Goal: Task Accomplishment & Management: Complete application form

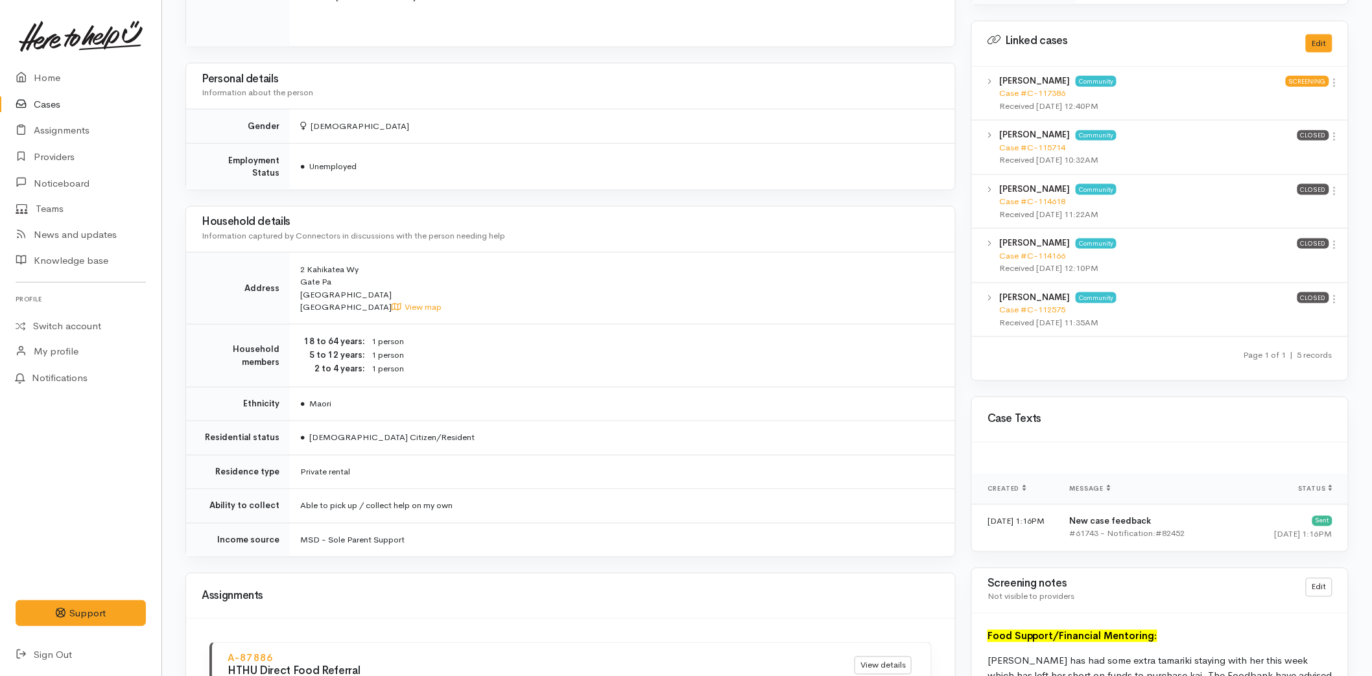
scroll to position [1153, 0]
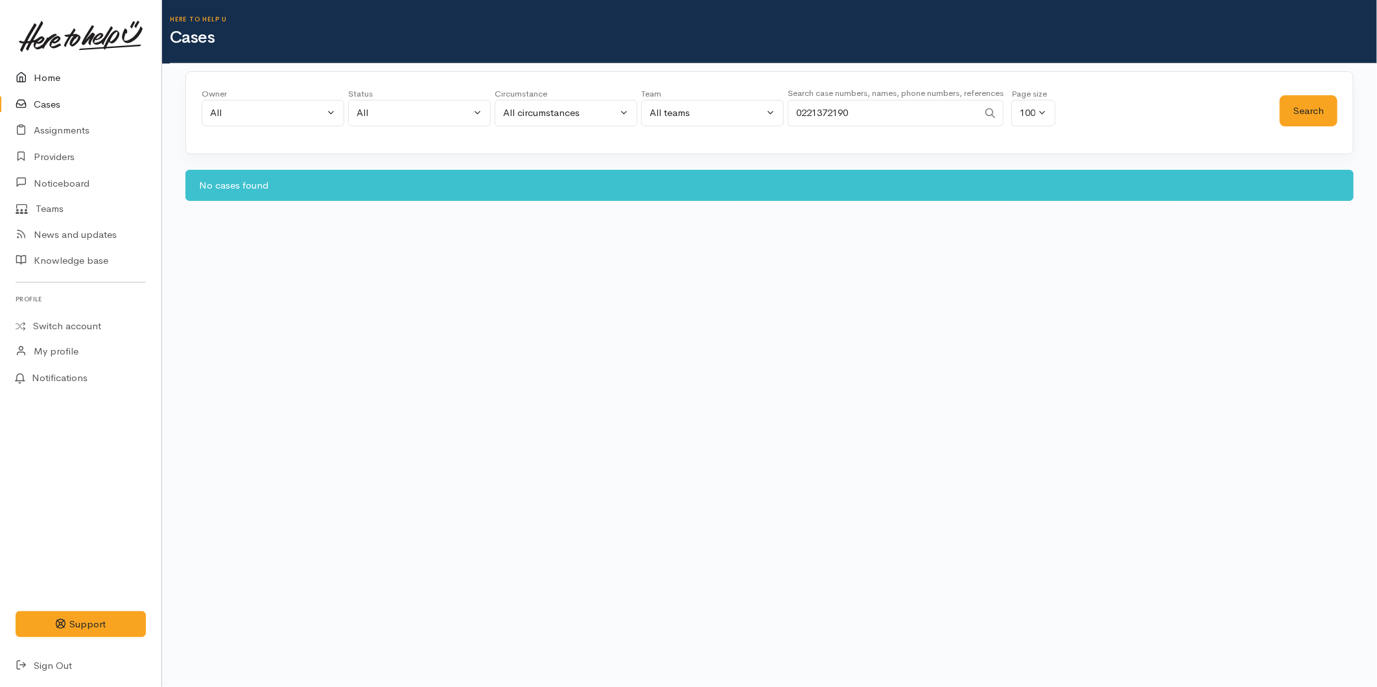
click at [70, 81] on link "Home" at bounding box center [80, 78] width 161 height 27
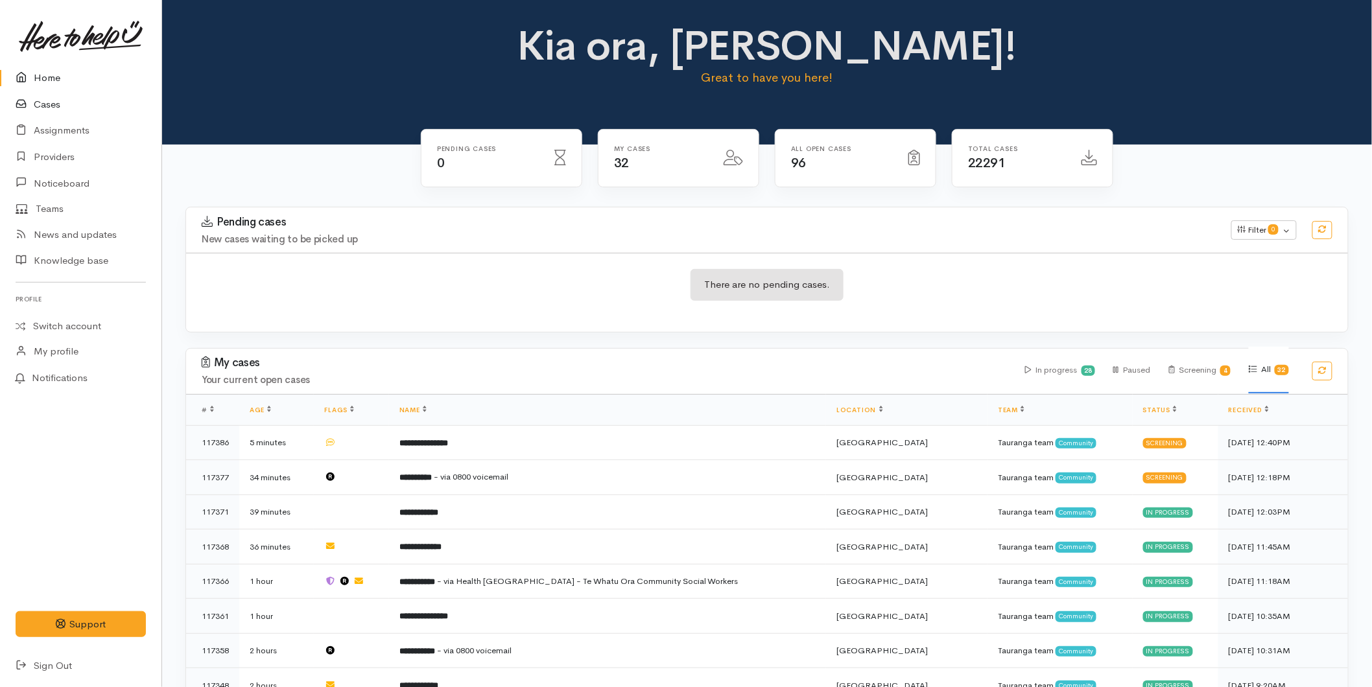
click at [31, 104] on icon at bounding box center [25, 105] width 18 height 16
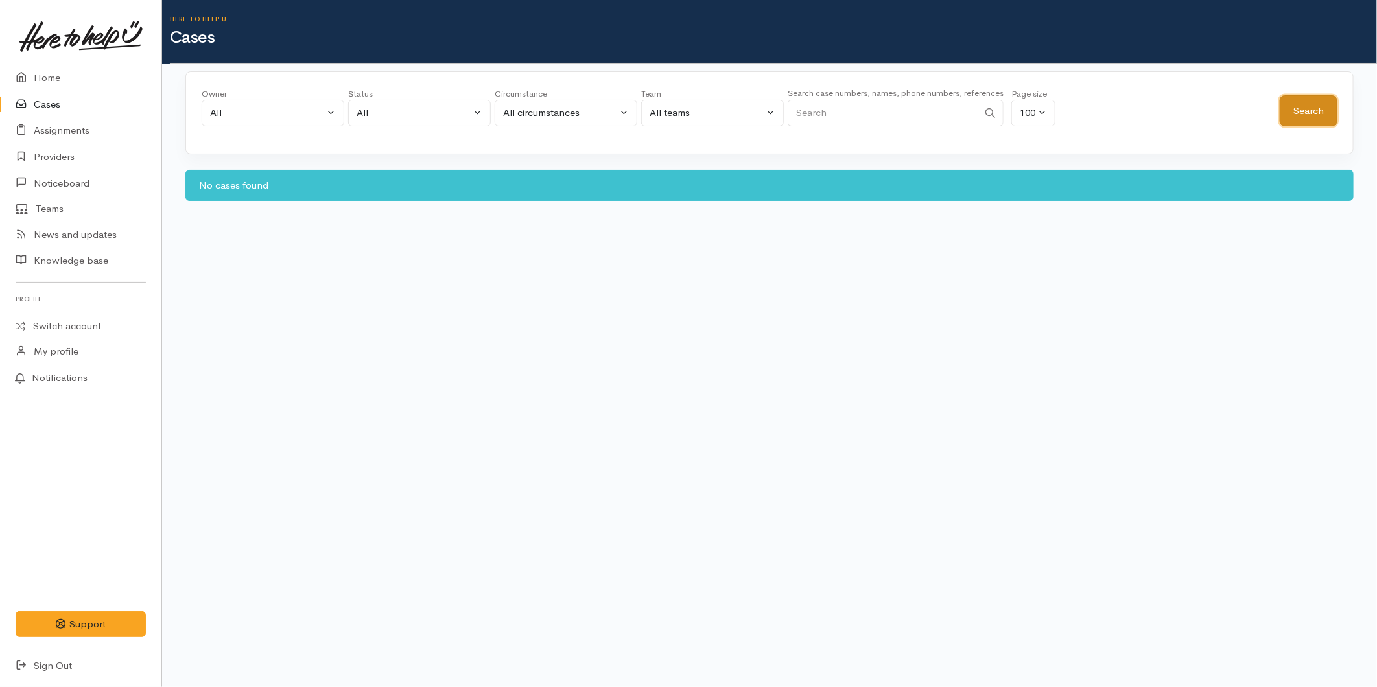
click at [1319, 105] on button "Search" at bounding box center [1309, 111] width 58 height 32
click at [53, 71] on link "Home" at bounding box center [80, 78] width 161 height 27
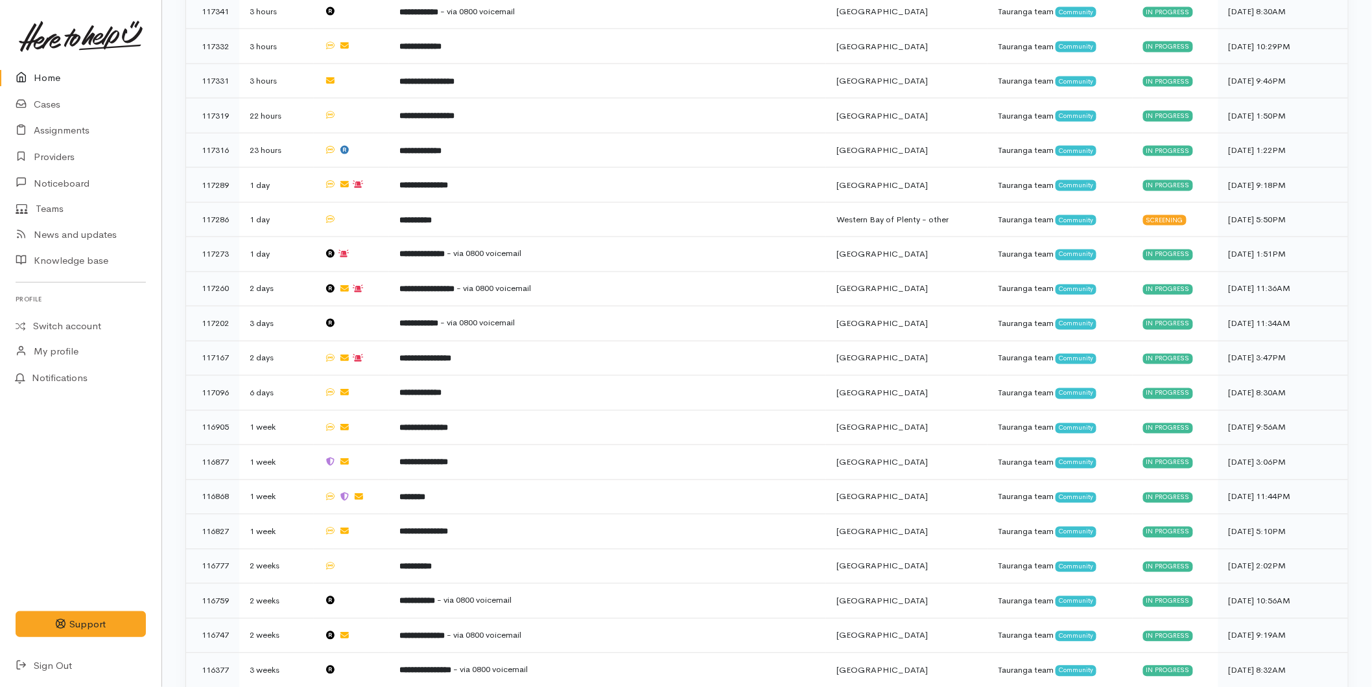
scroll to position [879, 0]
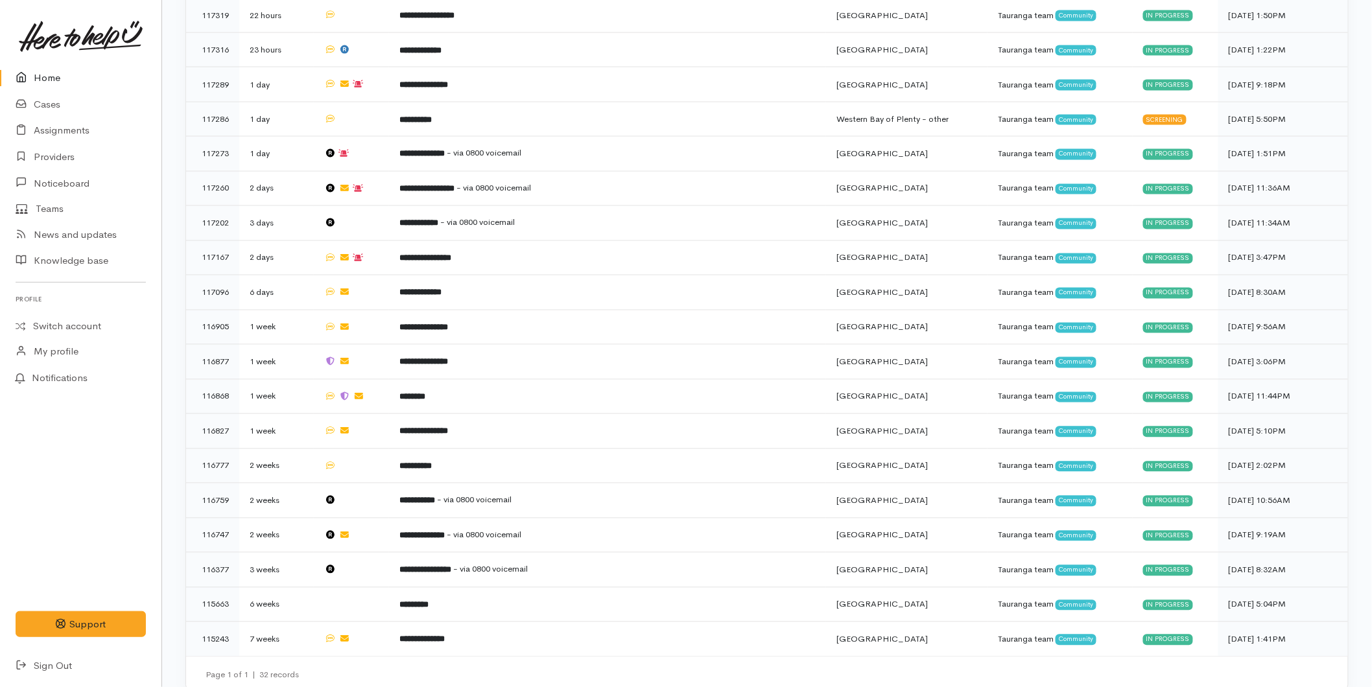
click at [29, 68] on link "Home" at bounding box center [80, 78] width 161 height 27
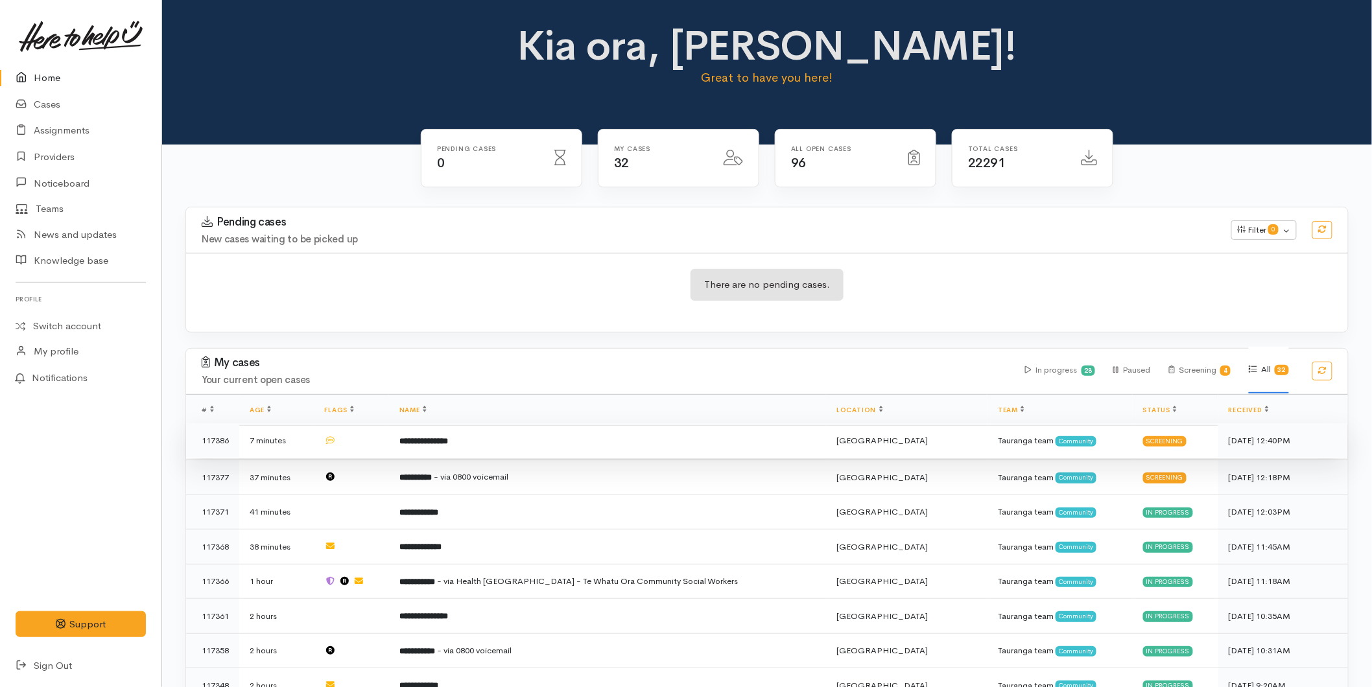
click at [448, 444] on b "**********" at bounding box center [423, 441] width 49 height 8
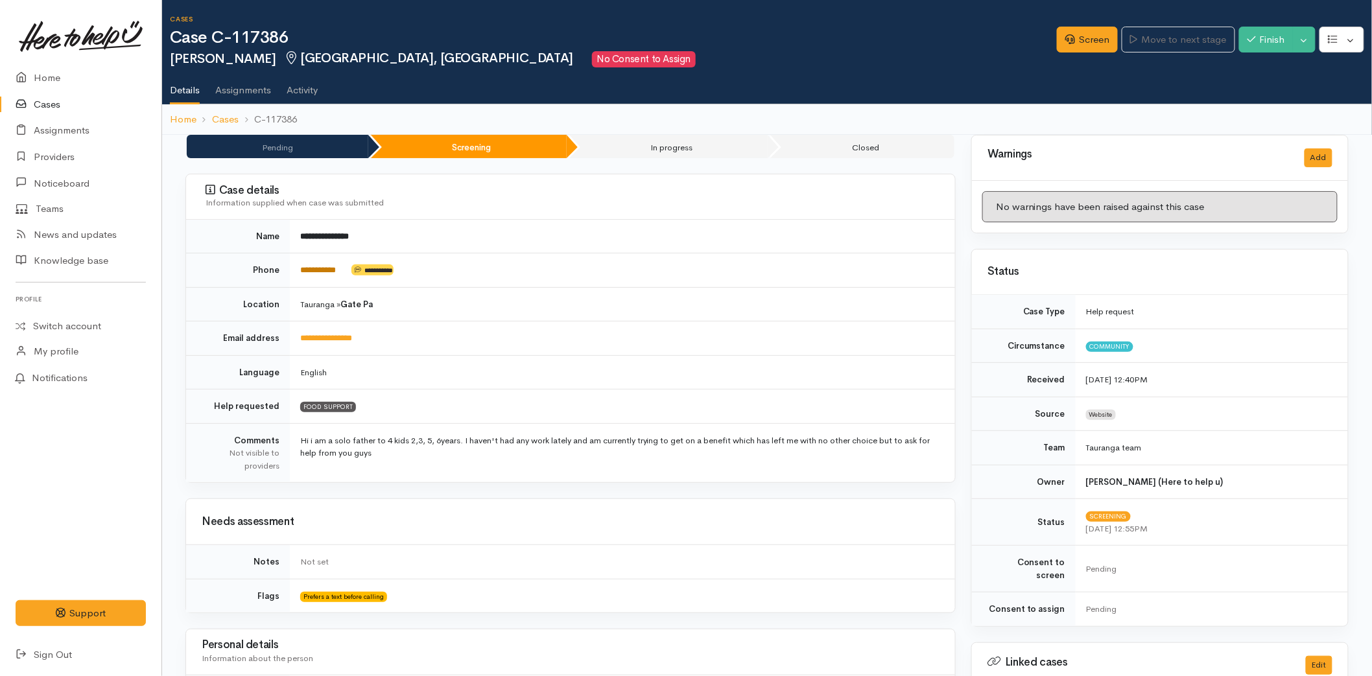
click at [336, 274] on link "**********" at bounding box center [318, 270] width 36 height 8
click at [1069, 48] on link "Screen" at bounding box center [1087, 40] width 61 height 27
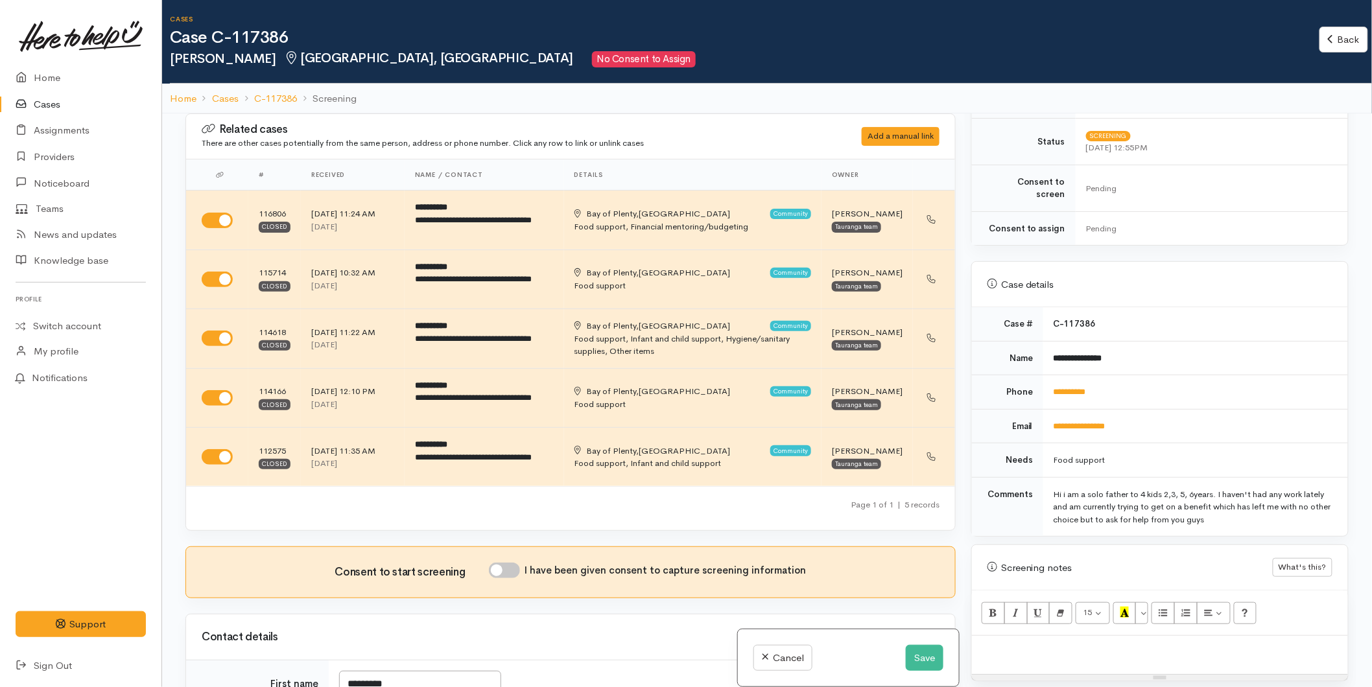
scroll to position [720, 0]
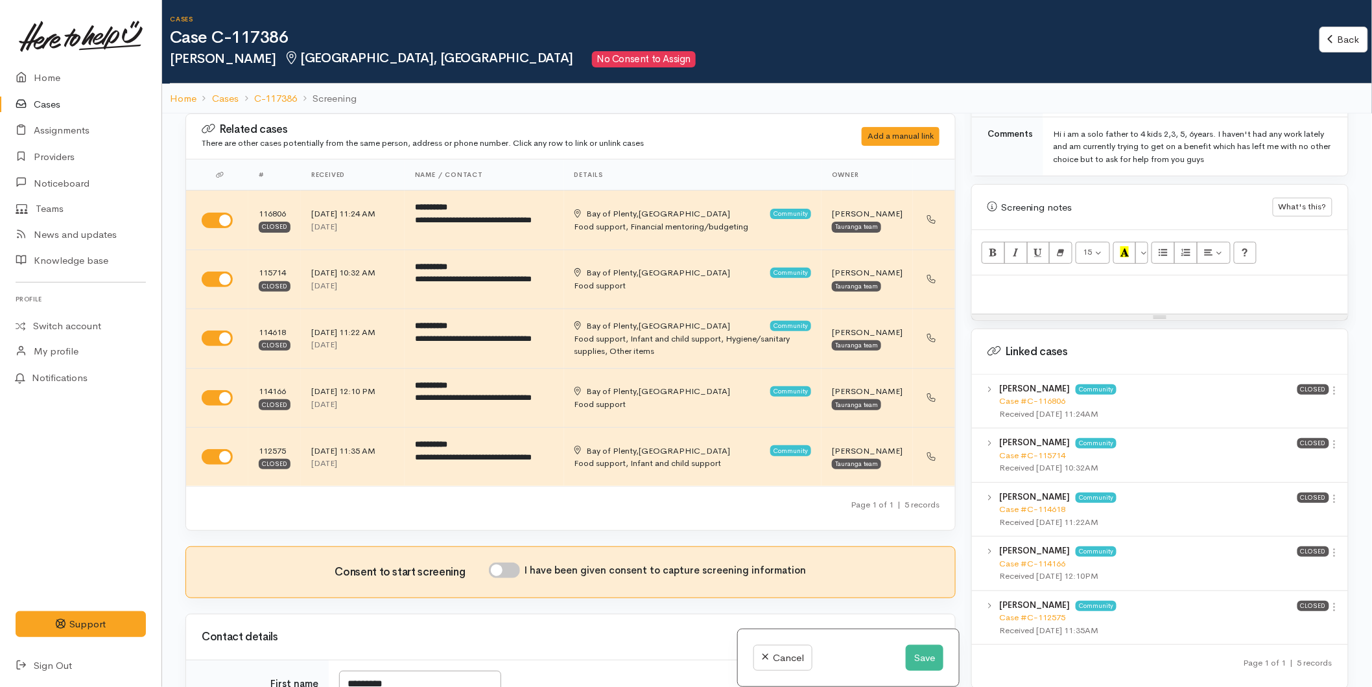
click at [999, 282] on p at bounding box center [1159, 289] width 363 height 15
paste div
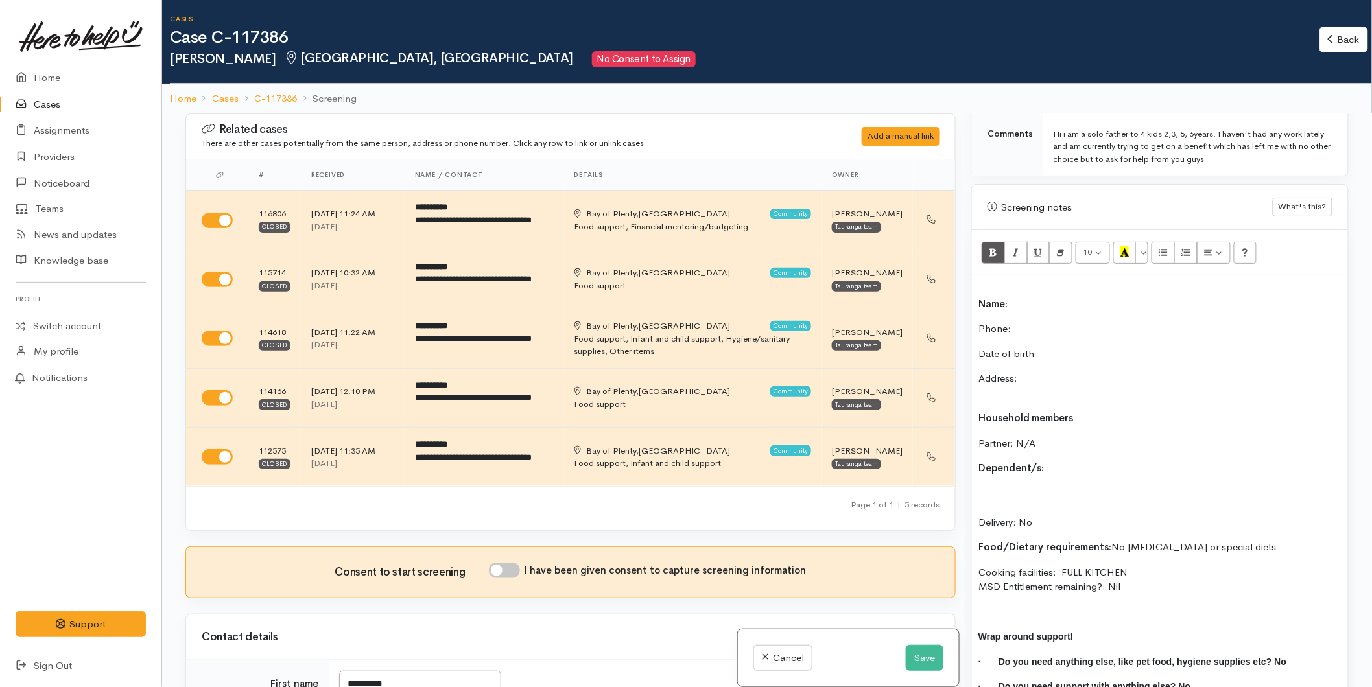
click at [1024, 286] on p "Name:" at bounding box center [1159, 296] width 363 height 29
click at [1029, 322] on p "Phone:" at bounding box center [1159, 329] width 363 height 15
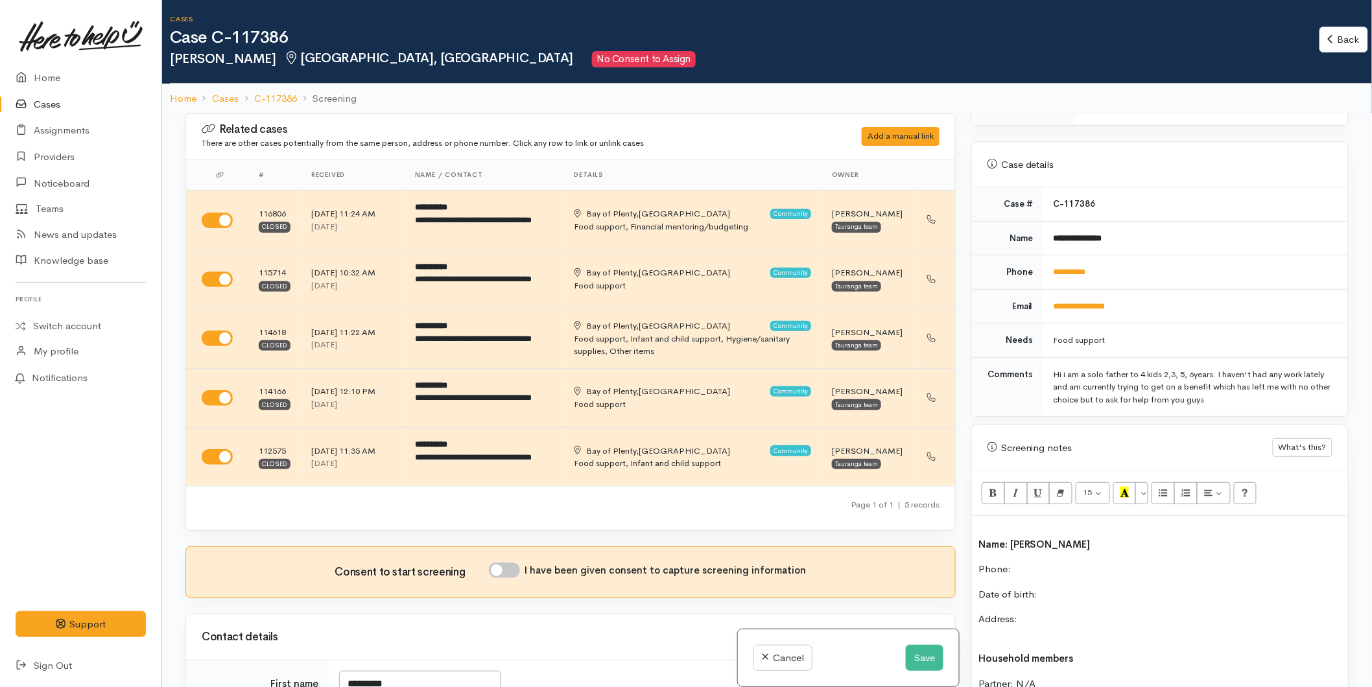
scroll to position [504, 0]
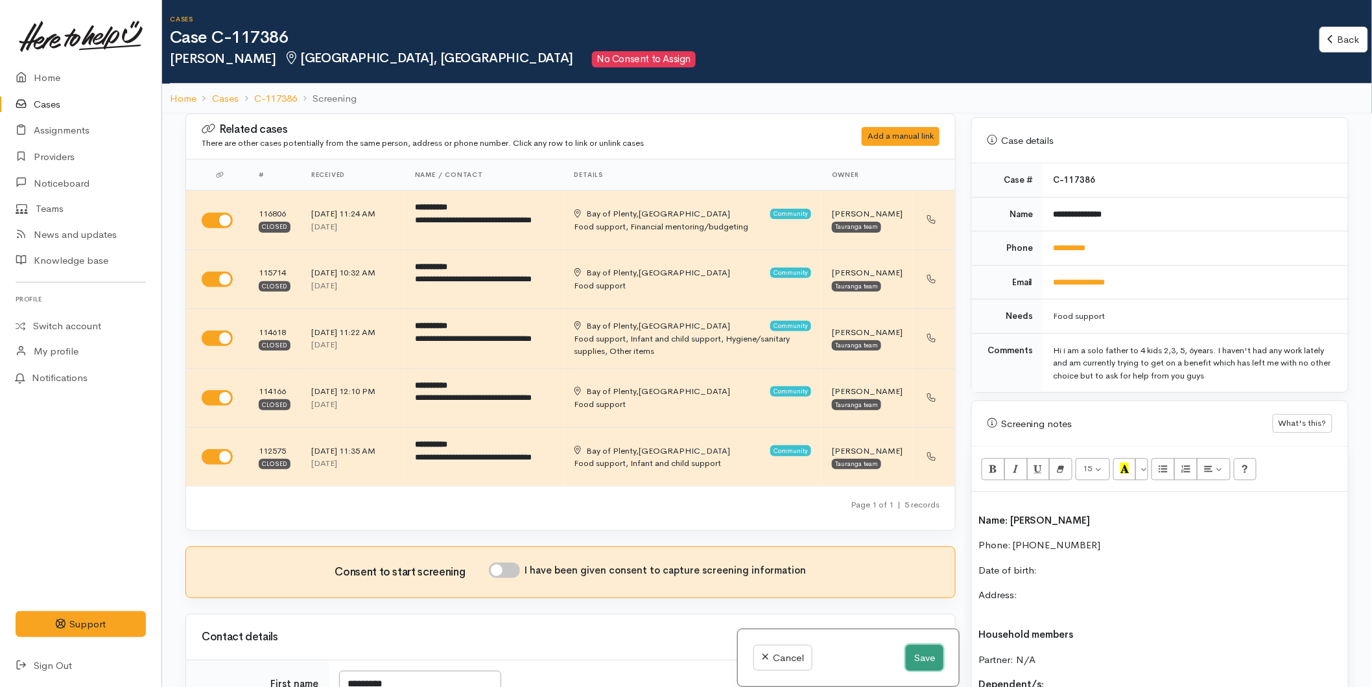
click at [906, 659] on button "Save" at bounding box center [925, 658] width 38 height 27
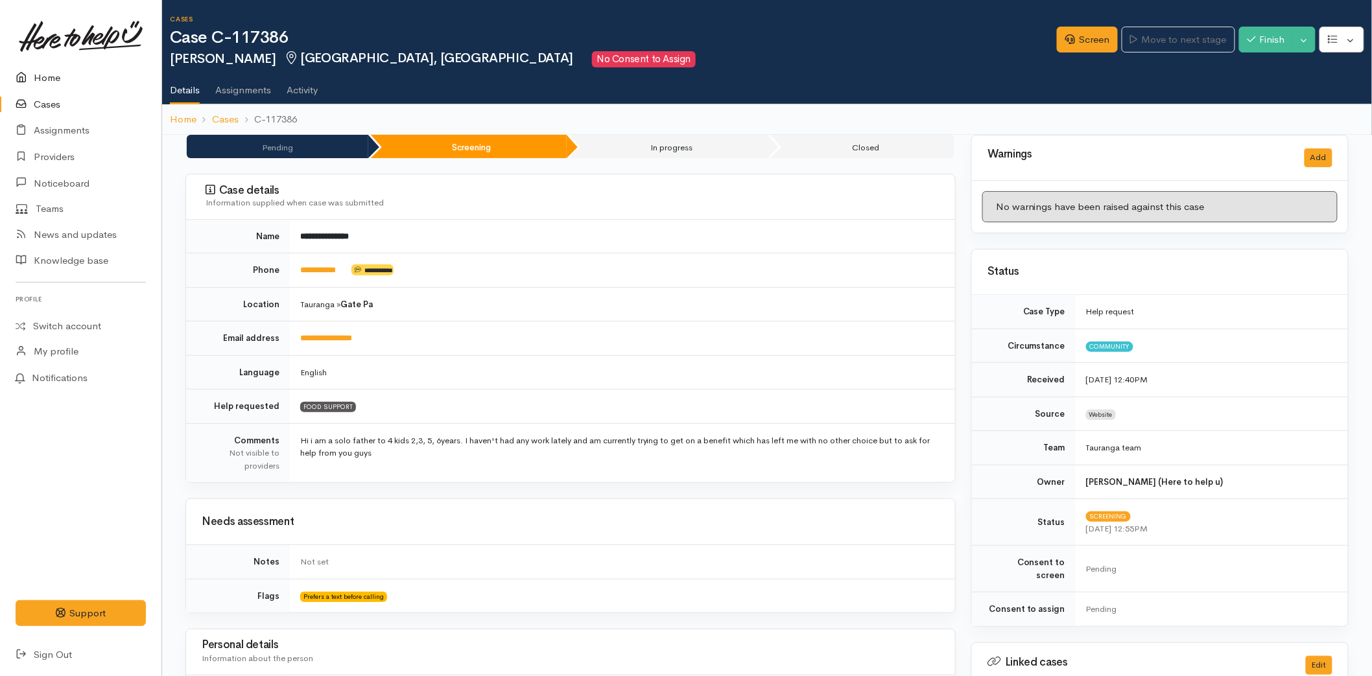
click at [73, 67] on link "Home" at bounding box center [80, 78] width 161 height 27
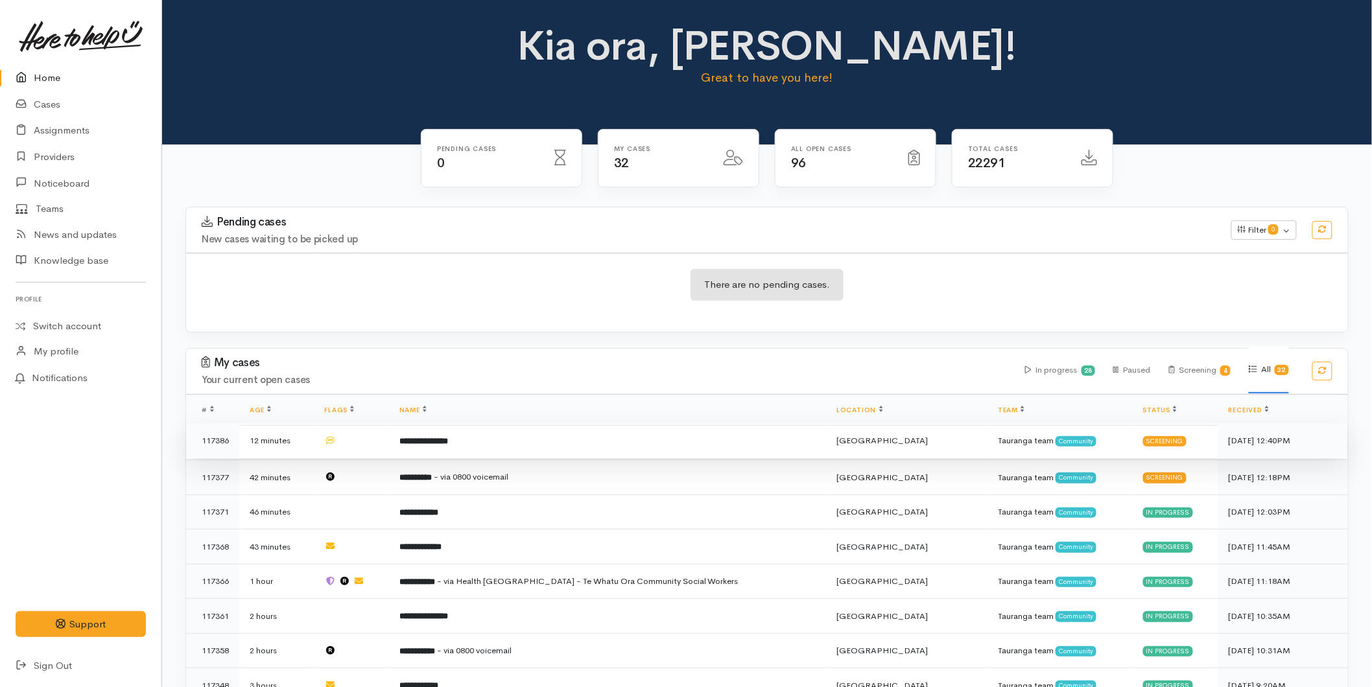
click at [434, 442] on b "**********" at bounding box center [423, 441] width 49 height 8
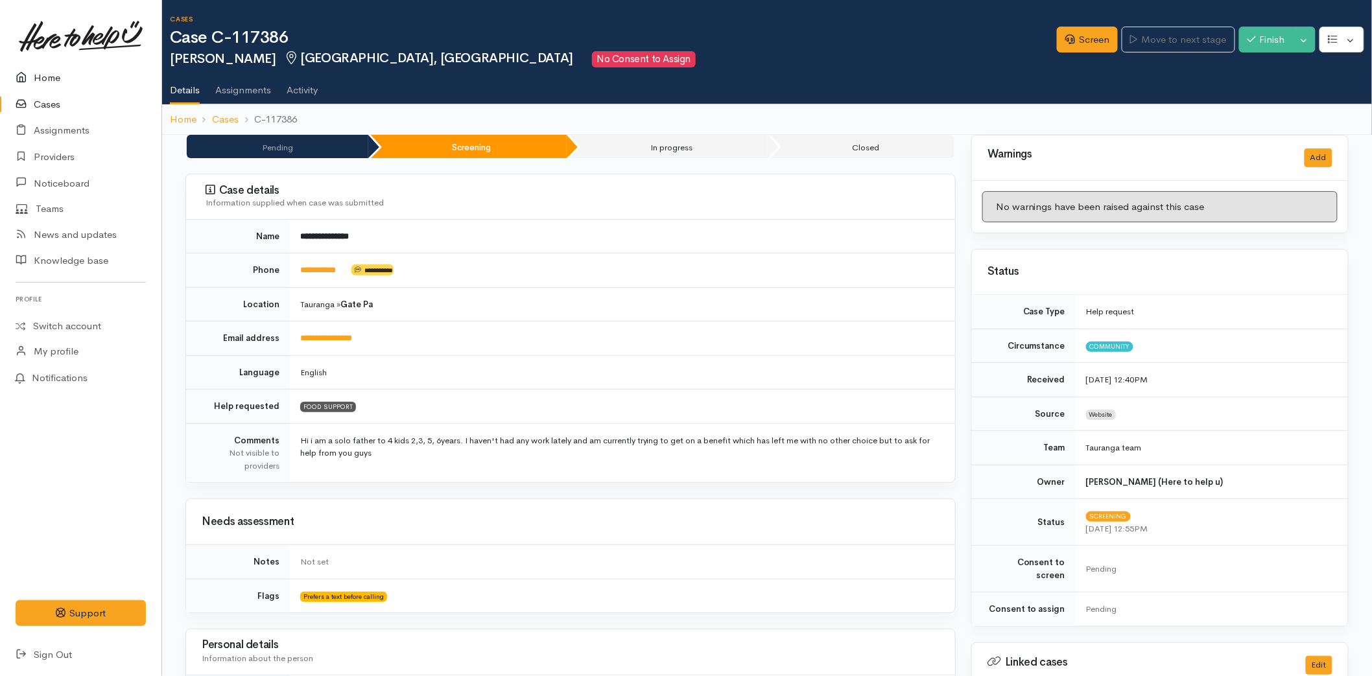
click at [40, 67] on link "Home" at bounding box center [80, 78] width 161 height 27
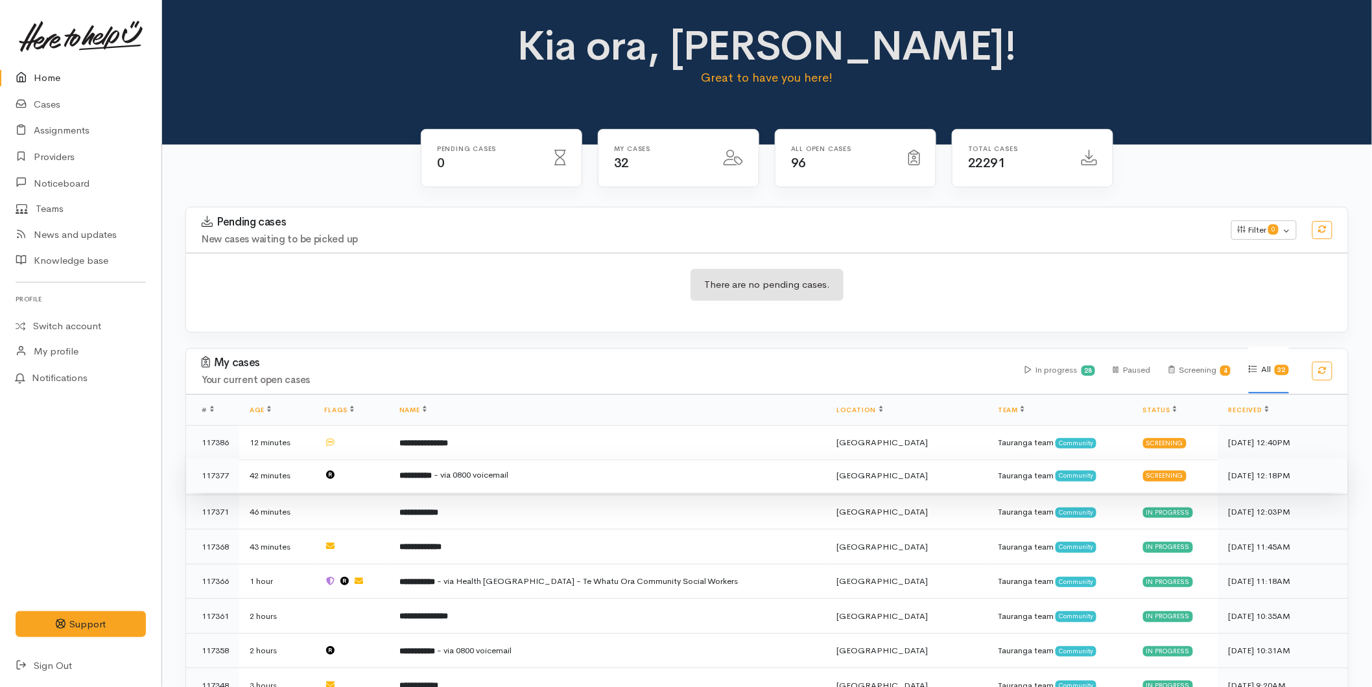
click at [457, 480] on td "**********" at bounding box center [607, 475] width 437 height 35
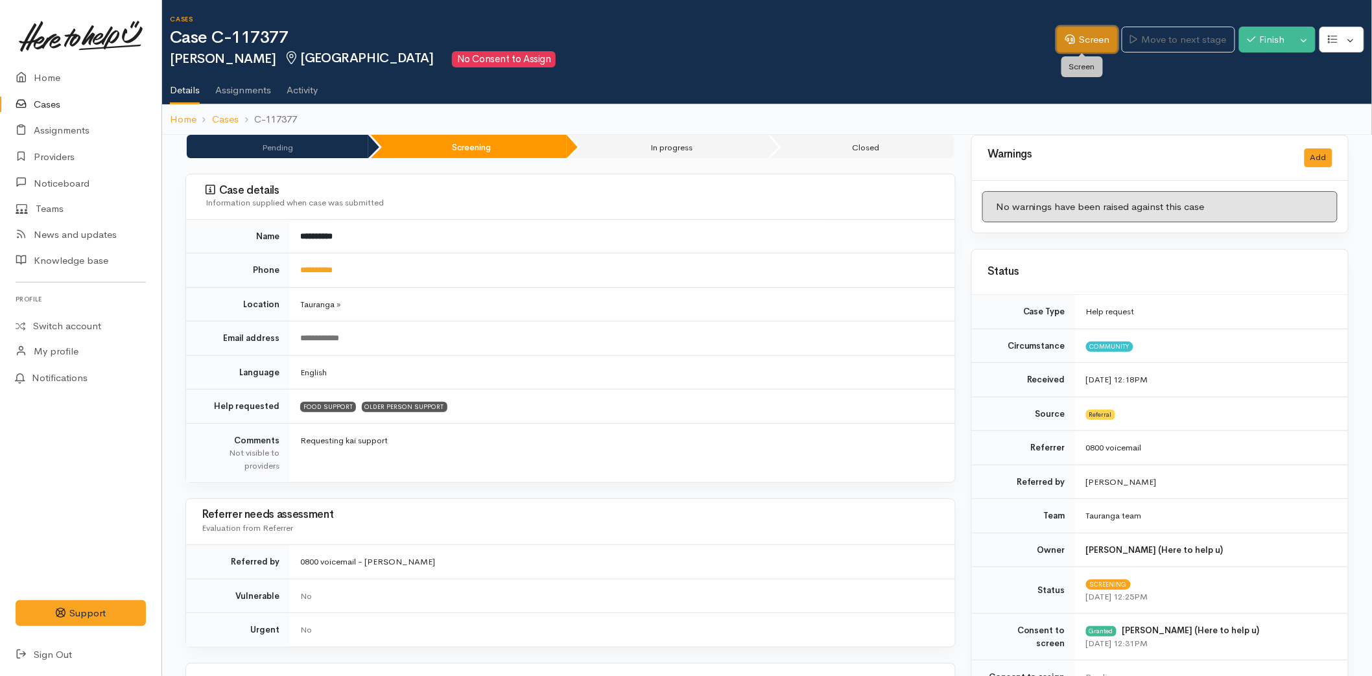
drag, startPoint x: 1071, startPoint y: 47, endPoint x: 1059, endPoint y: 59, distance: 17.0
click at [1070, 47] on link "Screen" at bounding box center [1087, 40] width 61 height 27
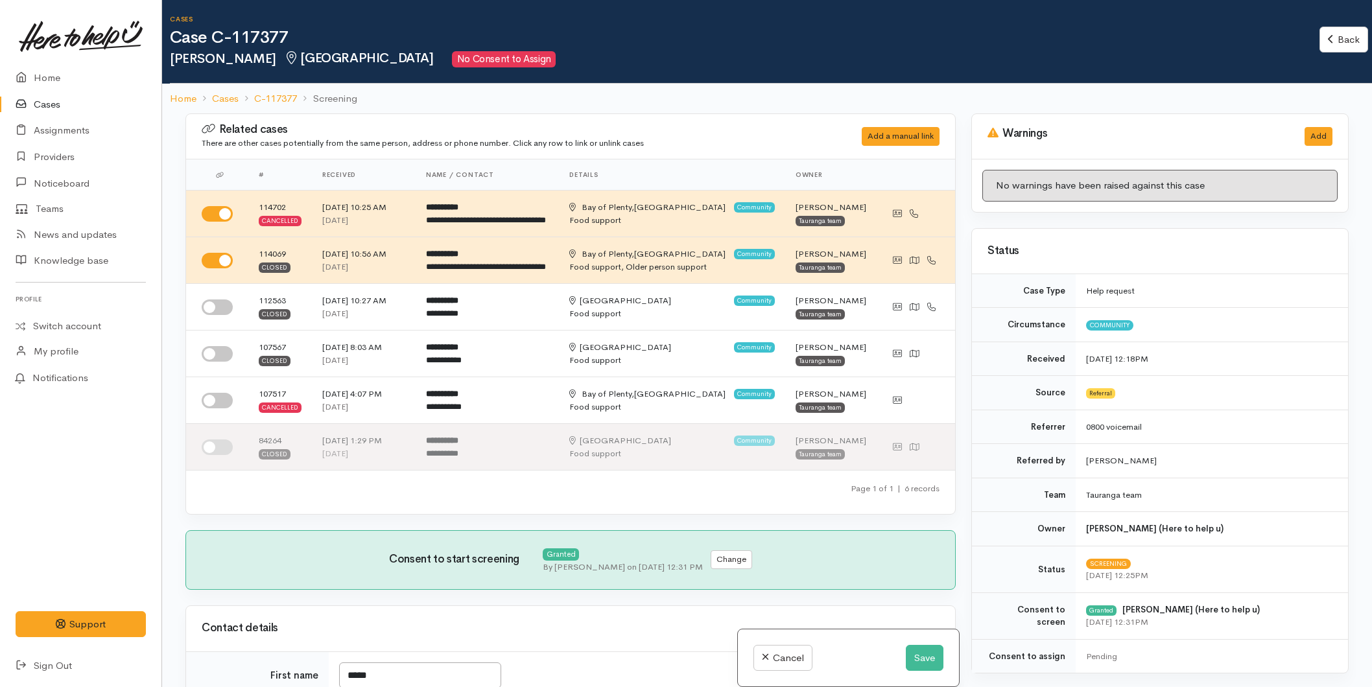
select select "6"
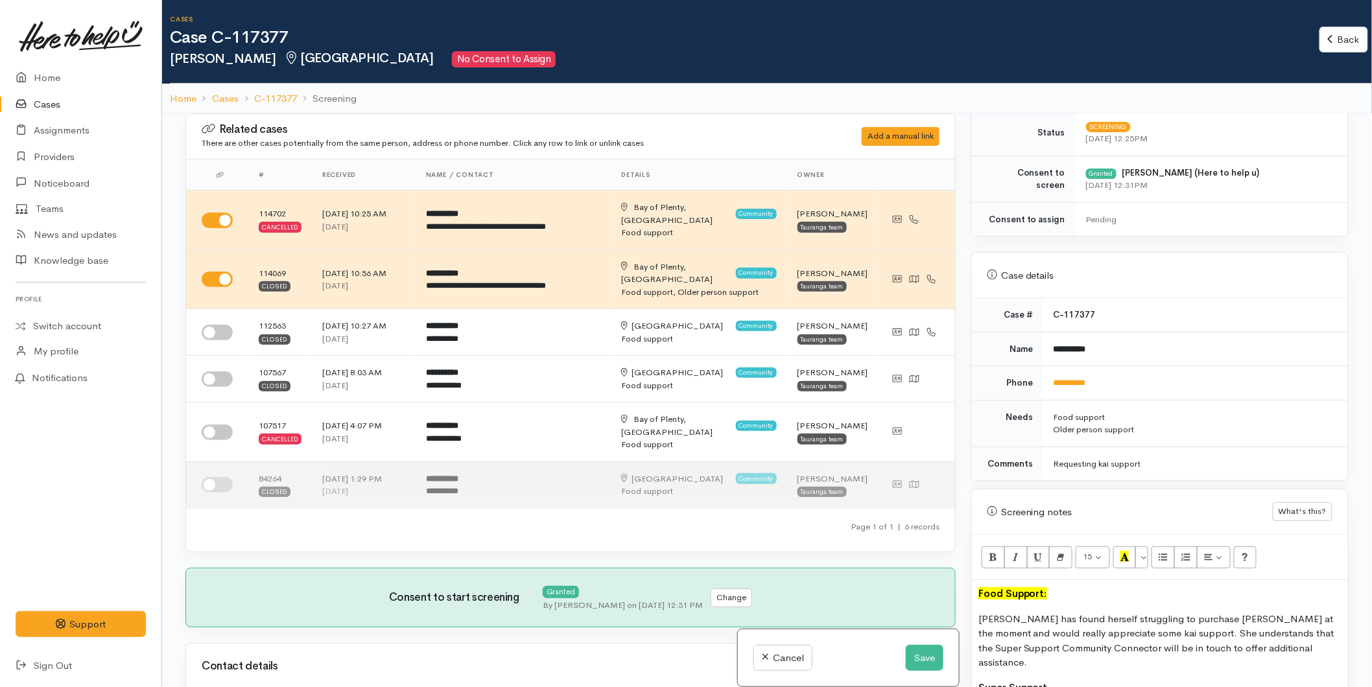
scroll to position [504, 0]
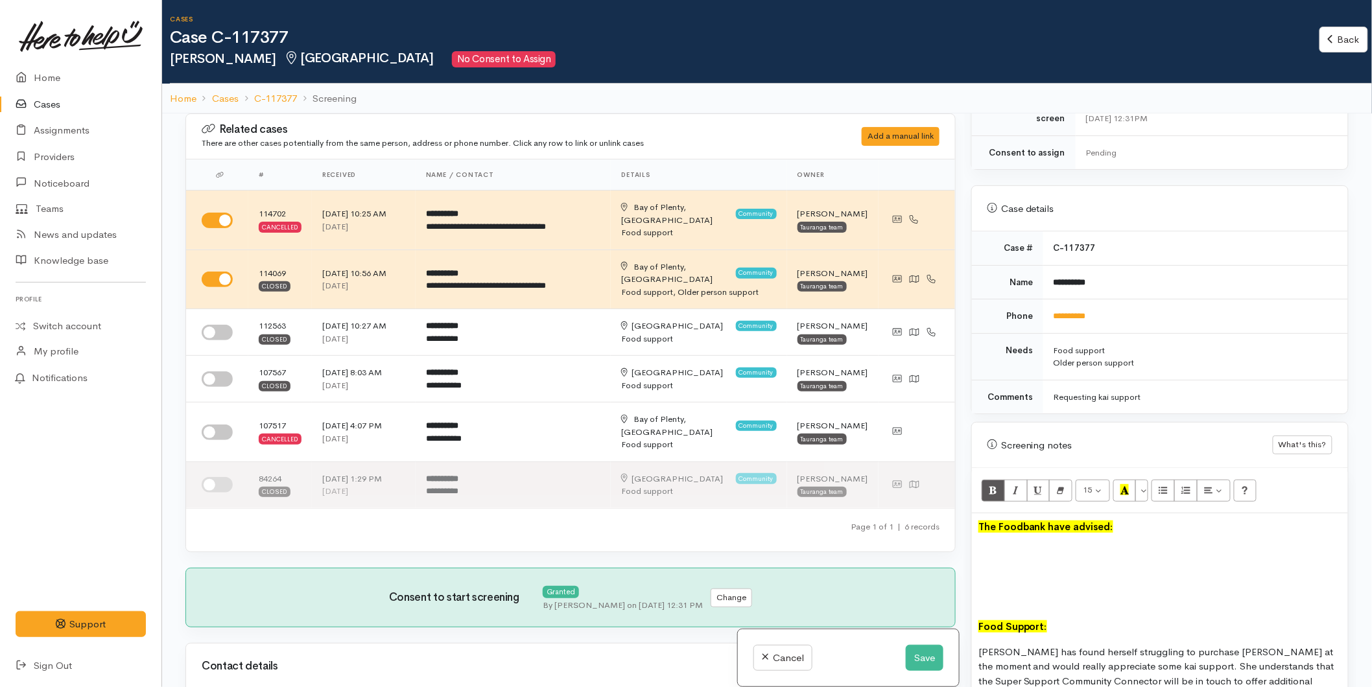
click at [1006, 547] on p at bounding box center [1159, 552] width 363 height 15
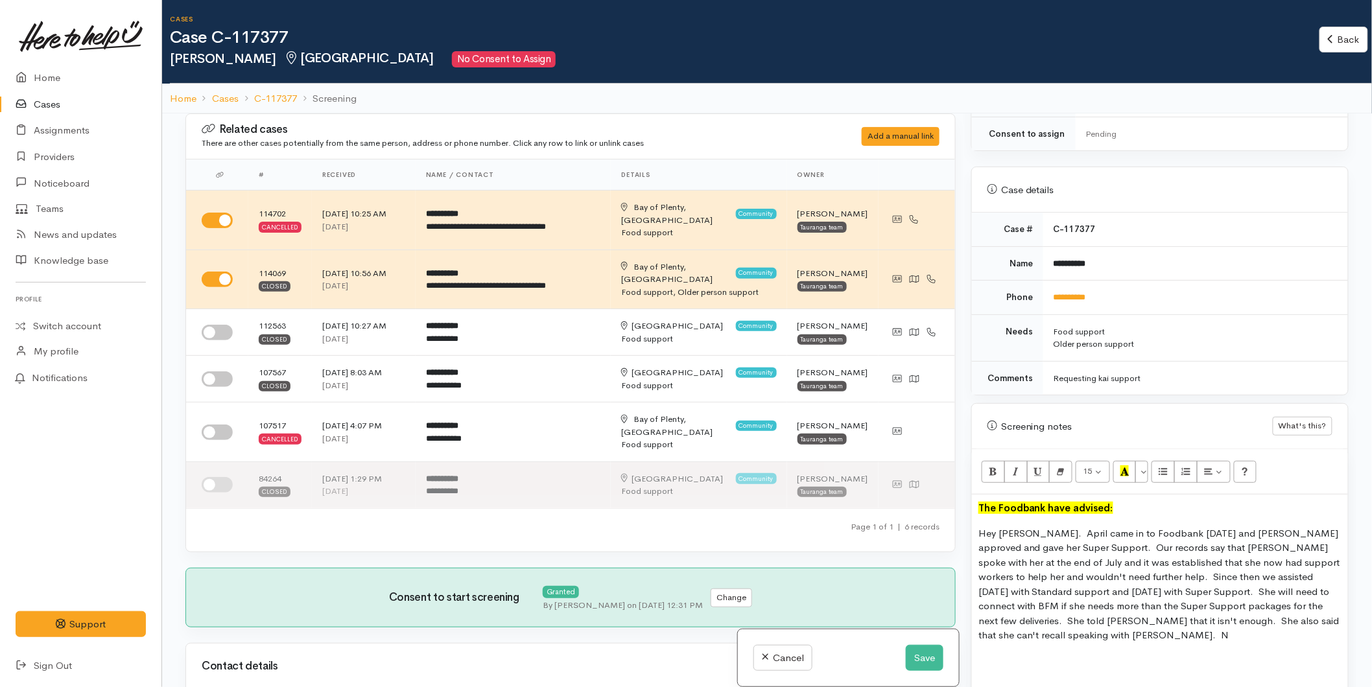
scroll to position [576, 0]
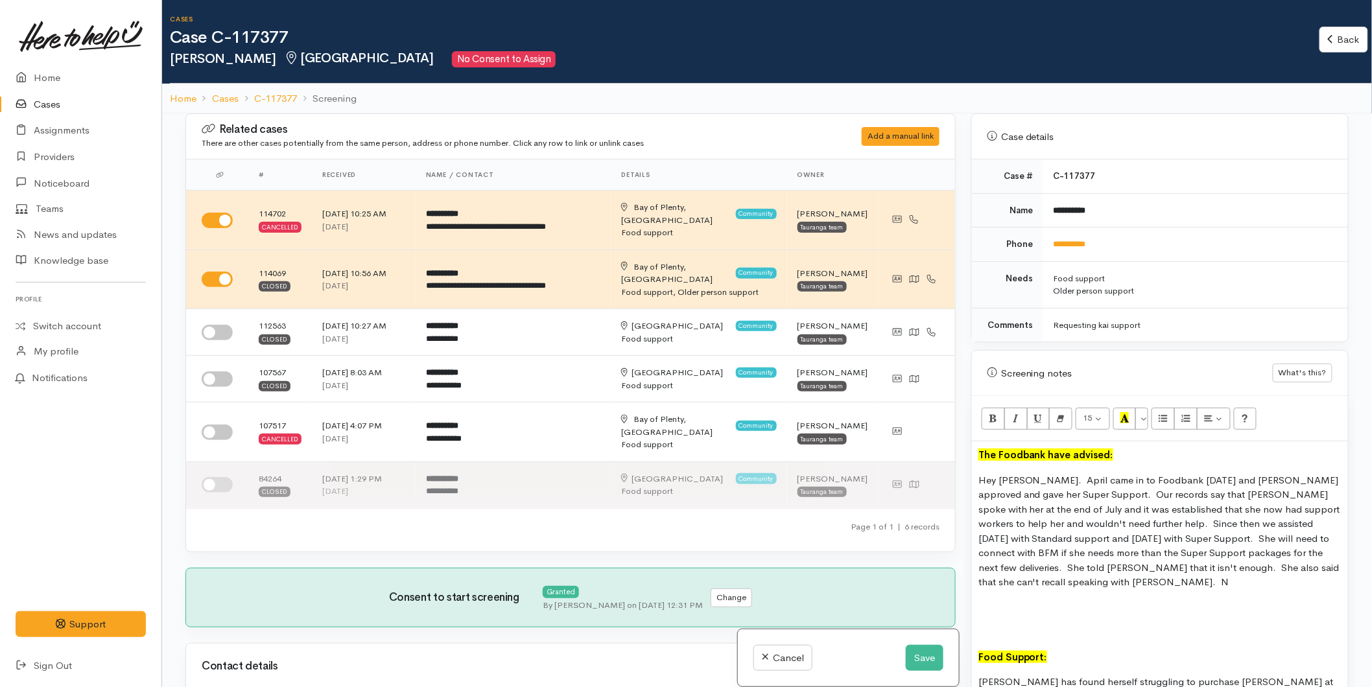
click at [999, 625] on p at bounding box center [1159, 632] width 363 height 15
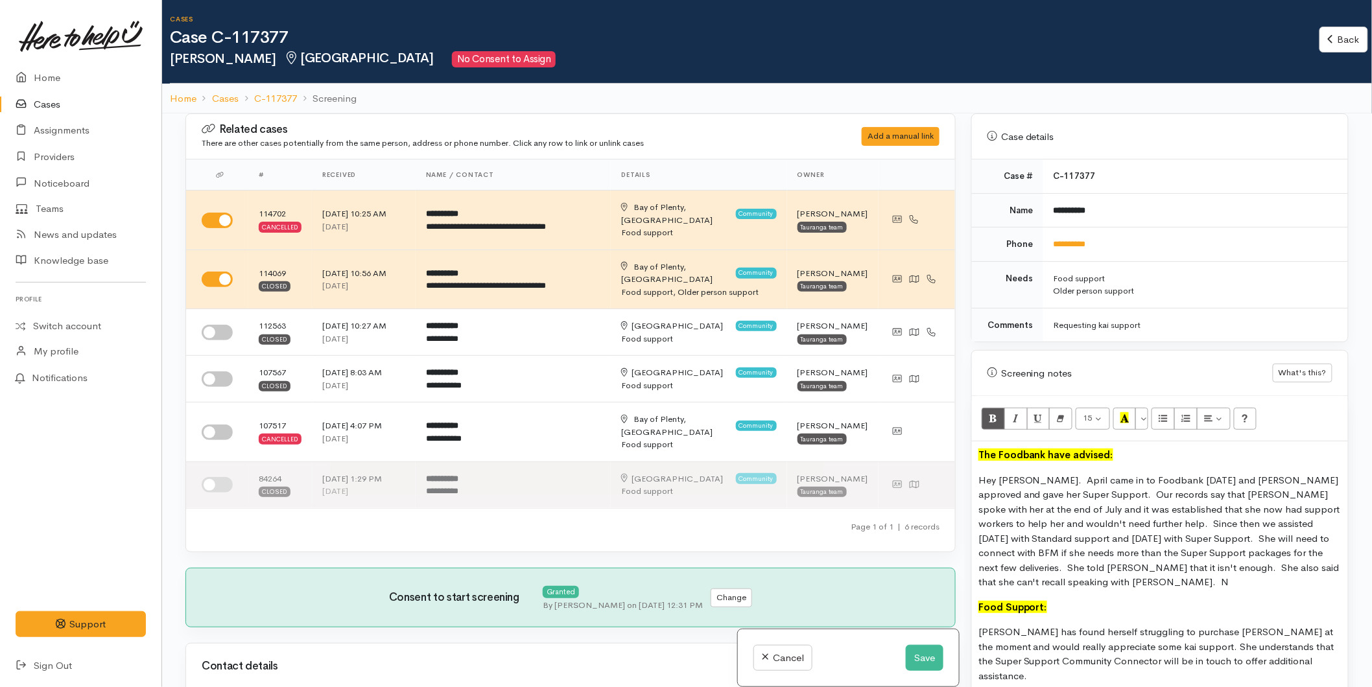
click at [1185, 524] on span "Hey Karli. April came in to Foodbank today and Jess approved and gave her Super…" at bounding box center [1159, 531] width 362 height 115
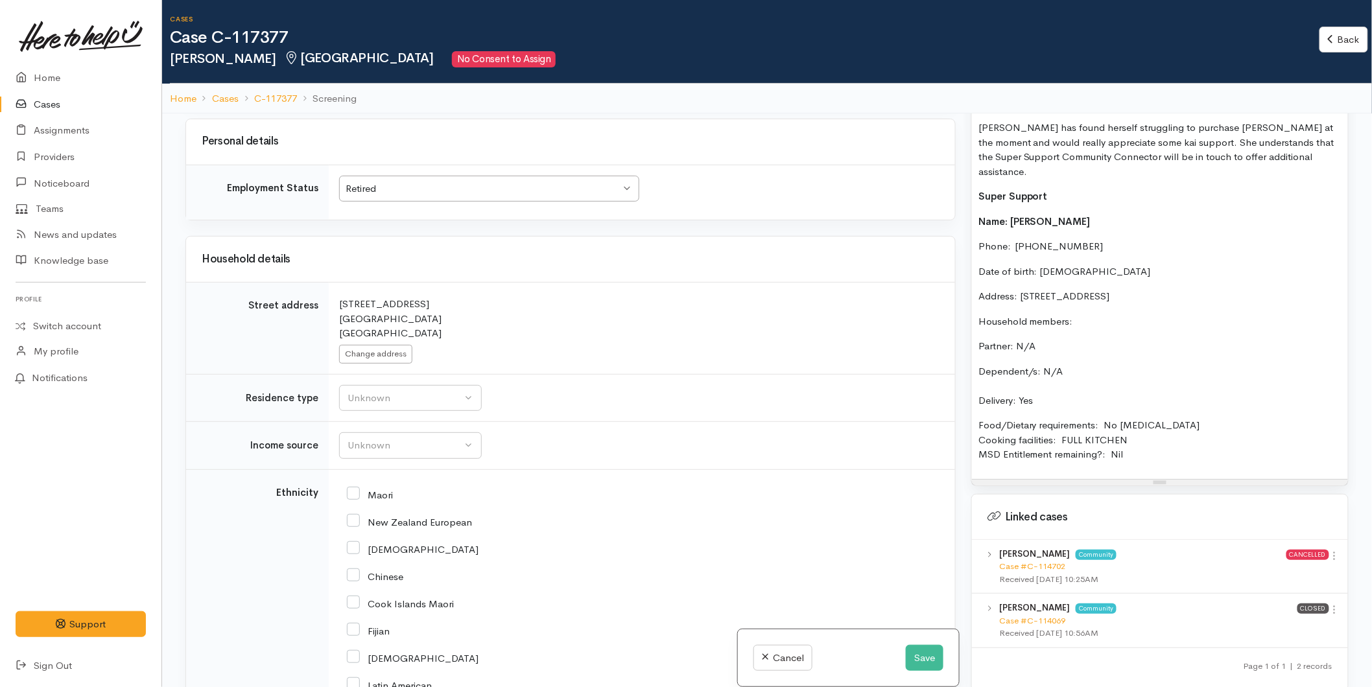
scroll to position [2017, 0]
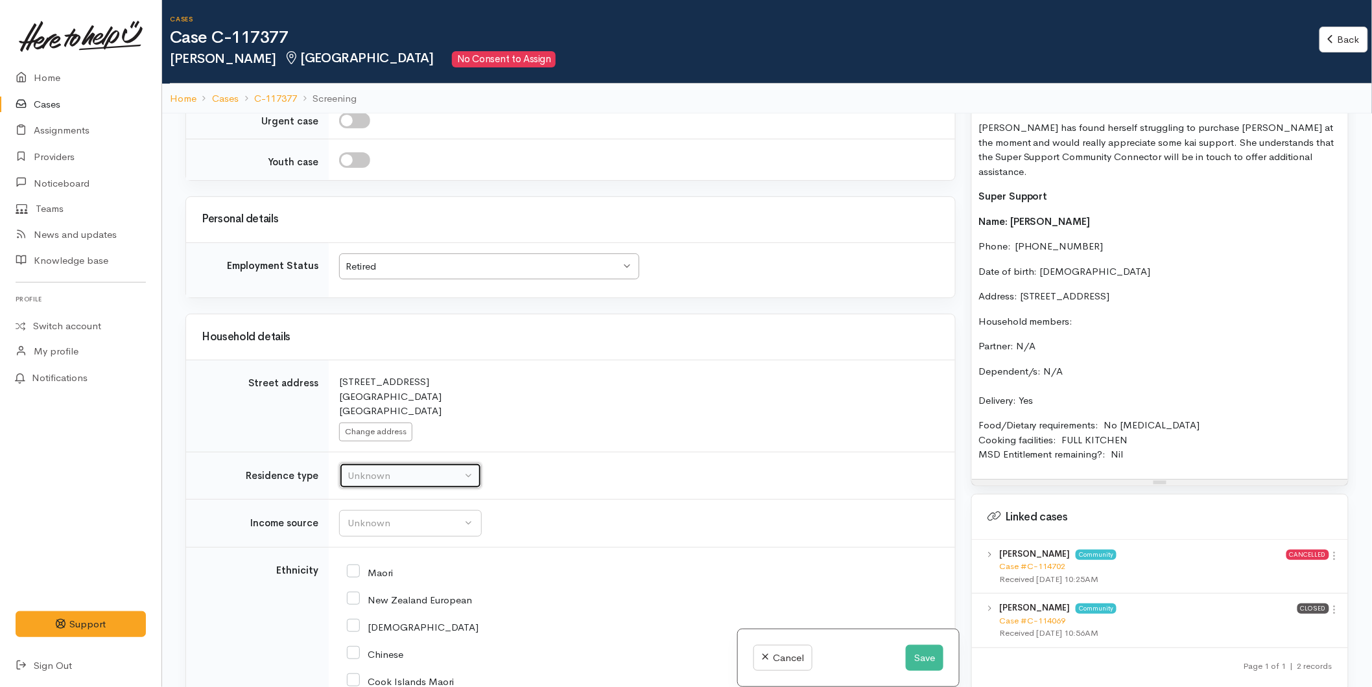
click at [390, 463] on button "Unknown" at bounding box center [410, 476] width 143 height 27
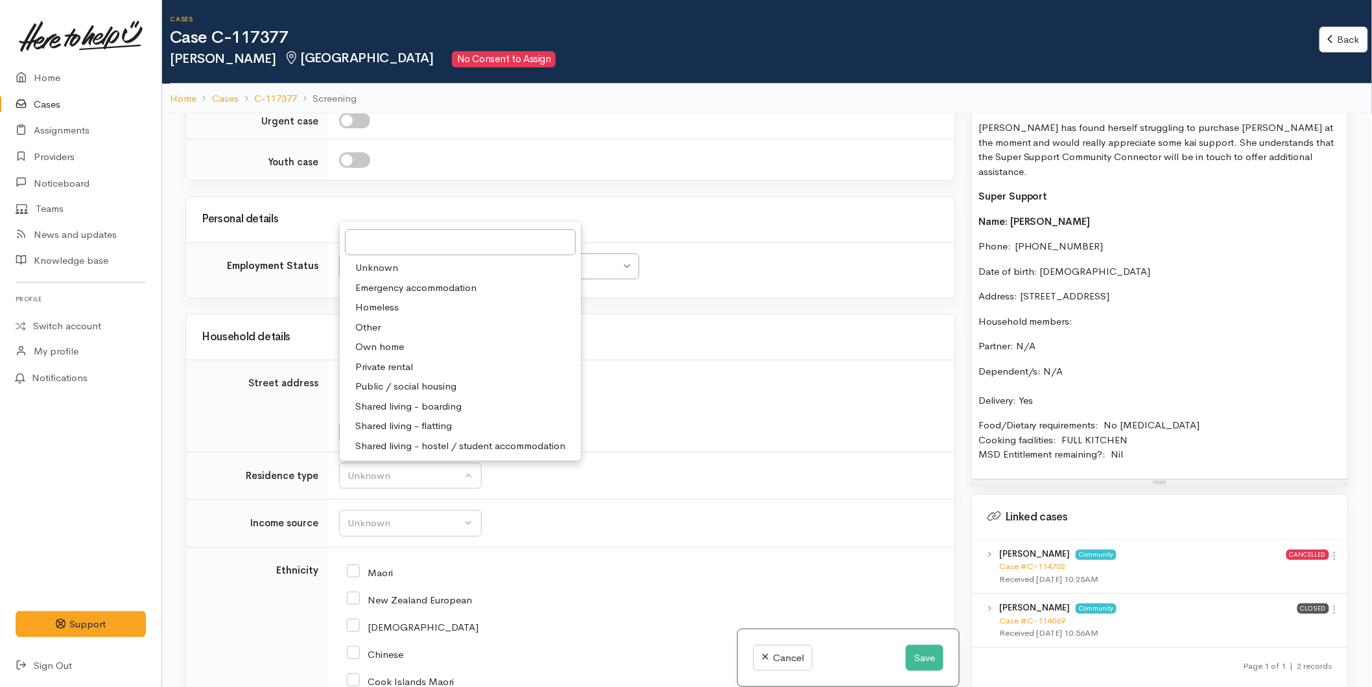
click at [389, 359] on span "Private rental" at bounding box center [384, 366] width 58 height 15
select select "2"
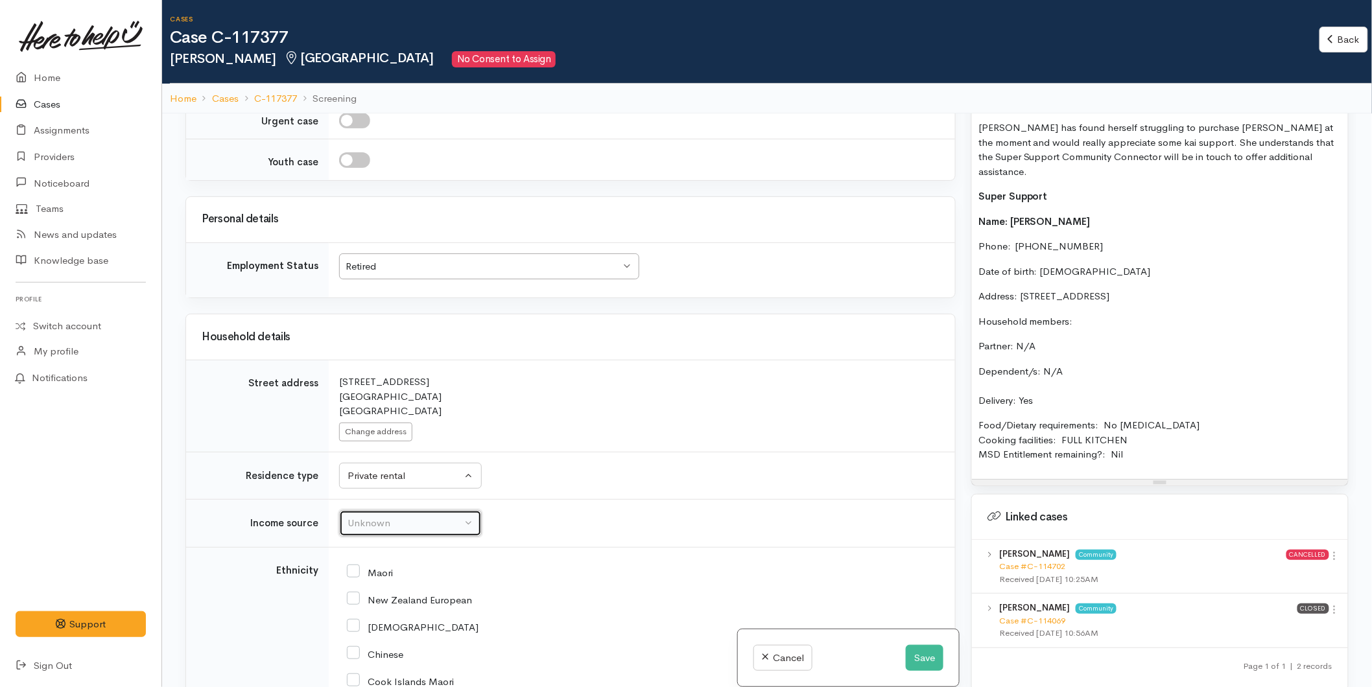
click at [384, 510] on button "Unknown" at bounding box center [410, 523] width 143 height 27
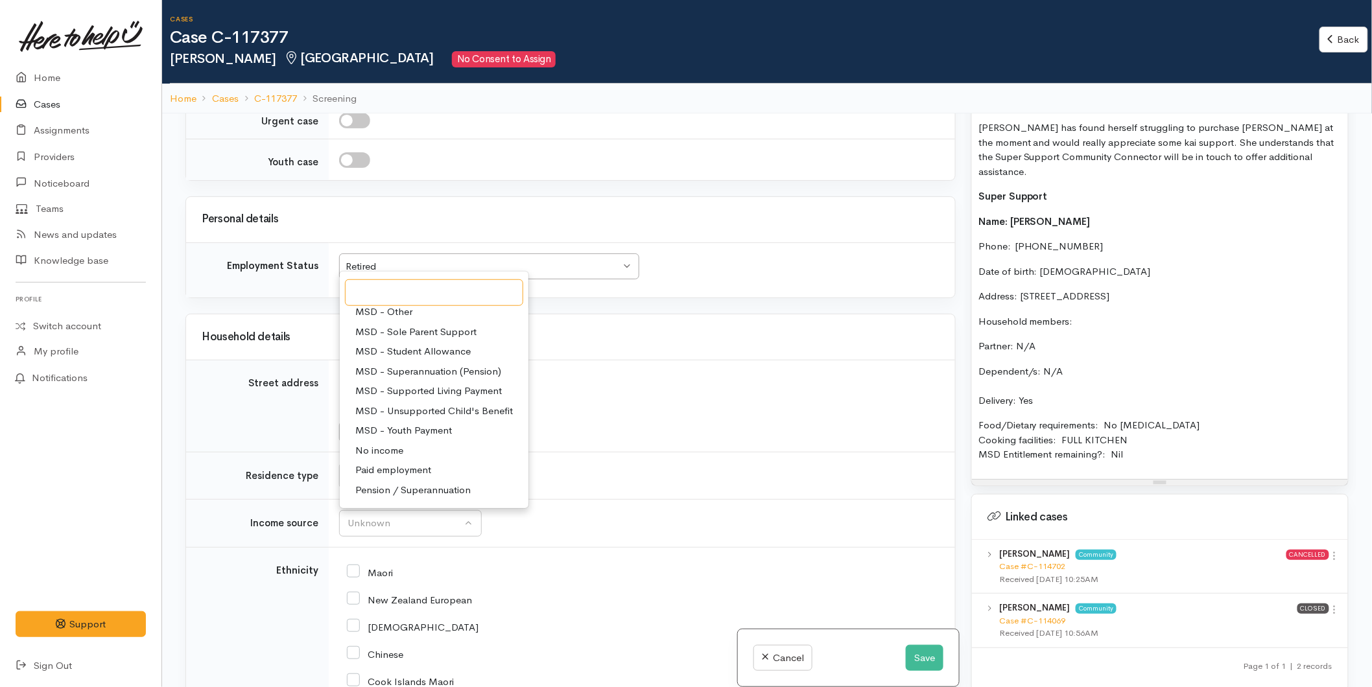
scroll to position [56, 0]
click at [414, 452] on span "MSD - Superannuation (Pension)" at bounding box center [428, 459] width 146 height 15
select select "2"
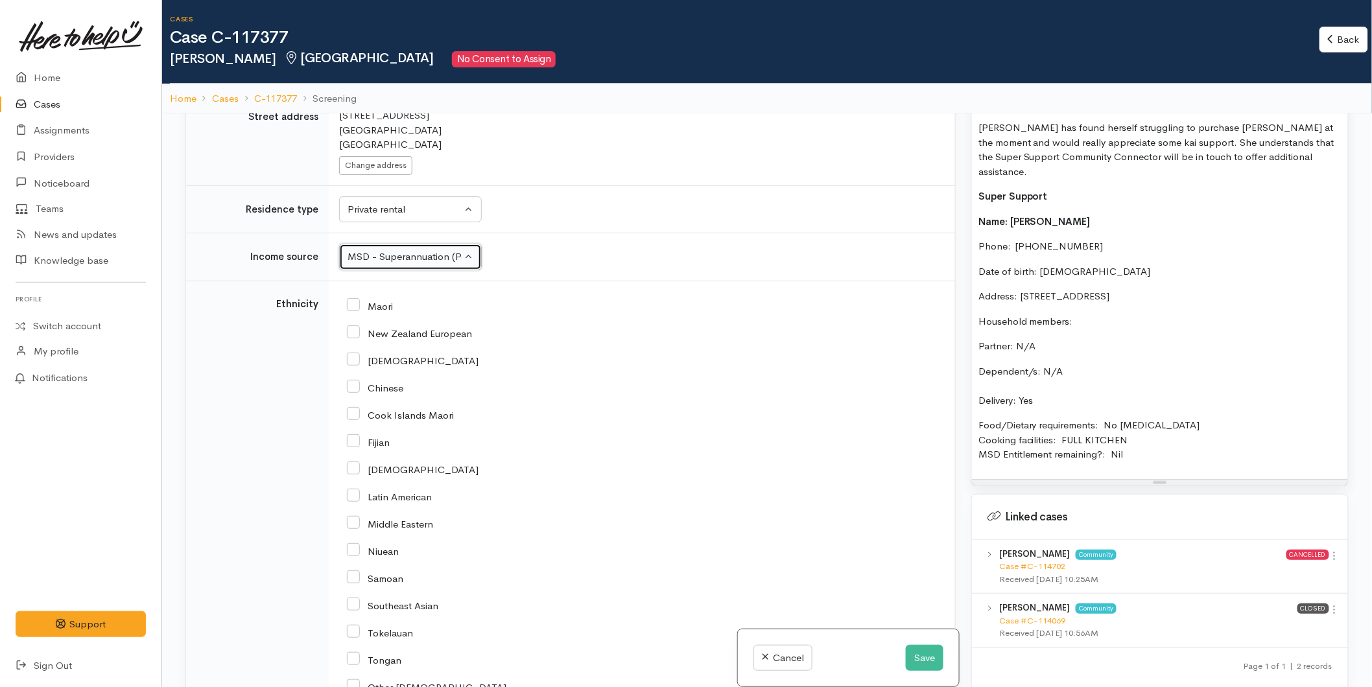
scroll to position [2377, 0]
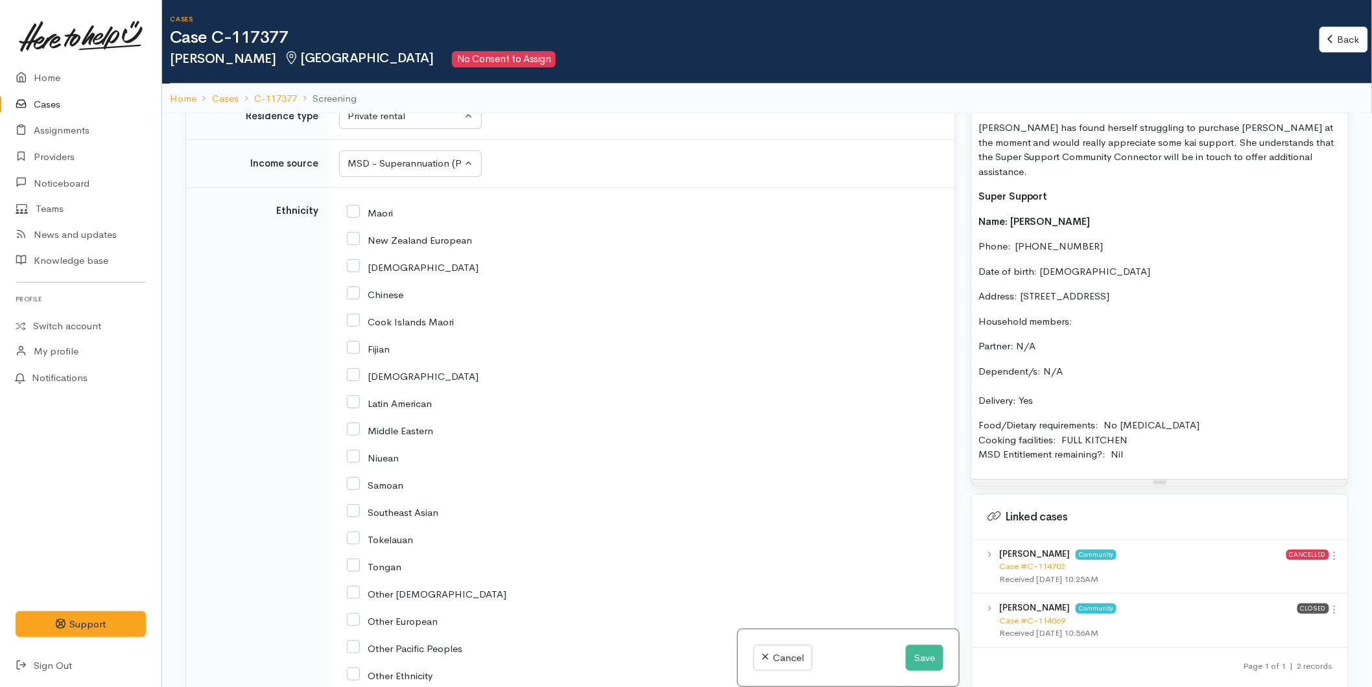
click at [357, 288] on input "Chinese" at bounding box center [375, 294] width 56 height 12
checkbox input "true"
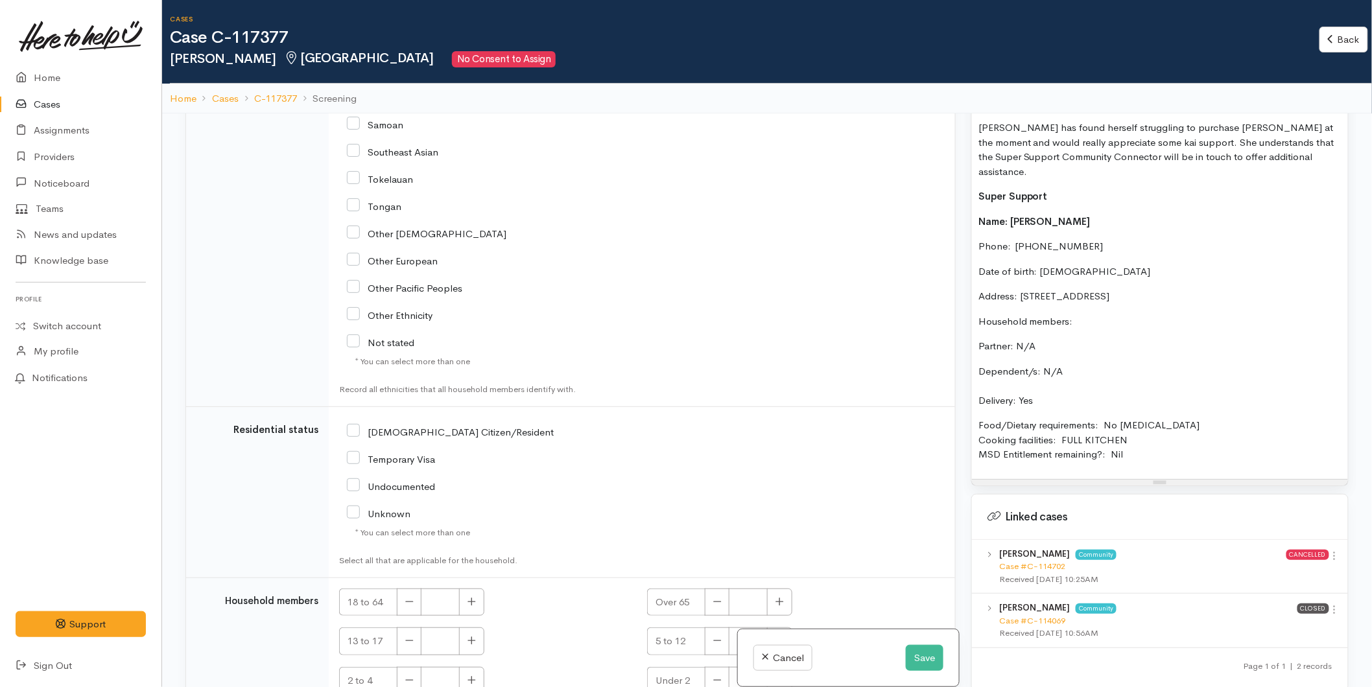
click at [353, 425] on input "[DEMOGRAPHIC_DATA] Citizen/Resident" at bounding box center [450, 431] width 207 height 12
checkbox input "true"
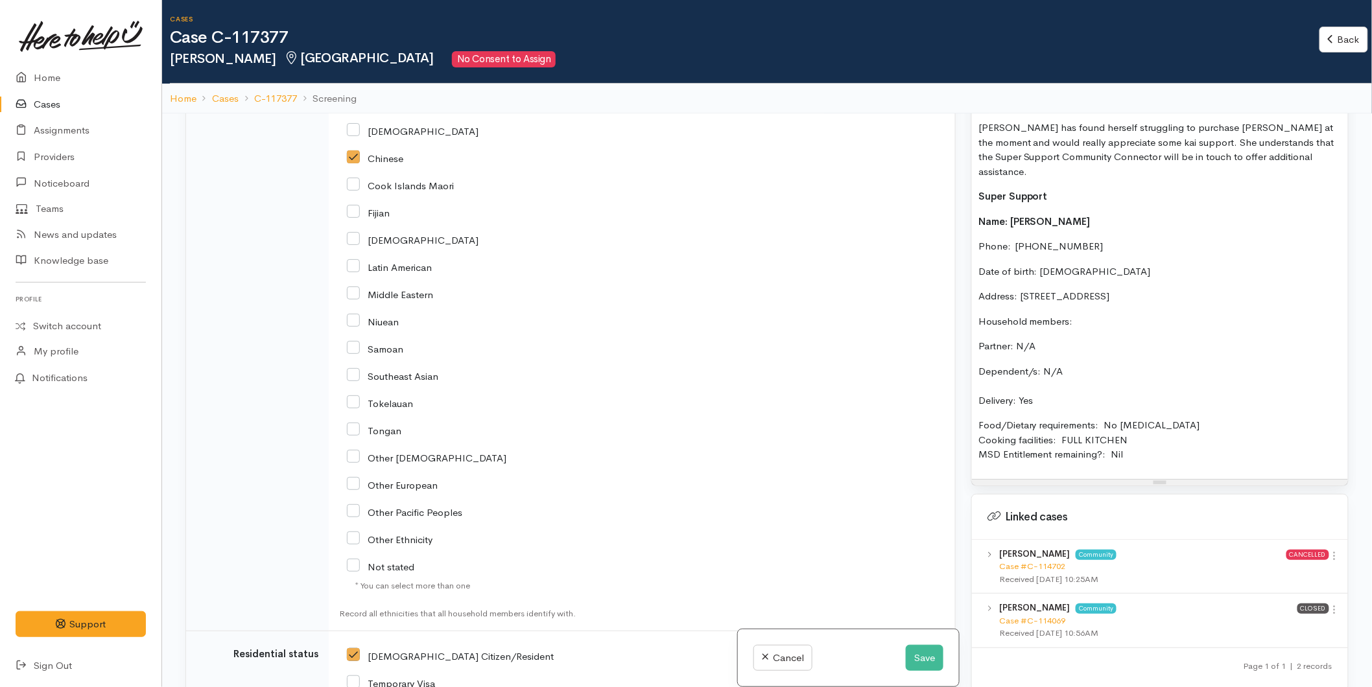
scroll to position [2305, 0]
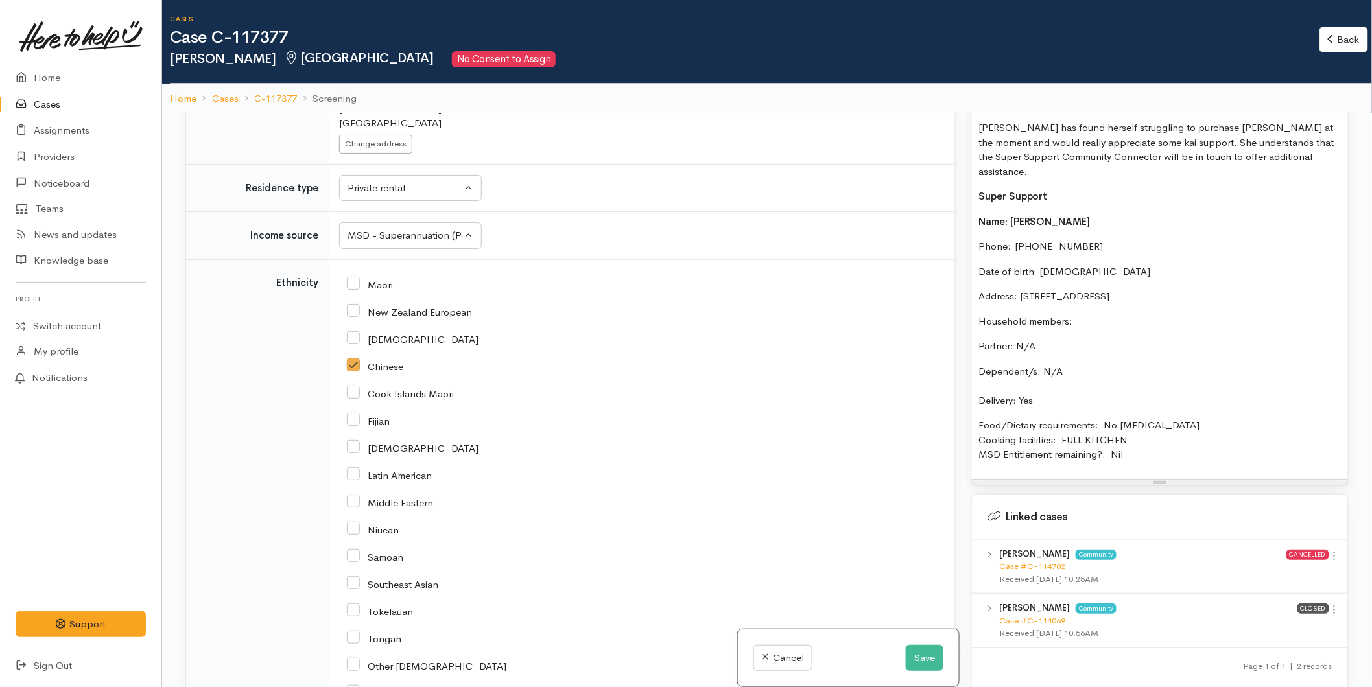
click at [350, 305] on input "New Zealand European" at bounding box center [409, 311] width 125 height 12
checkbox input "true"
click at [348, 360] on input "Chinese" at bounding box center [375, 366] width 56 height 12
checkbox input "false"
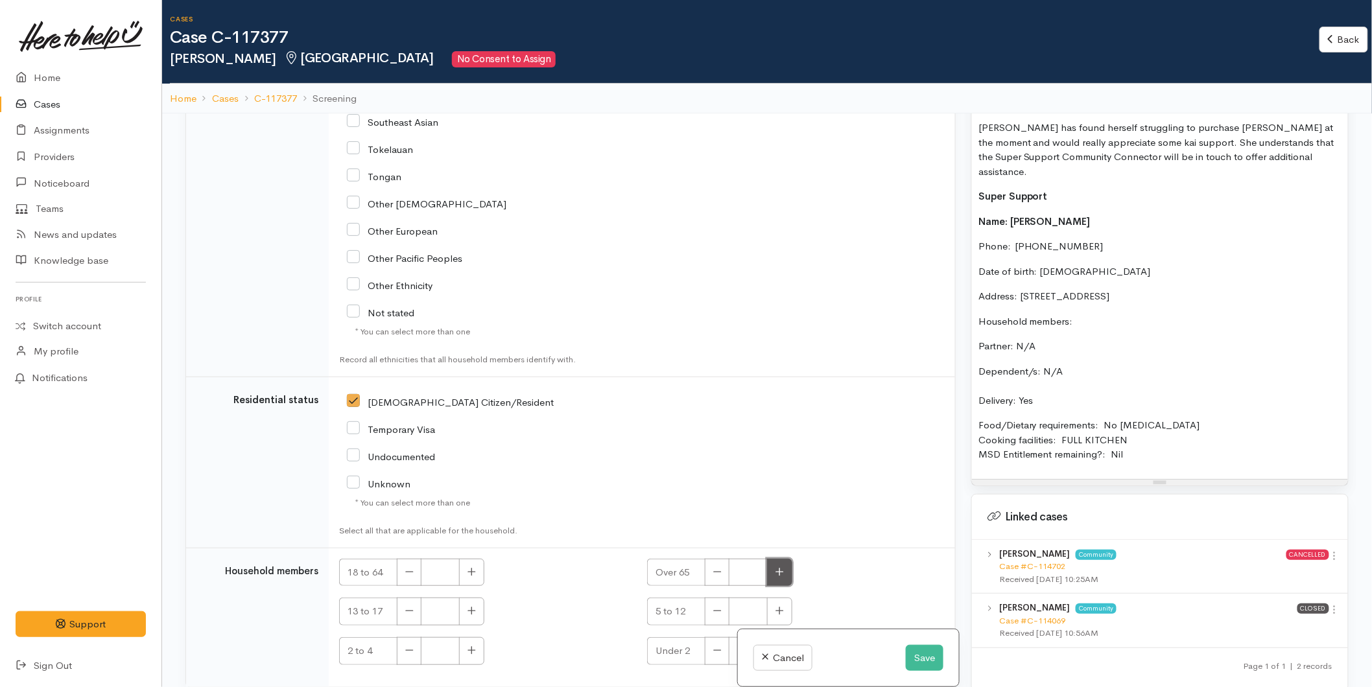
click at [776, 568] on icon "button" at bounding box center [780, 572] width 8 height 8
type input "1"
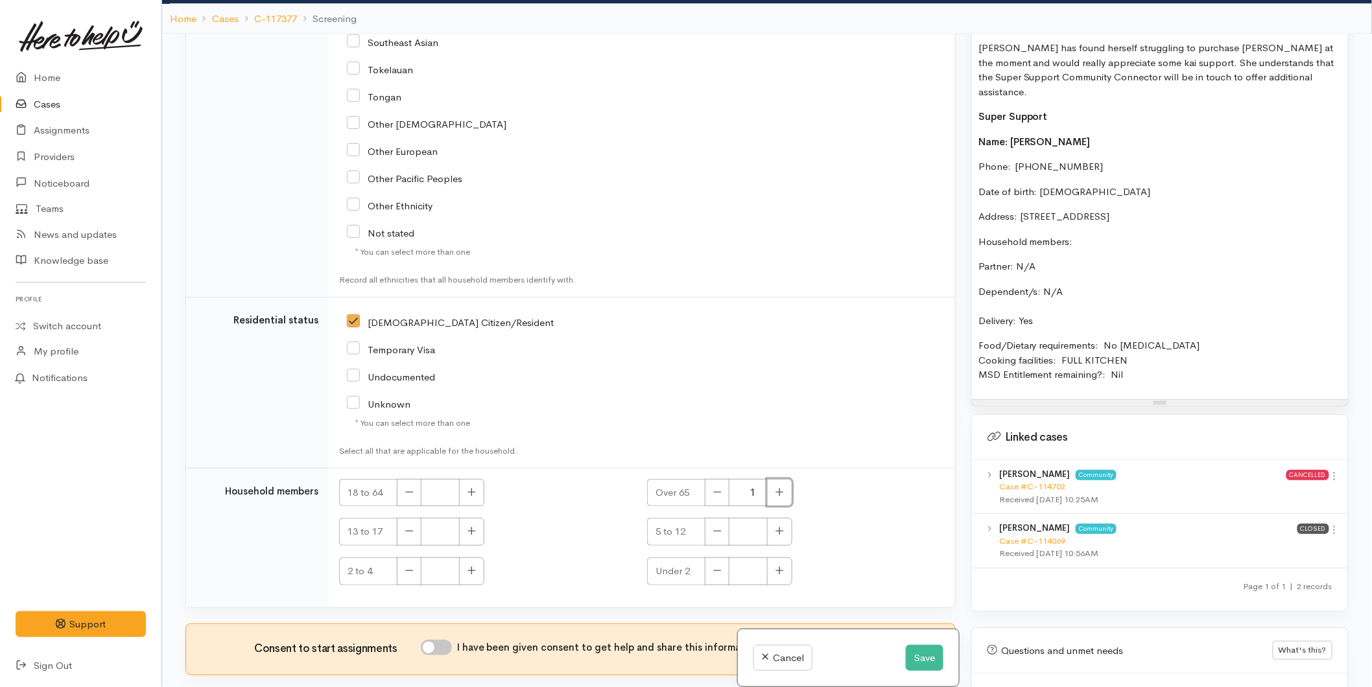
scroll to position [113, 0]
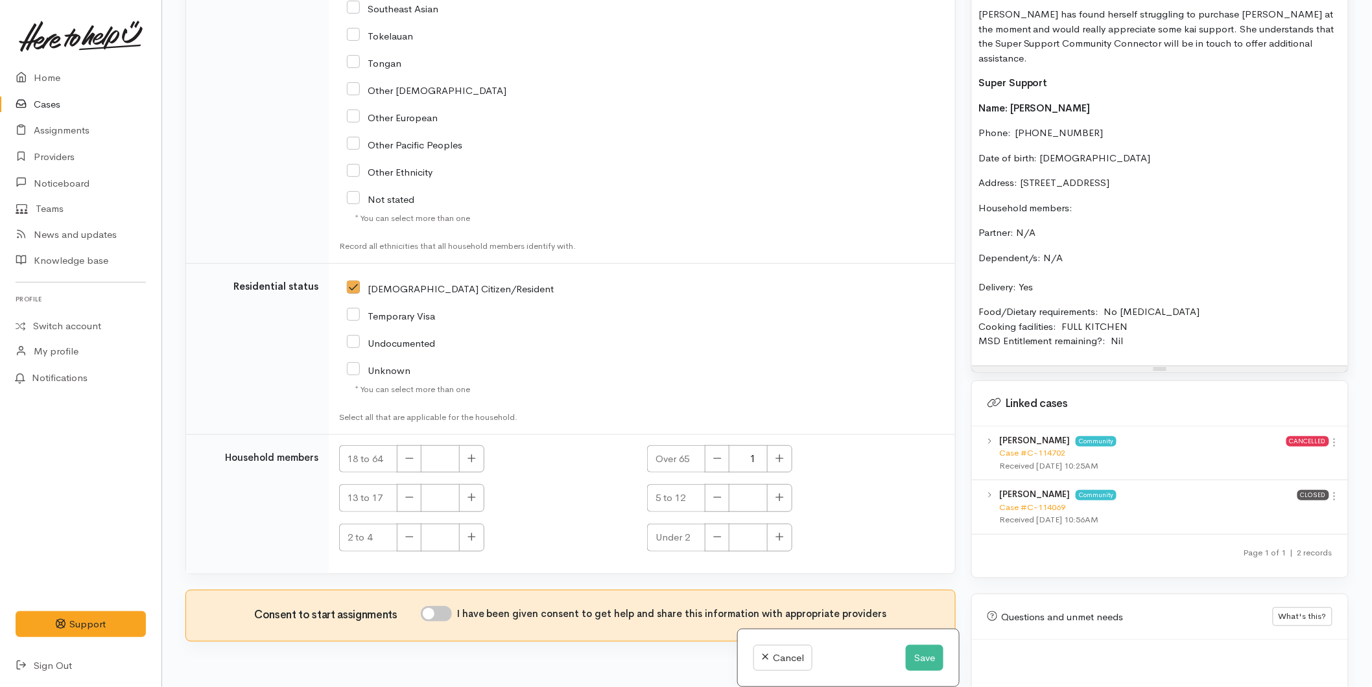
click at [445, 606] on input "I have been given consent to get help and share this information with appropria…" at bounding box center [436, 614] width 31 height 16
checkbox input "true"
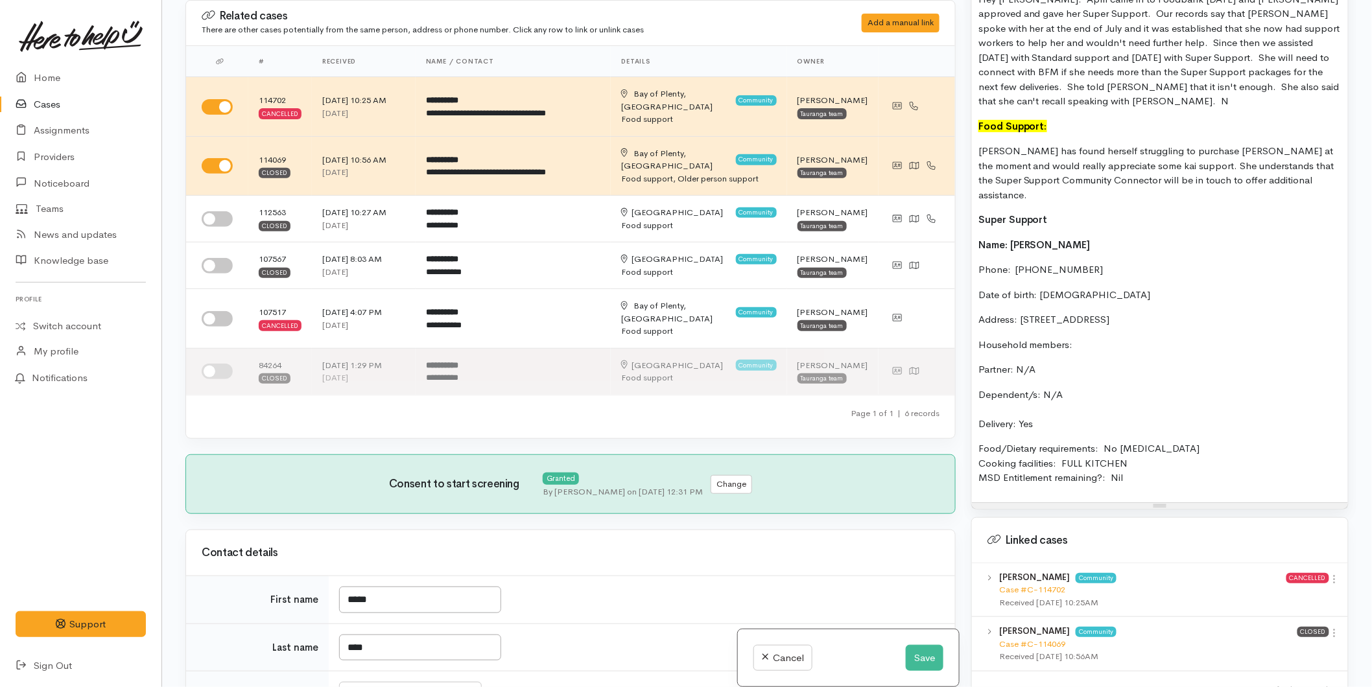
scroll to position [792, 0]
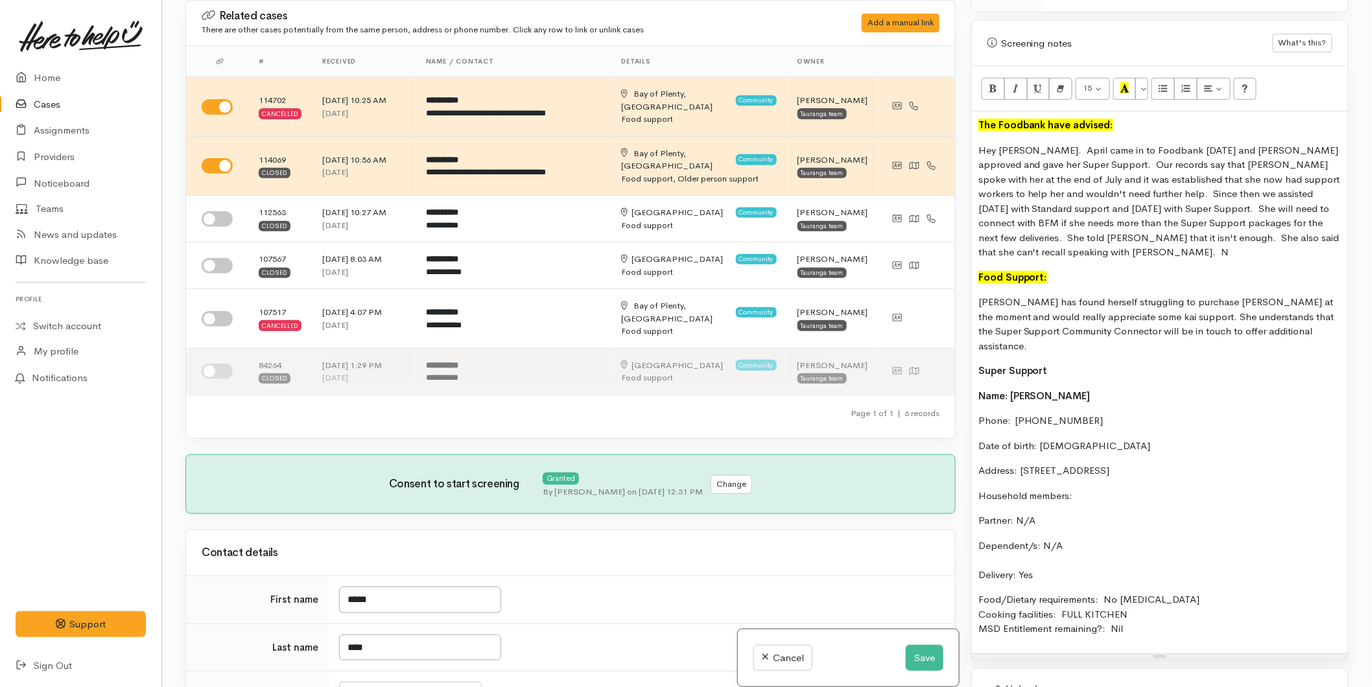
drag, startPoint x: 1054, startPoint y: 339, endPoint x: 960, endPoint y: 338, distance: 93.4
click at [960, 338] on div "Related cases There are other cases potentially from the same person, address o…" at bounding box center [767, 343] width 1179 height 687
click at [1122, 93] on icon "Recent Color" at bounding box center [1124, 87] width 8 height 11
click at [1107, 176] on span "Hey Karli. April came in to Foodbank today and Jess approved and gave her Super…" at bounding box center [1159, 201] width 362 height 115
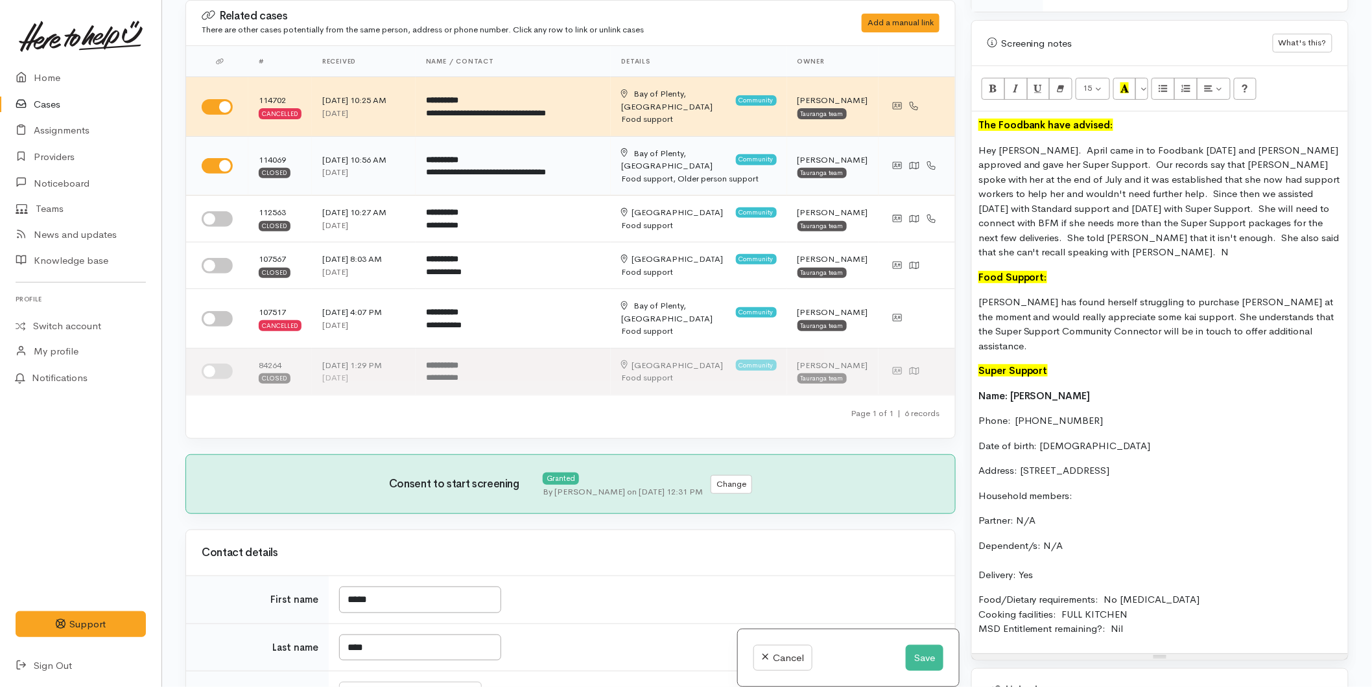
drag, startPoint x: 995, startPoint y: 130, endPoint x: 1065, endPoint y: 106, distance: 73.8
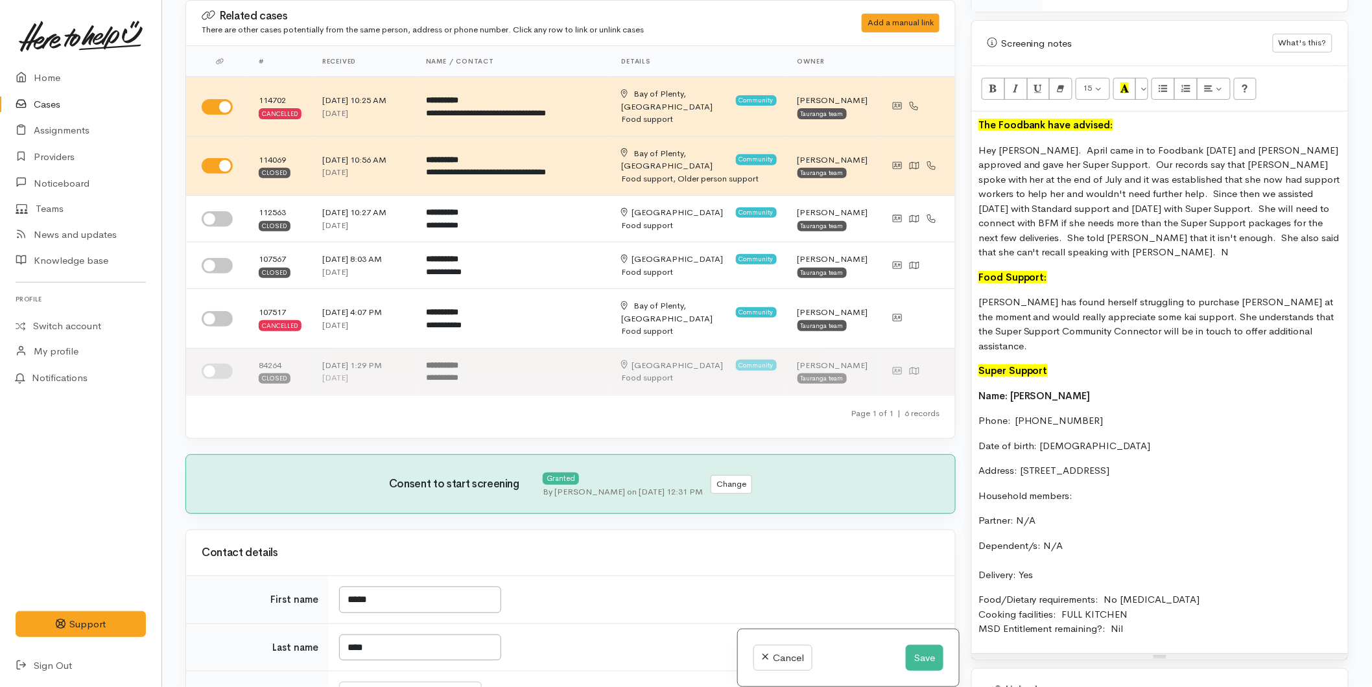
click at [930, 125] on div "Related cases There are other cases potentially from the same person, address o…" at bounding box center [767, 343] width 1179 height 687
click at [1140, 89] on button "More Color" at bounding box center [1141, 89] width 13 height 22
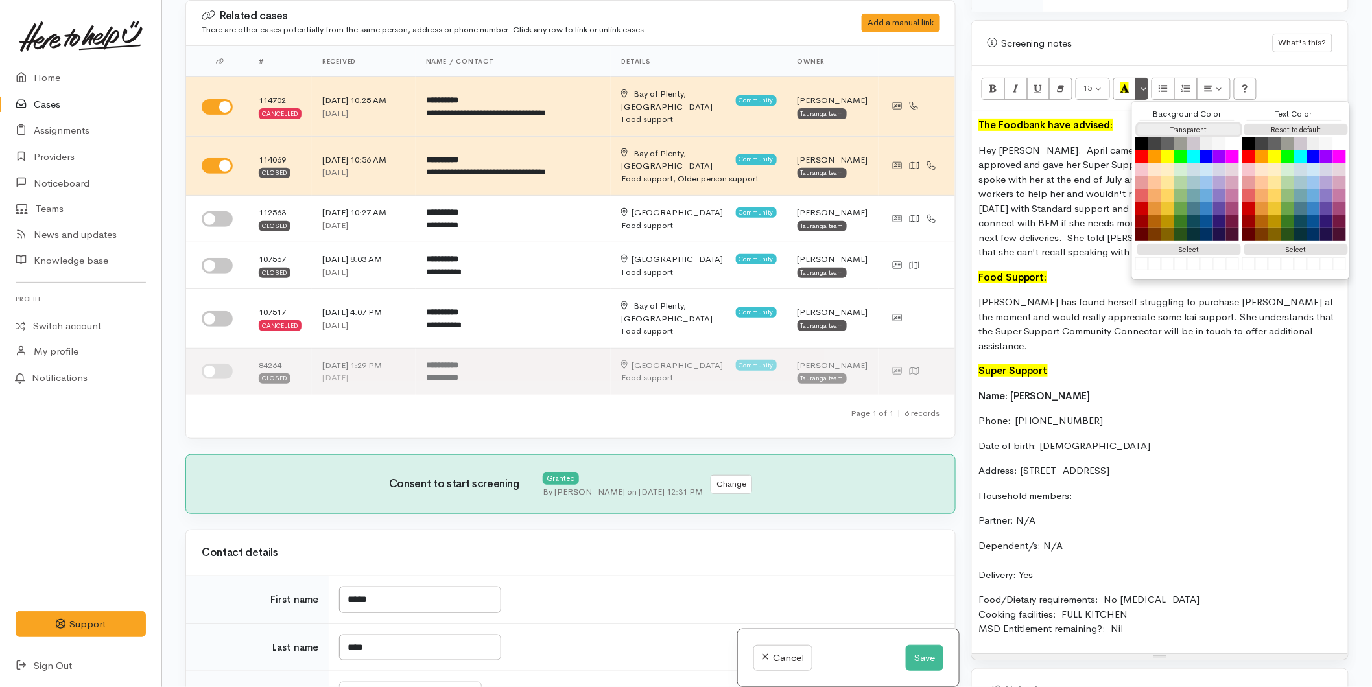
click at [1154, 128] on button "Transparent" at bounding box center [1189, 130] width 104 height 12
click at [1278, 130] on button "Reset to default" at bounding box center [1296, 130] width 104 height 12
click at [1072, 160] on span "Hey Karli. April came in to Foodbank today and Jess approved and gave her Super…" at bounding box center [1159, 201] width 362 height 115
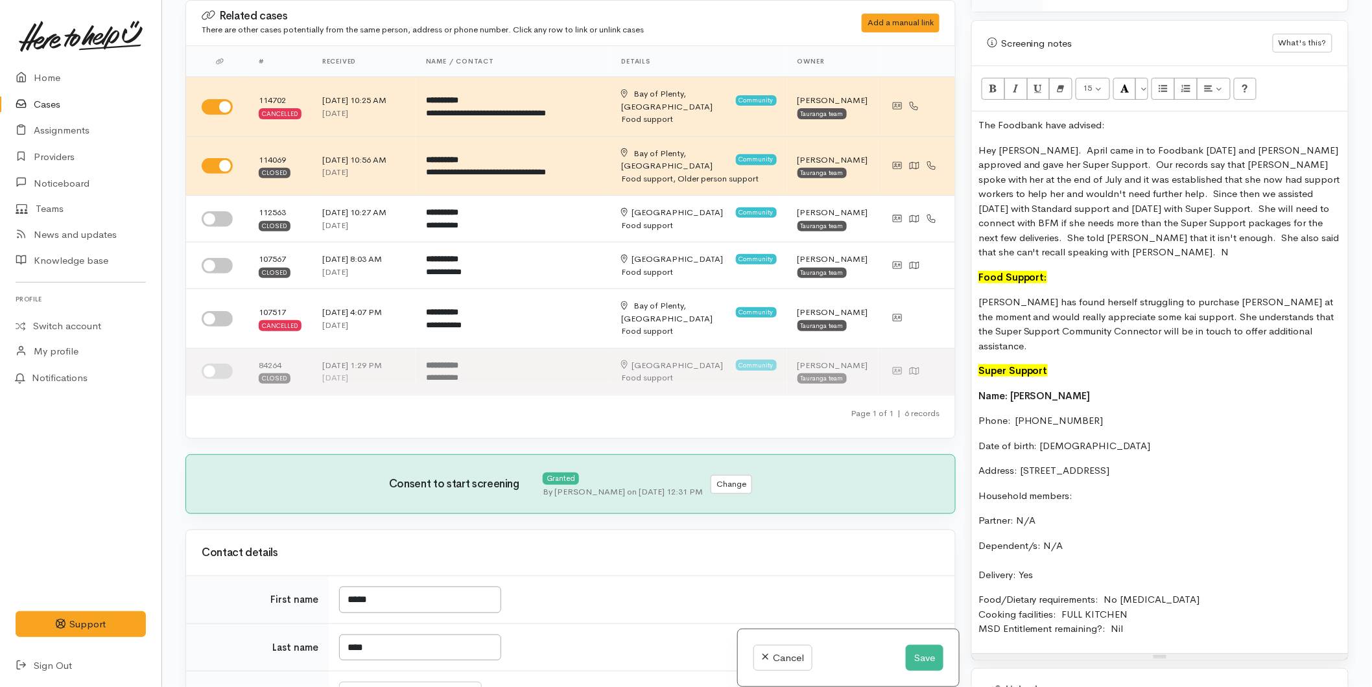
drag, startPoint x: 1110, startPoint y: 126, endPoint x: 951, endPoint y: 123, distance: 159.5
click at [948, 124] on div "Related cases There are other cases potentially from the same person, address o…" at bounding box center [767, 343] width 1179 height 687
click at [1000, 91] on button "Bold (CTRL+B)" at bounding box center [993, 89] width 23 height 22
click at [1030, 147] on span "Hey Karli. April came in to Foodbank today and Jess approved and gave her Super…" at bounding box center [1159, 201] width 362 height 115
click at [1307, 239] on p "Hey Karli. April came in to Foodbank today and Jess approved and gave her Super…" at bounding box center [1159, 201] width 363 height 117
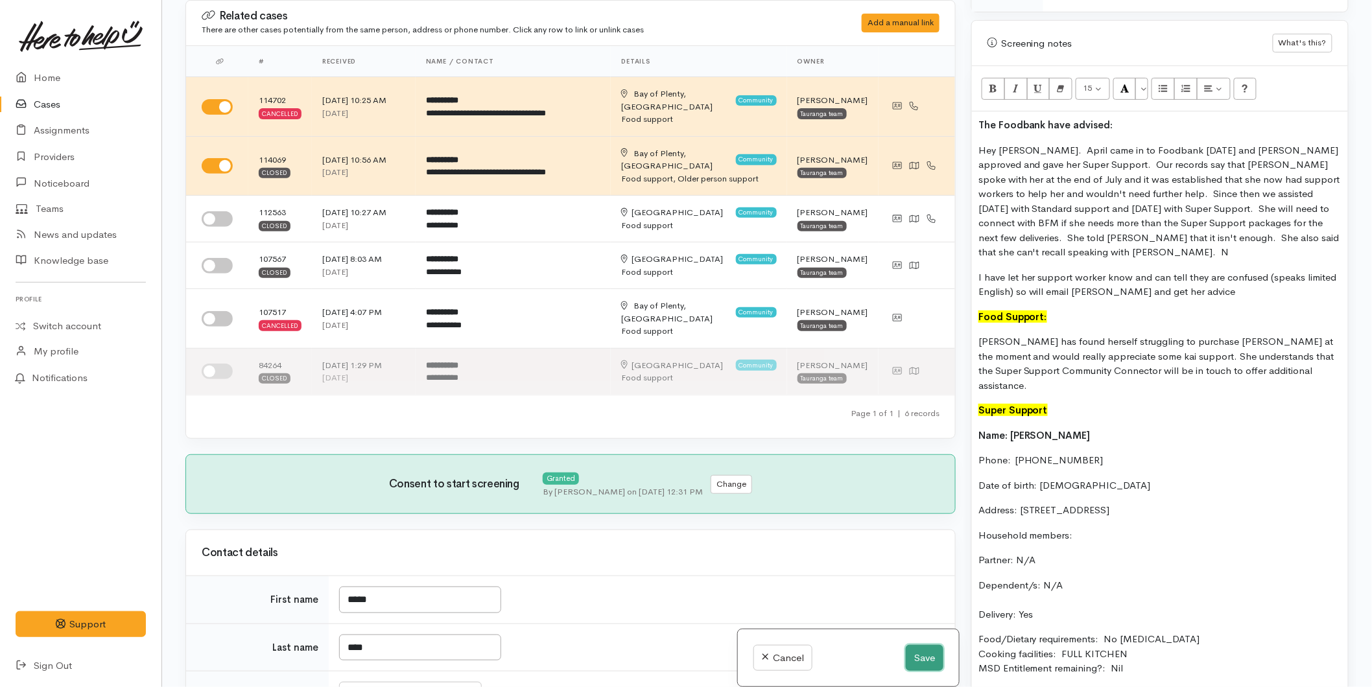
click at [923, 657] on button "Save" at bounding box center [925, 658] width 38 height 27
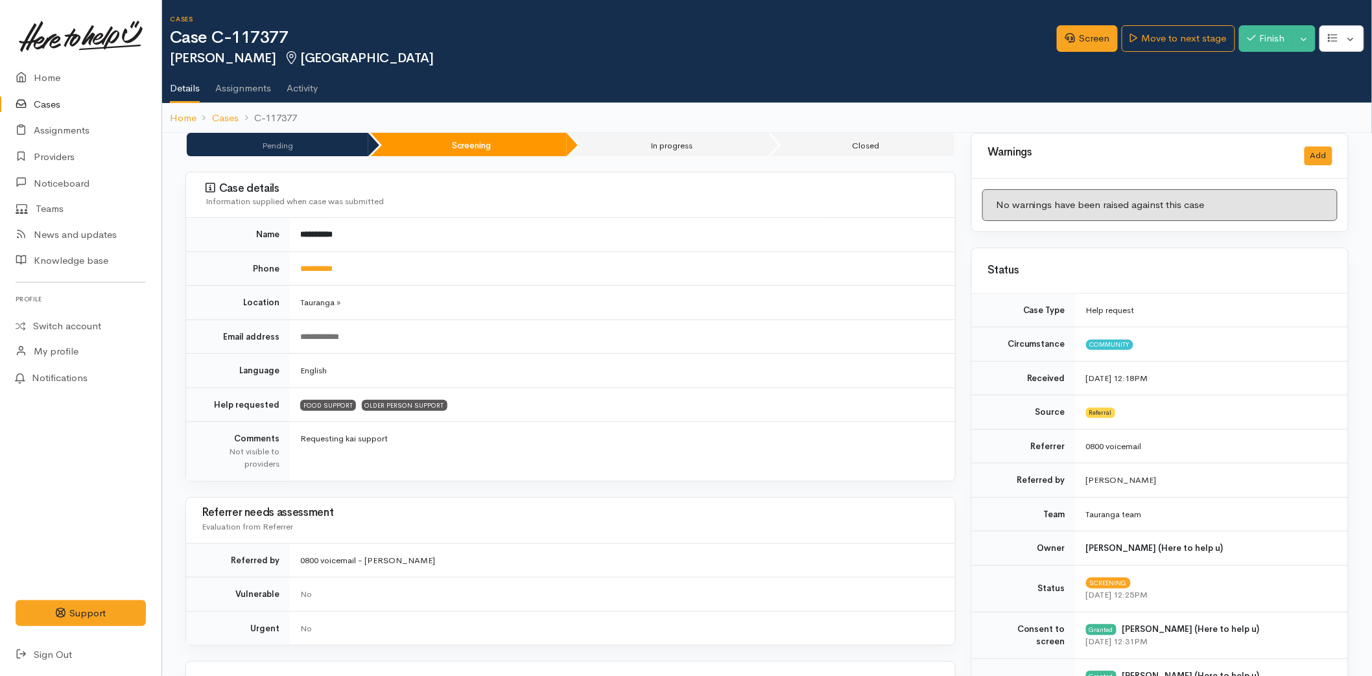
click at [62, 97] on link "Cases" at bounding box center [80, 104] width 161 height 27
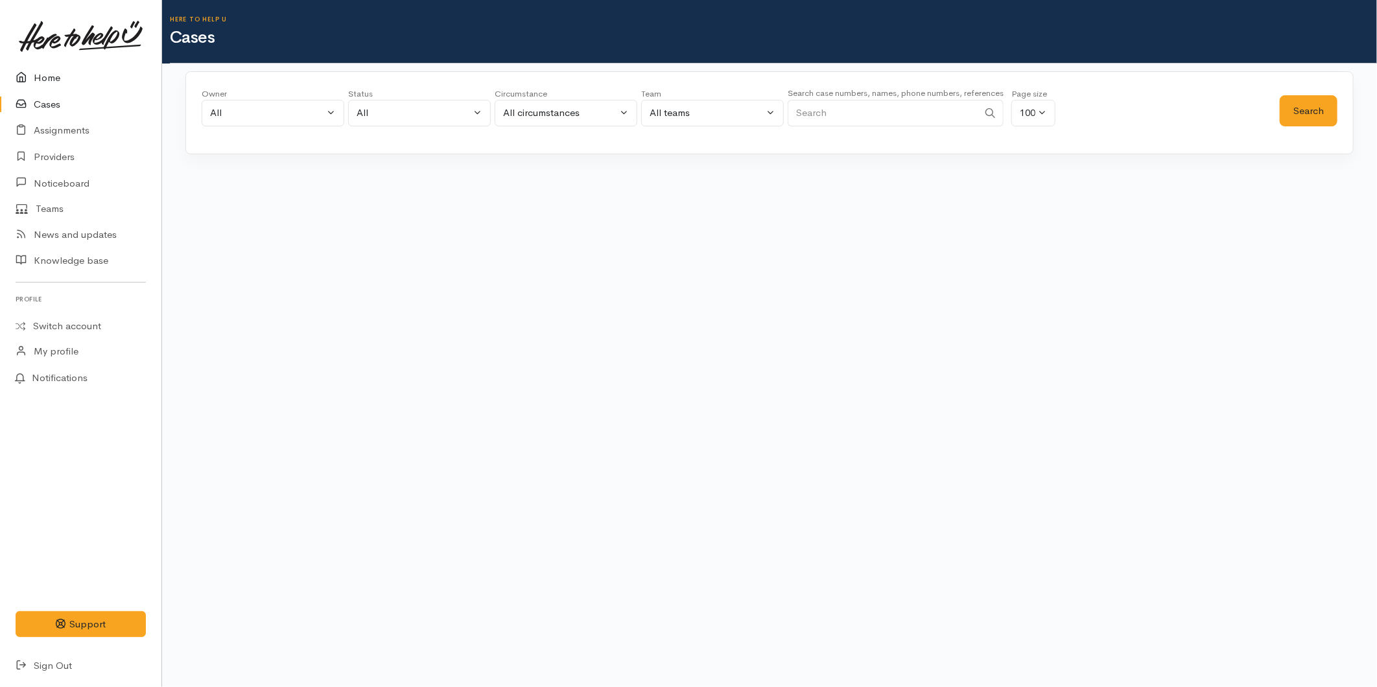
click at [58, 77] on link "Home" at bounding box center [80, 78] width 161 height 27
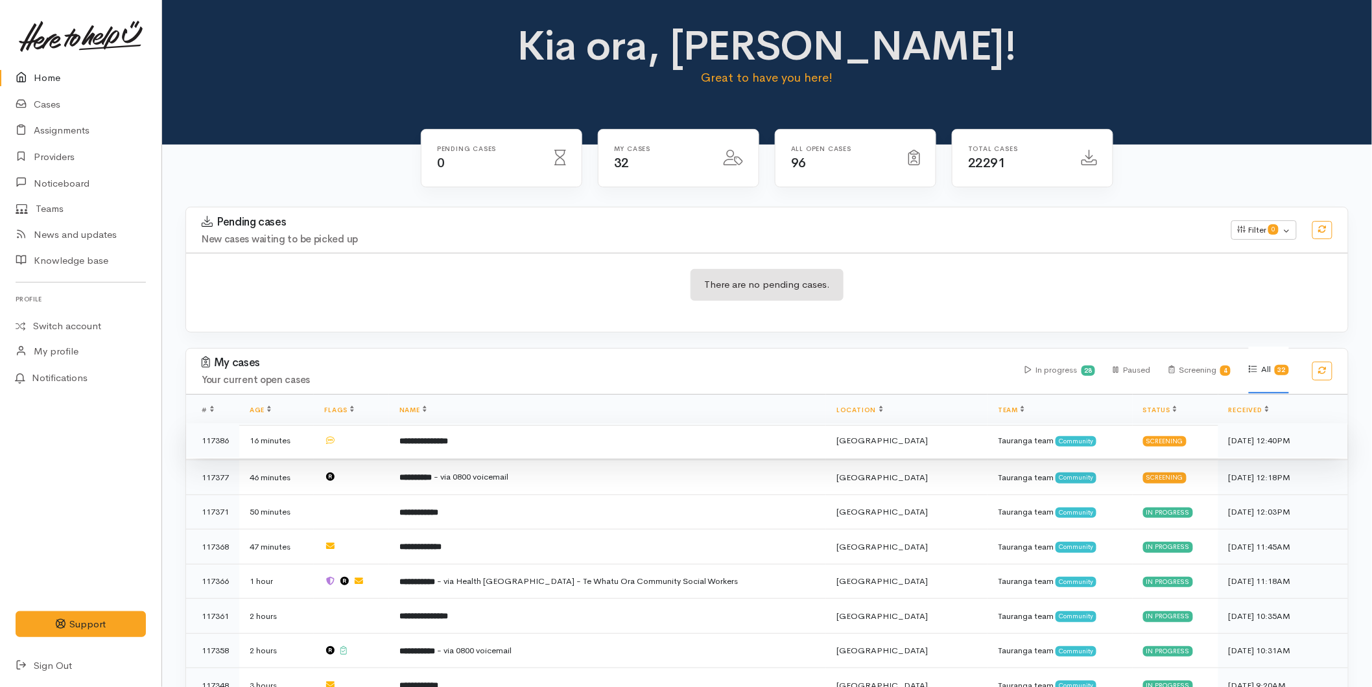
click at [448, 442] on b "**********" at bounding box center [423, 441] width 49 height 8
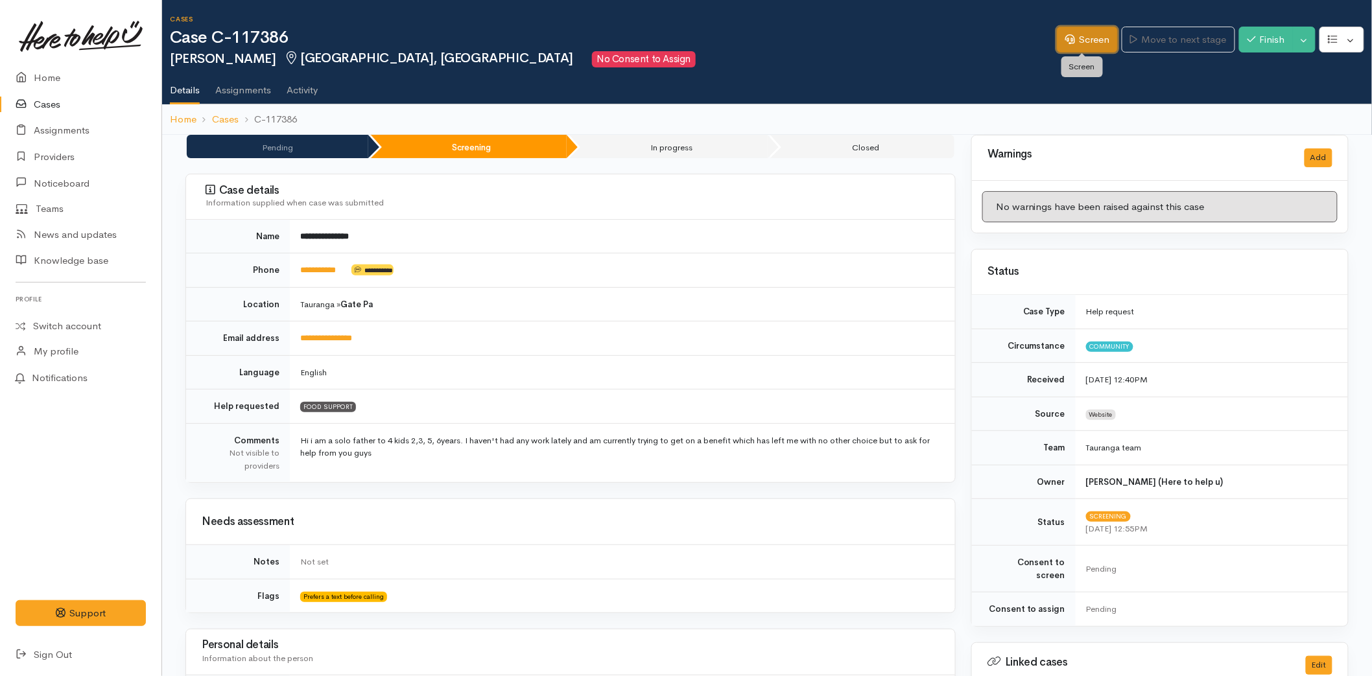
click at [1103, 34] on link "Screen" at bounding box center [1087, 40] width 61 height 27
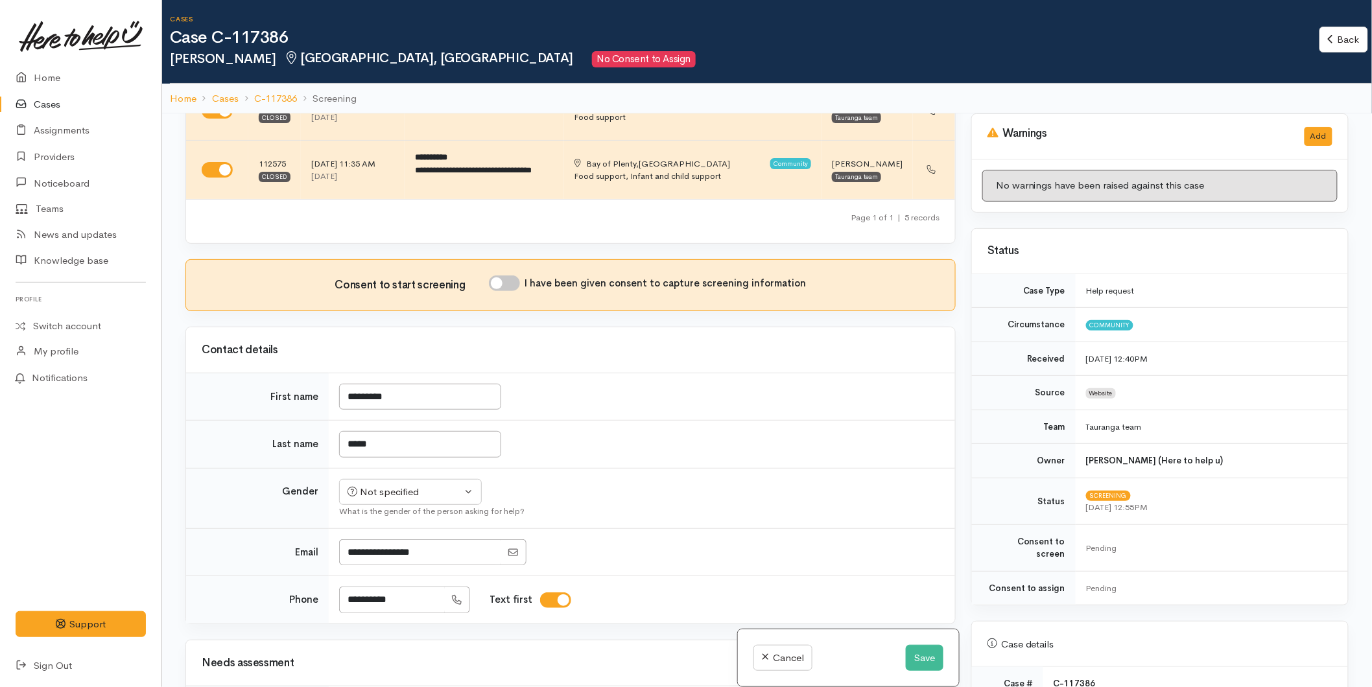
scroll to position [288, 0]
click at [506, 287] on input "I have been given consent to capture screening information" at bounding box center [504, 283] width 31 height 16
checkbox input "true"
click at [376, 497] on div "Not specified" at bounding box center [405, 491] width 114 height 15
click at [381, 567] on span "[DEMOGRAPHIC_DATA]" at bounding box center [420, 561] width 111 height 15
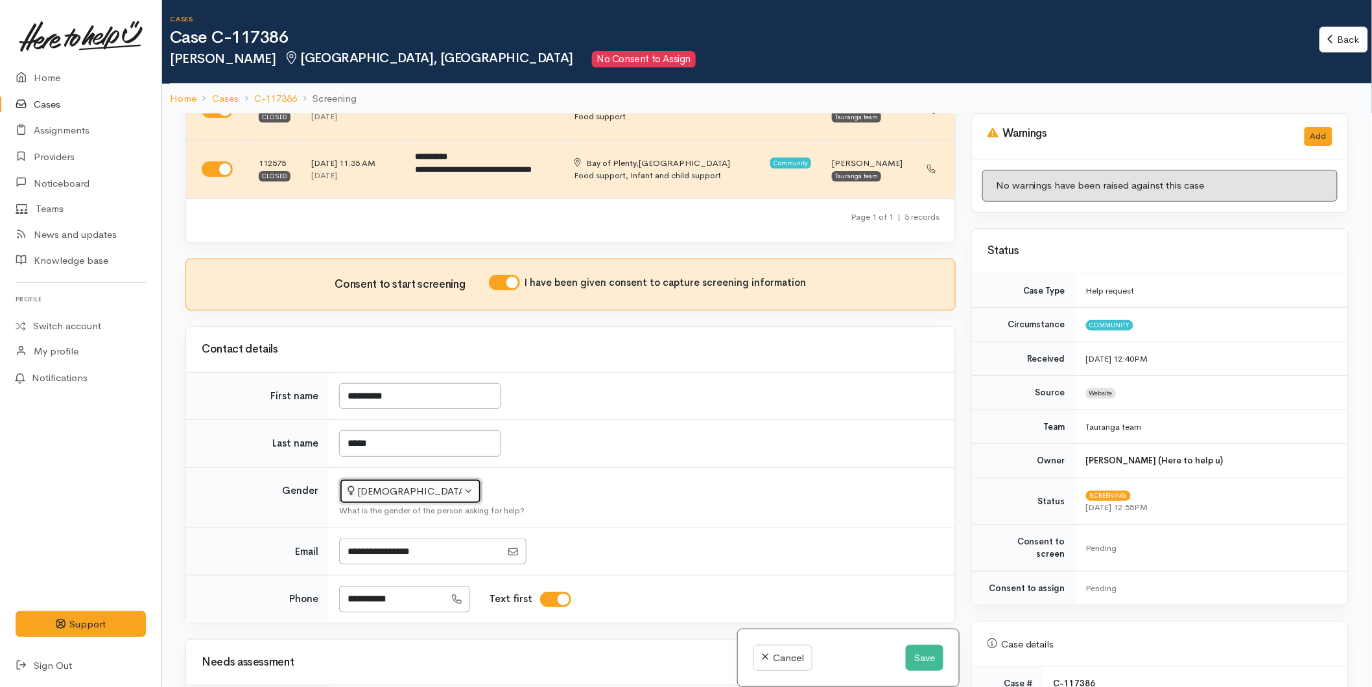
click at [394, 489] on div "[DEMOGRAPHIC_DATA]" at bounding box center [405, 491] width 114 height 15
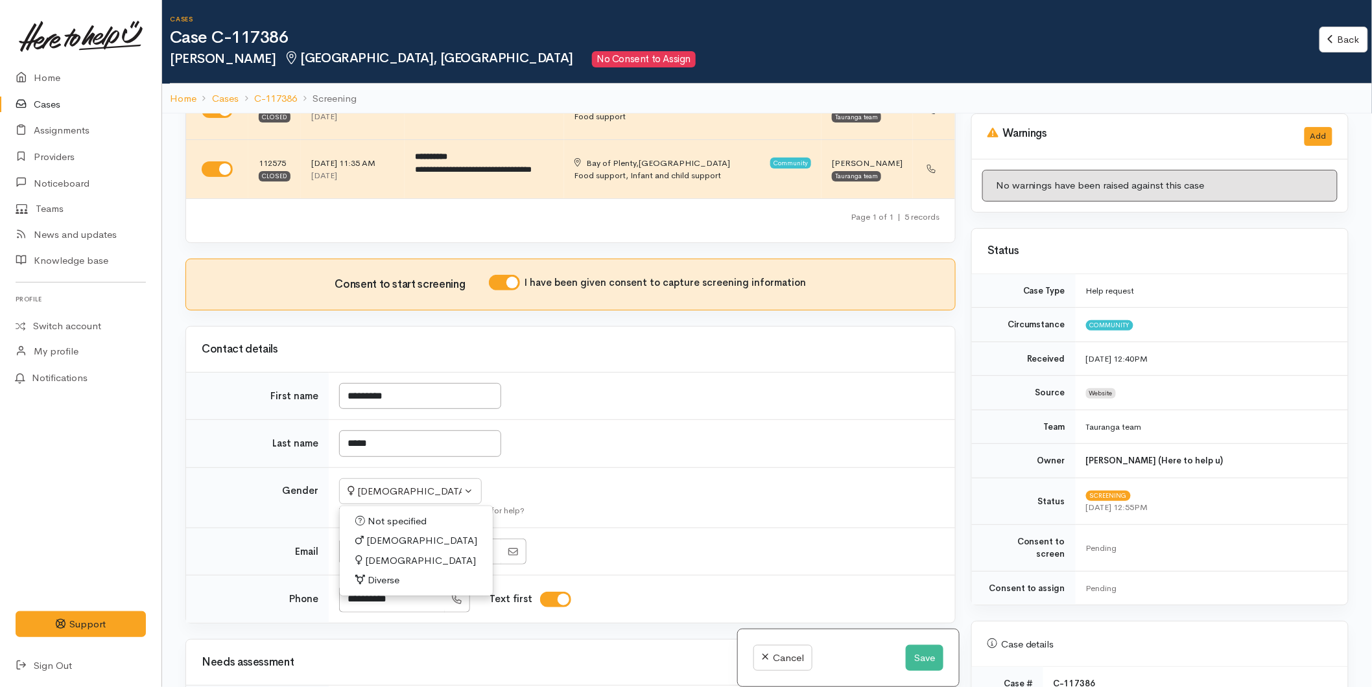
drag, startPoint x: 381, startPoint y: 542, endPoint x: 418, endPoint y: 537, distance: 36.7
click at [381, 541] on span "[DEMOGRAPHIC_DATA]" at bounding box center [421, 541] width 111 height 15
select select "[DEMOGRAPHIC_DATA]"
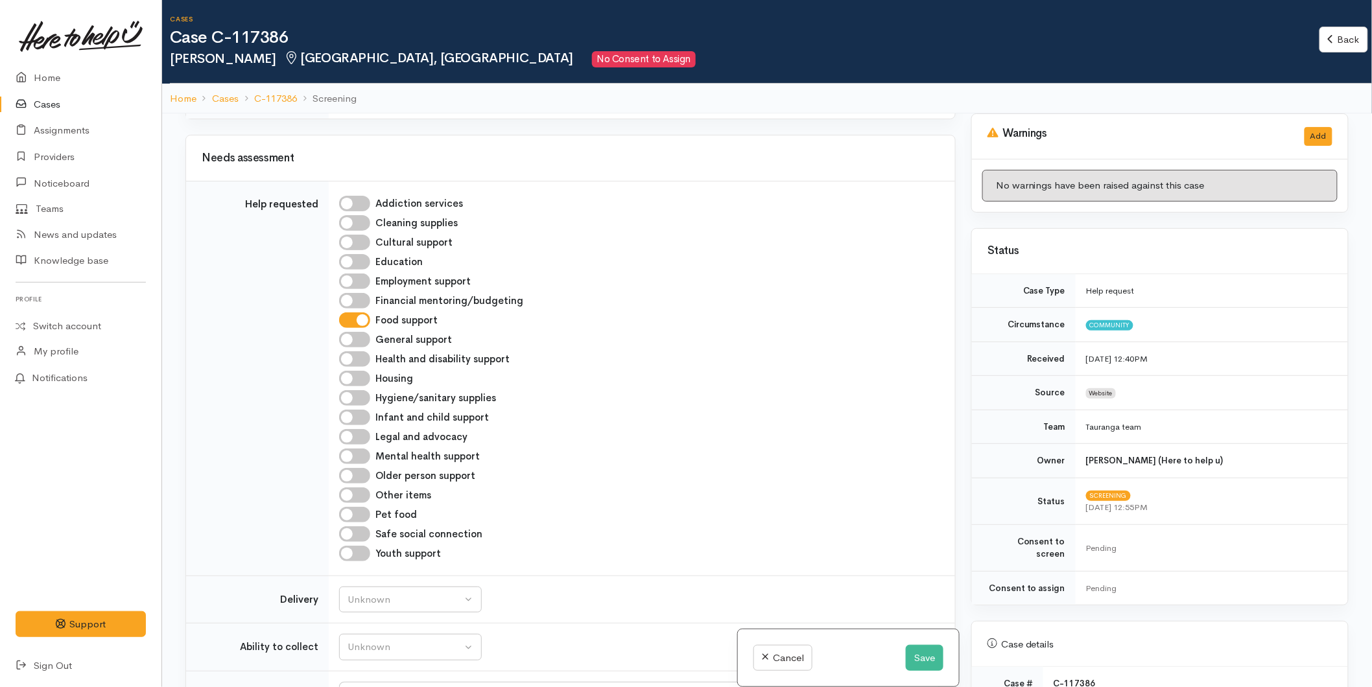
scroll to position [1152, 0]
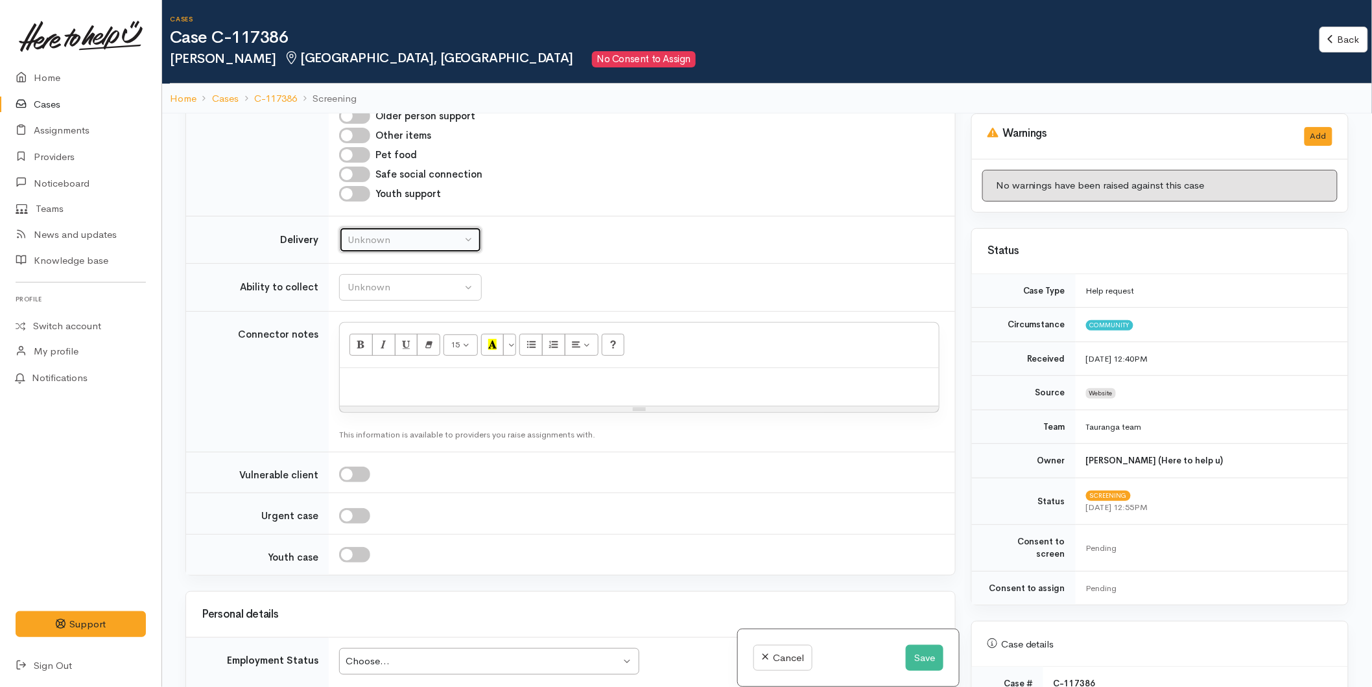
click at [400, 235] on div "Unknown" at bounding box center [405, 240] width 114 height 15
click at [376, 364] on link "No" at bounding box center [410, 361] width 141 height 20
select select "1"
click at [385, 287] on div "Unknown" at bounding box center [405, 287] width 114 height 15
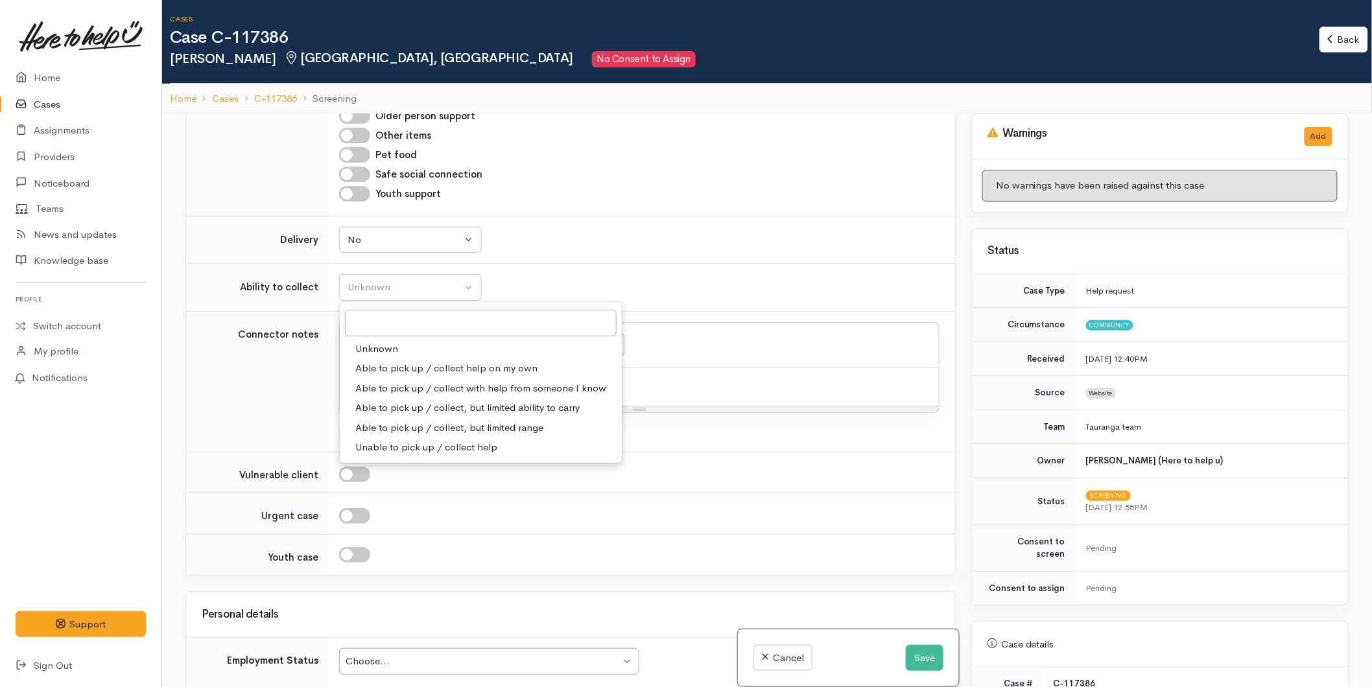
click at [402, 372] on span "Able to pick up / collect help on my own" at bounding box center [446, 368] width 182 height 15
select select "2"
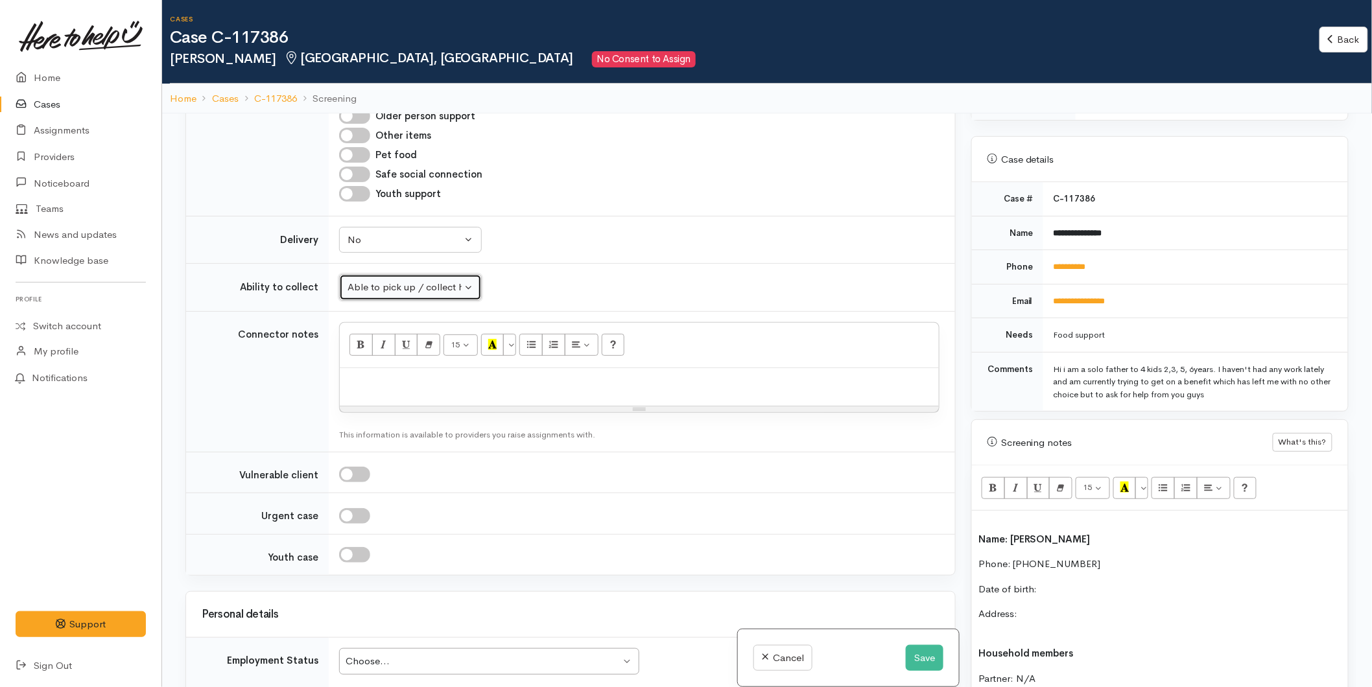
scroll to position [576, 0]
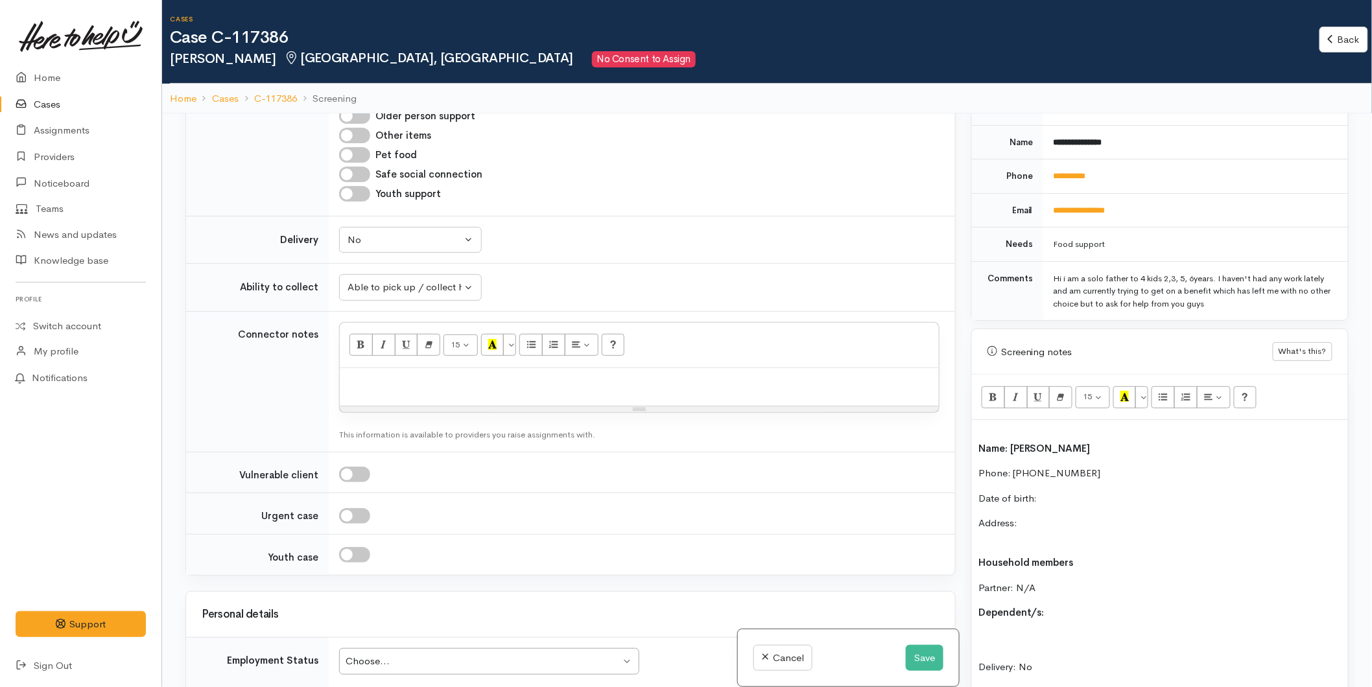
click at [1055, 491] on p "Date of birth:" at bounding box center [1159, 498] width 363 height 15
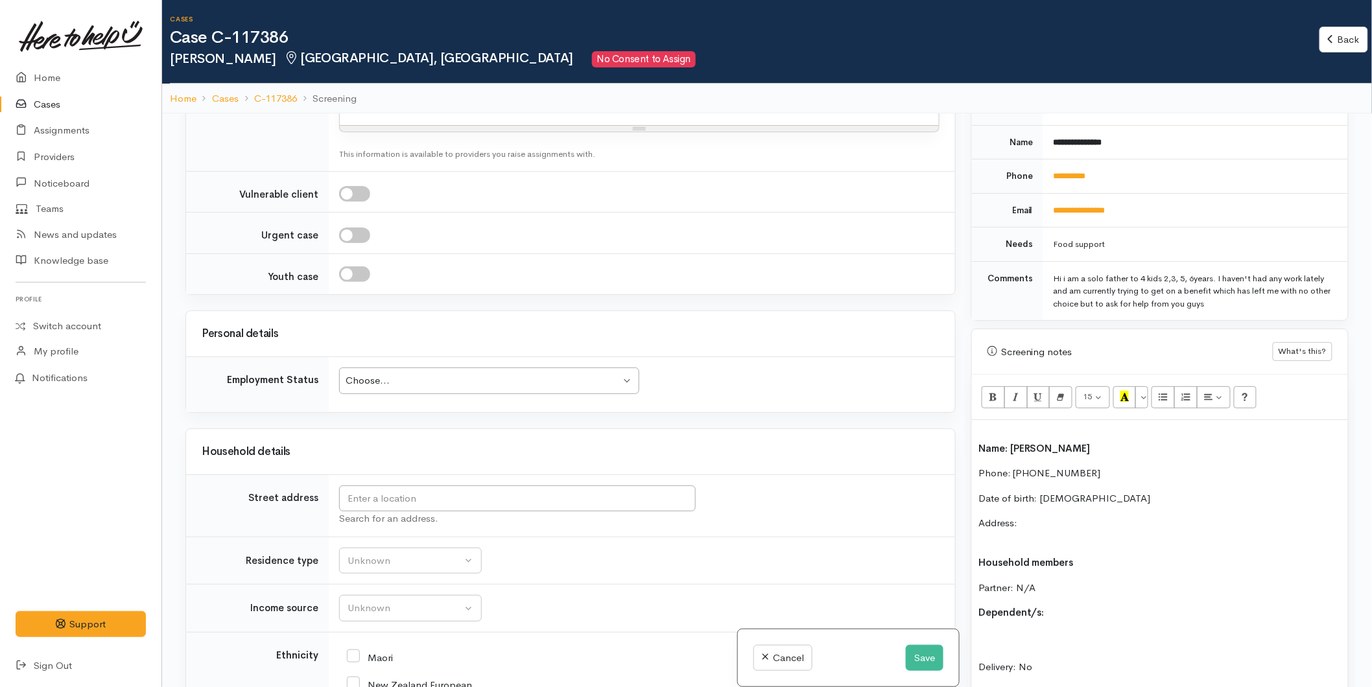
scroll to position [1729, 0]
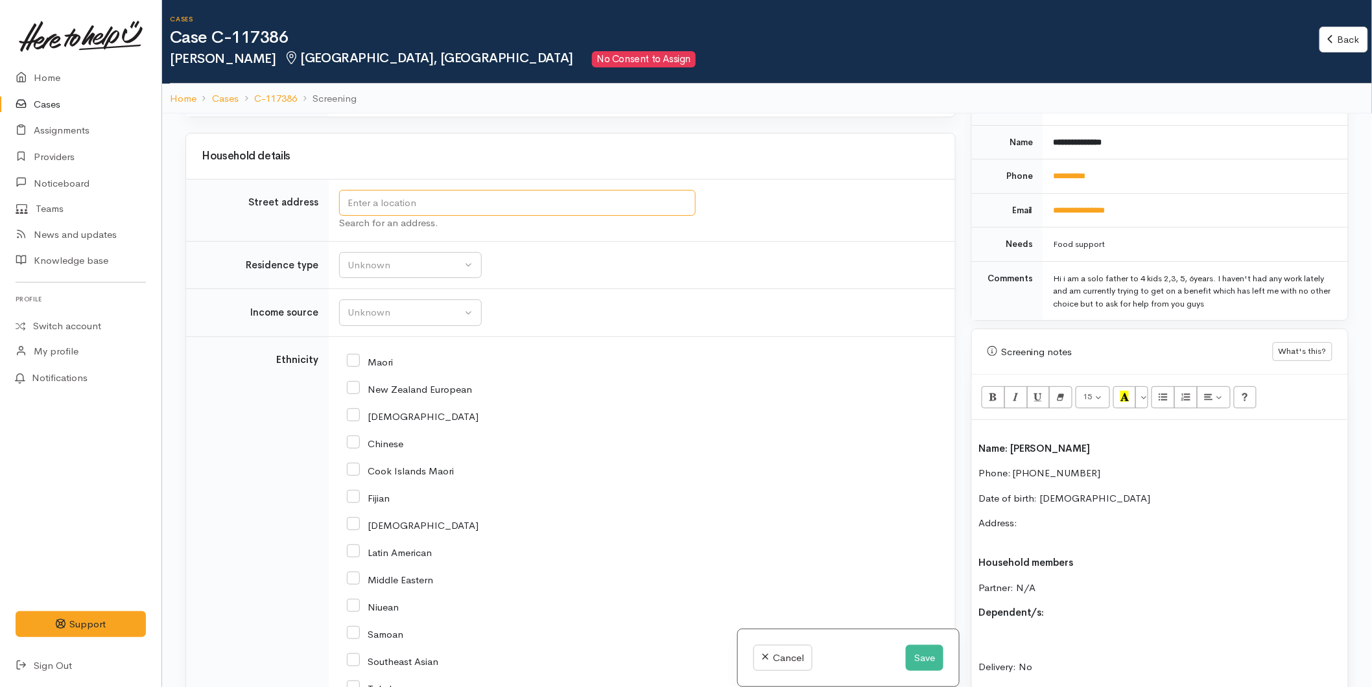
click at [373, 209] on input "text" at bounding box center [517, 203] width 357 height 27
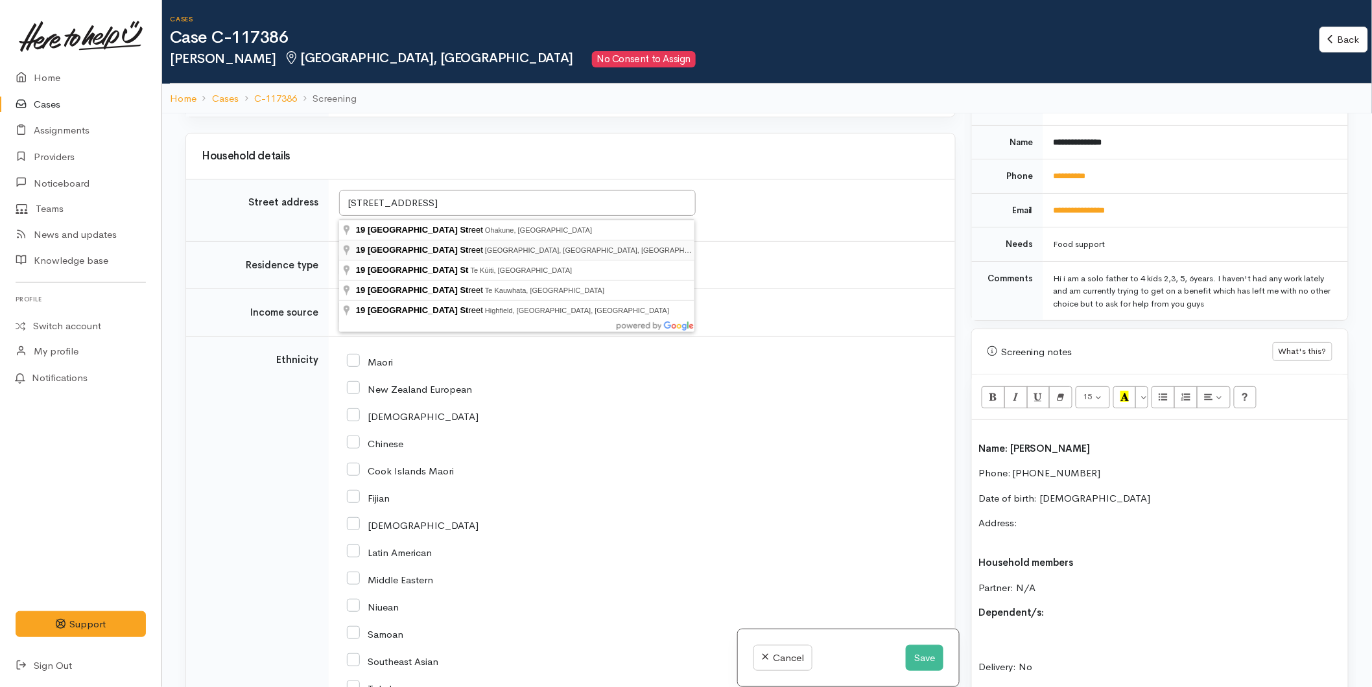
type input "19 Rimu Street, Gate Pa, Tauranga, New Zealand"
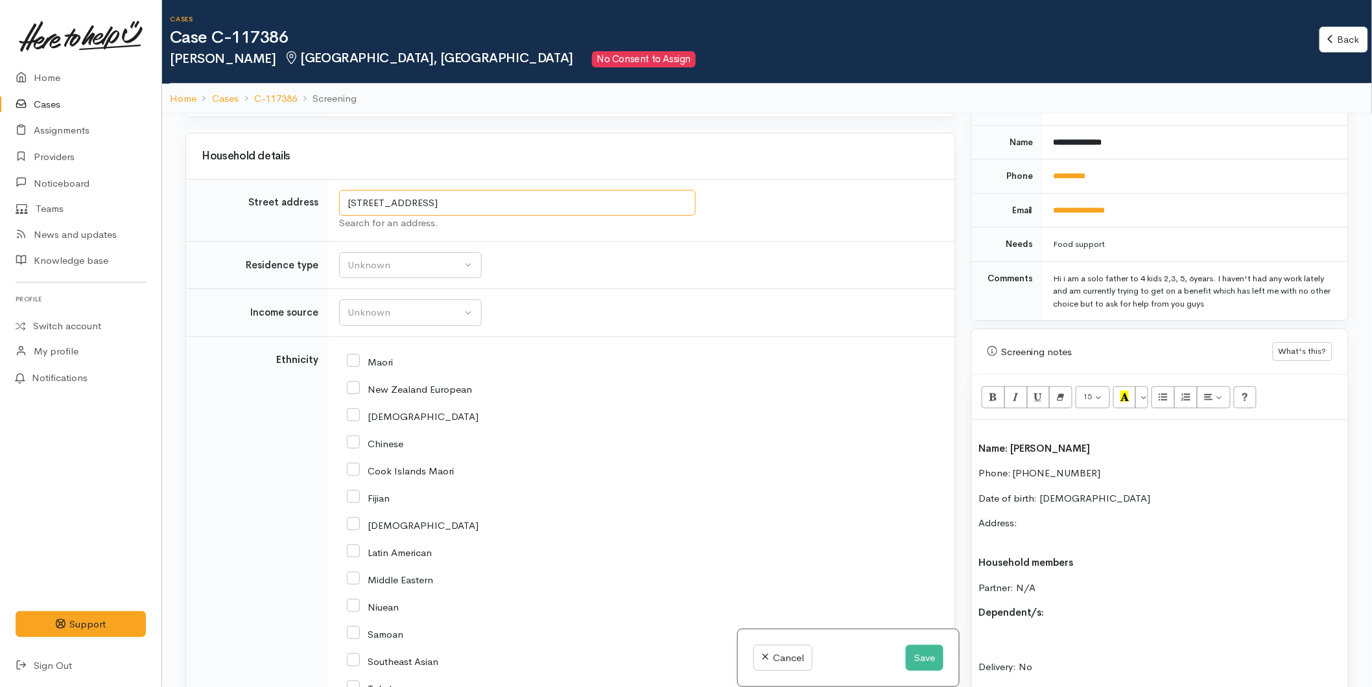
drag, startPoint x: 368, startPoint y: 202, endPoint x: 272, endPoint y: 198, distance: 96.0
click at [272, 198] on tr "Street address 19 Rimu Street, Gate Pa, Tauranga, New Zealand Search for an add…" at bounding box center [570, 210] width 769 height 62
click at [1045, 516] on p "Address:" at bounding box center [1159, 530] width 363 height 29
click at [423, 265] on div "Unknown" at bounding box center [405, 265] width 114 height 15
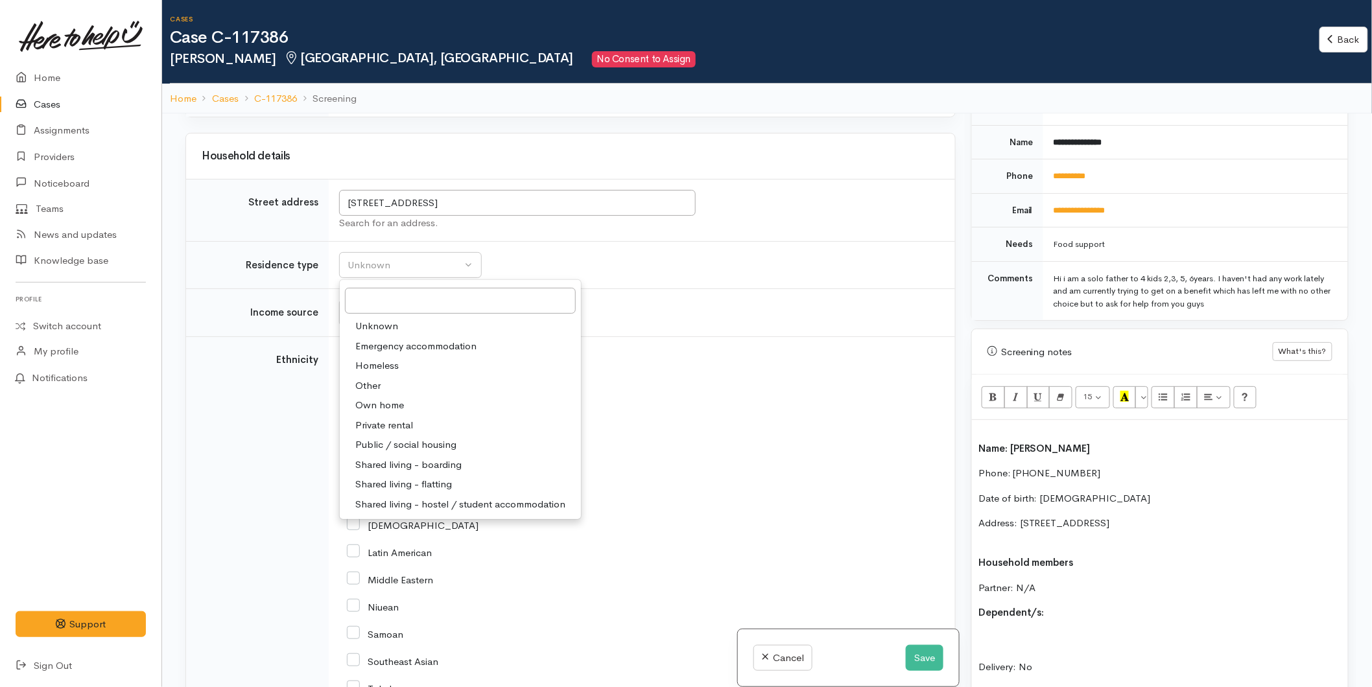
drag, startPoint x: 397, startPoint y: 431, endPoint x: 380, endPoint y: 366, distance: 67.2
click at [397, 430] on span "Private rental" at bounding box center [384, 425] width 58 height 15
select select "2"
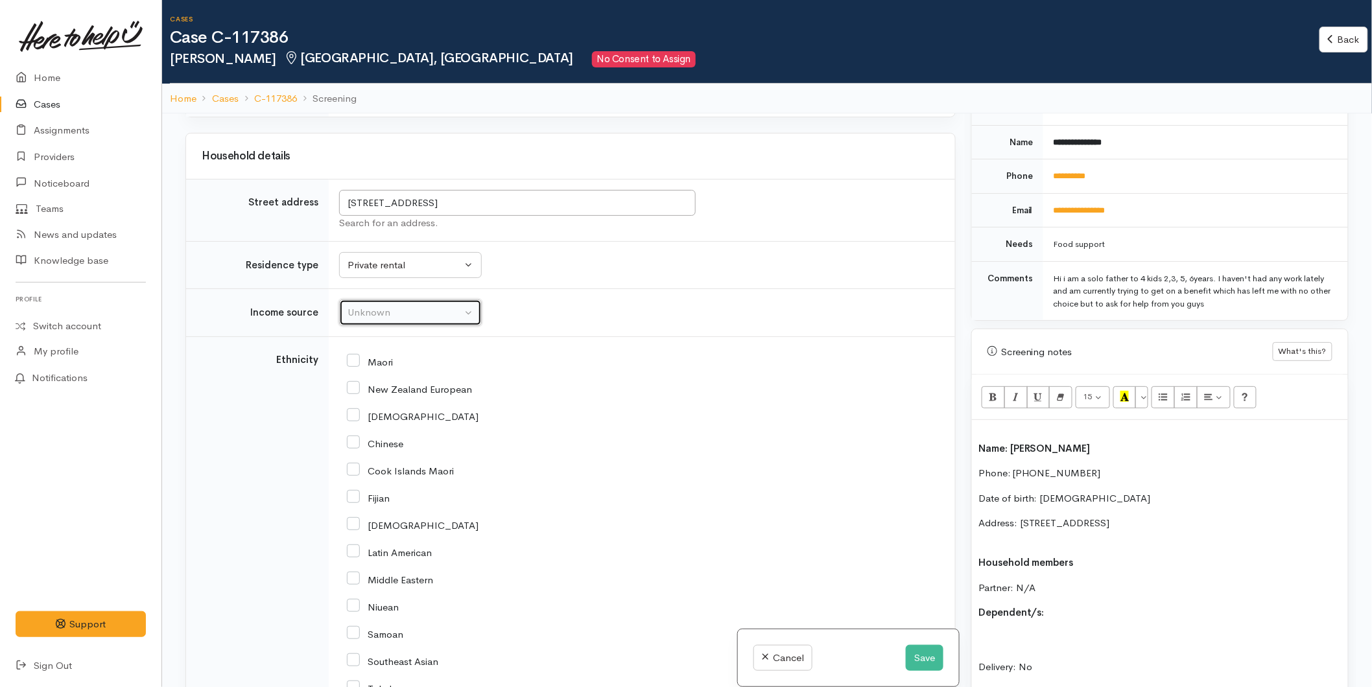
click at [378, 320] on div "Unknown" at bounding box center [405, 312] width 114 height 15
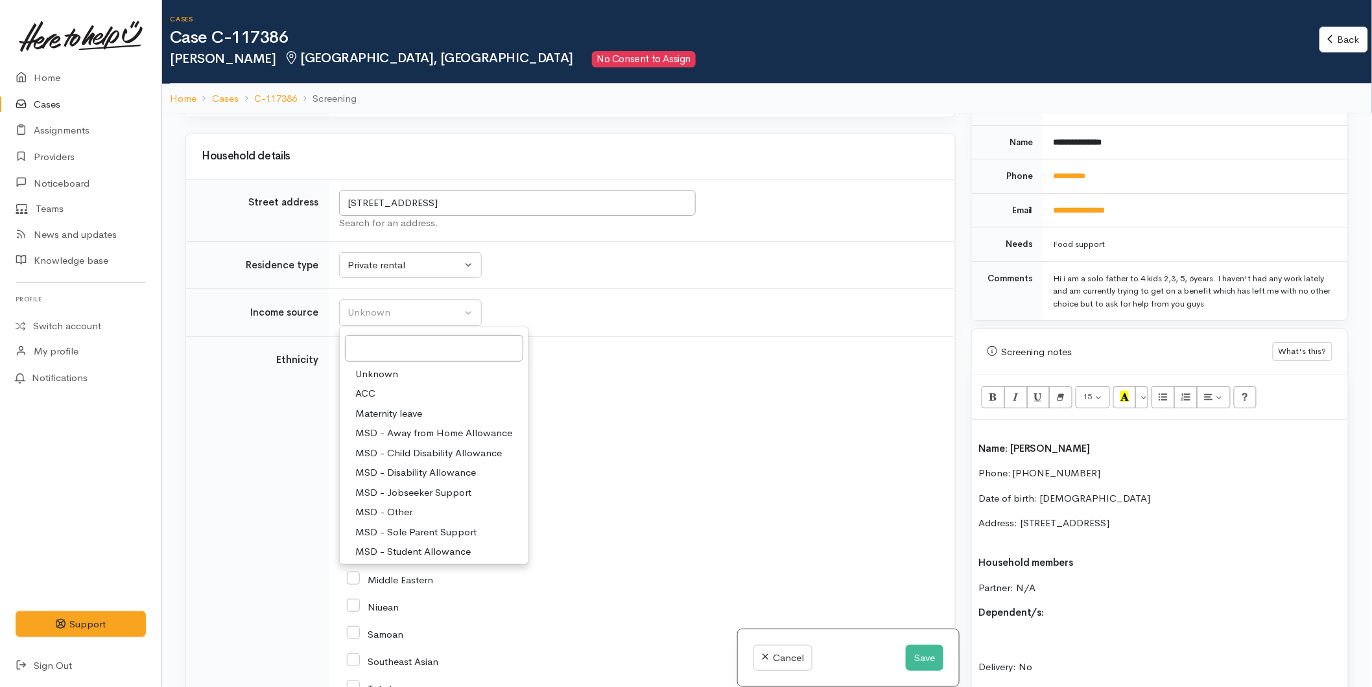
click at [422, 497] on span "MSD - Jobseeker Support" at bounding box center [413, 493] width 116 height 15
select select "4"
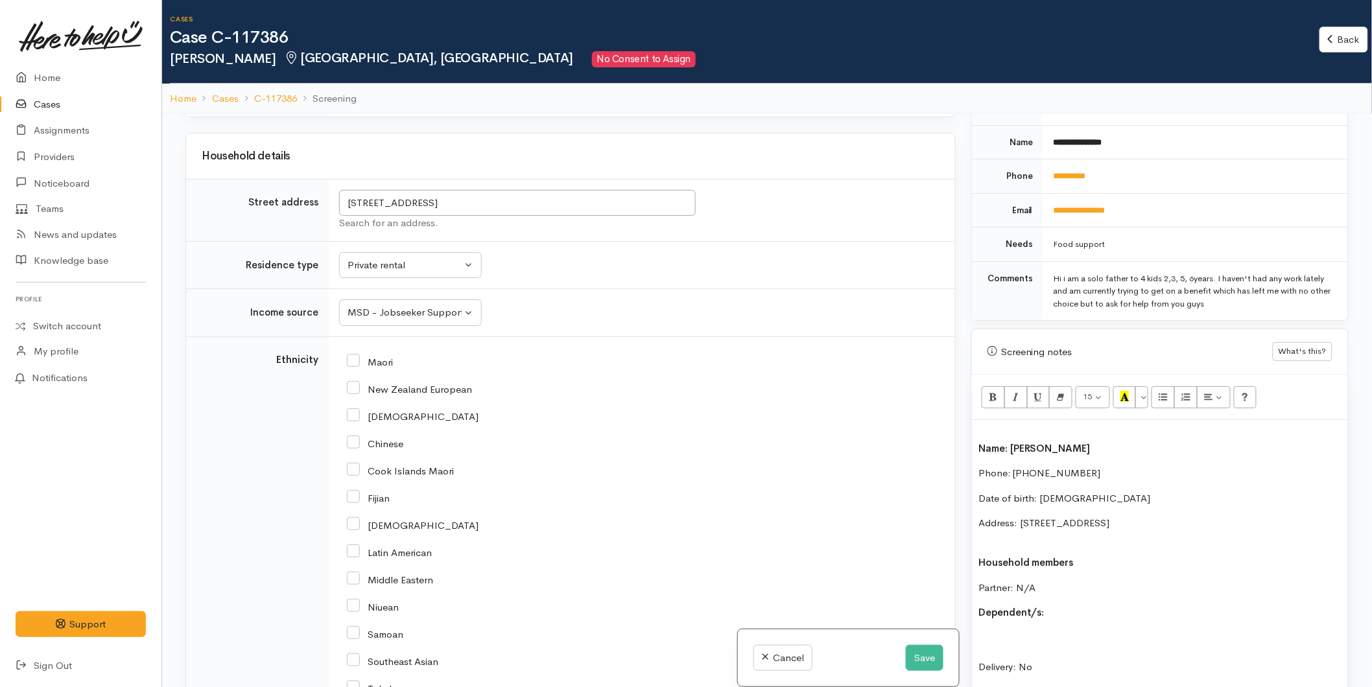
click at [357, 371] on div "Maori" at bounding box center [639, 361] width 585 height 27
click at [358, 367] on input "Maori" at bounding box center [370, 361] width 46 height 12
checkbox input "true"
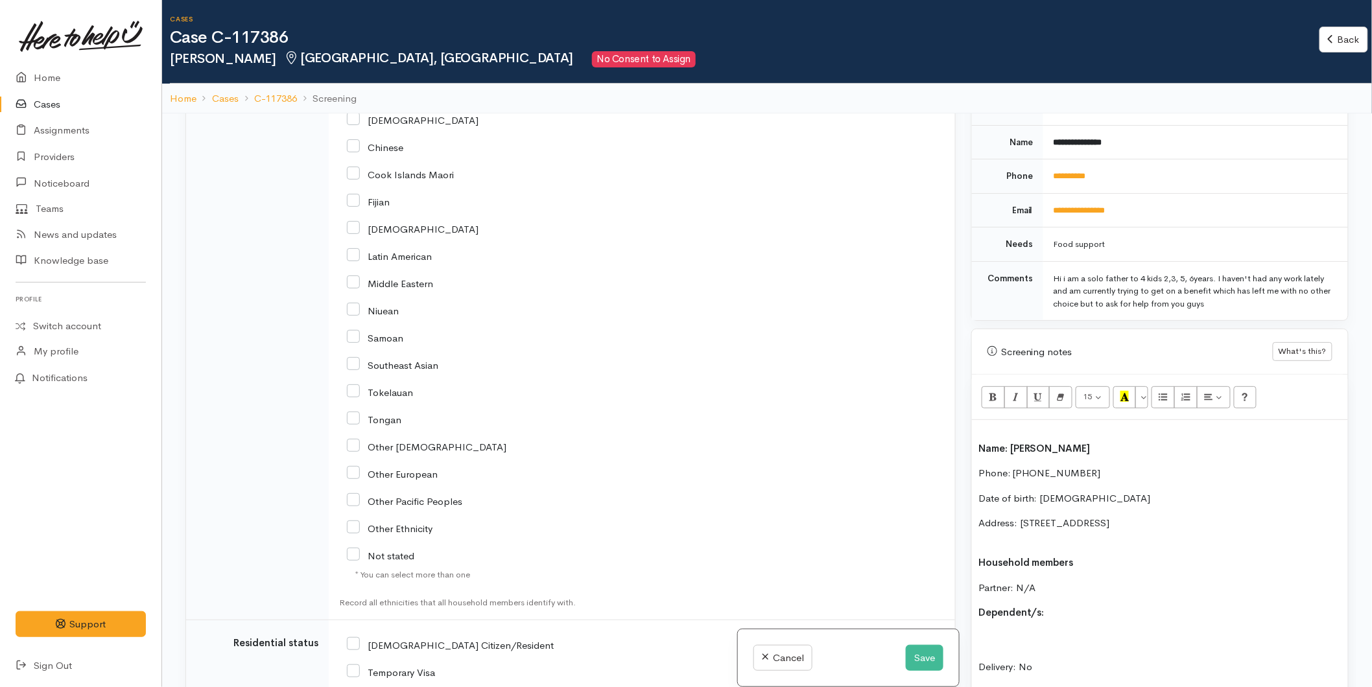
scroll to position [2089, 0]
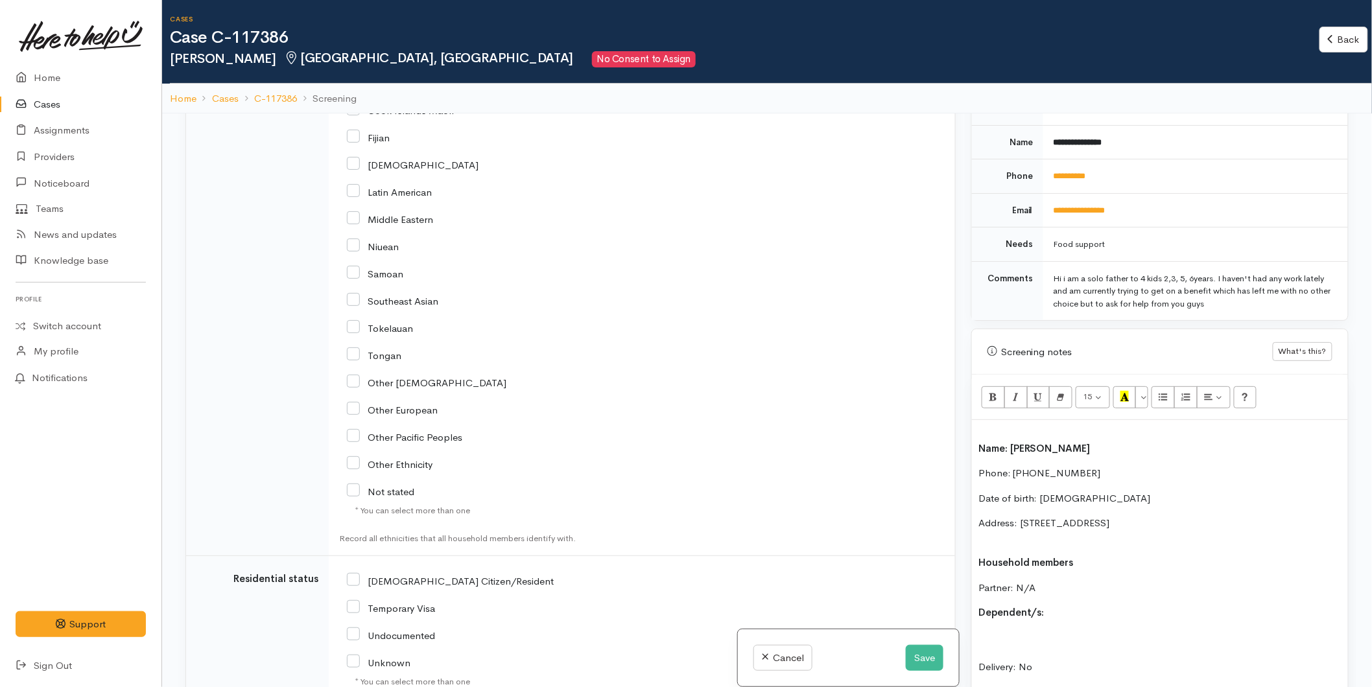
click at [1019, 521] on p "Address: 19 Rimu Street, Gate Pa, Tauranga, New Zealand" at bounding box center [1159, 530] width 363 height 29
click at [1070, 591] on p "Dependent/s:" at bounding box center [1159, 598] width 363 height 15
click at [361, 579] on input "[DEMOGRAPHIC_DATA] Citizen/Resident" at bounding box center [450, 580] width 207 height 12
checkbox input "true"
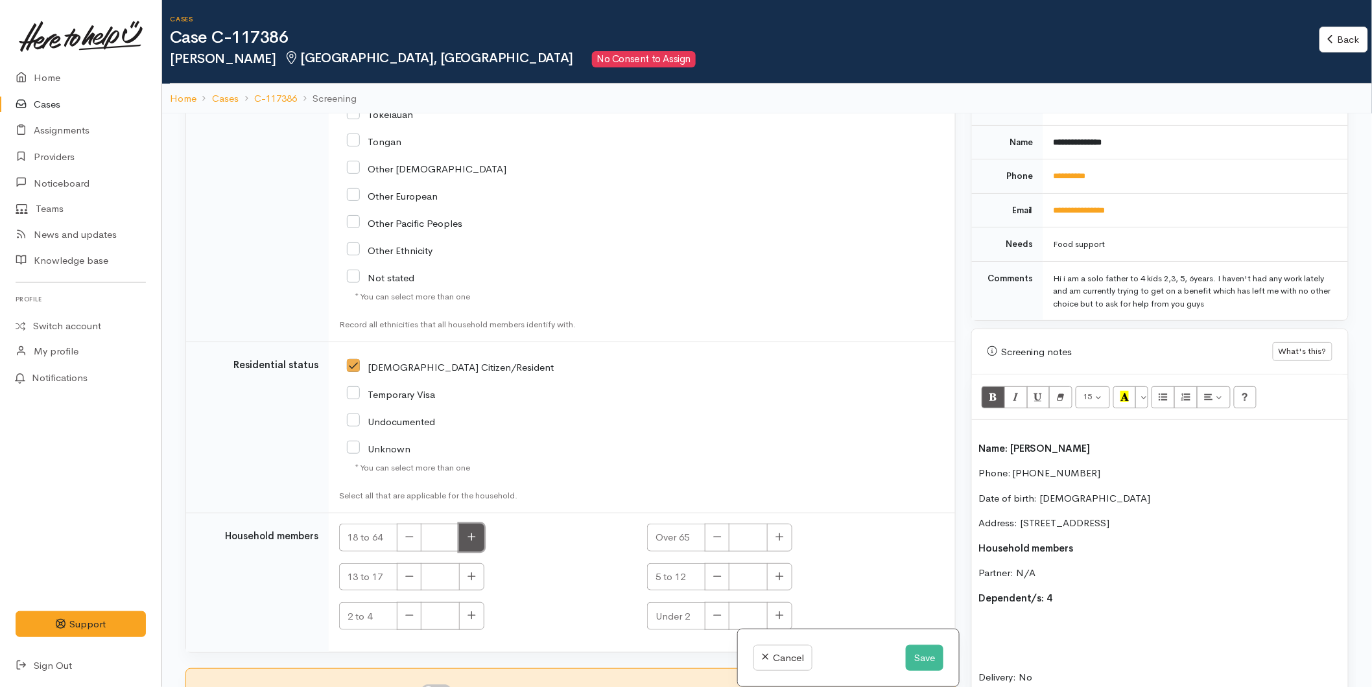
click at [475, 532] on icon "button" at bounding box center [472, 537] width 8 height 10
type input "1"
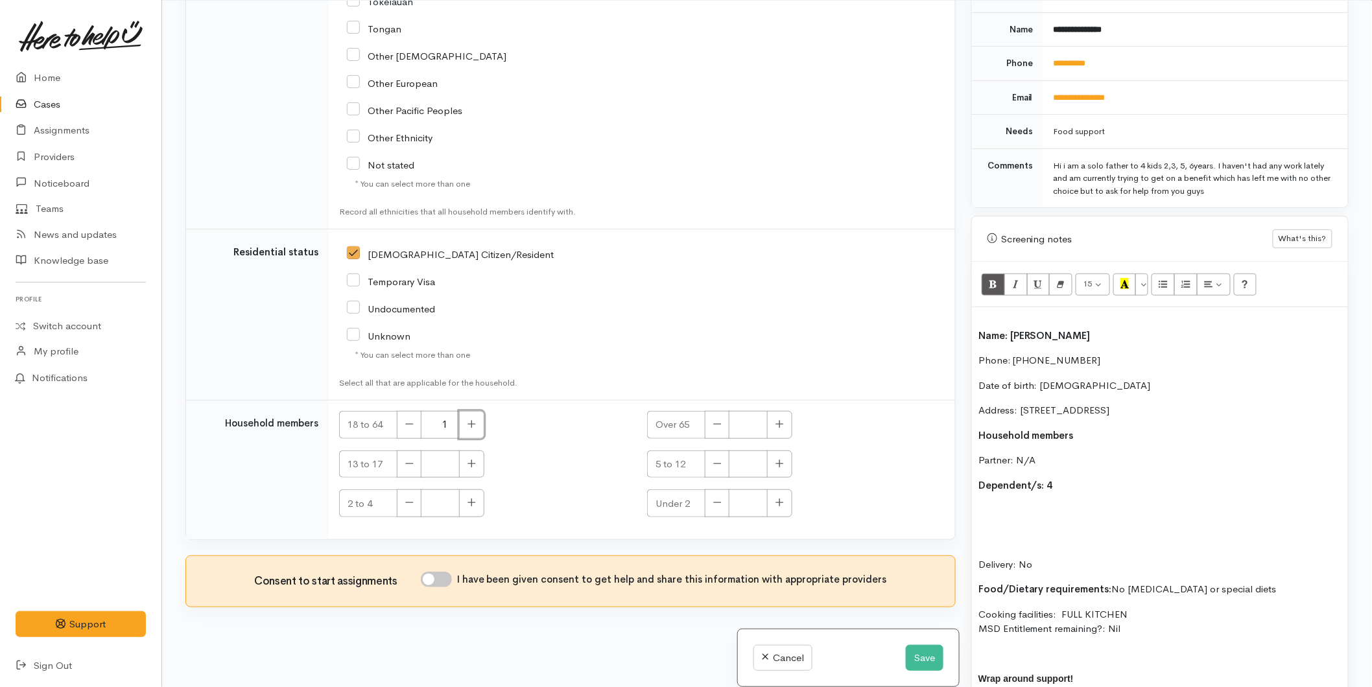
scroll to position [113, 0]
drag, startPoint x: 442, startPoint y: 579, endPoint x: 456, endPoint y: 564, distance: 20.2
click at [444, 579] on input "I have been given consent to get help and share this information with appropria…" at bounding box center [436, 579] width 31 height 16
checkbox input "true"
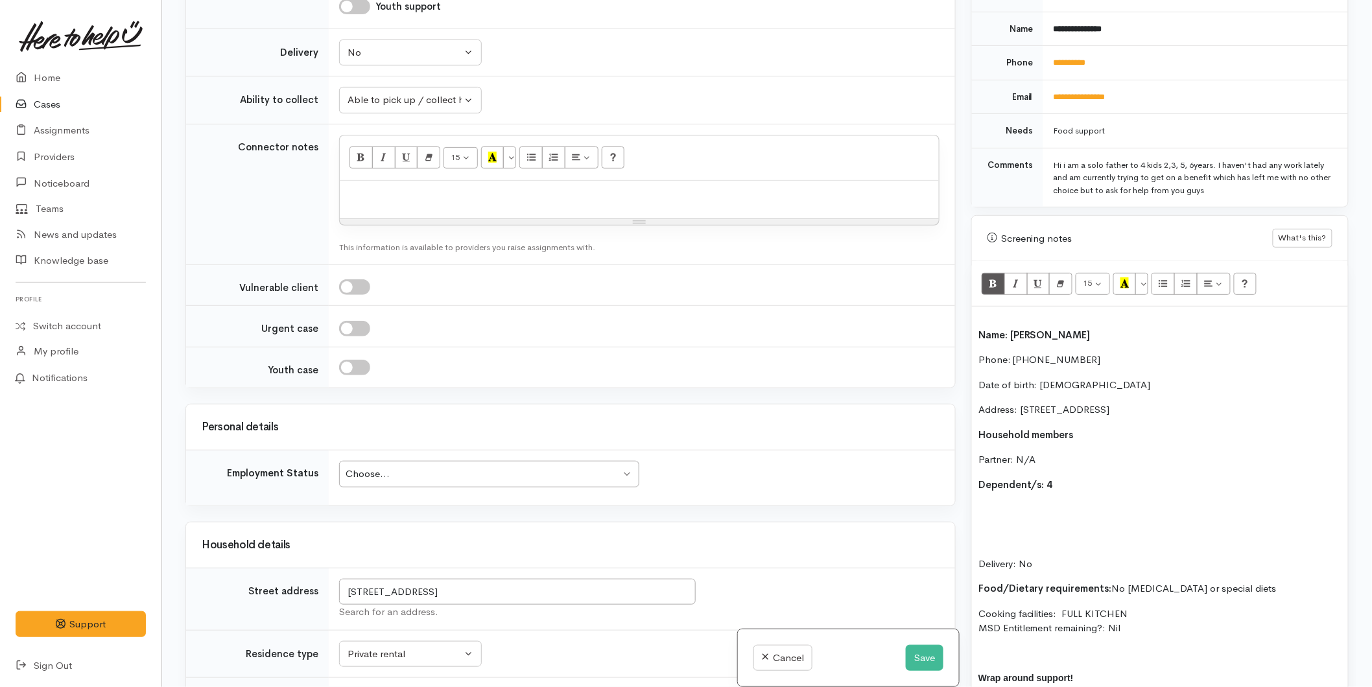
scroll to position [1298, 0]
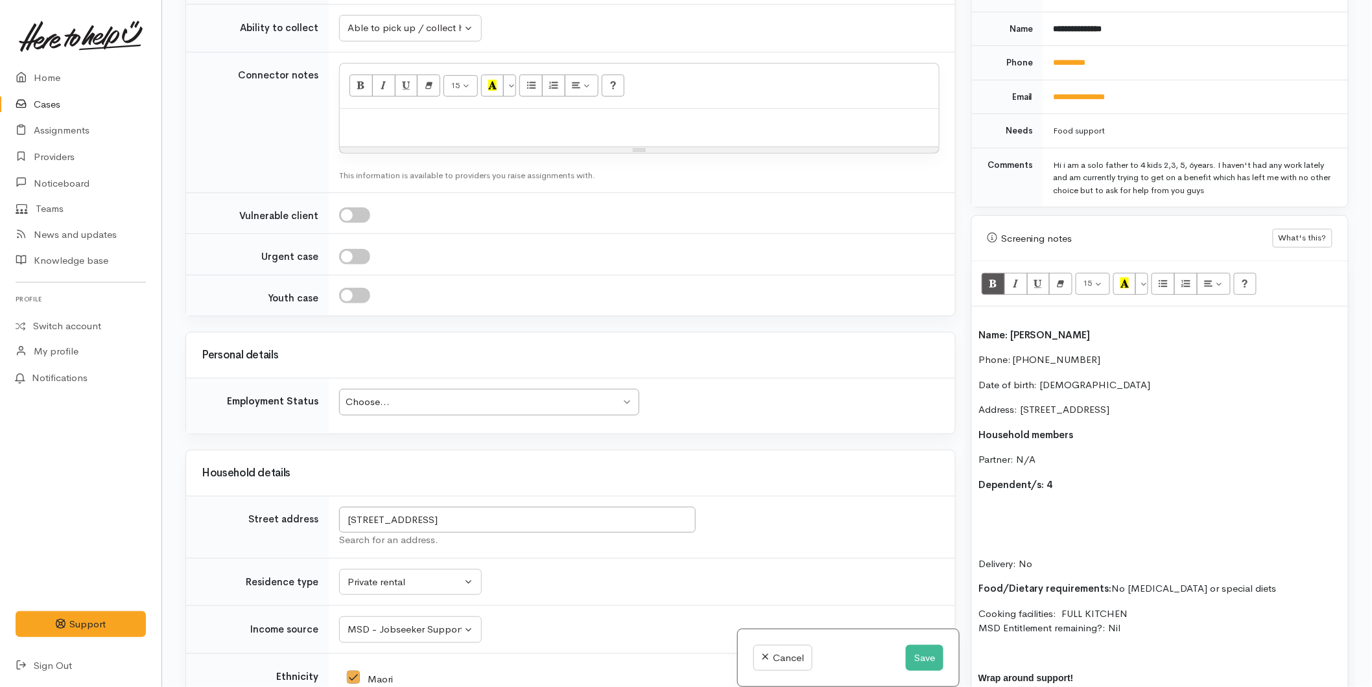
click at [403, 410] on div "Choose..." at bounding box center [483, 402] width 275 height 15
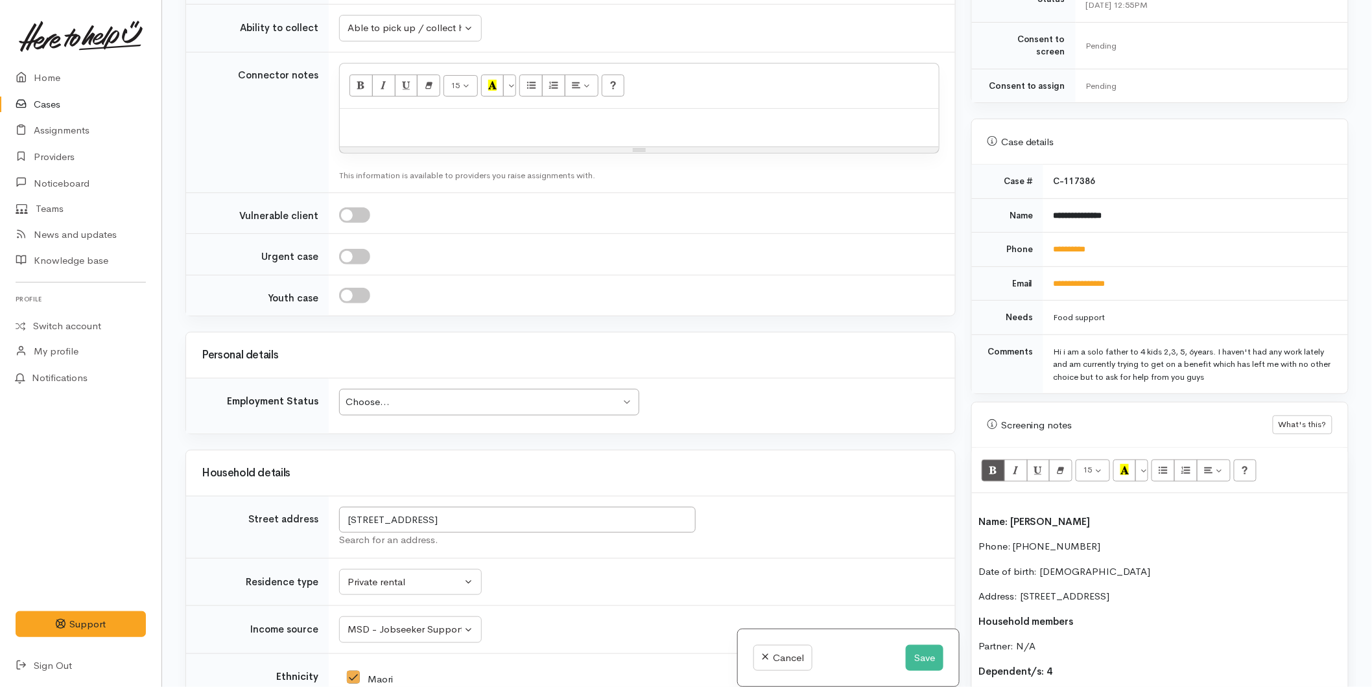
scroll to position [360, 0]
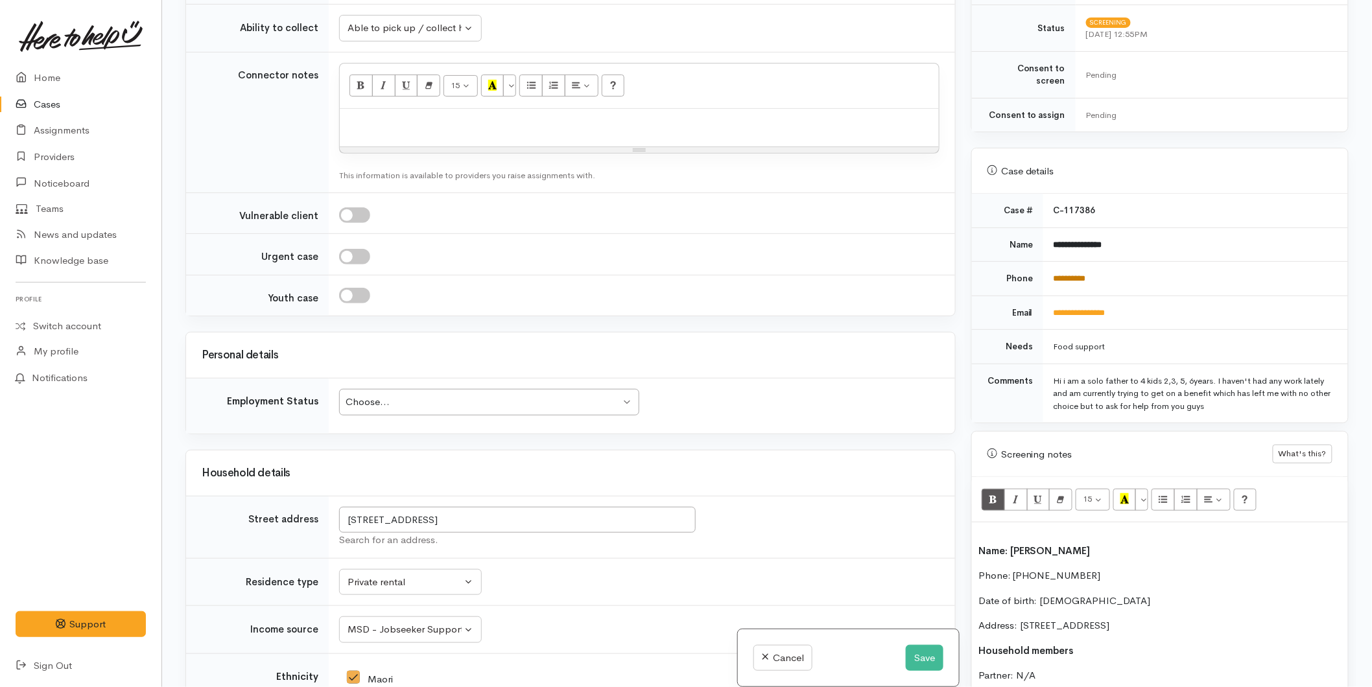
click at [1086, 274] on link "**********" at bounding box center [1070, 278] width 32 height 8
click at [921, 655] on button "Save" at bounding box center [925, 658] width 38 height 27
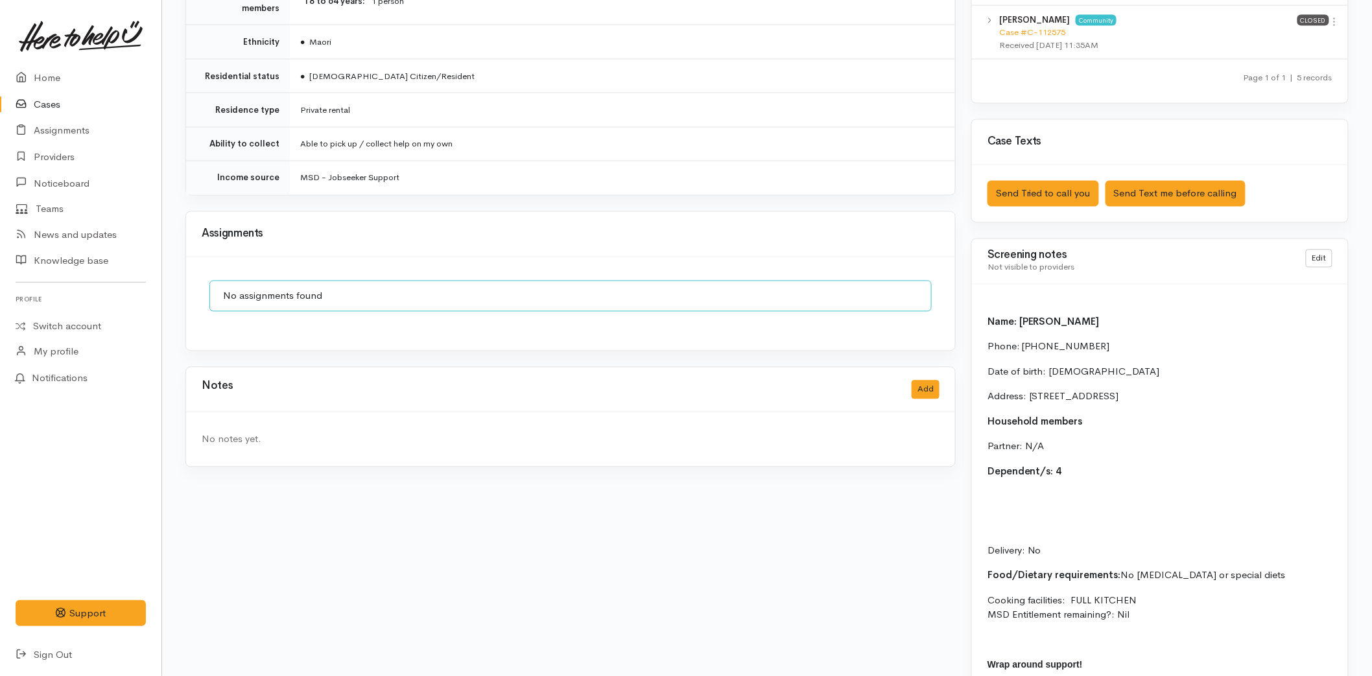
scroll to position [1021, 0]
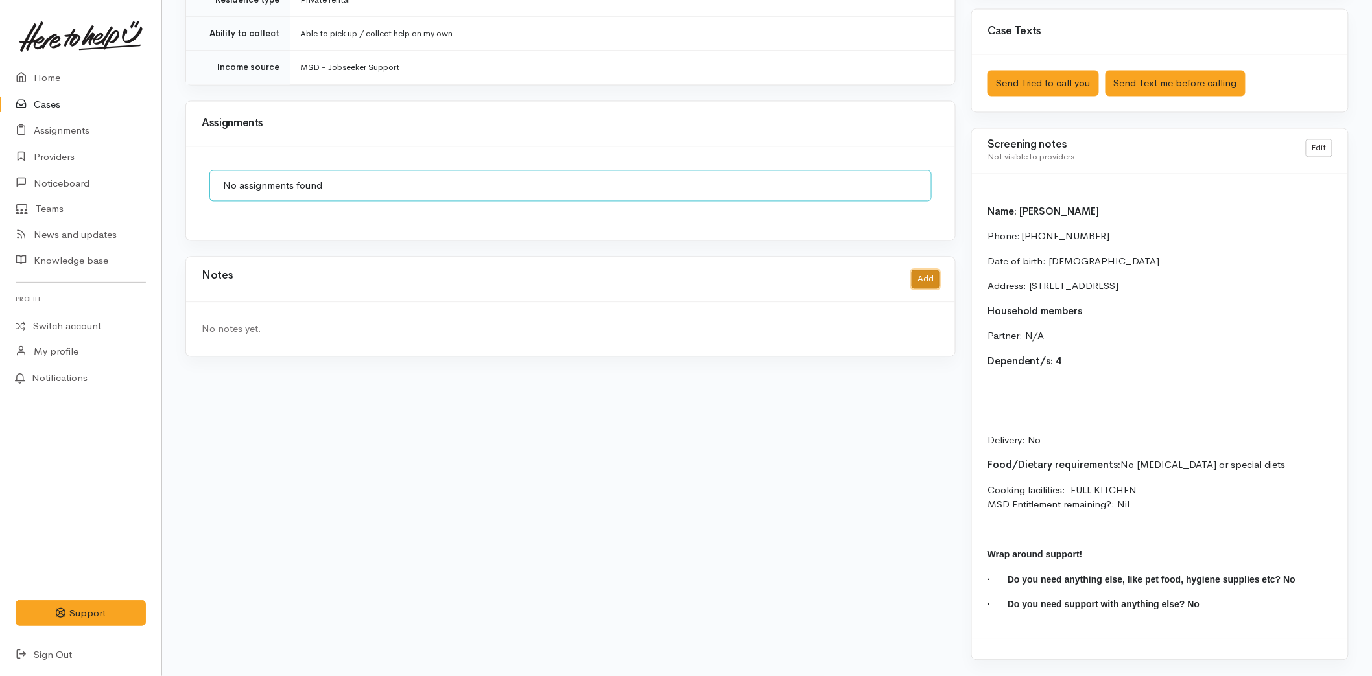
click at [921, 273] on button "Add" at bounding box center [926, 279] width 28 height 19
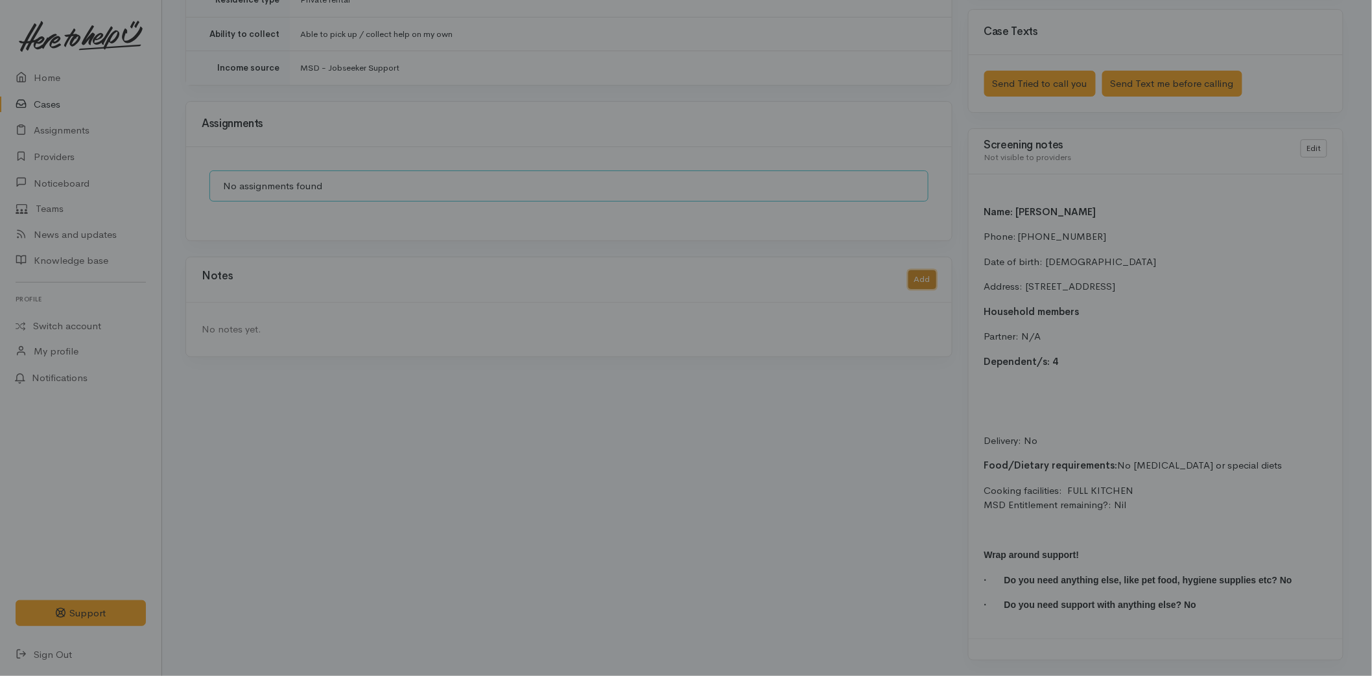
scroll to position [1010, 0]
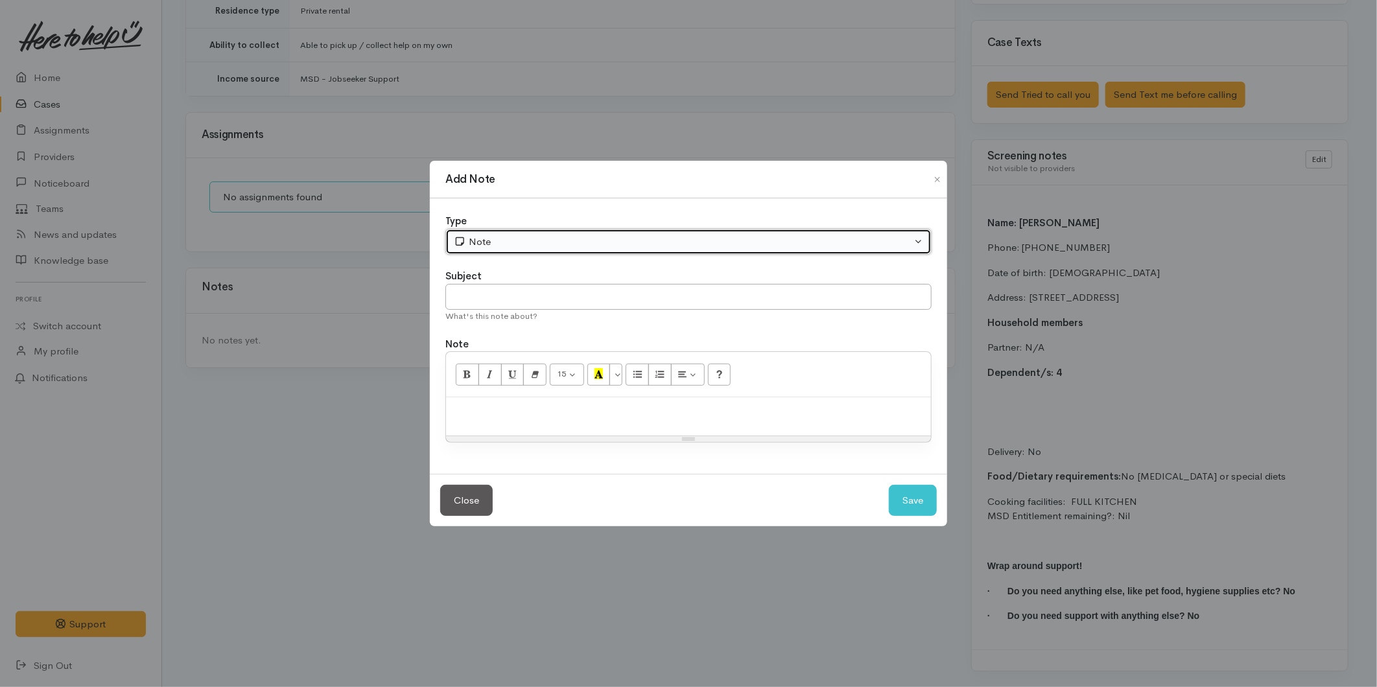
click at [495, 241] on div "Note" at bounding box center [683, 242] width 458 height 15
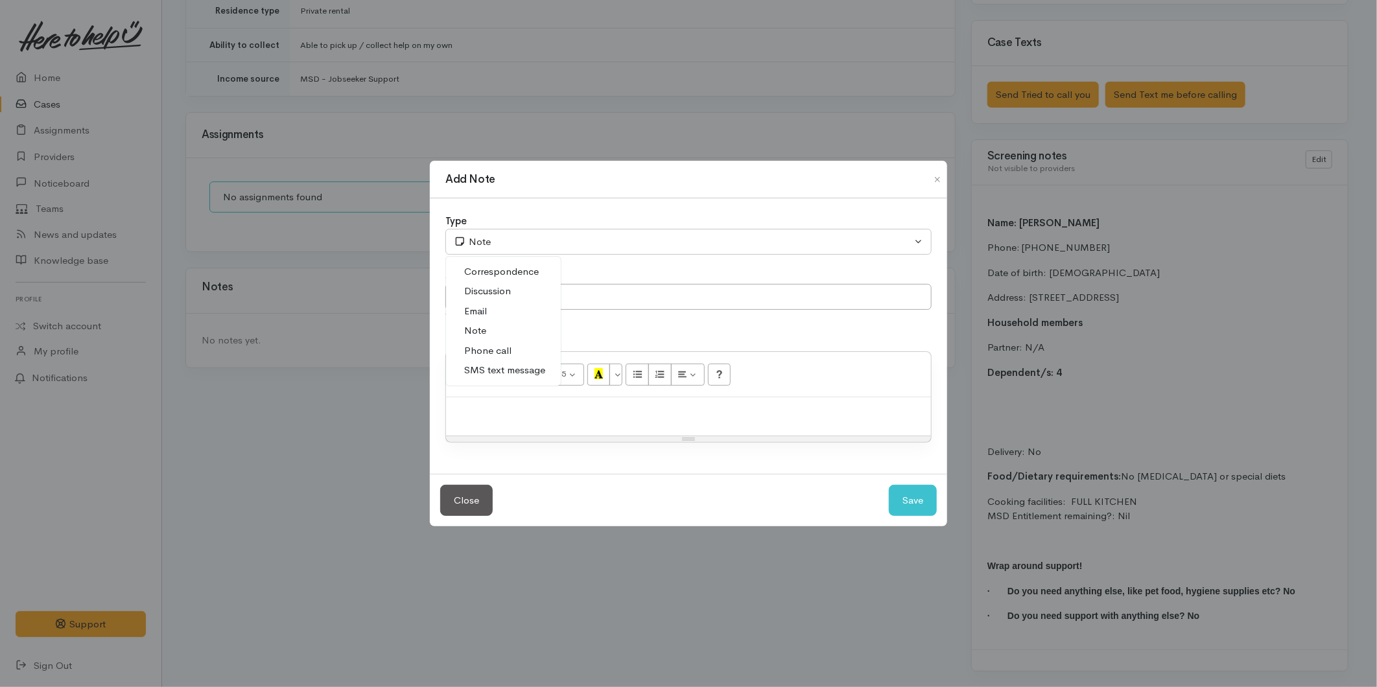
click at [488, 275] on span "Correspondence" at bounding box center [501, 272] width 75 height 15
select select "6"
click at [504, 288] on input "text" at bounding box center [688, 297] width 486 height 27
type input "Unable to provide details"
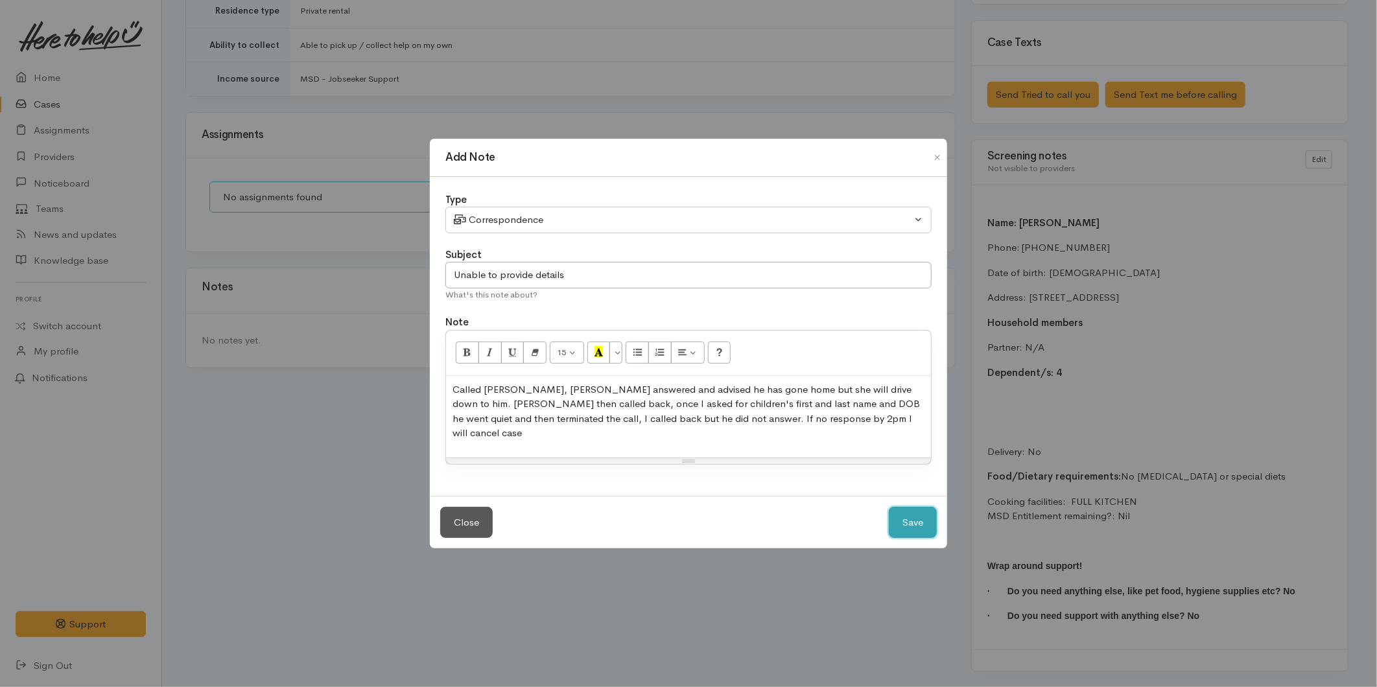
click at [921, 516] on button "Save" at bounding box center [913, 523] width 48 height 32
select select "1"
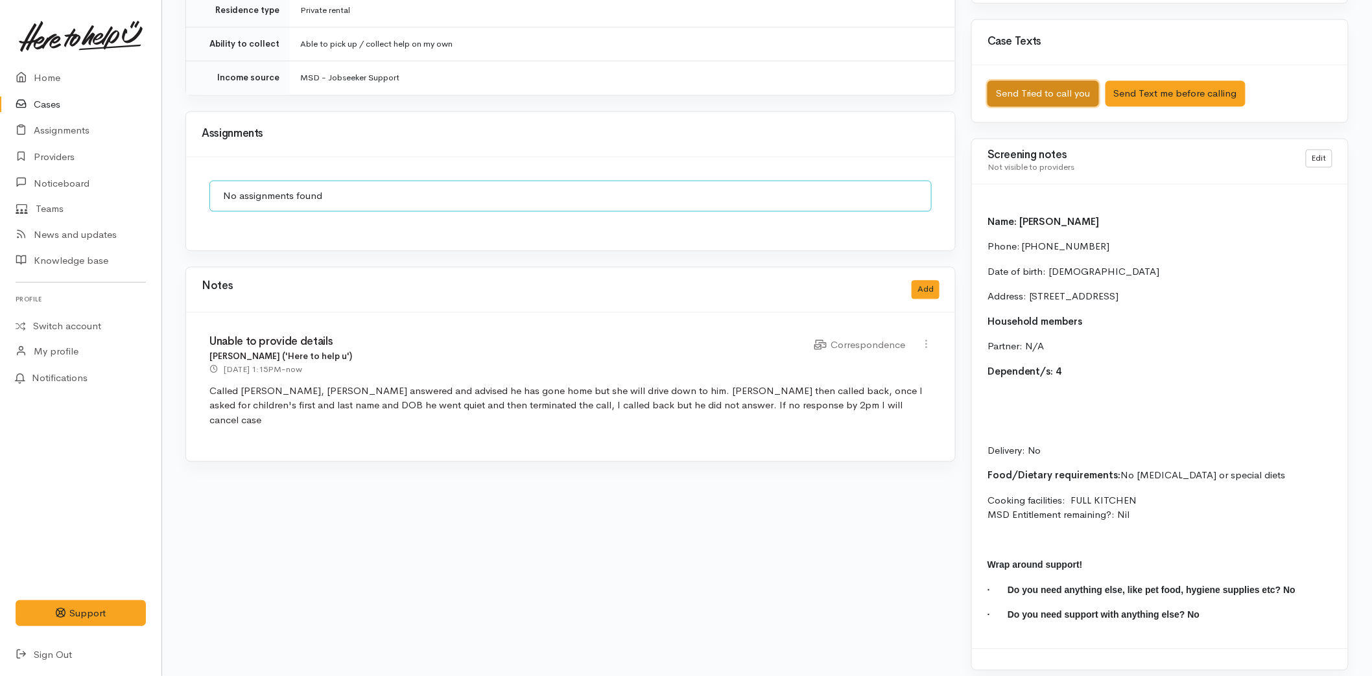
click at [1024, 97] on button "Send Tried to call you" at bounding box center [1044, 94] width 112 height 27
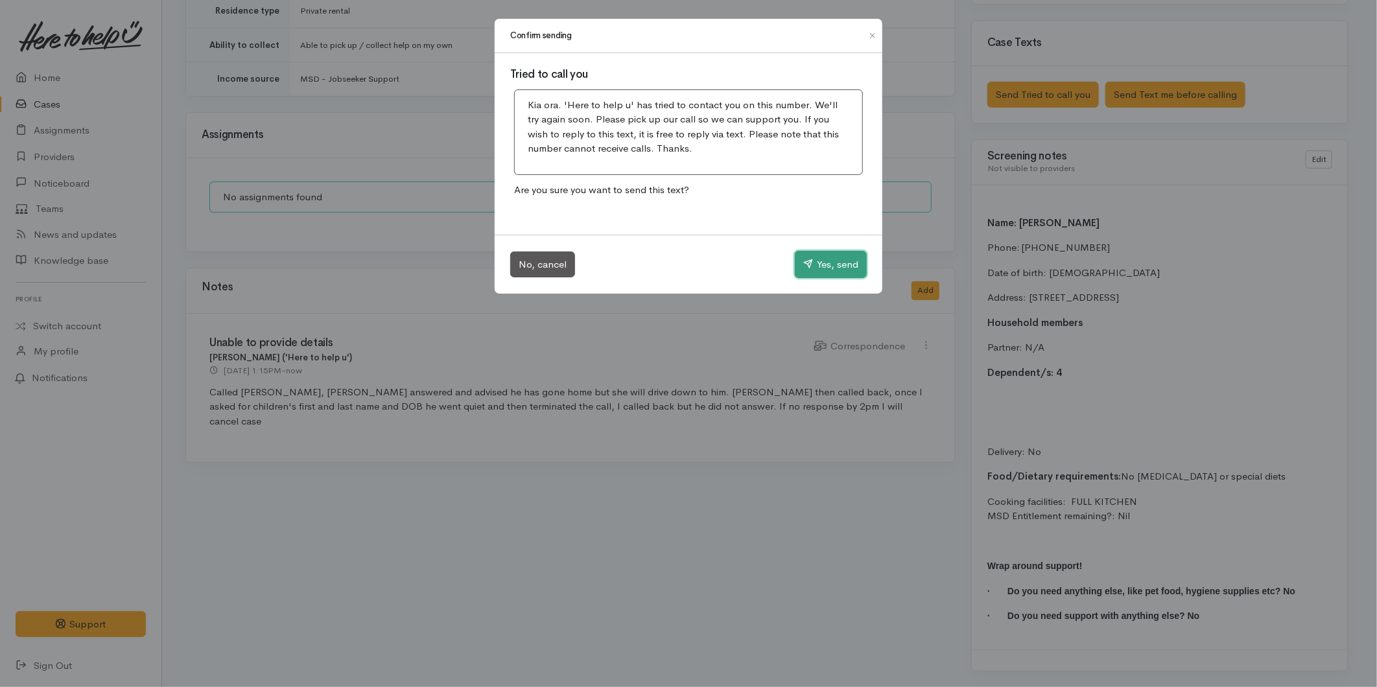
click at [827, 270] on button "Yes, send" at bounding box center [831, 264] width 72 height 27
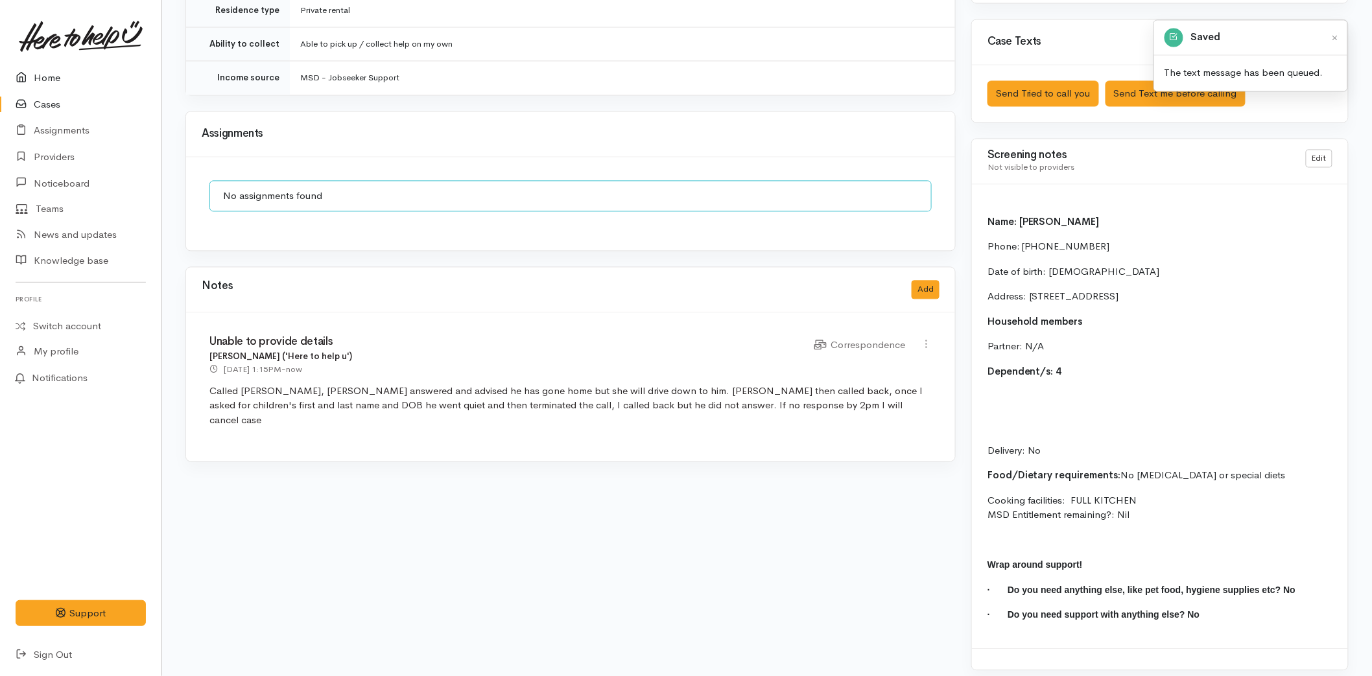
click at [60, 65] on link "Home" at bounding box center [80, 78] width 161 height 27
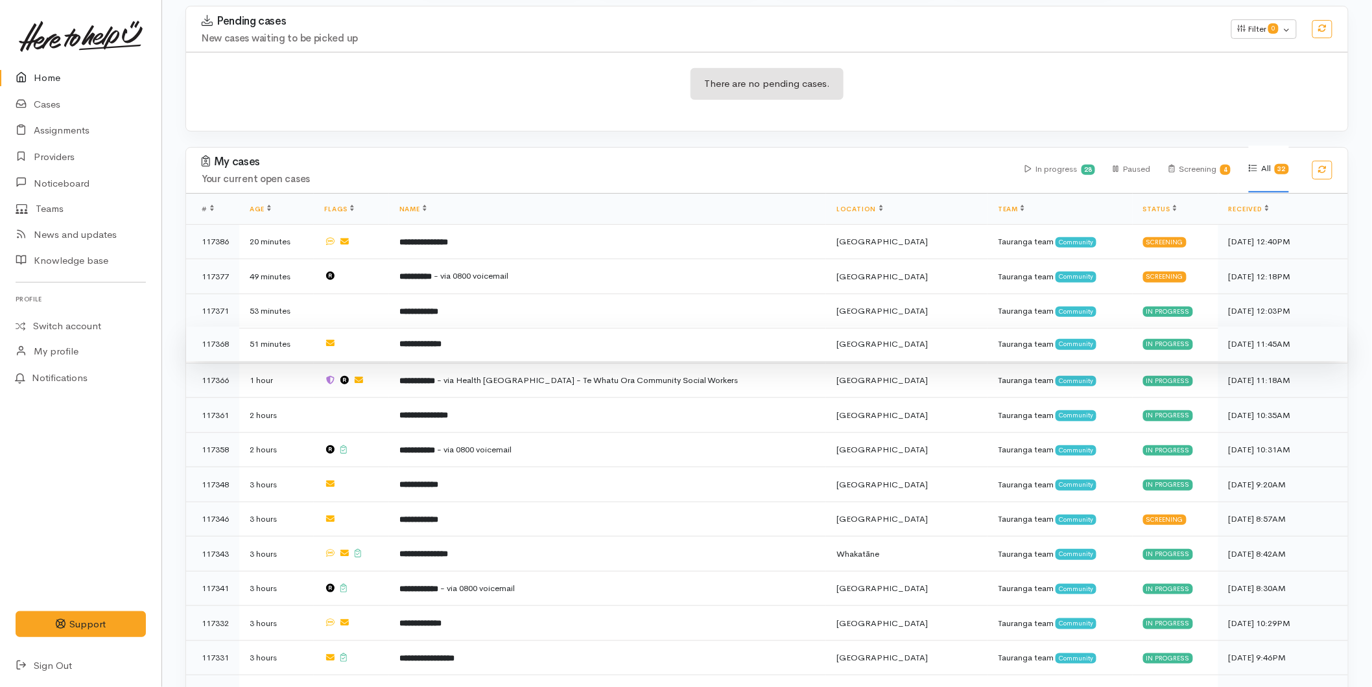
scroll to position [216, 0]
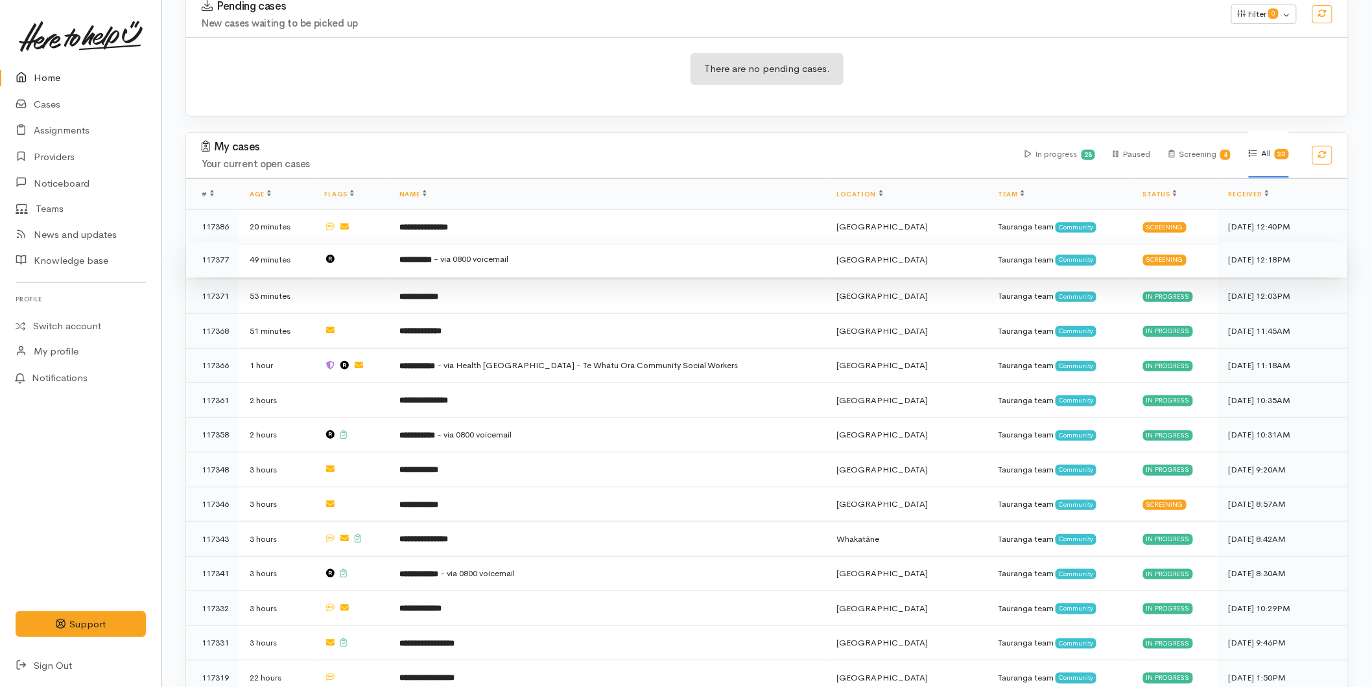
click at [471, 262] on span "- via 0800 voicemail" at bounding box center [471, 259] width 75 height 11
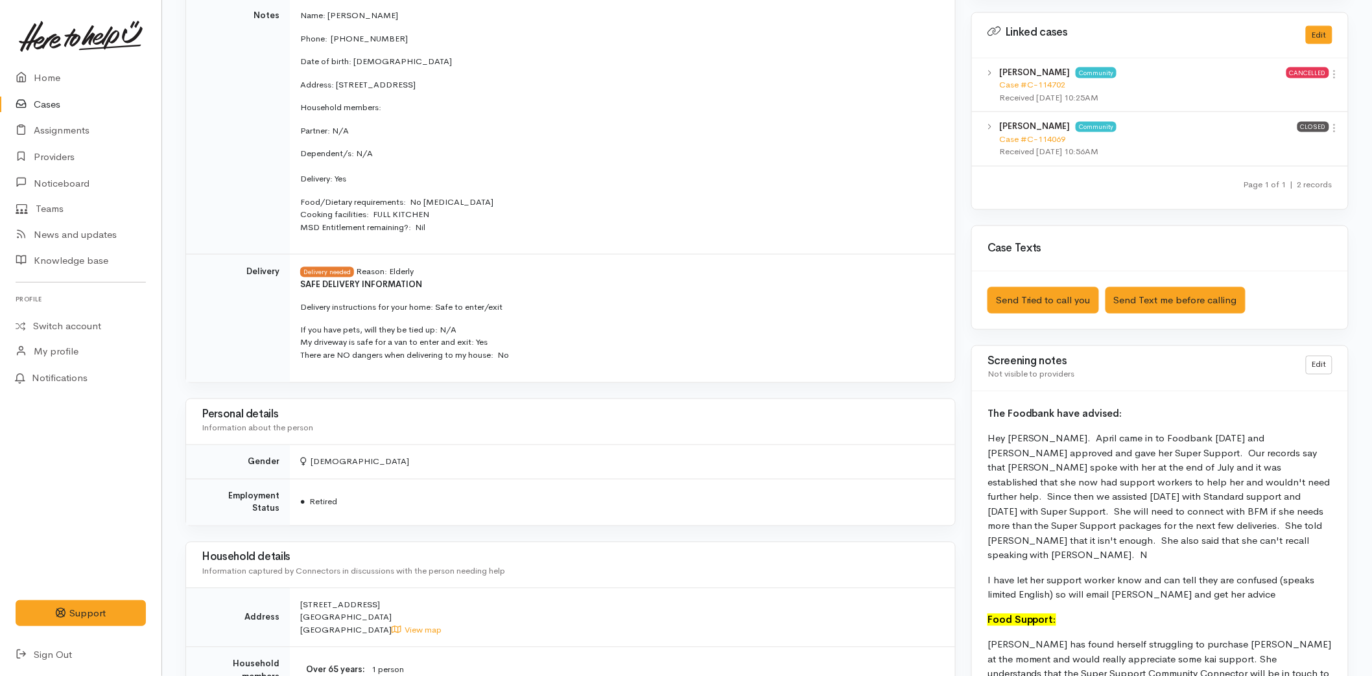
scroll to position [936, 0]
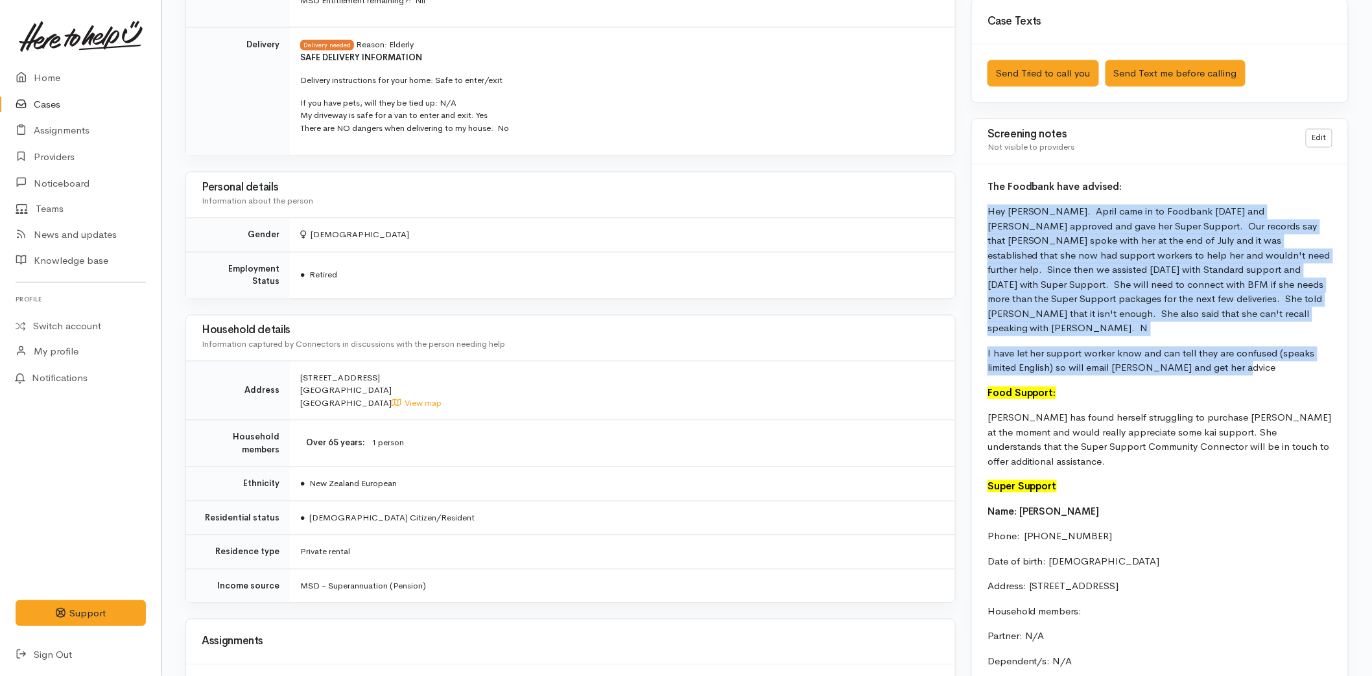
drag, startPoint x: 1217, startPoint y: 348, endPoint x: 977, endPoint y: 213, distance: 275.5
click at [977, 213] on div "The Foodbank have advised: Hey [PERSON_NAME]. April came in to Foodbank [DATE] …" at bounding box center [1160, 472] width 376 height 614
copy div "Hey [PERSON_NAME]. April came in to Foodbank [DATE] and [PERSON_NAME] approved …"
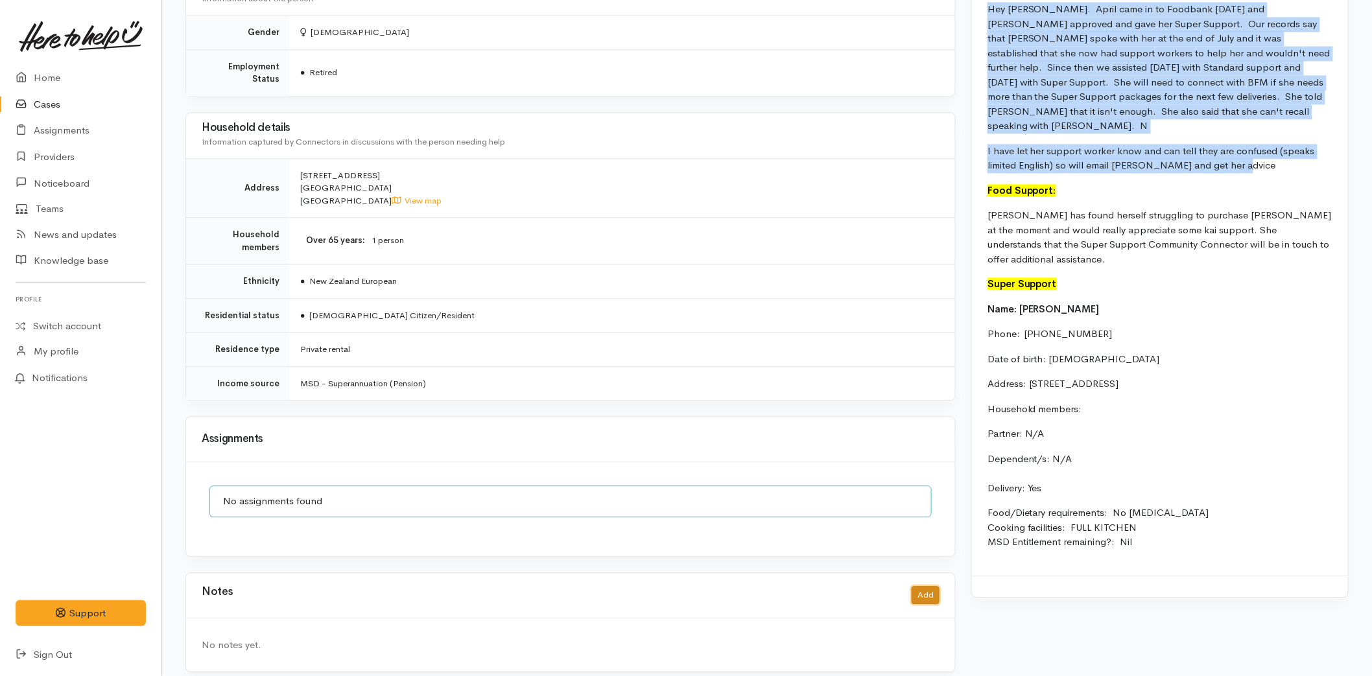
click at [923, 586] on button "Add" at bounding box center [926, 595] width 28 height 19
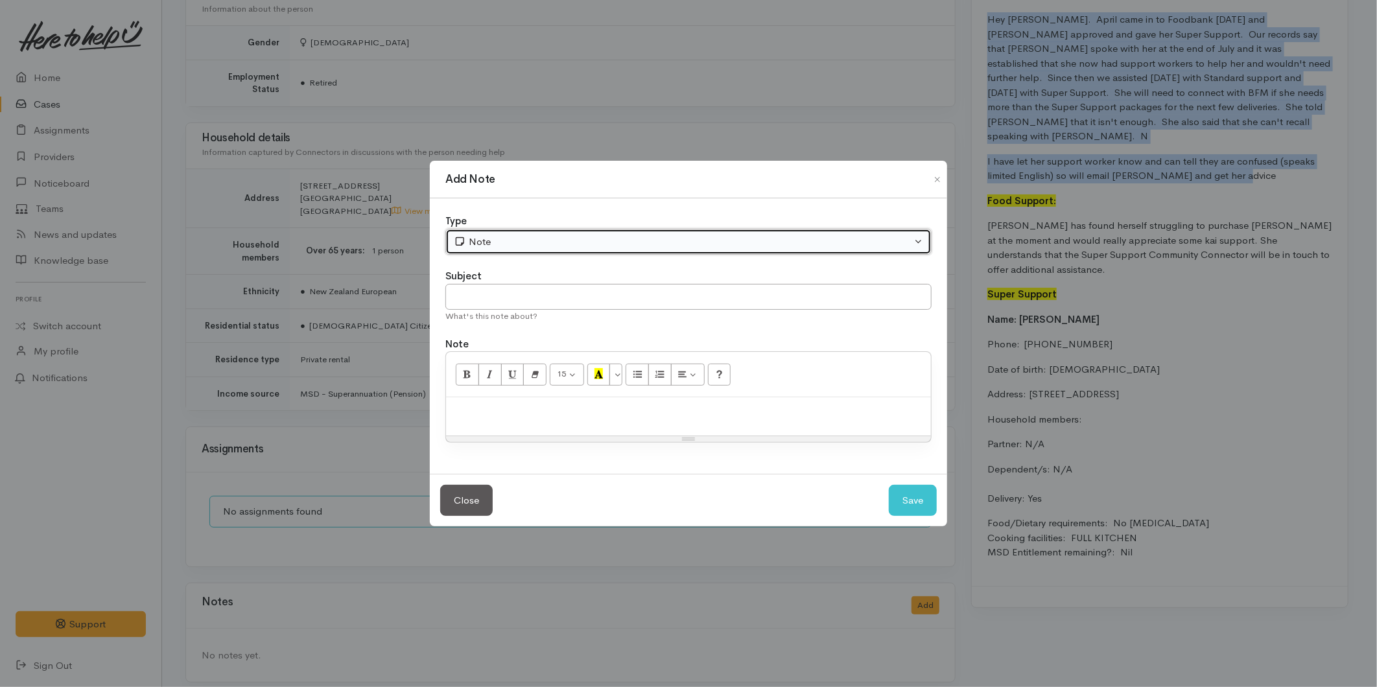
click at [504, 241] on div "Note" at bounding box center [683, 242] width 458 height 15
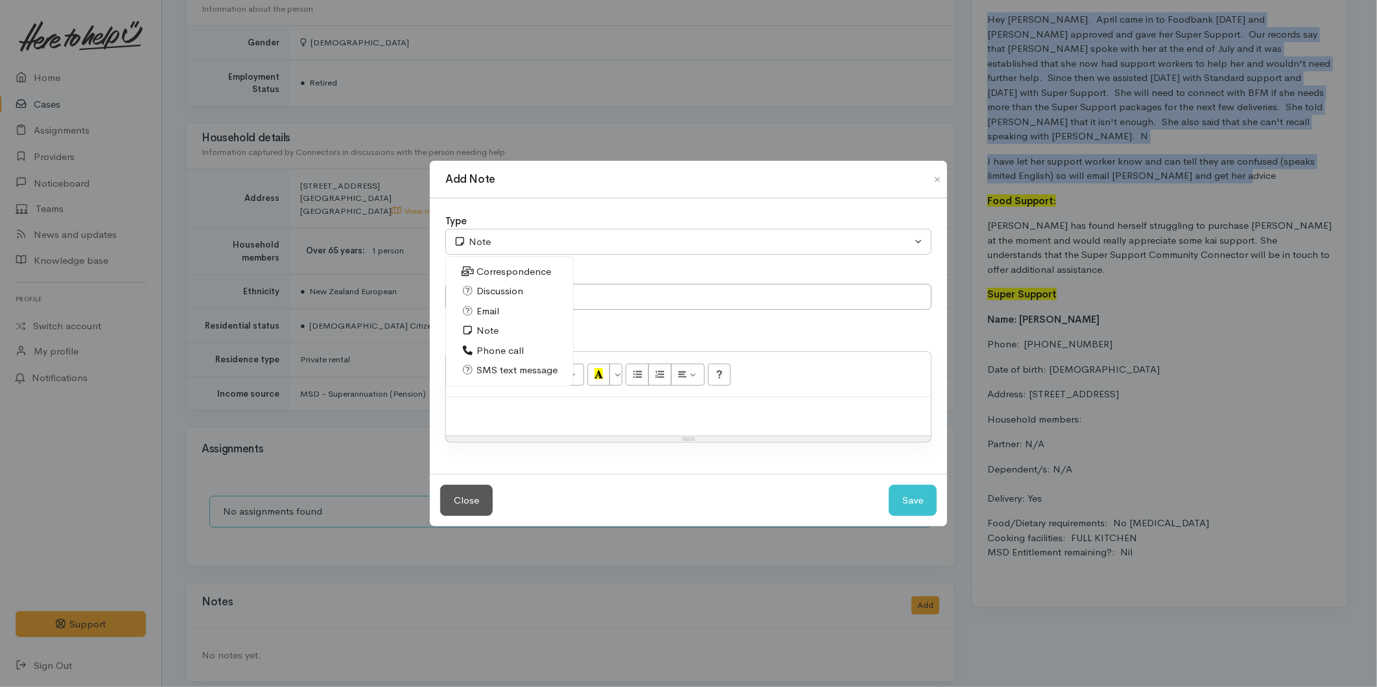
click at [488, 313] on span "Email" at bounding box center [488, 311] width 23 height 15
select select "2"
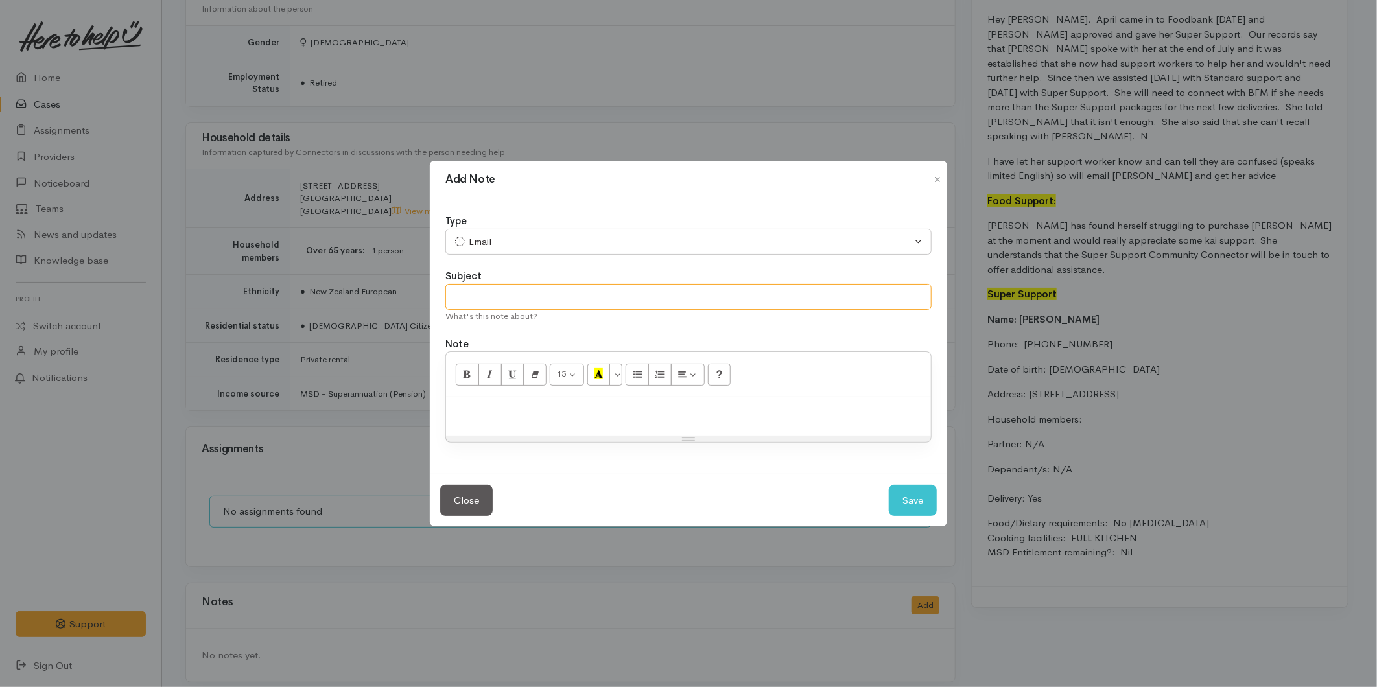
click at [500, 295] on input "text" at bounding box center [688, 297] width 486 height 27
type input "Email to Super Support Social Worker"
paste div
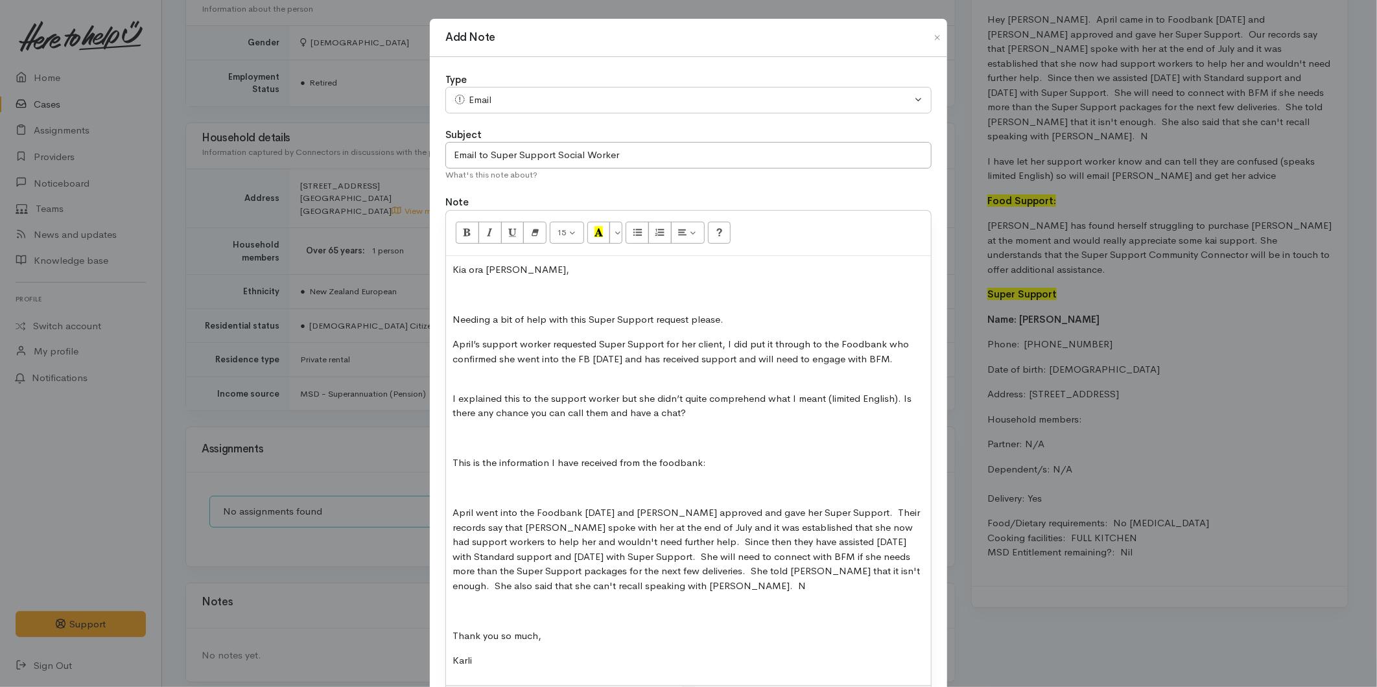
click at [507, 476] on div "Kia ora Melissa, Needing a bit of help with this Super Support request please. …" at bounding box center [688, 470] width 485 height 429
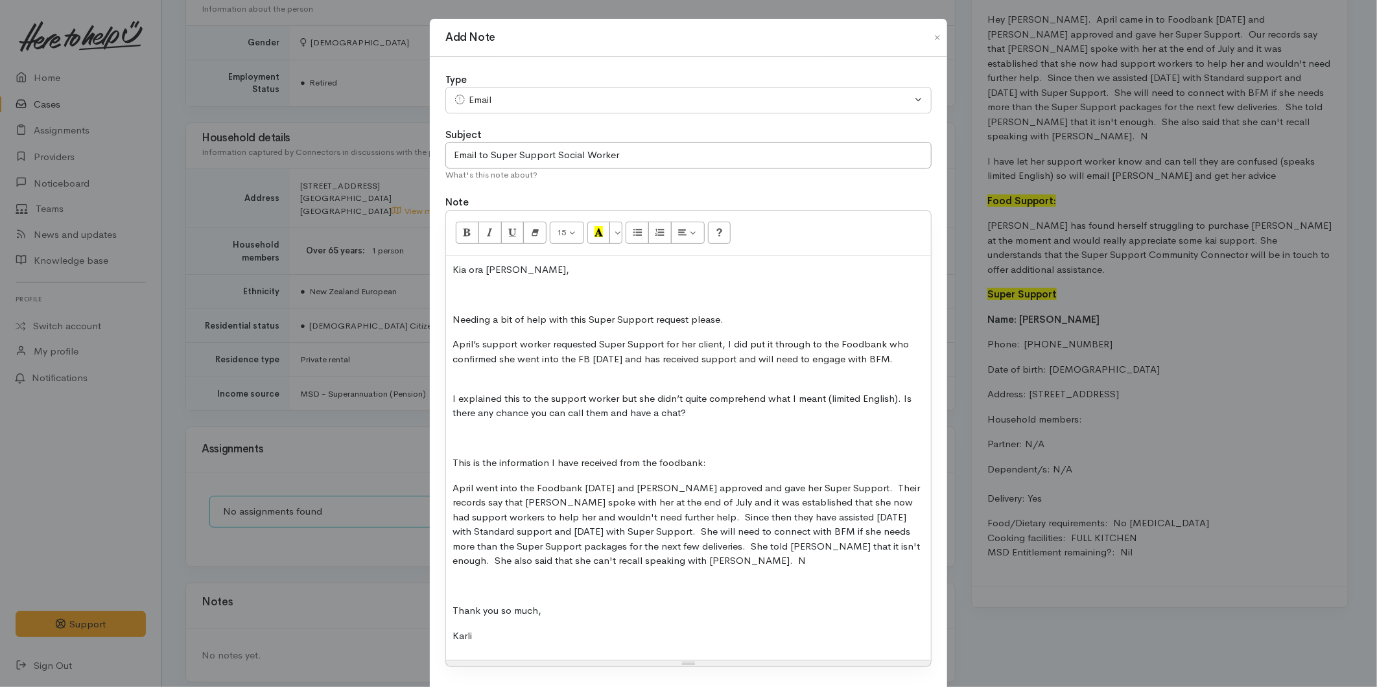
click at [491, 437] on p at bounding box center [689, 438] width 472 height 15
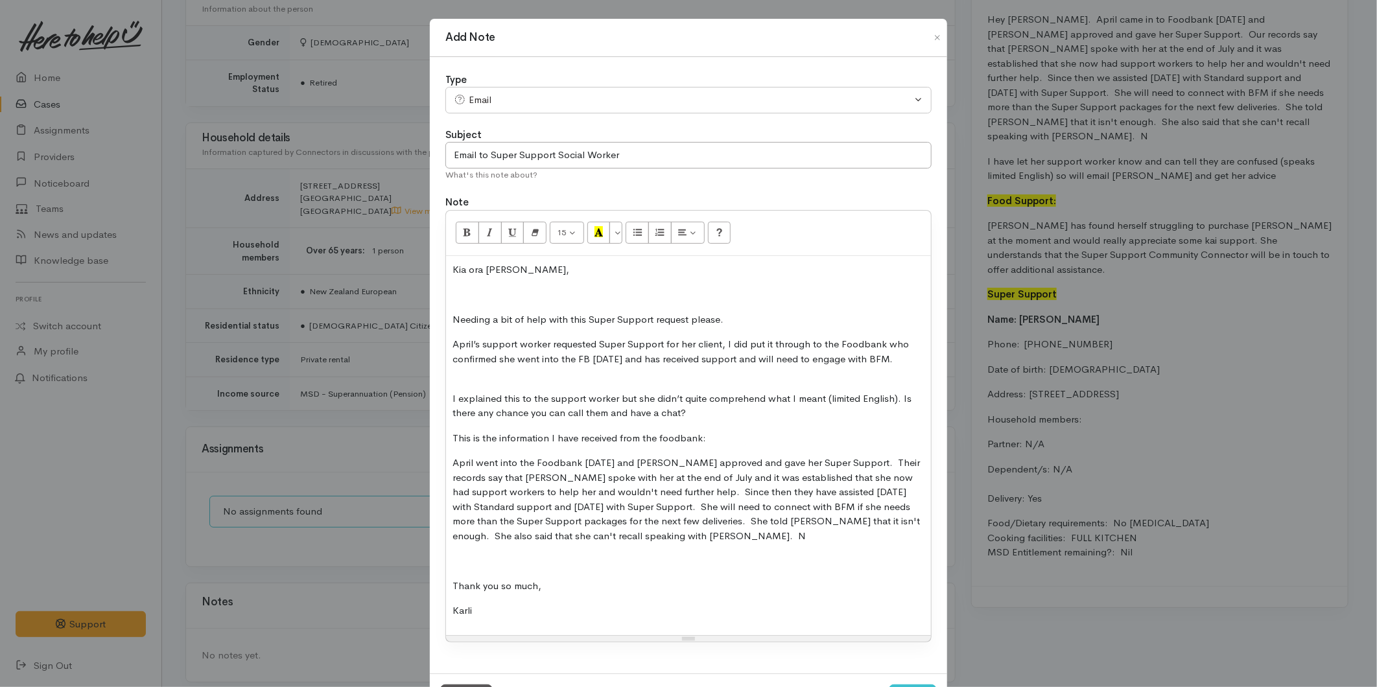
click at [479, 373] on div "Kia ora Melissa, Needing a bit of help with this Super Support request please. …" at bounding box center [688, 445] width 485 height 379
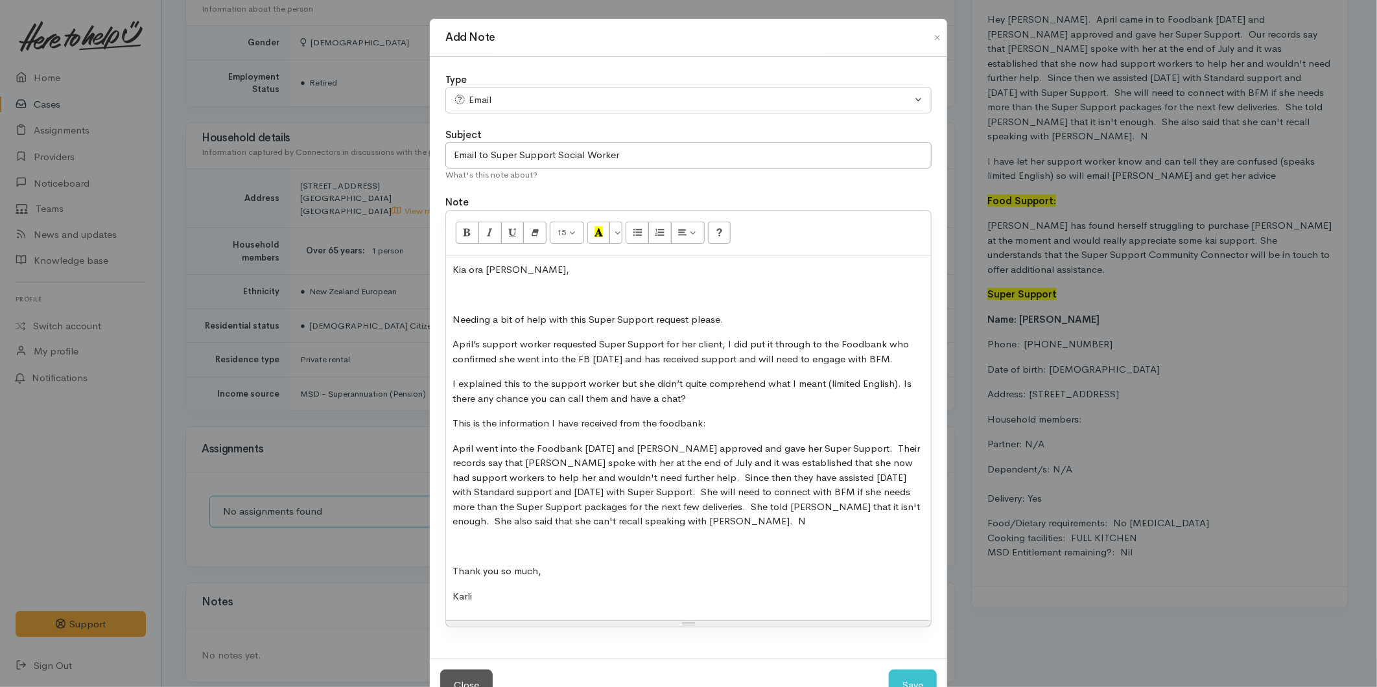
click at [458, 292] on p at bounding box center [689, 294] width 472 height 15
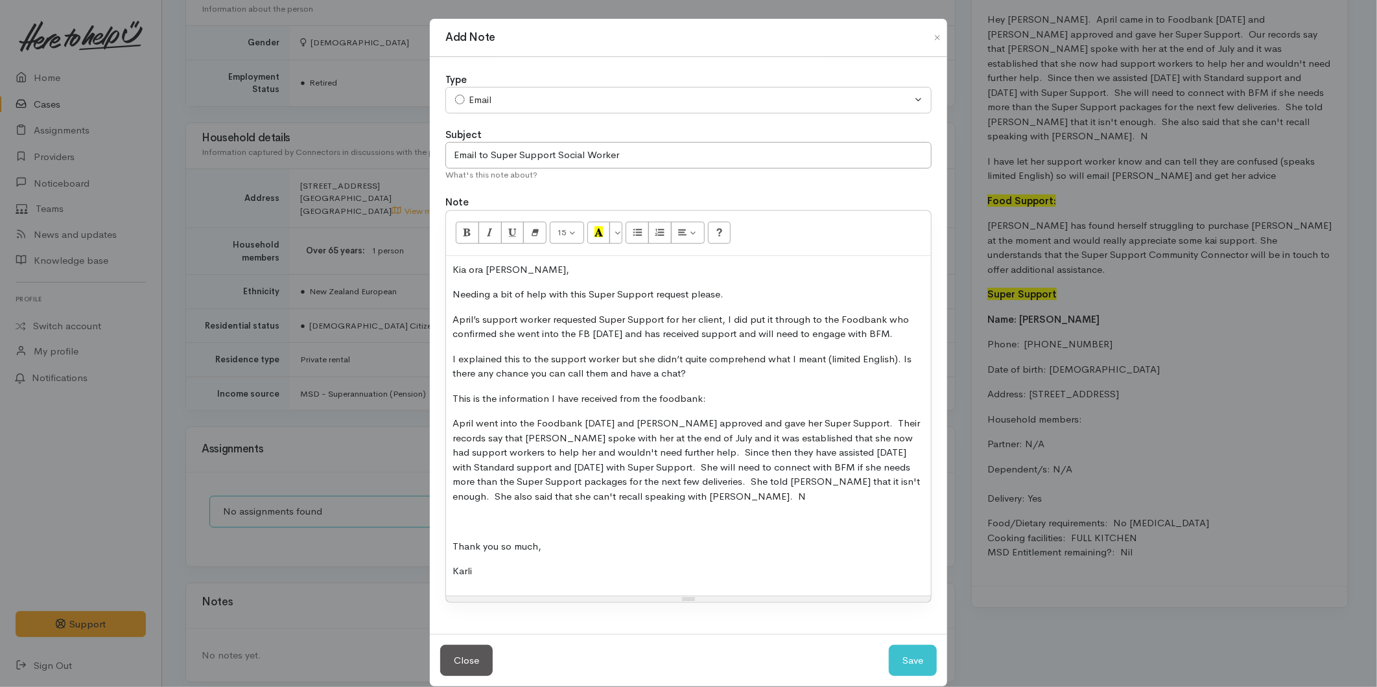
click at [461, 508] on div "Kia ora Melissa, Needing a bit of help with this Super Support request please. …" at bounding box center [688, 426] width 485 height 340
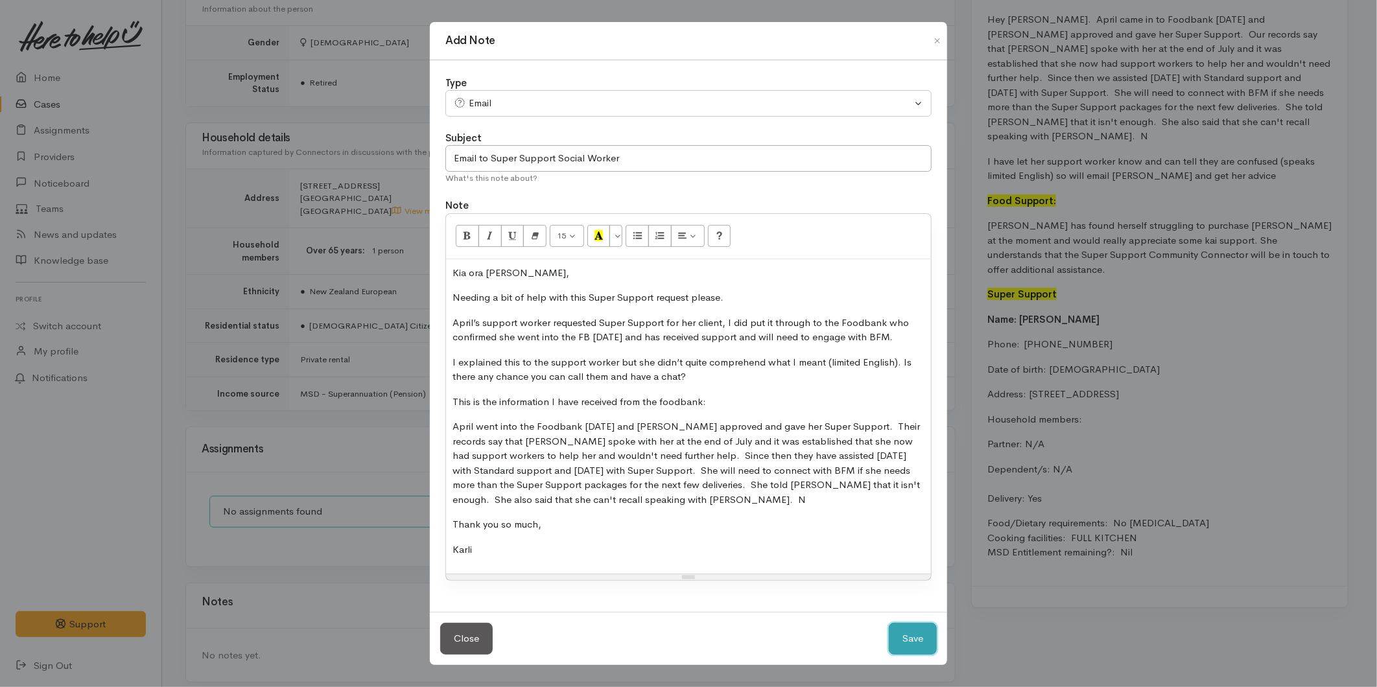
click at [912, 638] on button "Save" at bounding box center [913, 639] width 48 height 32
select select "1"
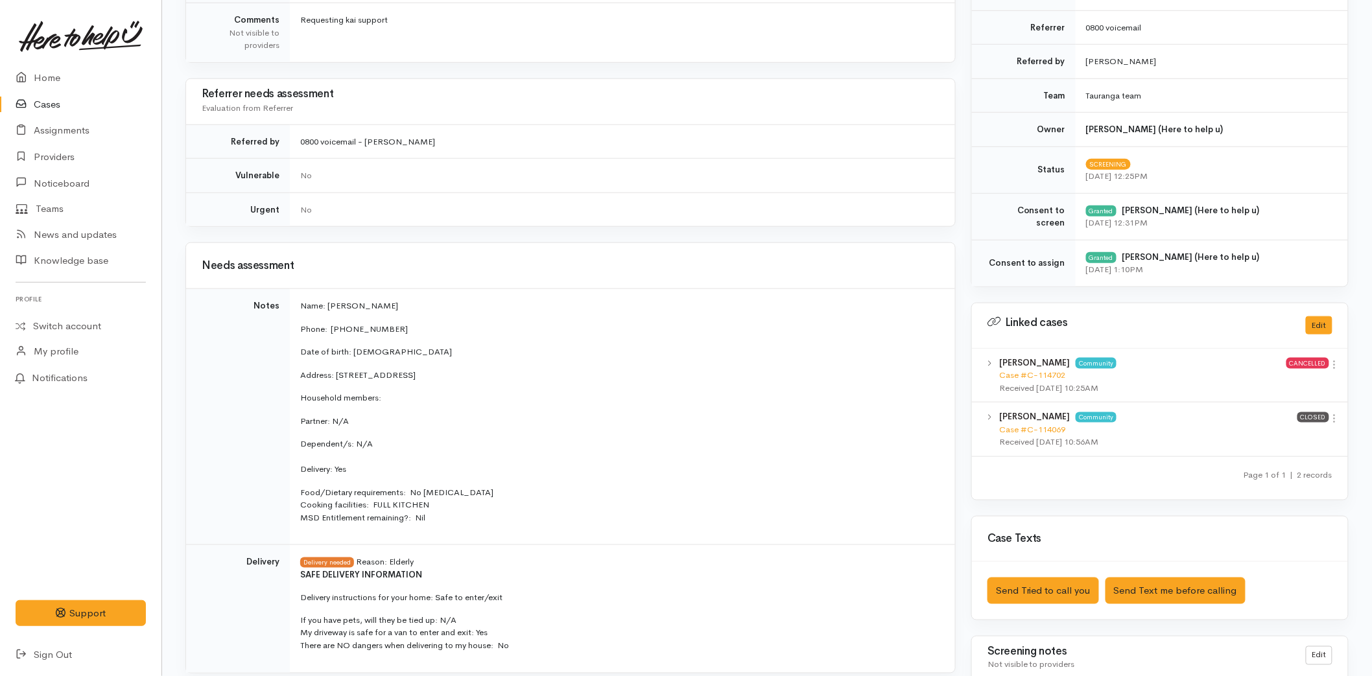
scroll to position [0, 0]
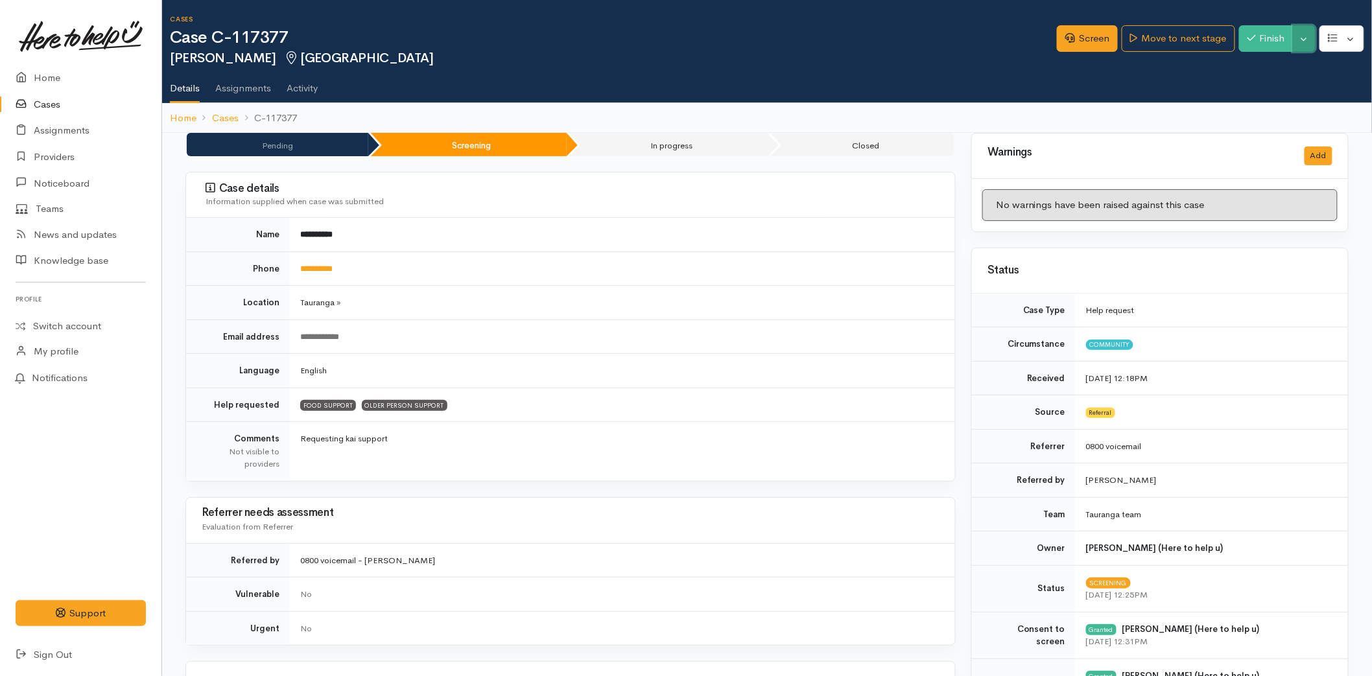
click at [1305, 39] on button "Toggle Dropdown" at bounding box center [1304, 38] width 23 height 27
click at [1253, 61] on link "Pause" at bounding box center [1263, 68] width 102 height 20
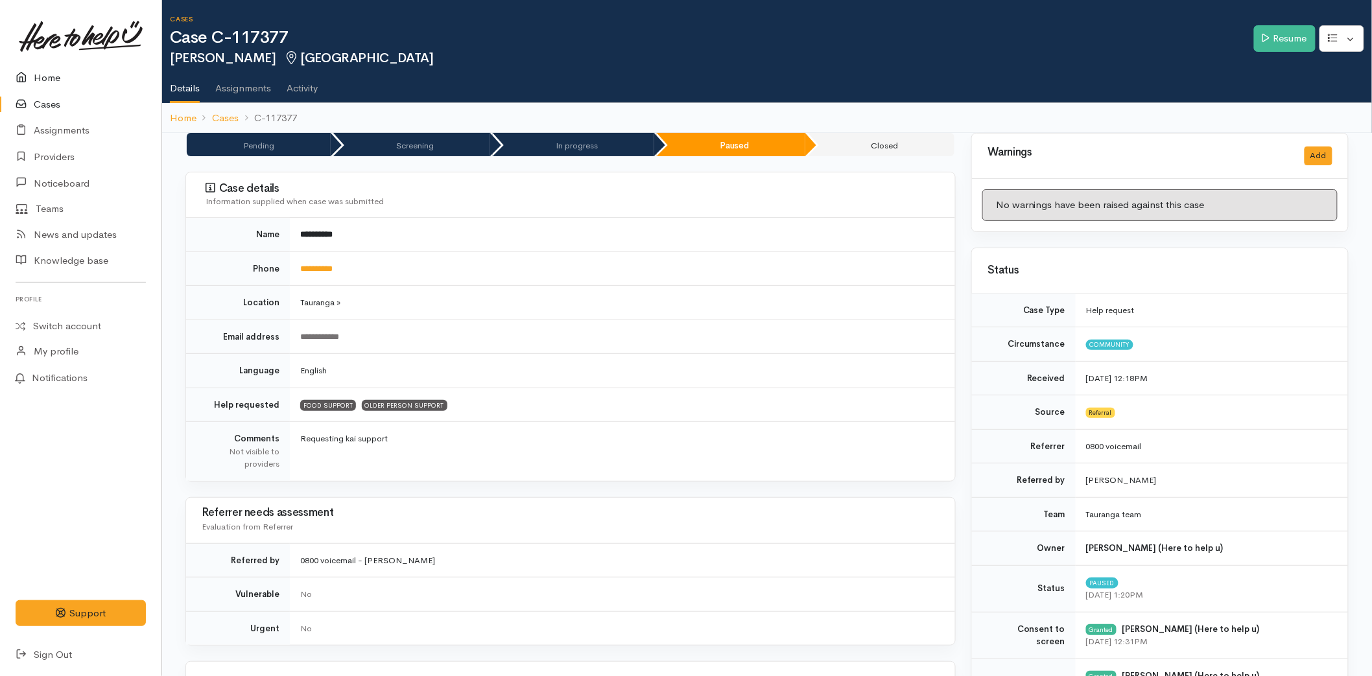
click at [41, 78] on link "Home" at bounding box center [80, 78] width 161 height 27
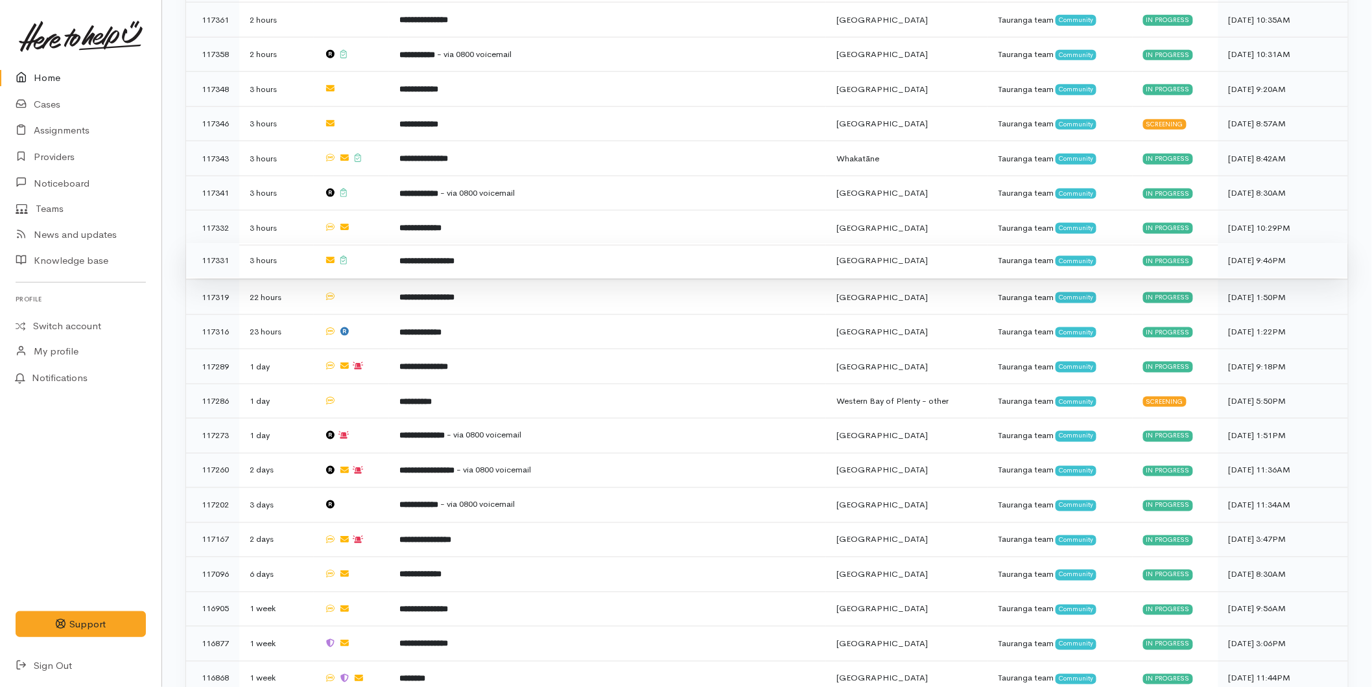
scroll to position [591, 0]
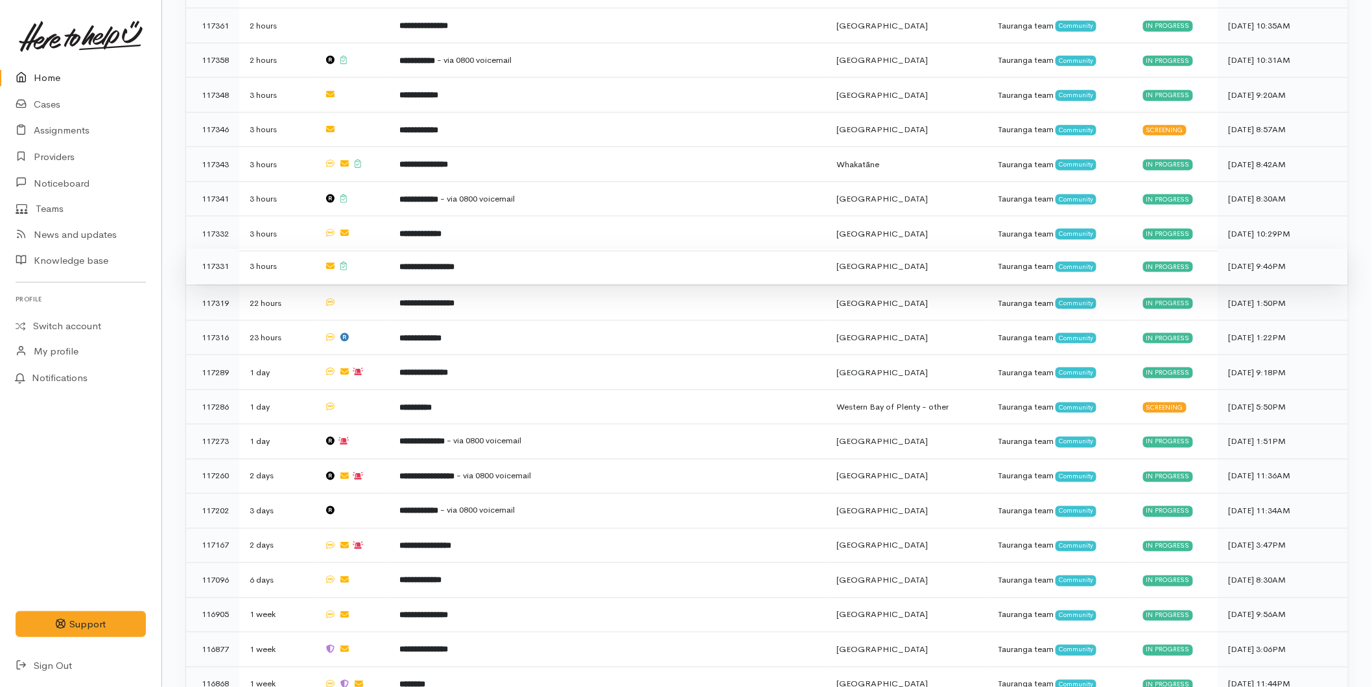
click at [456, 264] on td "**********" at bounding box center [607, 266] width 437 height 35
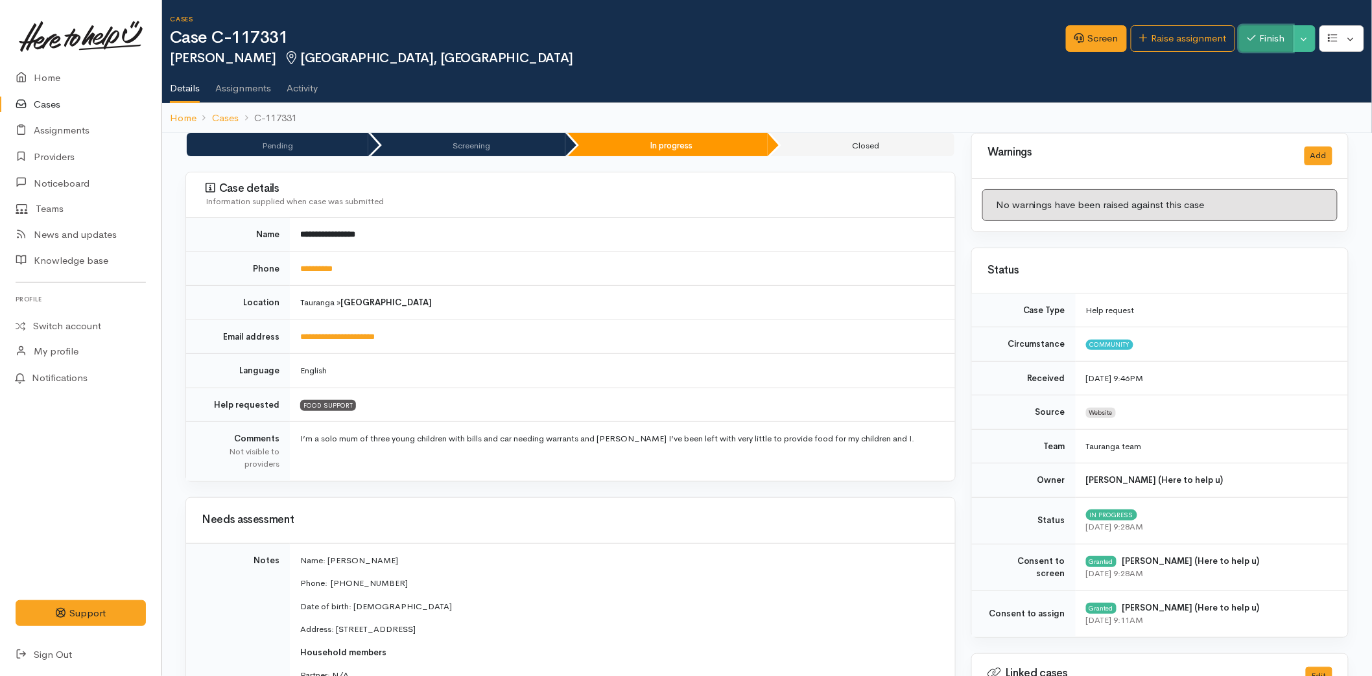
click at [1267, 36] on button "Finish" at bounding box center [1266, 38] width 54 height 27
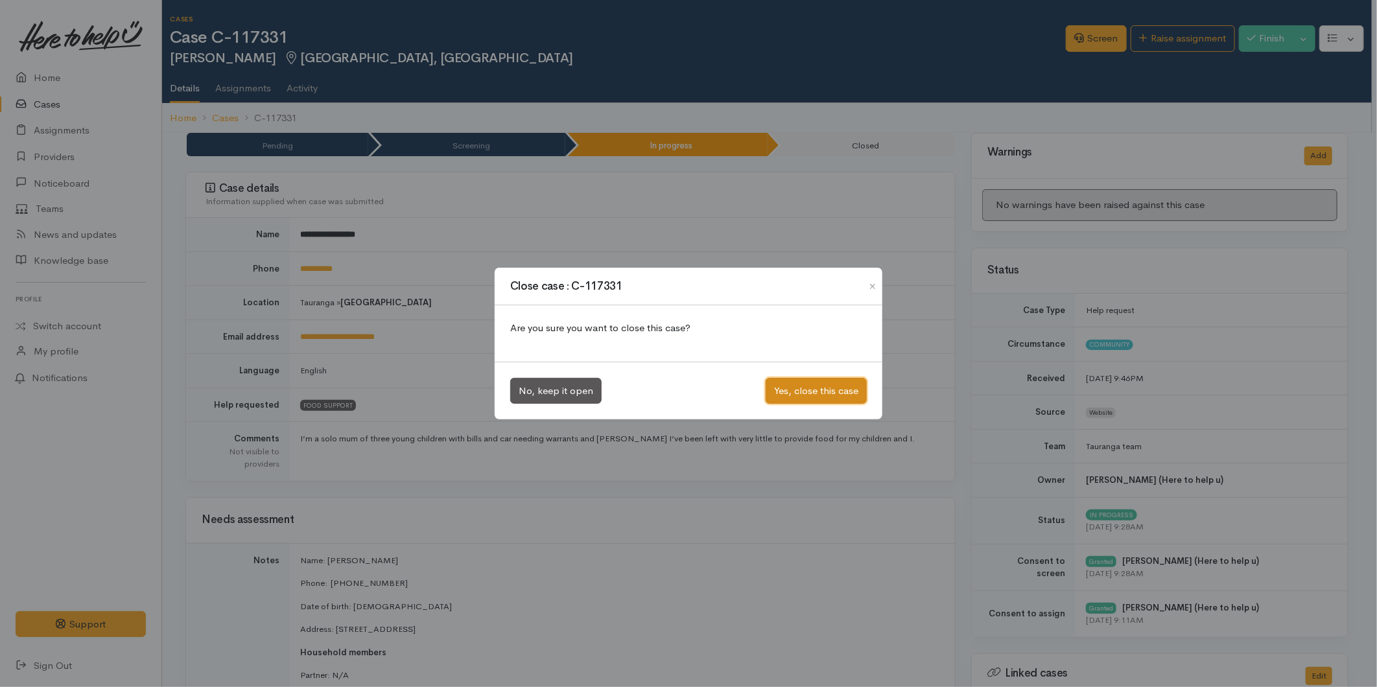
click at [805, 394] on button "Yes, close this case" at bounding box center [816, 391] width 101 height 27
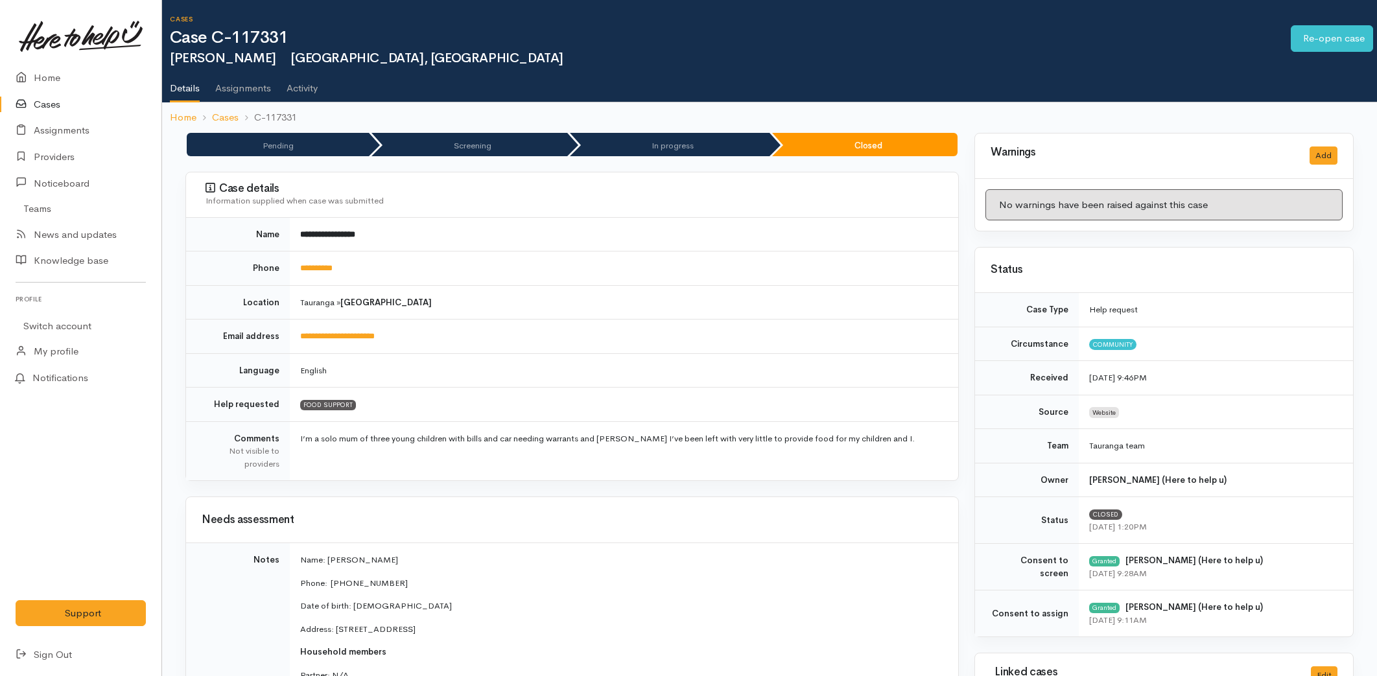
click at [47, 69] on link "Home" at bounding box center [80, 78] width 161 height 27
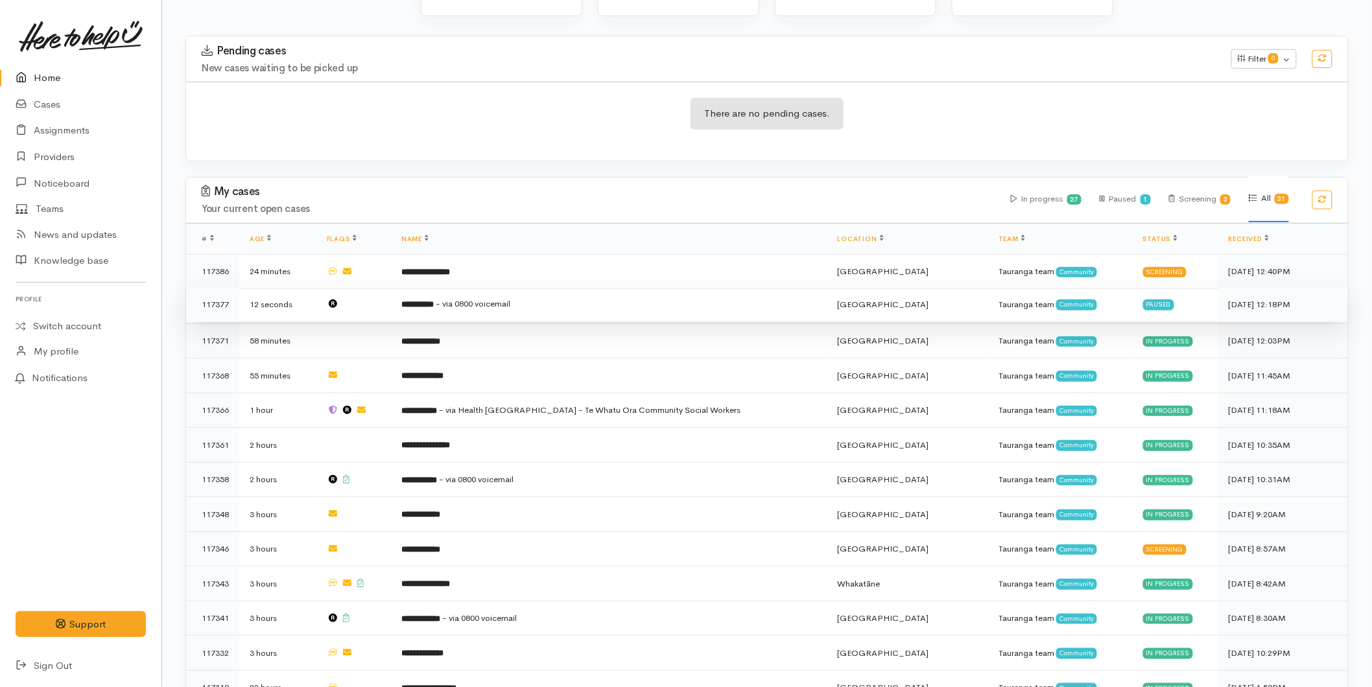
scroll to position [360, 0]
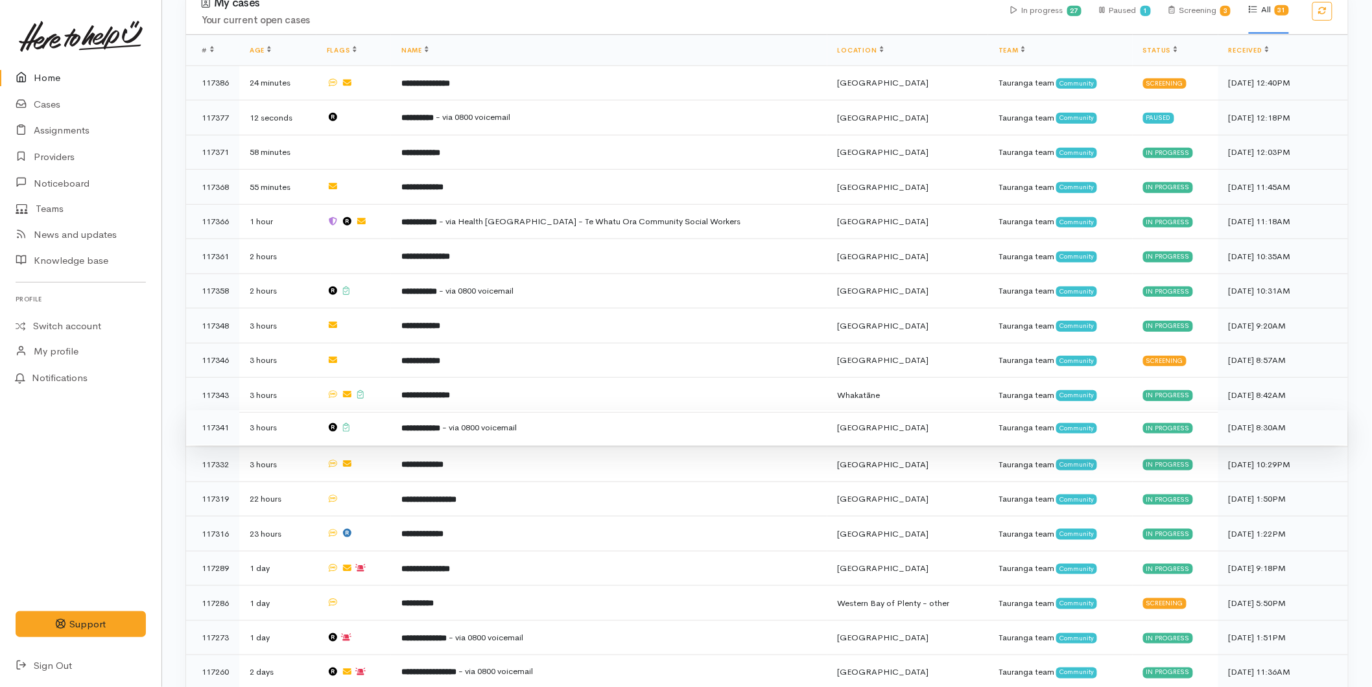
click at [391, 431] on td at bounding box center [353, 427] width 75 height 35
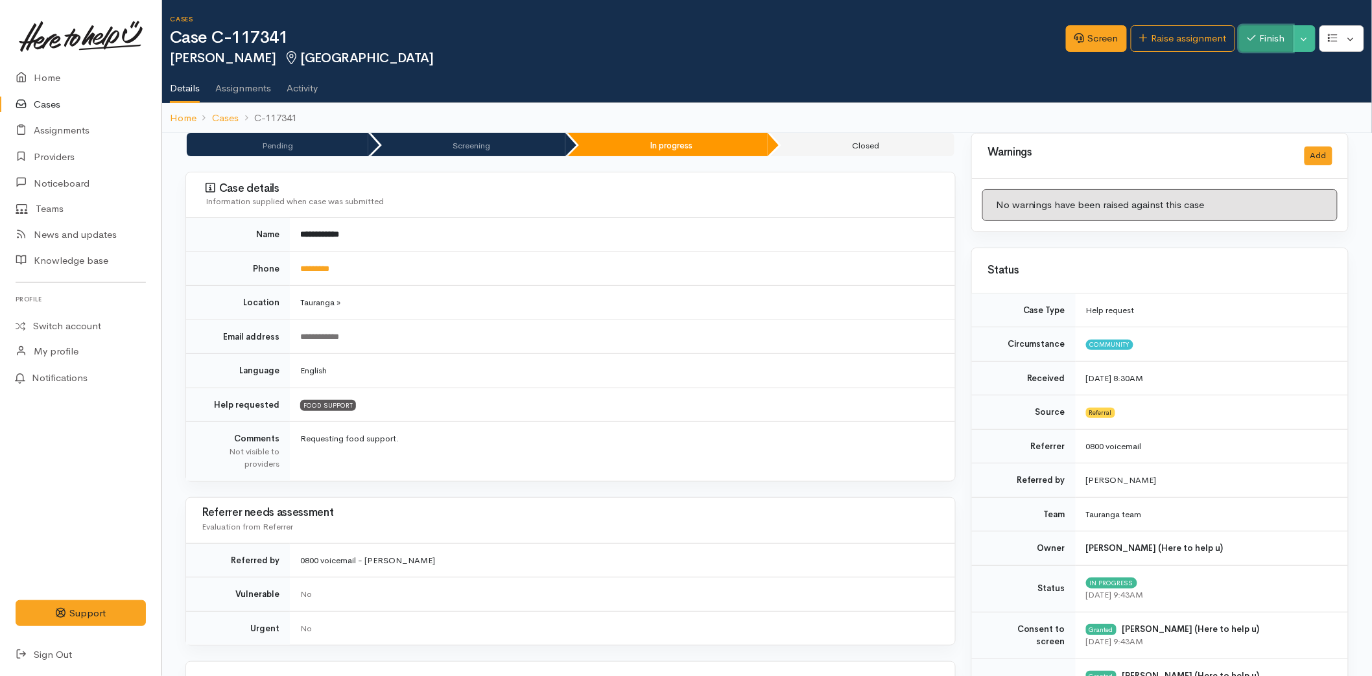
click at [1269, 28] on button "Finish" at bounding box center [1266, 38] width 54 height 27
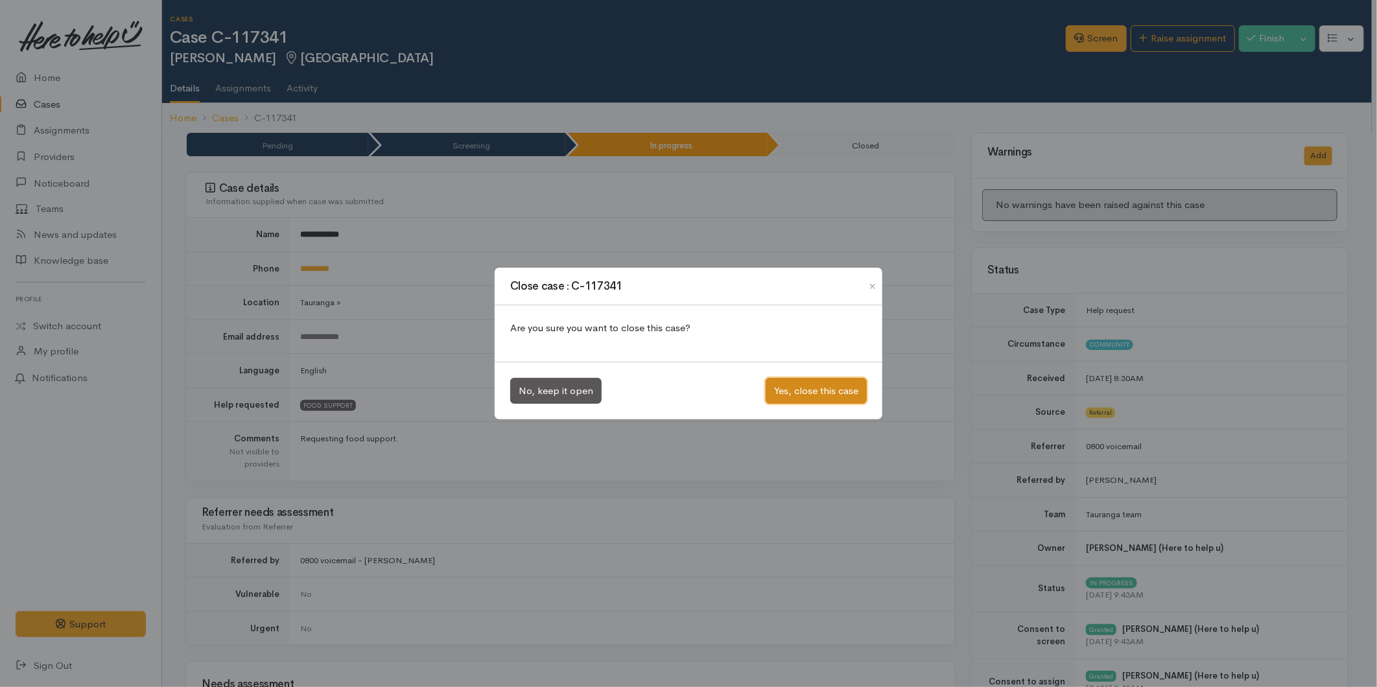
click at [809, 389] on button "Yes, close this case" at bounding box center [816, 391] width 101 height 27
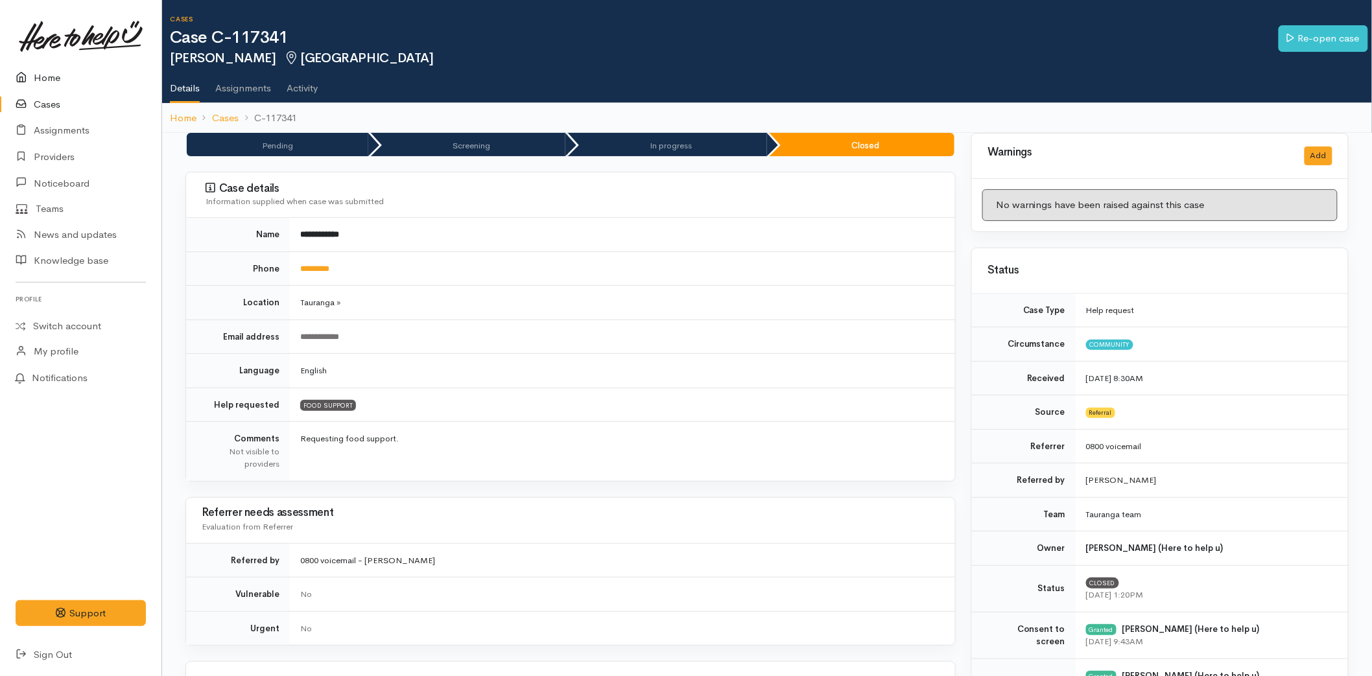
click at [43, 78] on link "Home" at bounding box center [80, 78] width 161 height 27
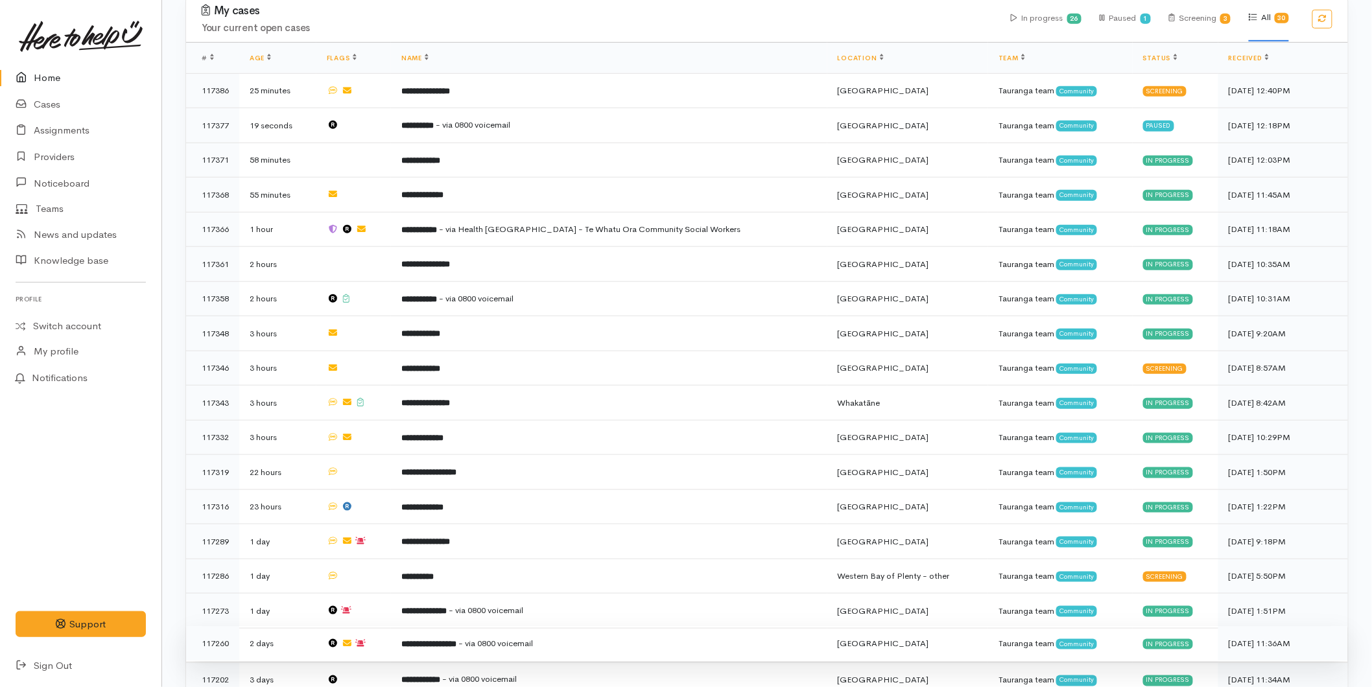
scroll to position [576, 0]
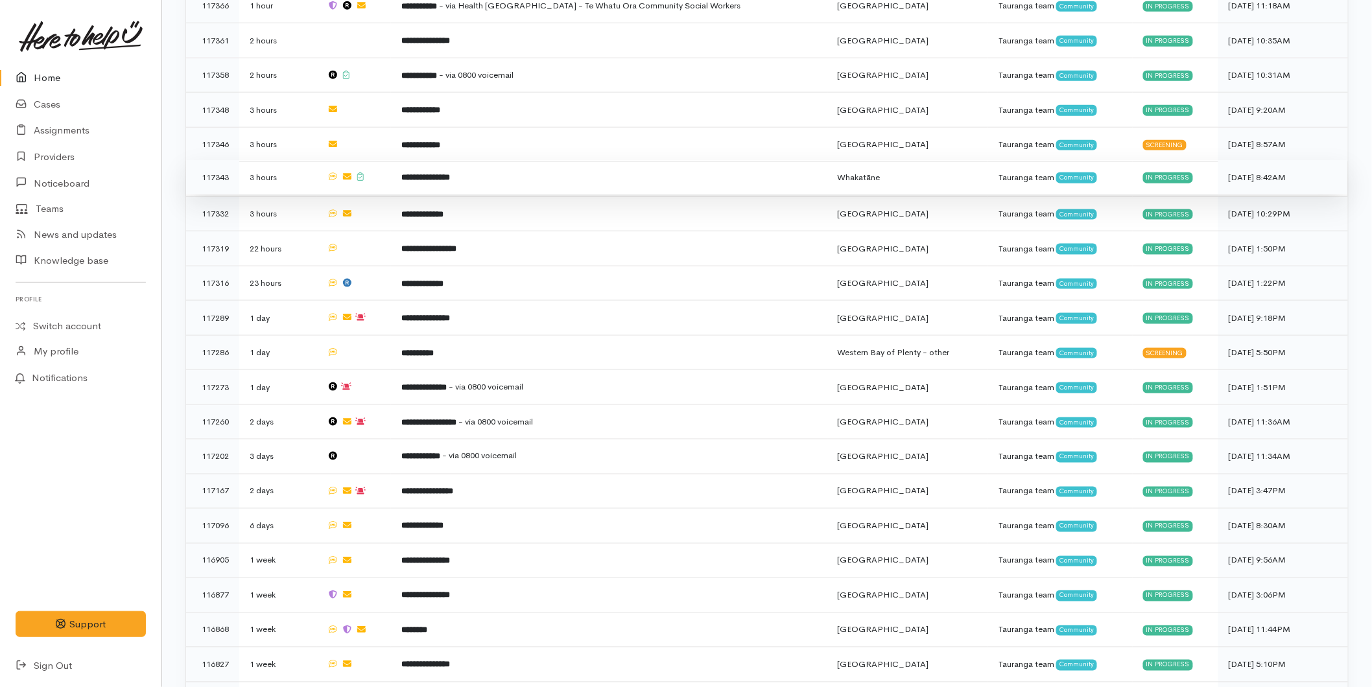
click at [441, 174] on b "**********" at bounding box center [425, 177] width 49 height 8
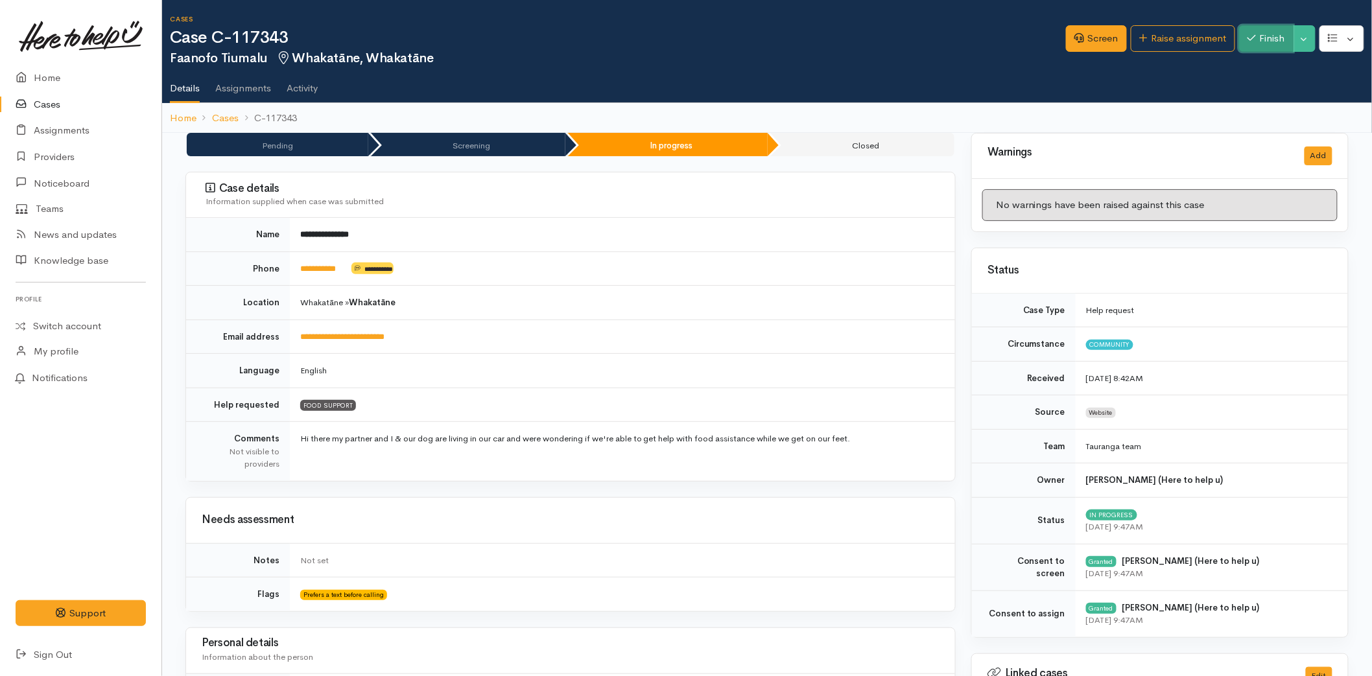
click at [1272, 40] on button "Finish" at bounding box center [1266, 38] width 54 height 27
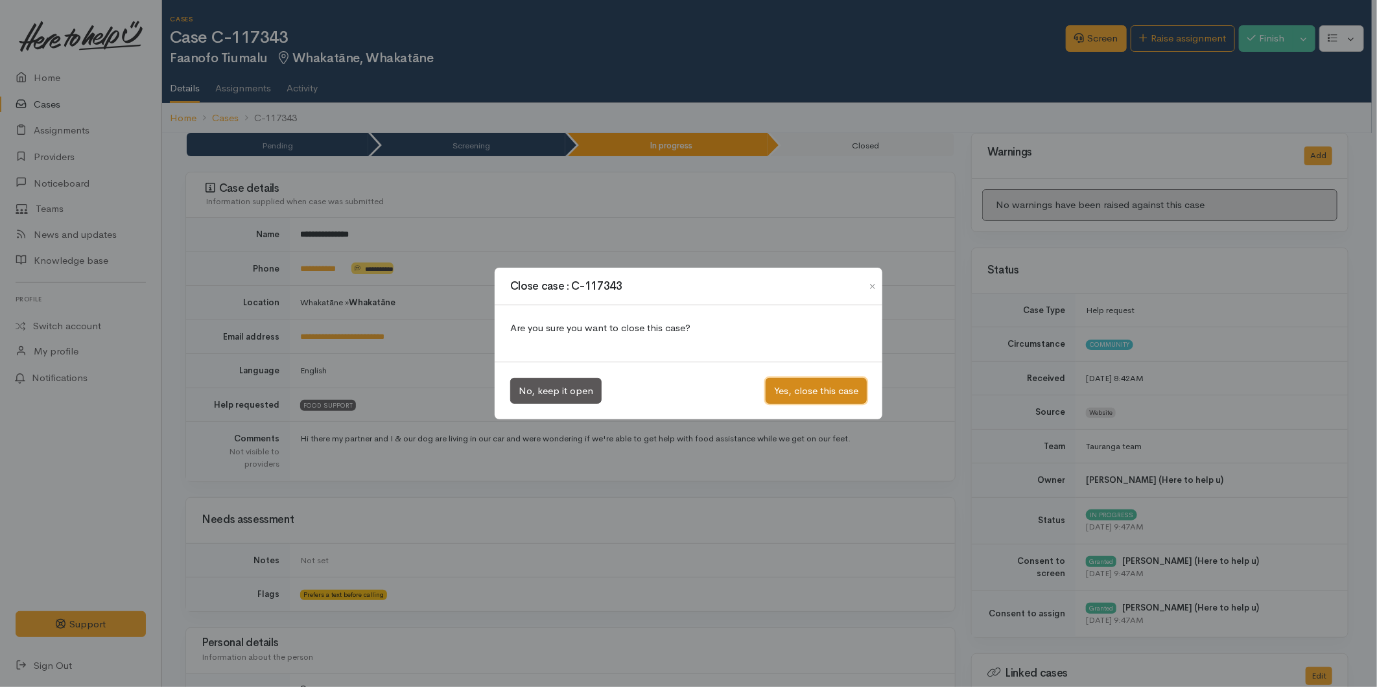
click at [799, 396] on button "Yes, close this case" at bounding box center [816, 391] width 101 height 27
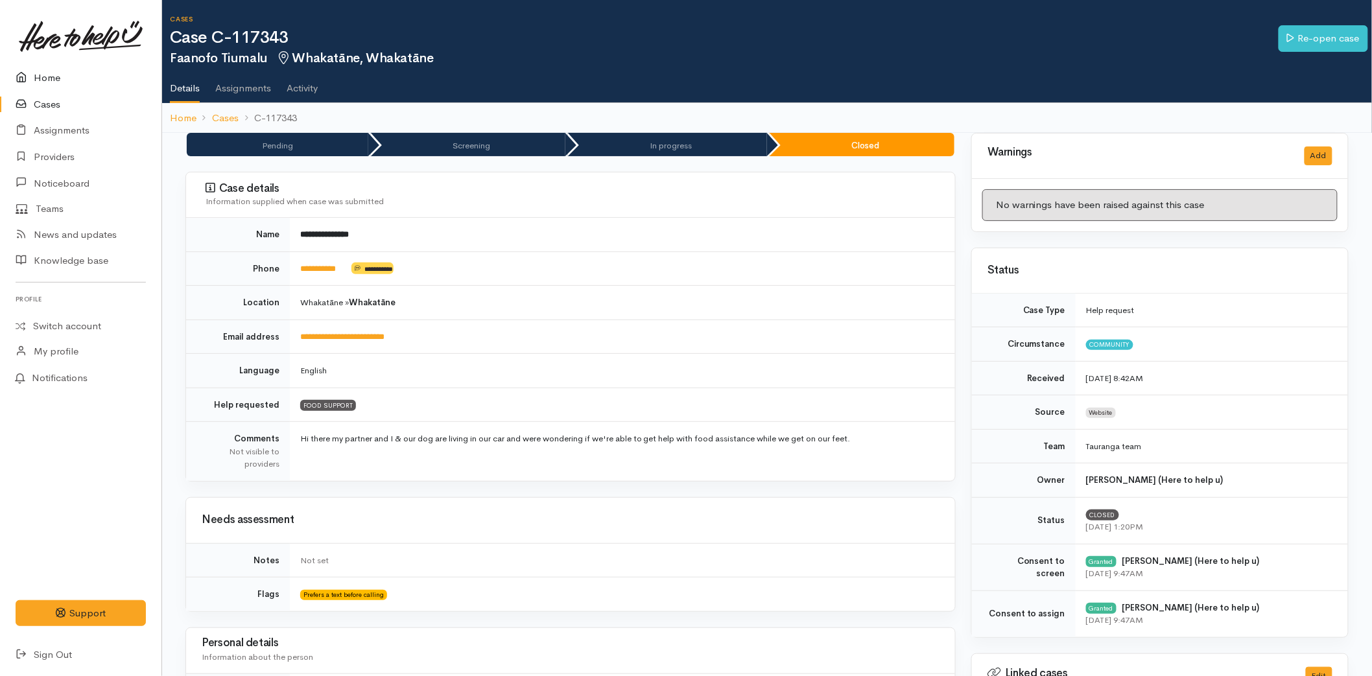
click at [42, 68] on link "Home" at bounding box center [80, 78] width 161 height 27
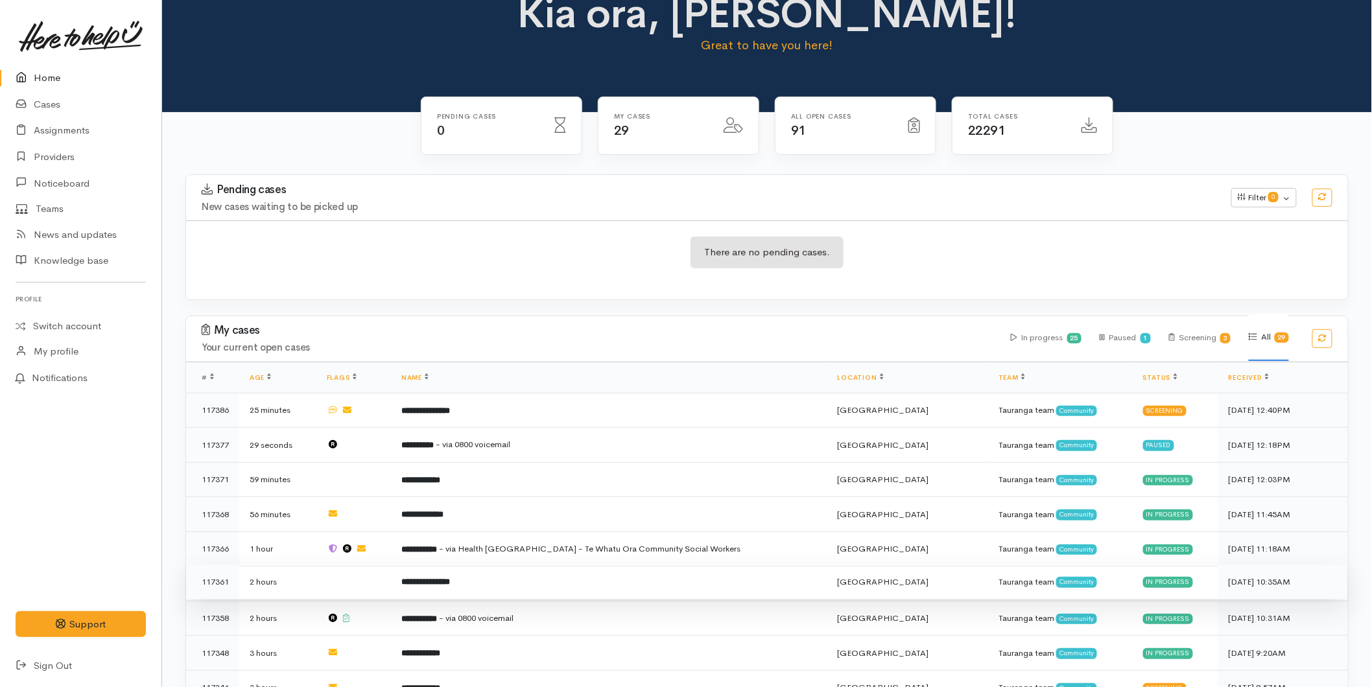
scroll to position [576, 0]
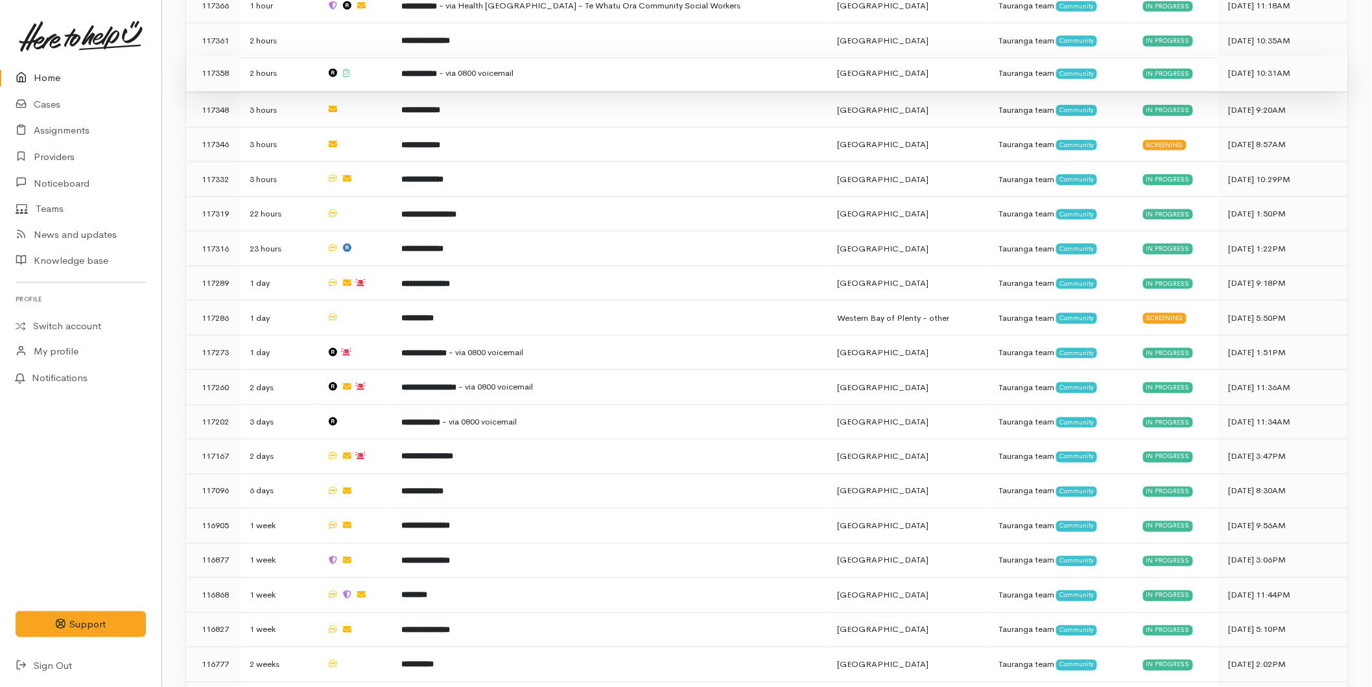
click at [391, 77] on td at bounding box center [353, 73] width 75 height 35
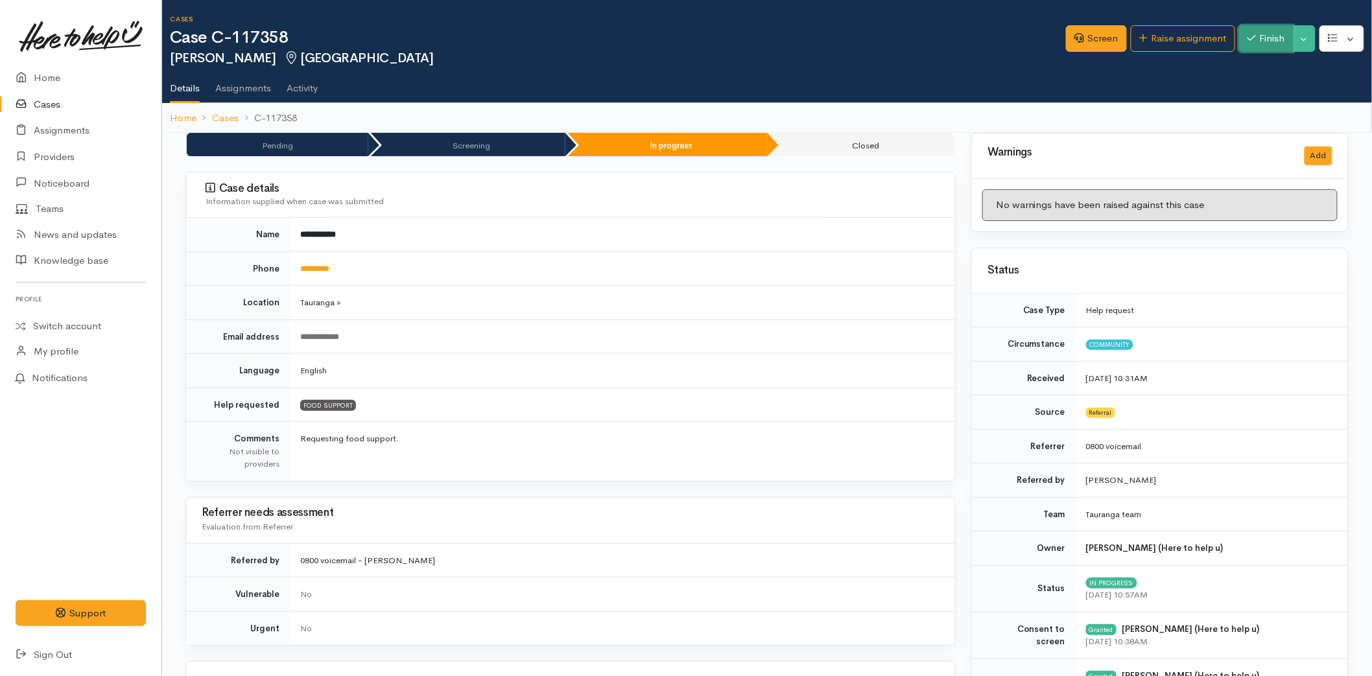
click at [1268, 34] on button "Finish" at bounding box center [1266, 38] width 54 height 27
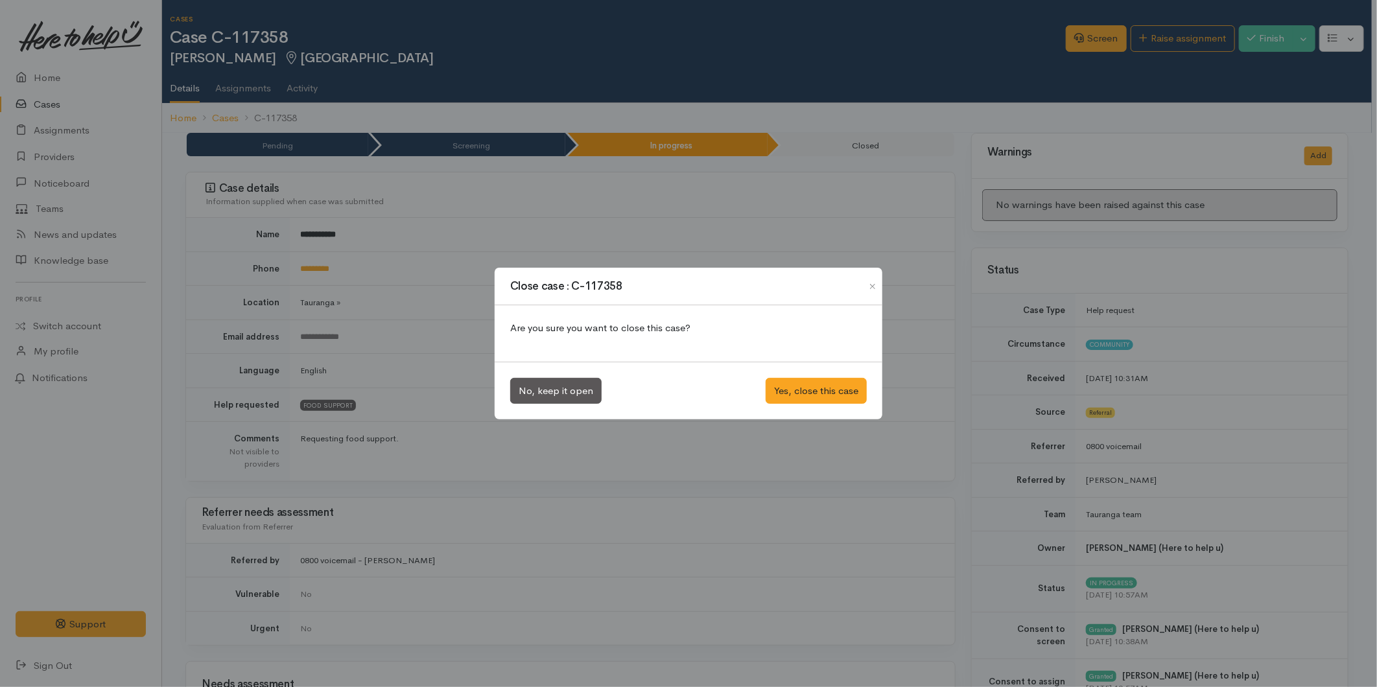
click at [779, 370] on div "No, keep it open Yes, close this case" at bounding box center [689, 391] width 388 height 58
click at [783, 381] on button "Yes, close this case" at bounding box center [816, 391] width 101 height 27
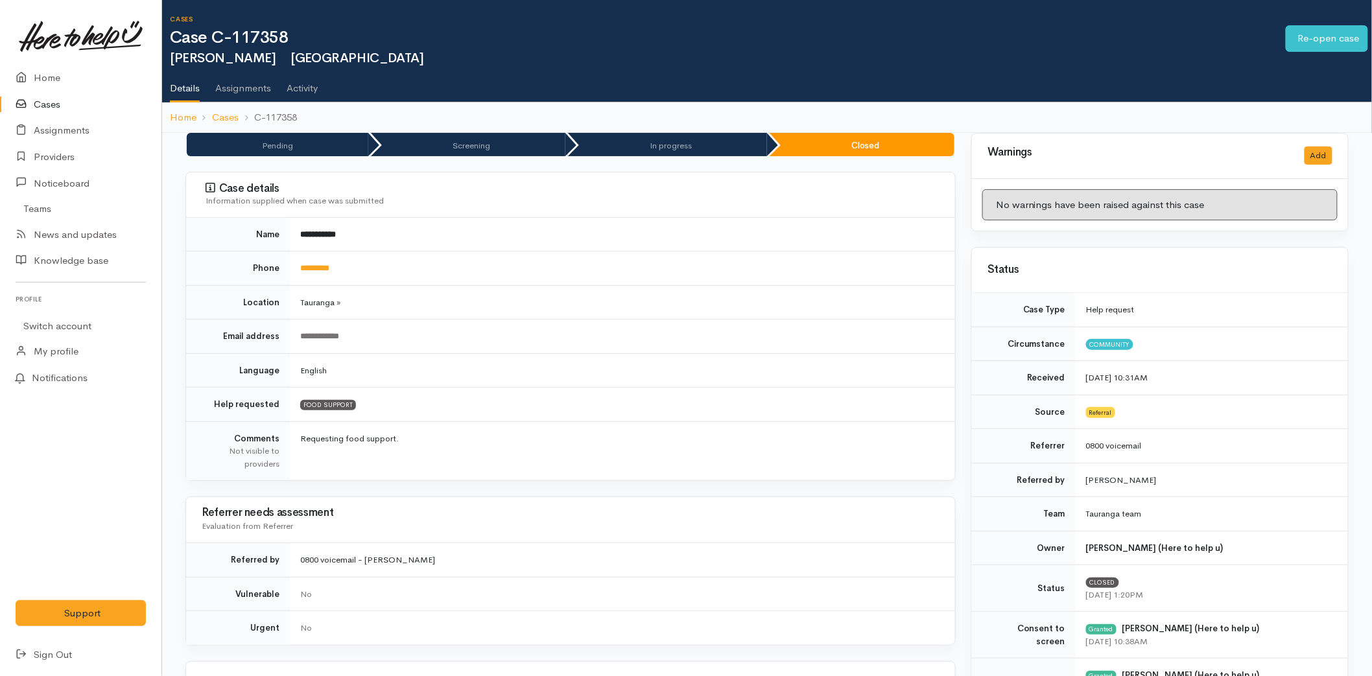
click at [52, 57] on link at bounding box center [81, 36] width 130 height 57
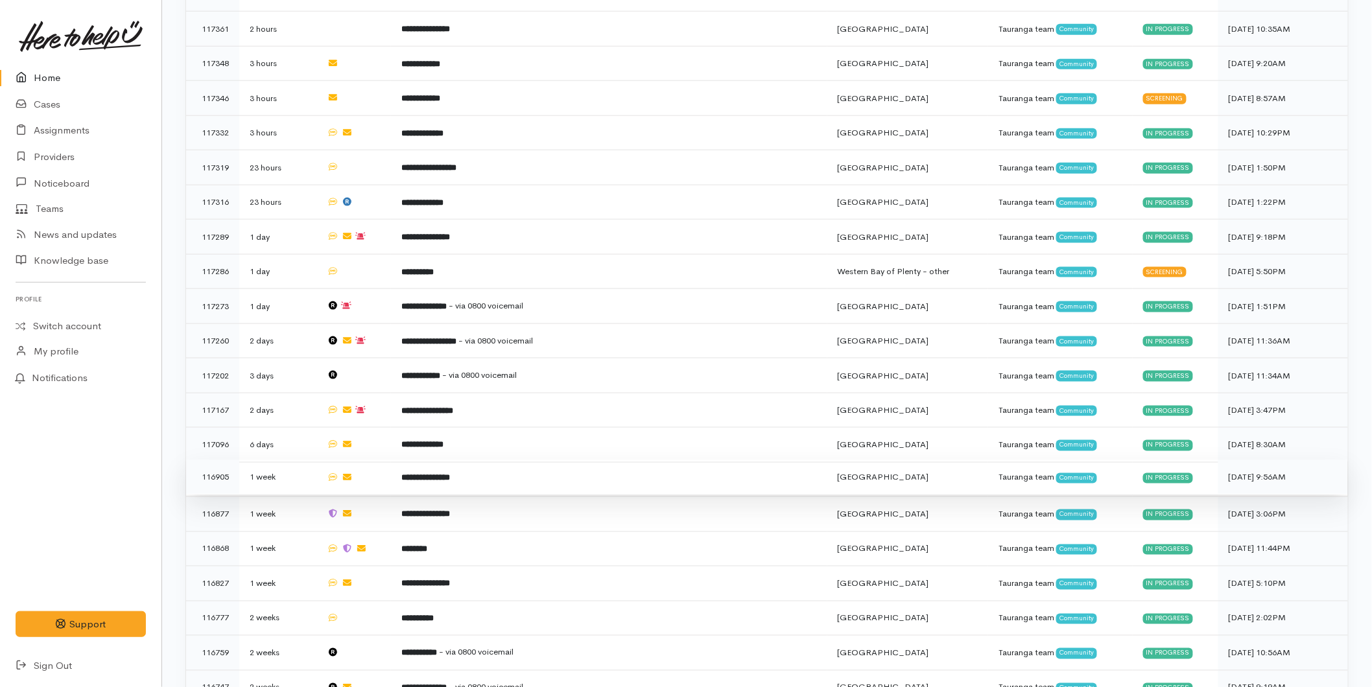
scroll to position [742, 0]
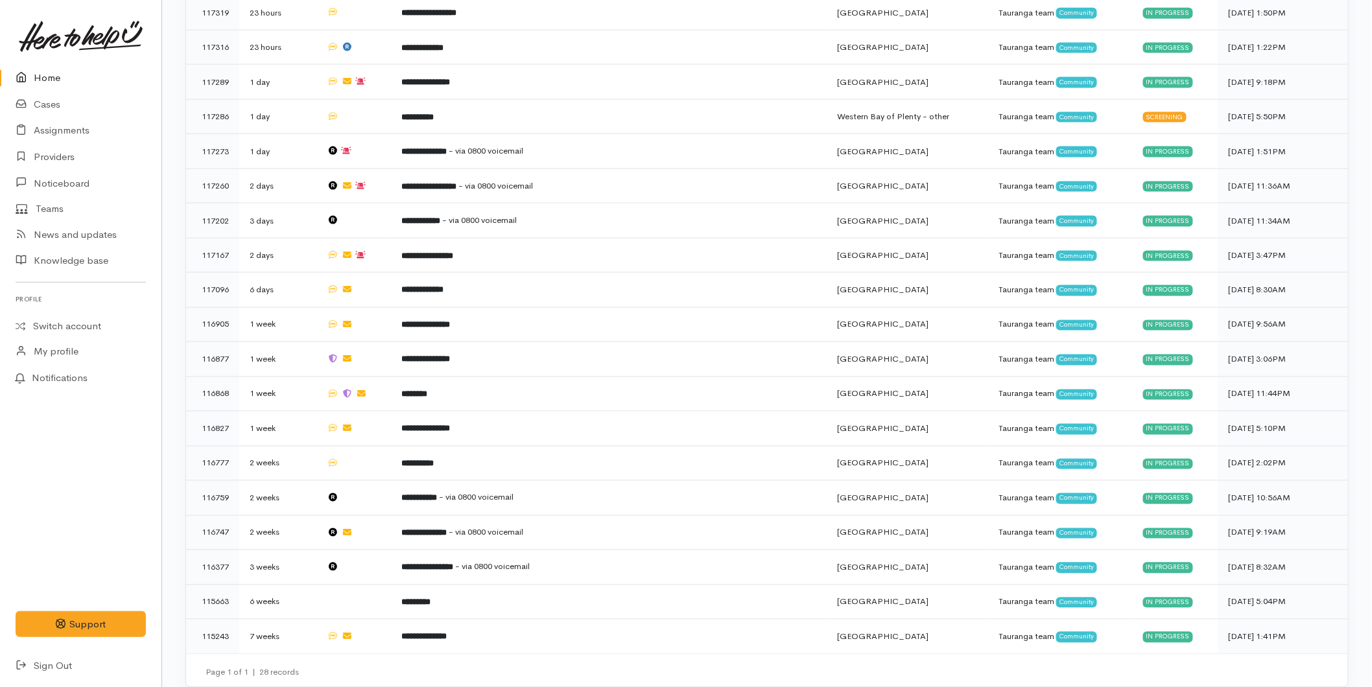
drag, startPoint x: 64, startPoint y: 78, endPoint x: 7, endPoint y: 89, distance: 57.4
click at [64, 78] on link "Home" at bounding box center [80, 78] width 161 height 27
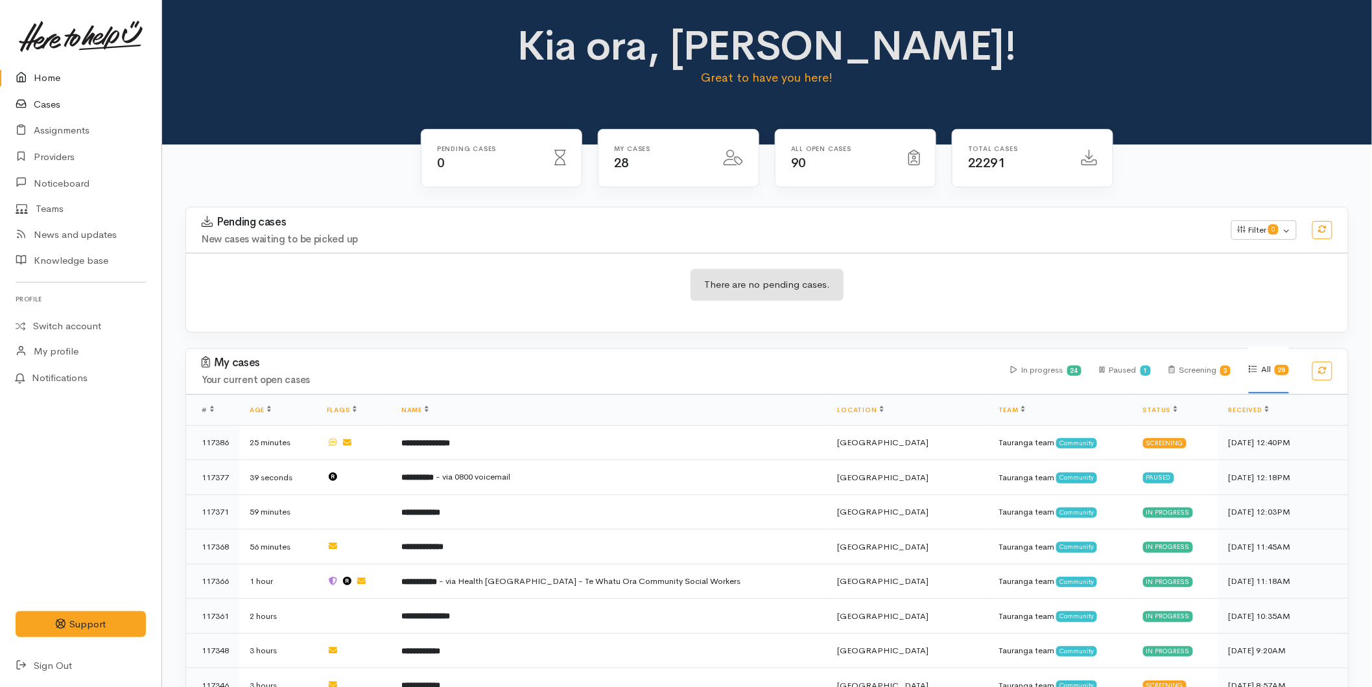
click at [50, 95] on link "Cases" at bounding box center [80, 104] width 161 height 27
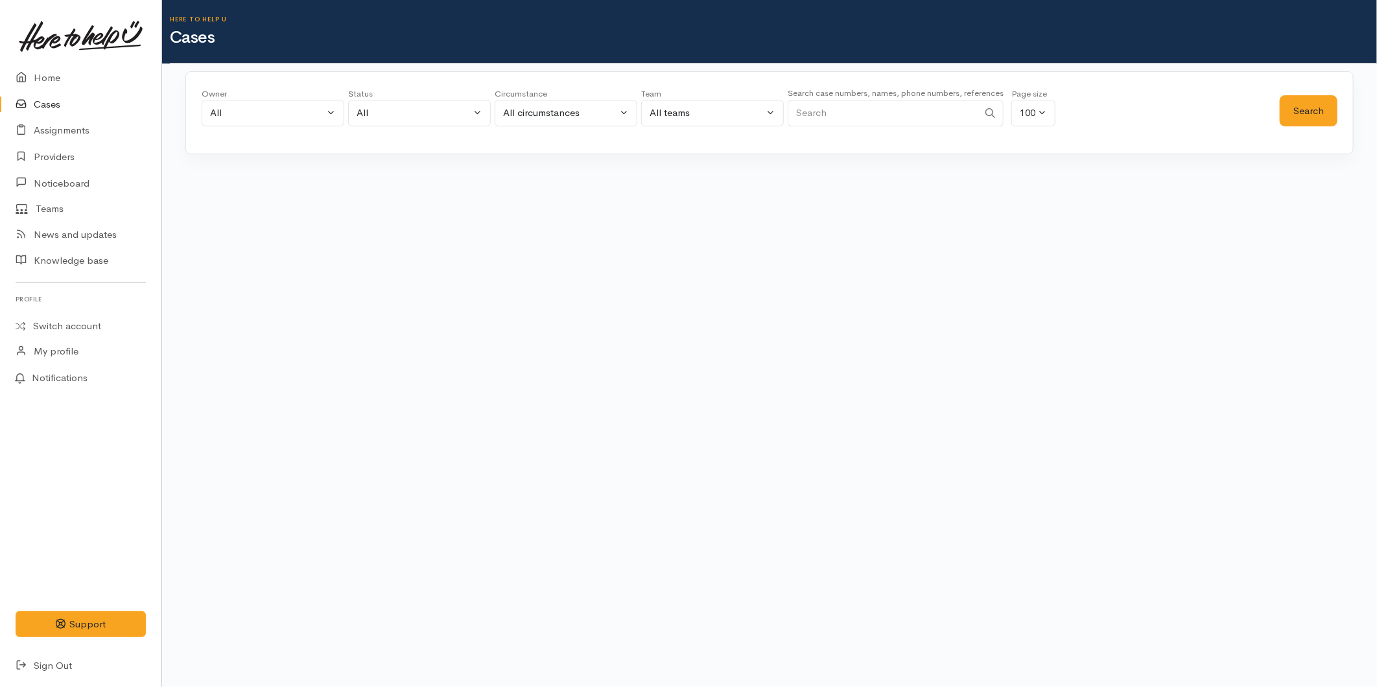
click at [817, 115] on input "Search" at bounding box center [883, 113] width 191 height 27
type input "0225968038"
click at [1326, 88] on div "Search" at bounding box center [1309, 111] width 58 height 47
click at [1323, 101] on button "Search" at bounding box center [1309, 111] width 58 height 32
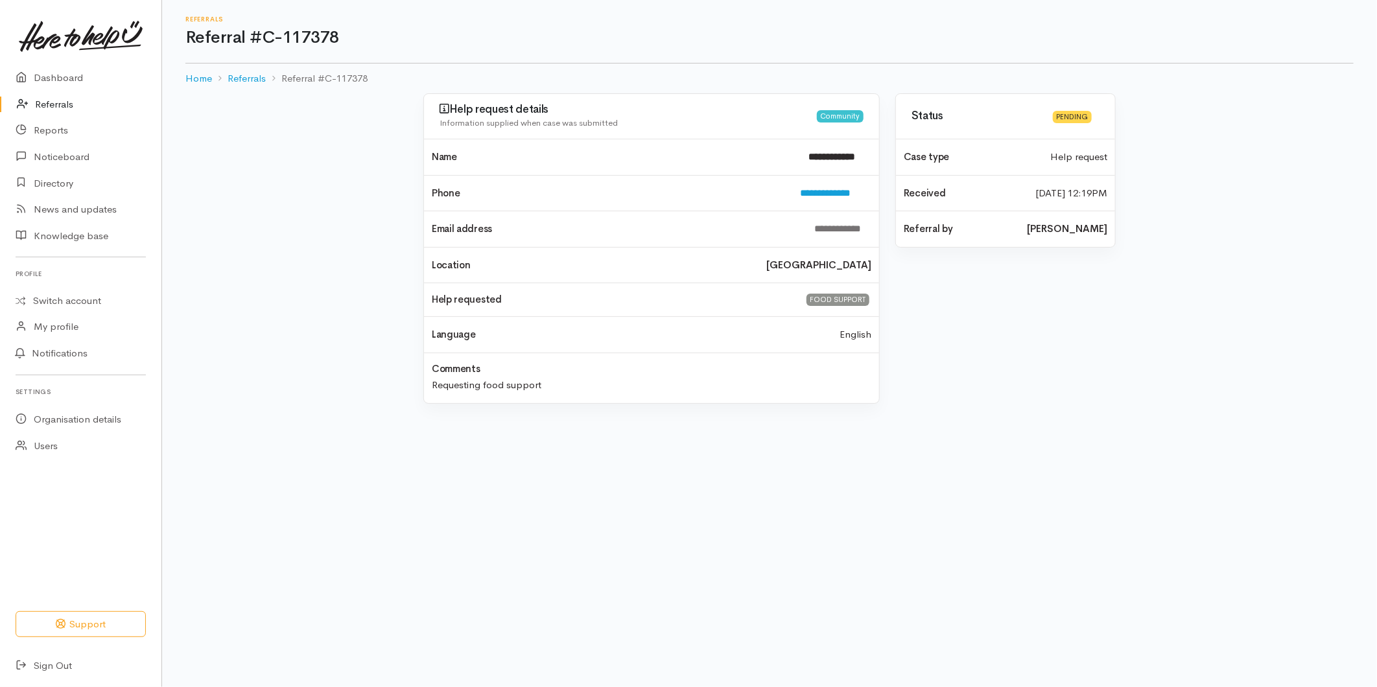
click at [56, 99] on link "Referrals" at bounding box center [80, 104] width 161 height 27
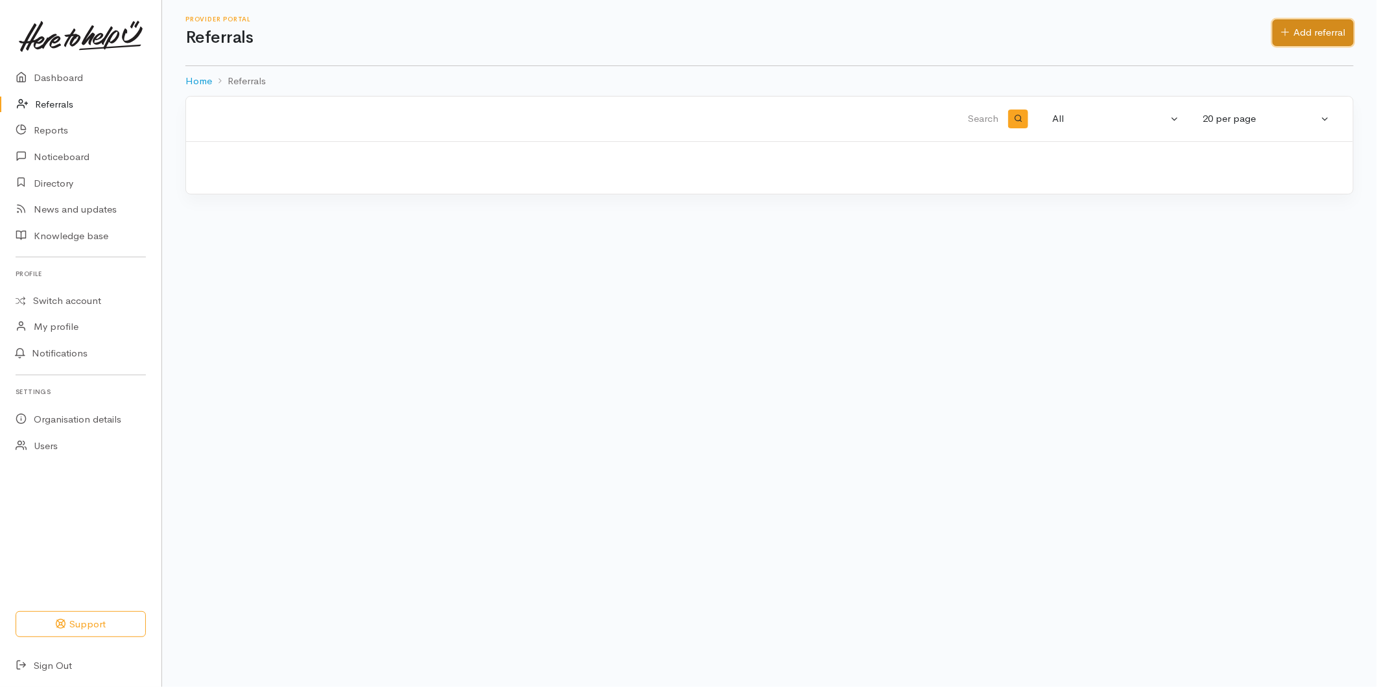
click at [1274, 38] on link "Add referral" at bounding box center [1313, 32] width 81 height 27
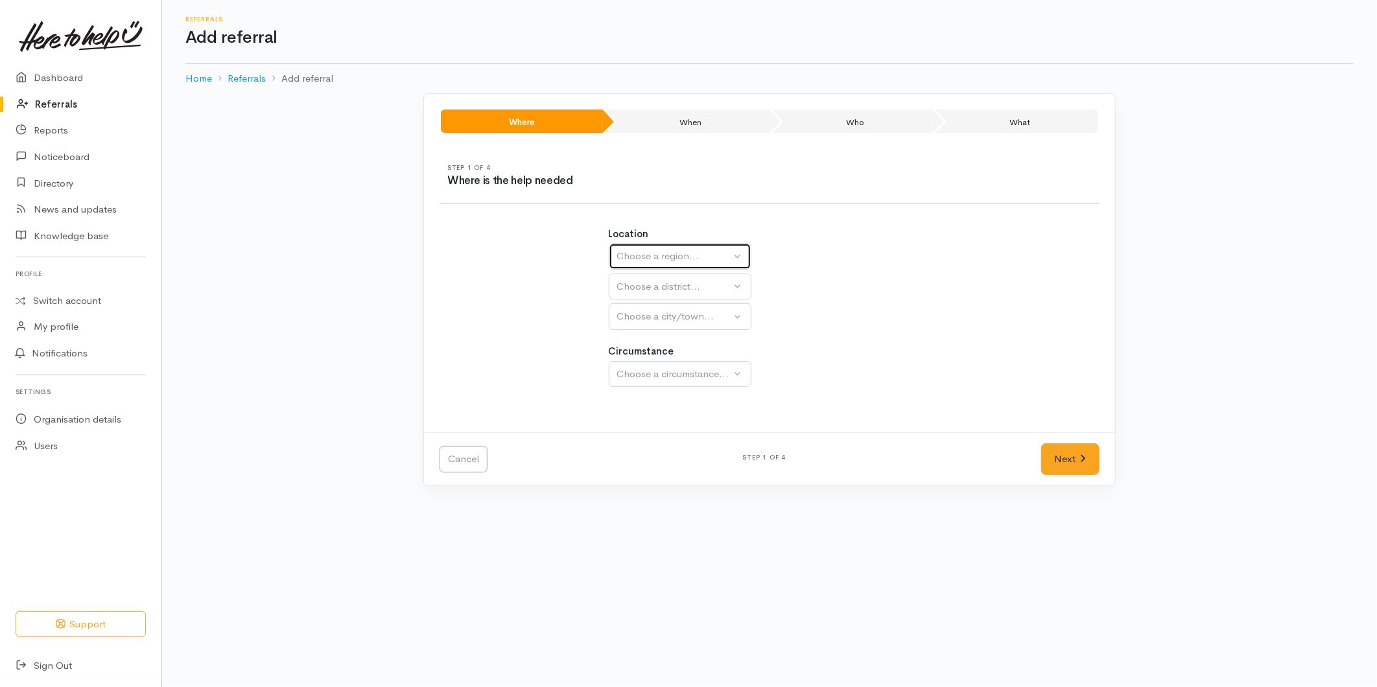
click at [665, 256] on div "Choose a region..." at bounding box center [674, 256] width 114 height 15
click at [659, 360] on span "Bay of Plenty" at bounding box center [654, 357] width 58 height 15
select select "4"
select select
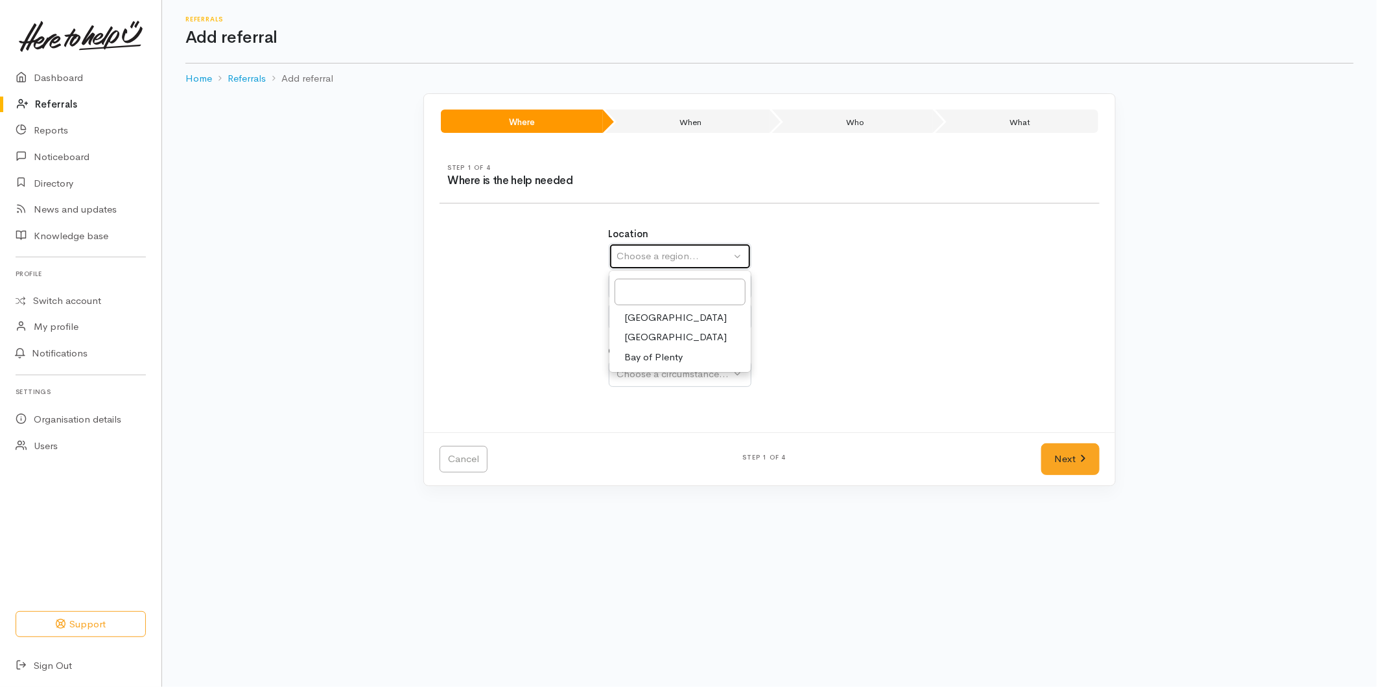
select select
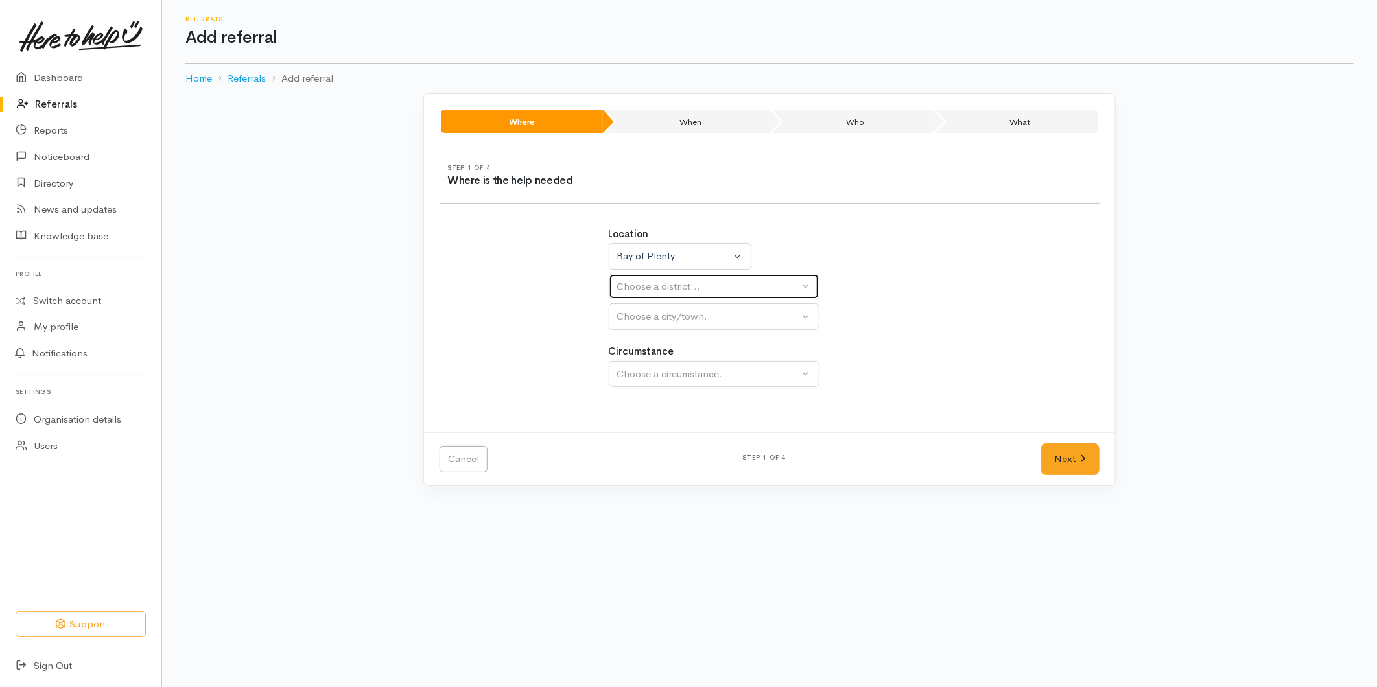
click at [658, 288] on div "Choose a district..." at bounding box center [708, 286] width 182 height 15
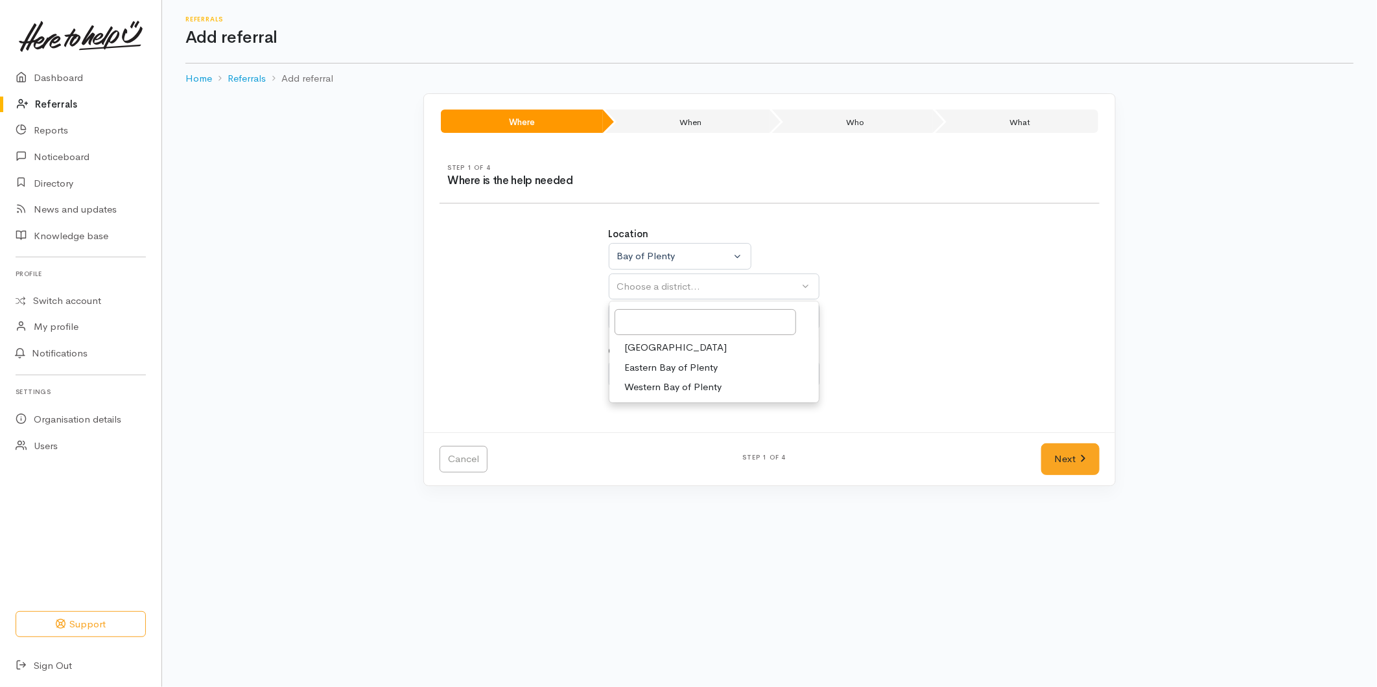
click at [654, 344] on span "[GEOGRAPHIC_DATA]" at bounding box center [676, 347] width 102 height 15
select select "6"
select select
click at [671, 315] on div "Choose a city/town..." at bounding box center [708, 316] width 182 height 15
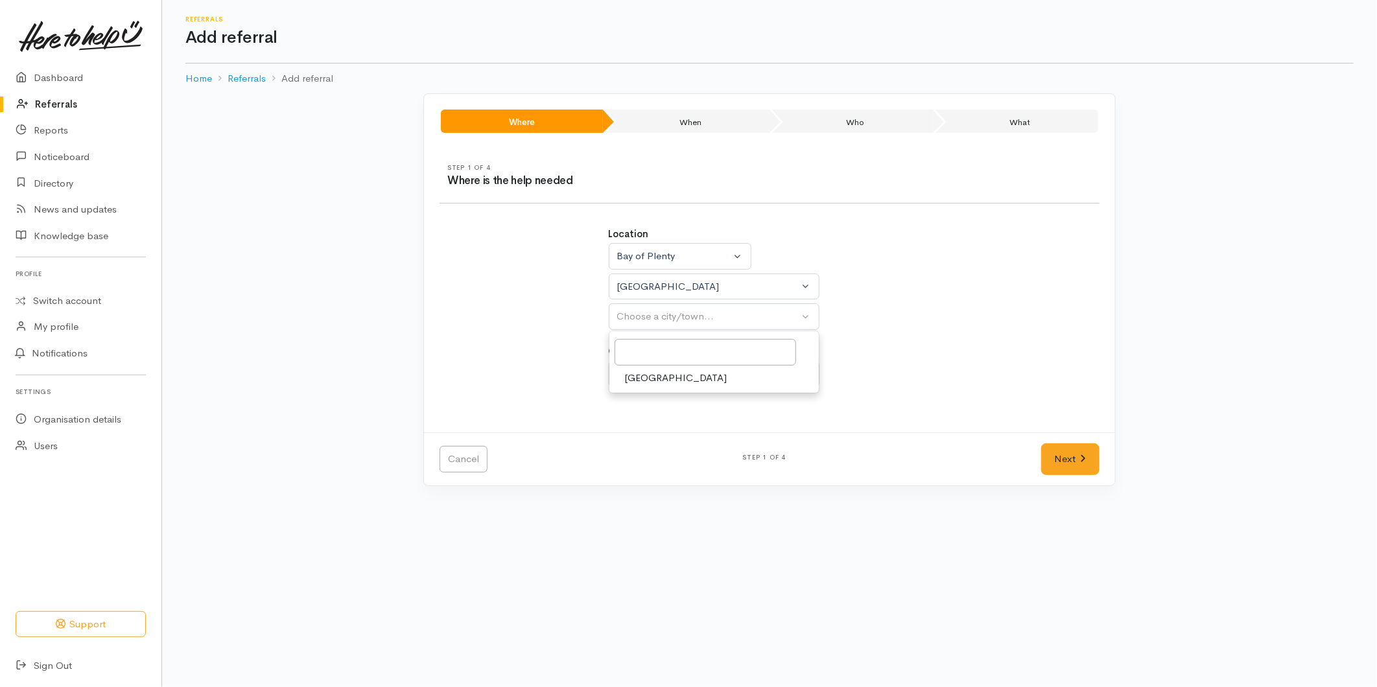
click at [645, 385] on span "[GEOGRAPHIC_DATA]" at bounding box center [676, 378] width 102 height 15
select select "4"
click at [663, 371] on div "Choose a circumstance..." at bounding box center [708, 374] width 182 height 15
drag, startPoint x: 644, startPoint y: 436, endPoint x: 980, endPoint y: 484, distance: 339.3
click at [646, 436] on span "Community" at bounding box center [649, 435] width 49 height 15
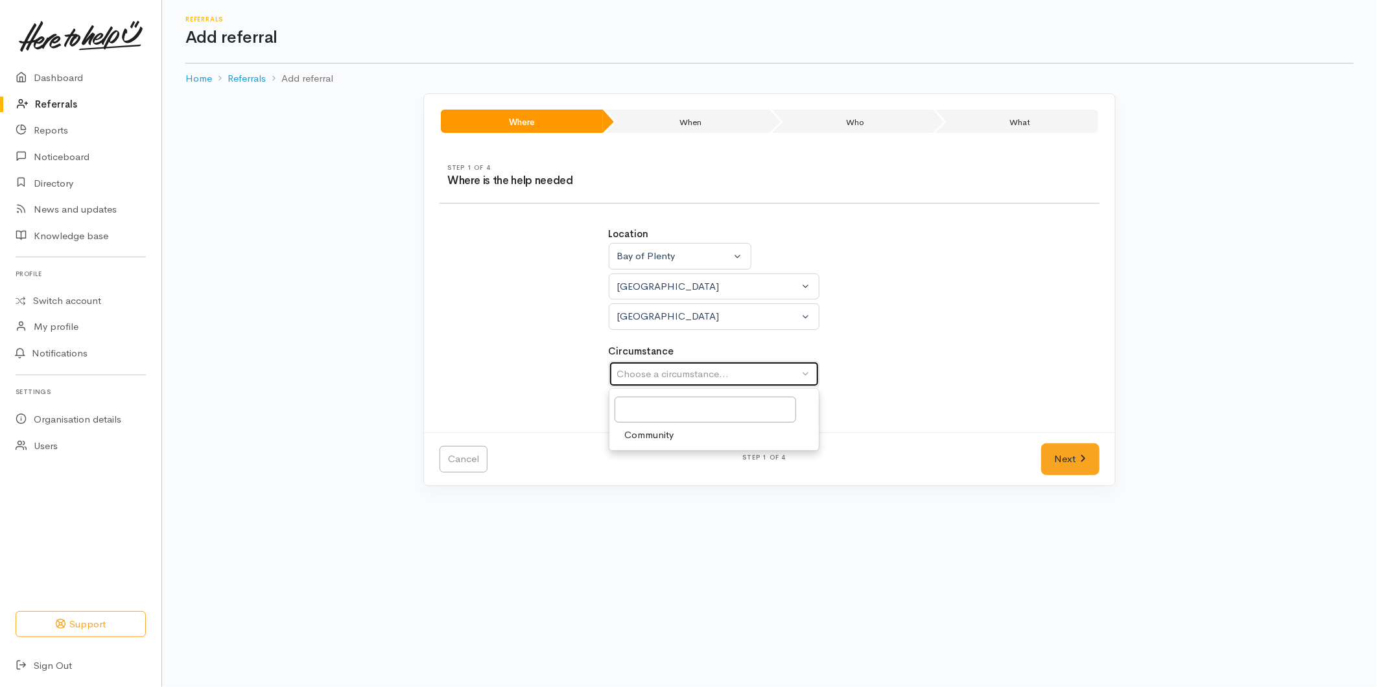
select select "2"
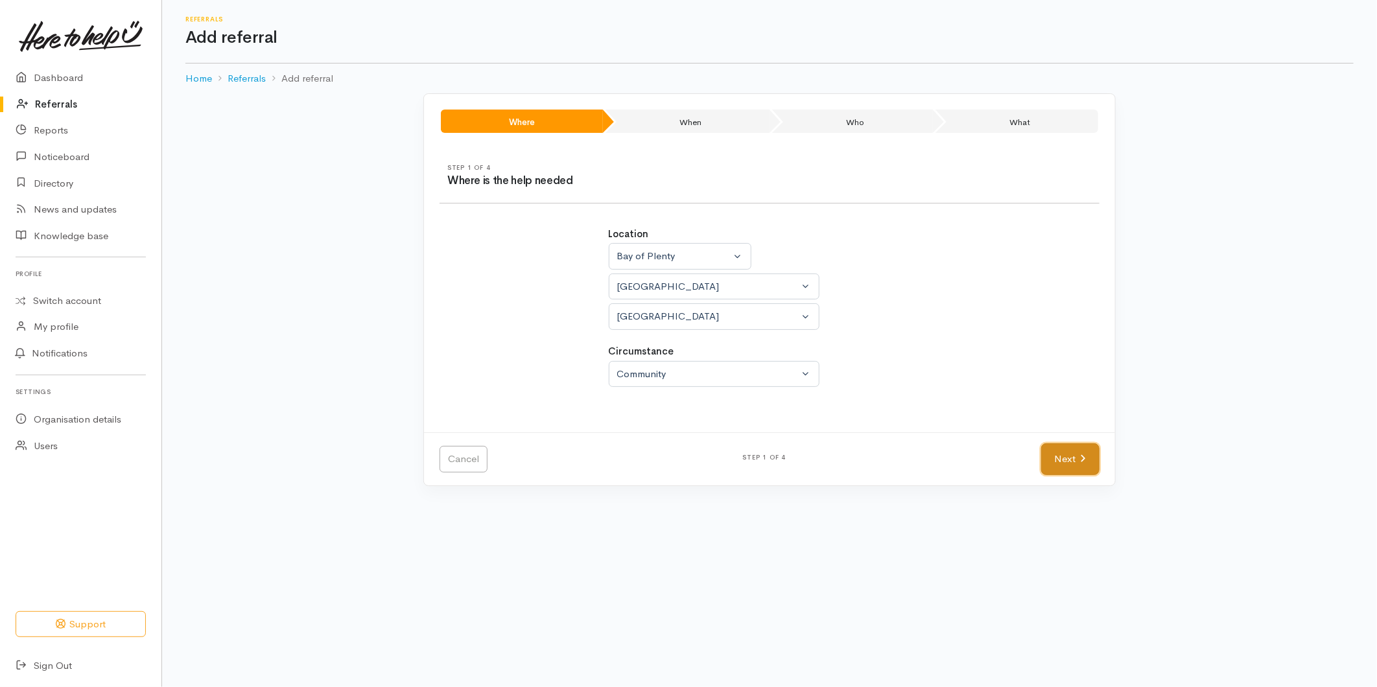
click at [1074, 451] on link "Next" at bounding box center [1070, 460] width 58 height 32
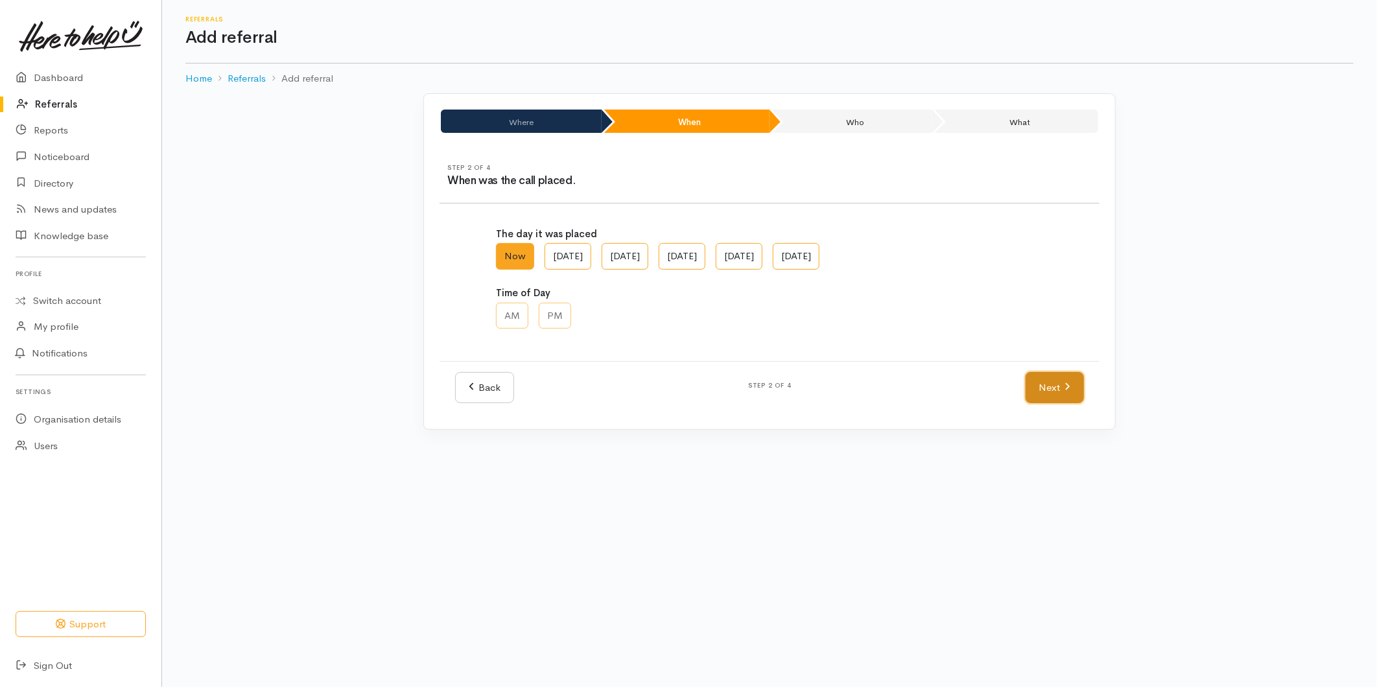
drag, startPoint x: 1064, startPoint y: 387, endPoint x: 1029, endPoint y: 381, distance: 35.6
click at [1063, 386] on link "Next" at bounding box center [1055, 388] width 58 height 32
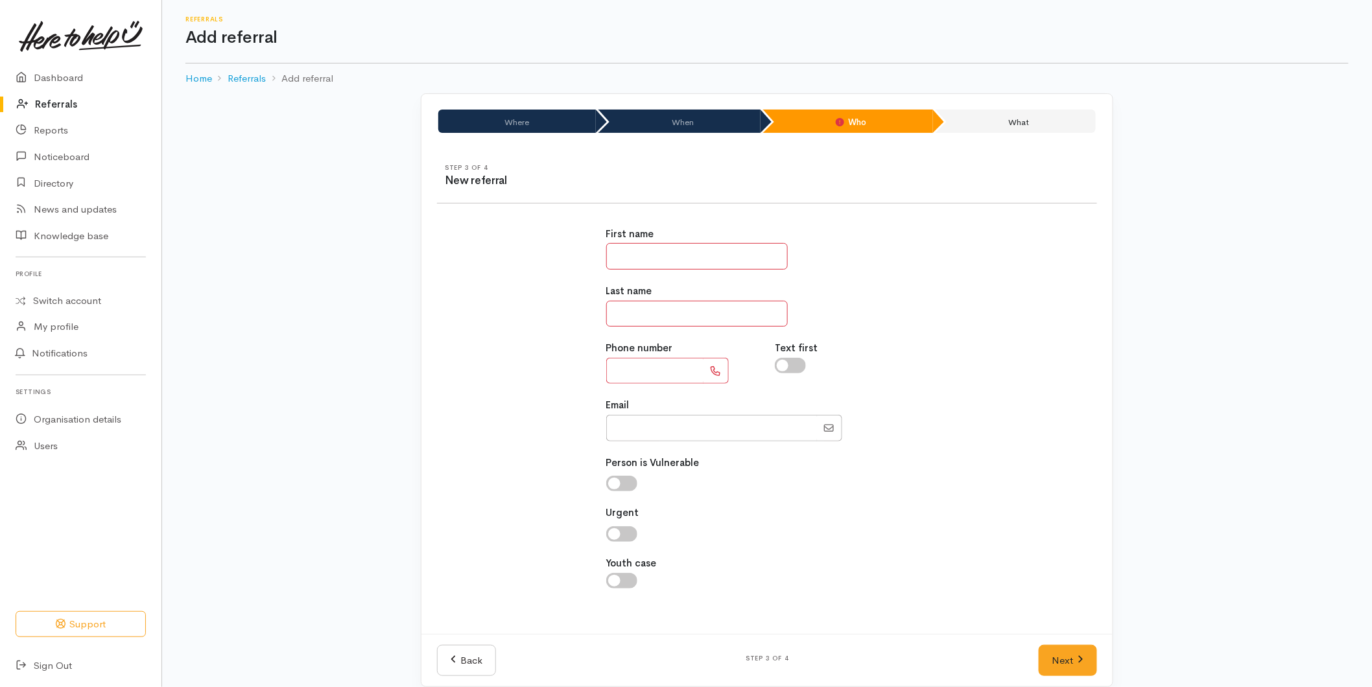
click at [647, 241] on label "First name" at bounding box center [630, 234] width 48 height 15
click at [637, 265] on input "text" at bounding box center [697, 256] width 182 height 27
type input "****"
type input "******"
type input "**********"
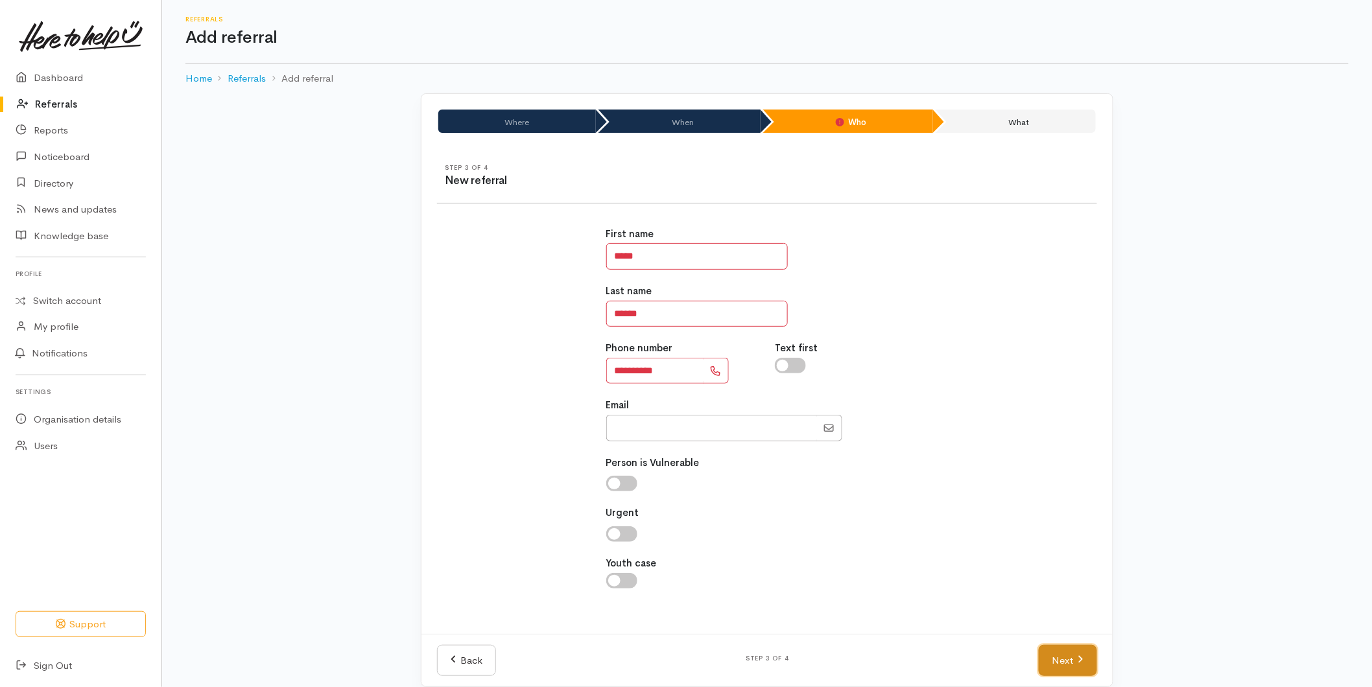
click at [1055, 661] on link "Next" at bounding box center [1068, 661] width 58 height 32
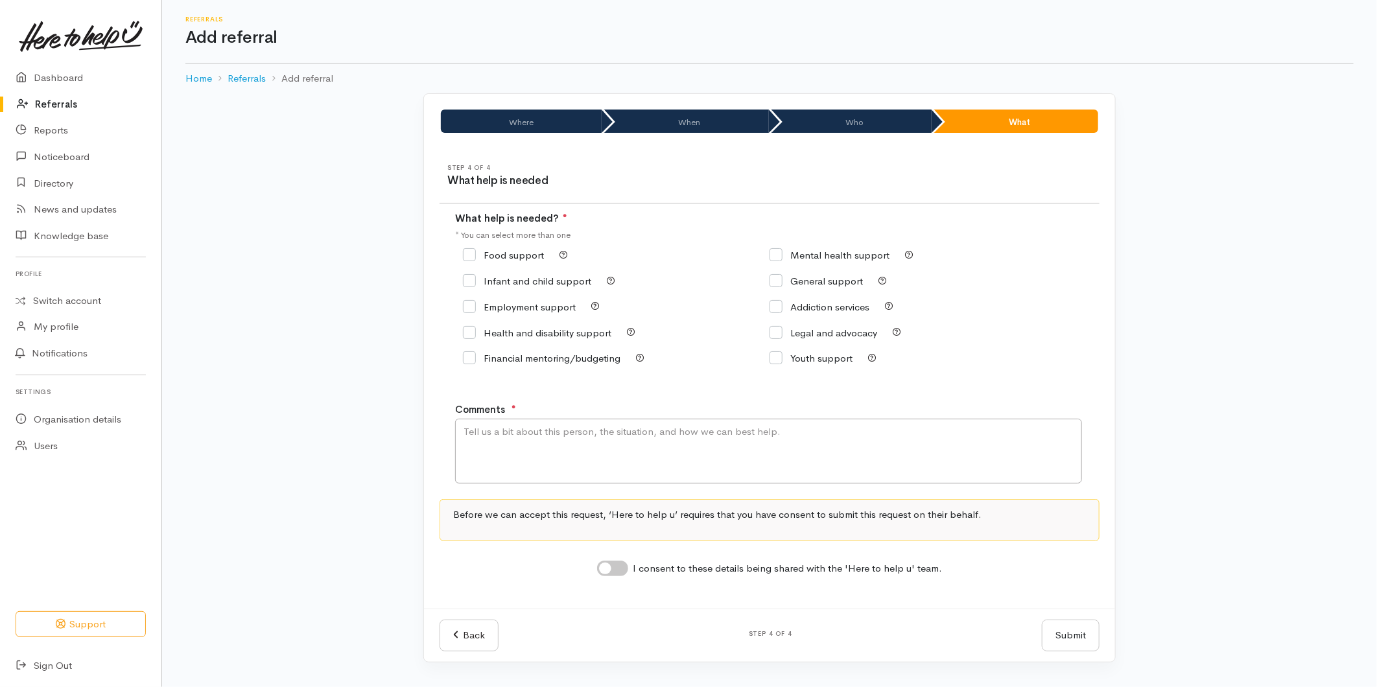
click at [481, 254] on input "Food support" at bounding box center [503, 255] width 81 height 10
checkbox input "true"
click at [536, 444] on textarea "Comments" at bounding box center [768, 451] width 627 height 65
type textarea "Requesting food support"
drag, startPoint x: 613, startPoint y: 573, endPoint x: 634, endPoint y: 575, distance: 21.6
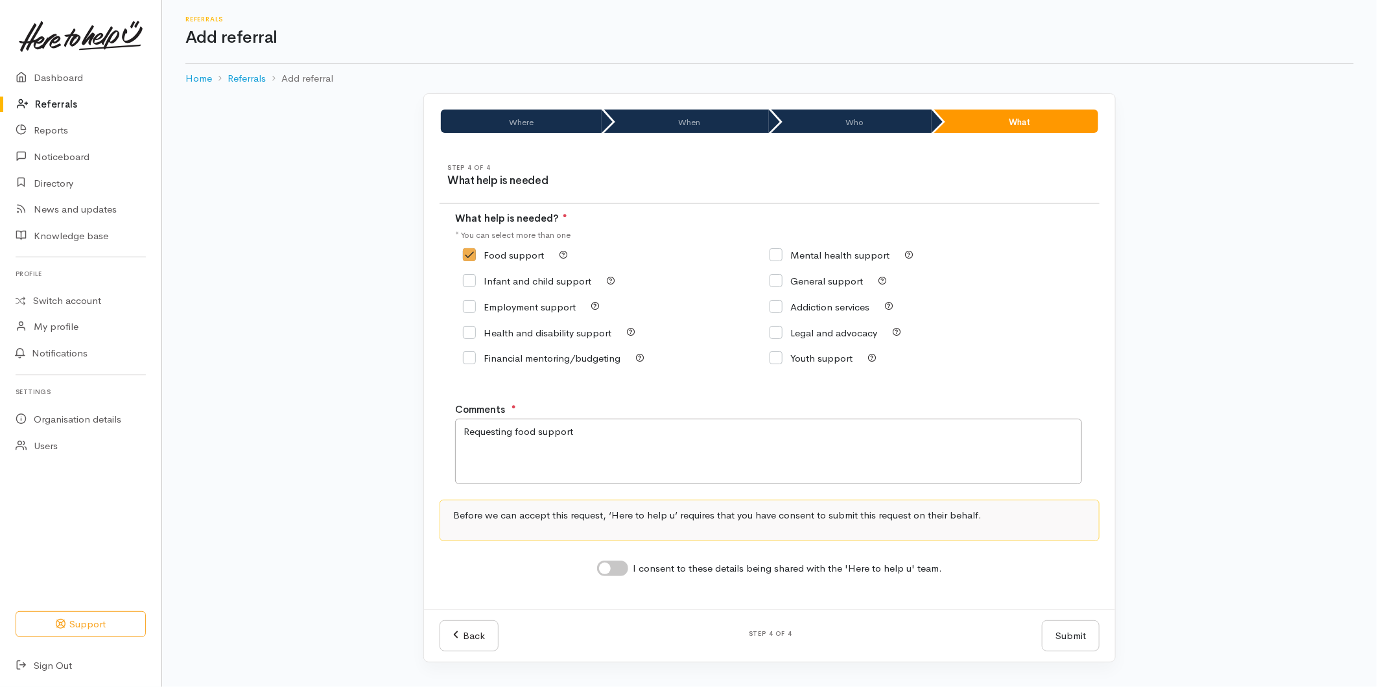
click at [615, 573] on input "I consent to these details being shared with the 'Here to help u' team." at bounding box center [612, 569] width 31 height 16
checkbox input "true"
click at [1066, 640] on button "Submit" at bounding box center [1071, 637] width 58 height 32
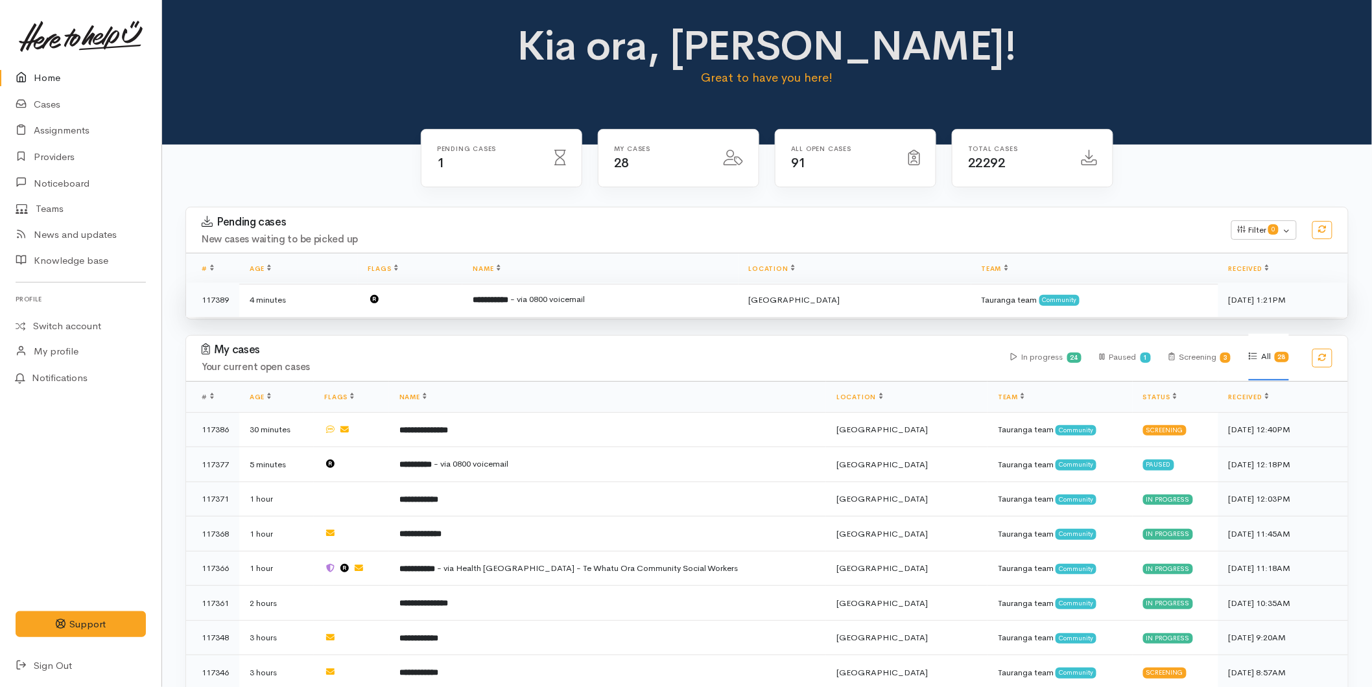
click at [536, 309] on td "**********" at bounding box center [600, 300] width 276 height 34
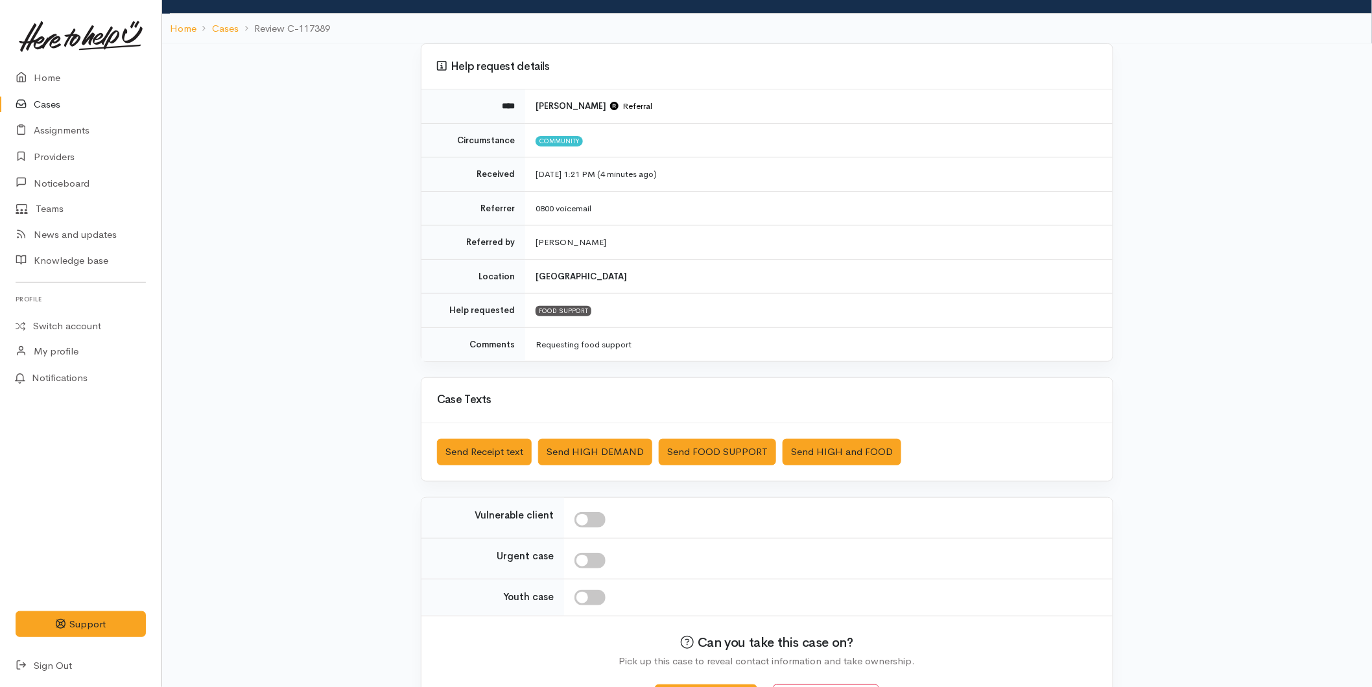
scroll to position [119, 0]
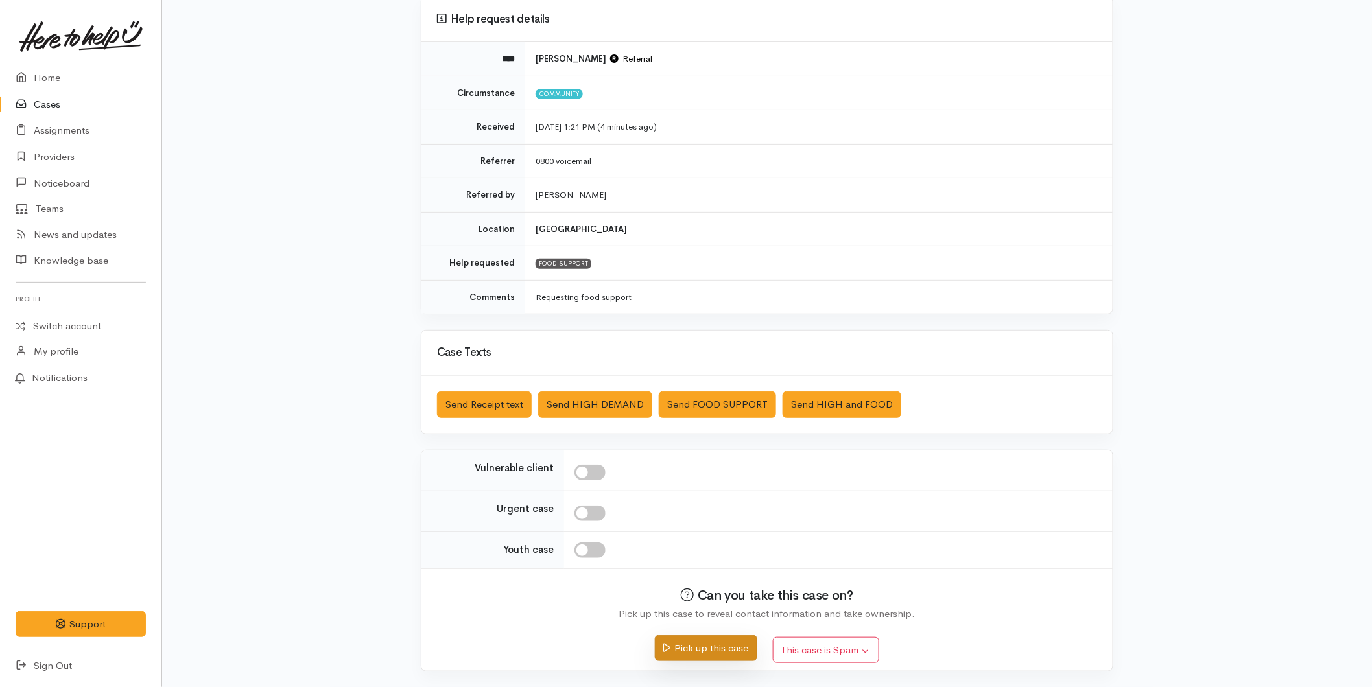
click at [724, 652] on button "Pick up this case" at bounding box center [706, 648] width 102 height 27
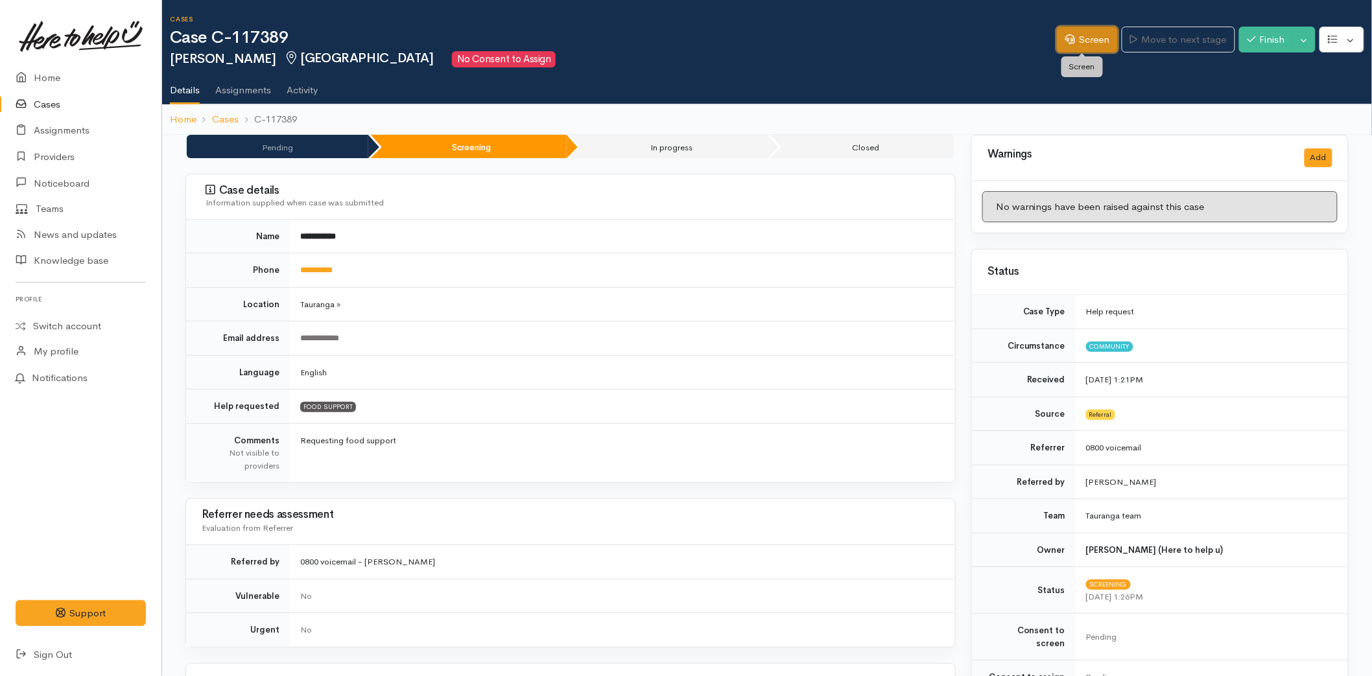
click at [1095, 41] on link "Screen" at bounding box center [1087, 40] width 61 height 27
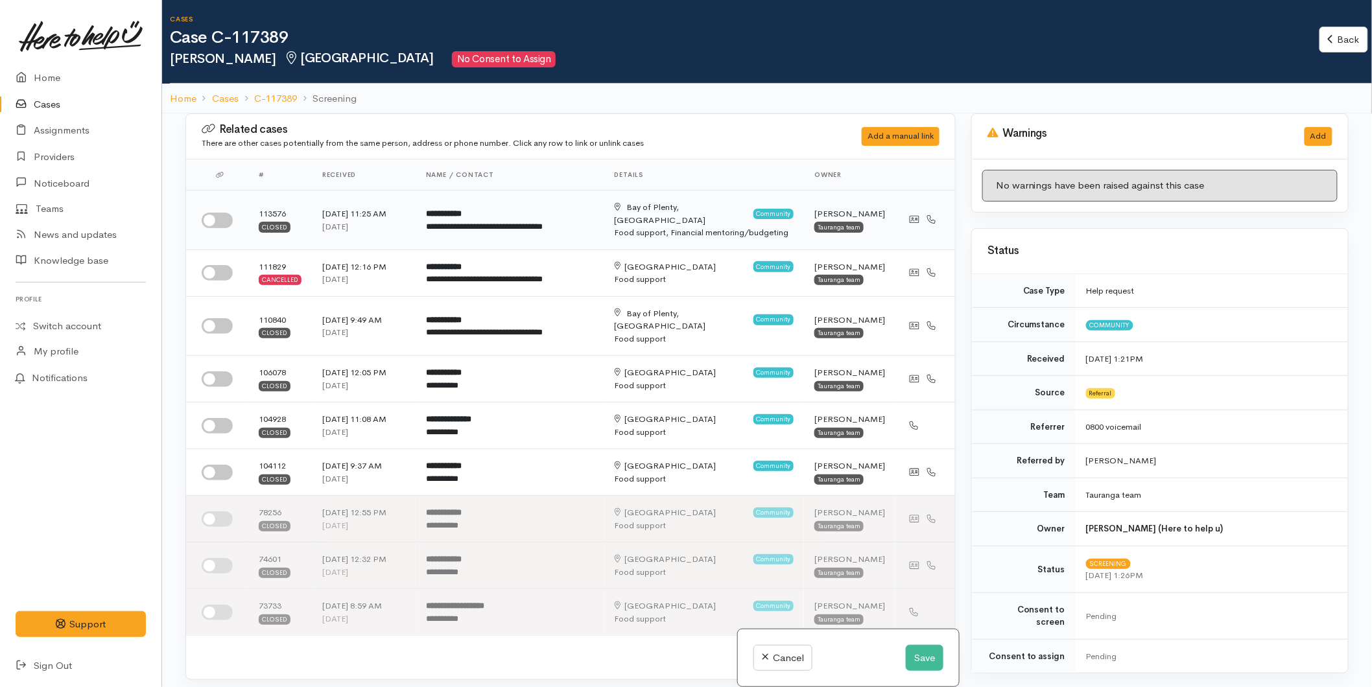
click at [224, 214] on input "checkbox" at bounding box center [217, 221] width 31 height 16
checkbox input "true"
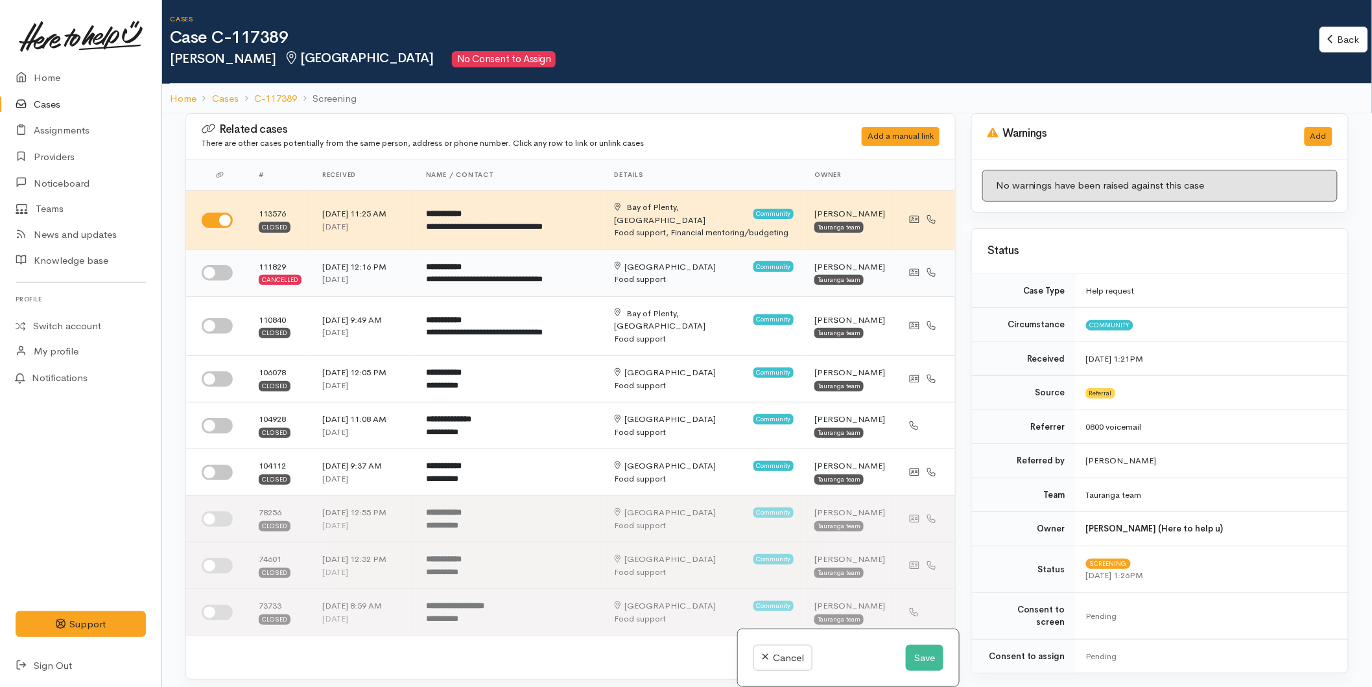
click at [224, 265] on input "checkbox" at bounding box center [217, 273] width 31 height 16
checkbox input "true"
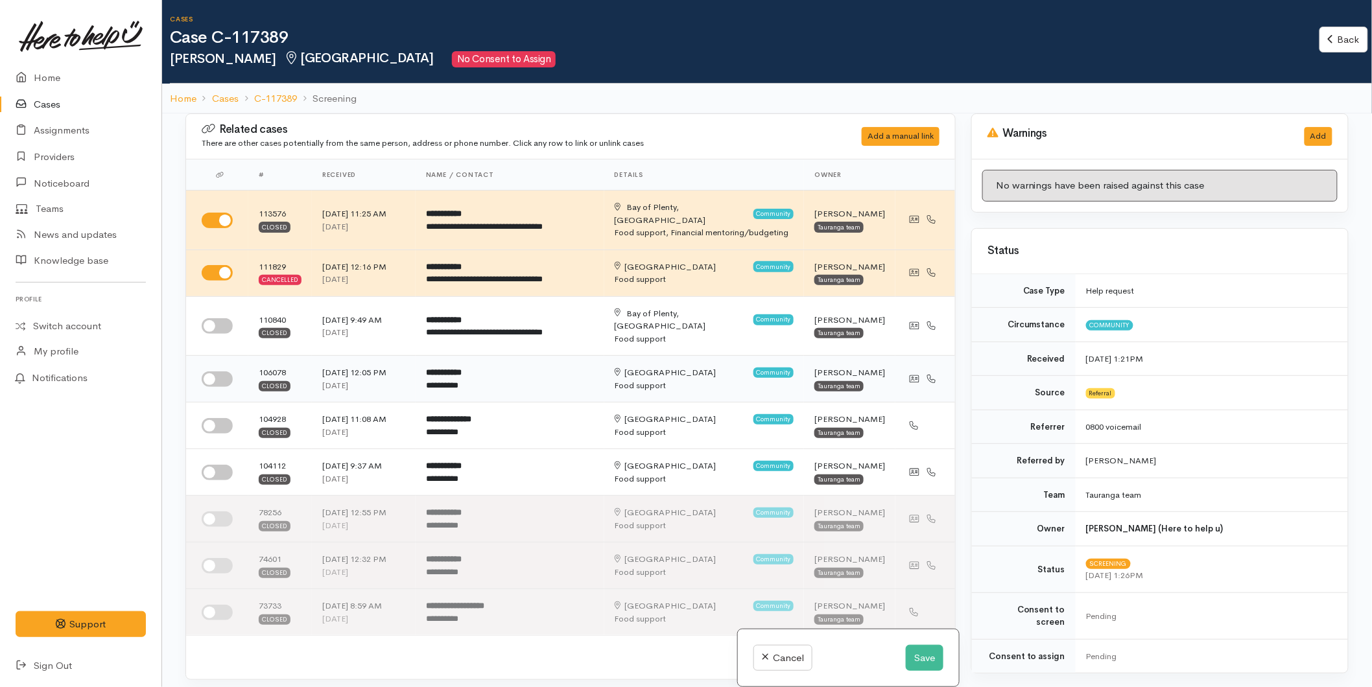
drag, startPoint x: 228, startPoint y: 303, endPoint x: 236, endPoint y: 335, distance: 32.9
click at [228, 318] on input "checkbox" at bounding box center [217, 326] width 31 height 16
checkbox input "true"
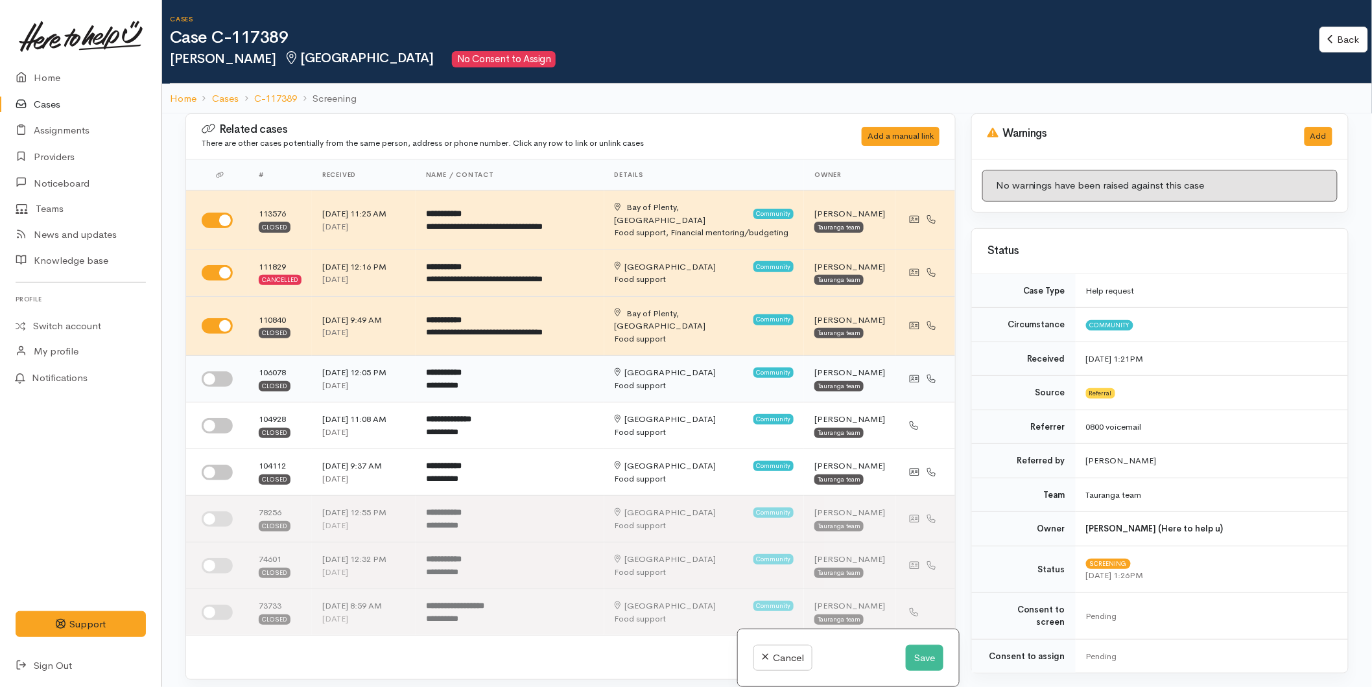
click at [226, 372] on input "checkbox" at bounding box center [217, 380] width 31 height 16
checkbox input "true"
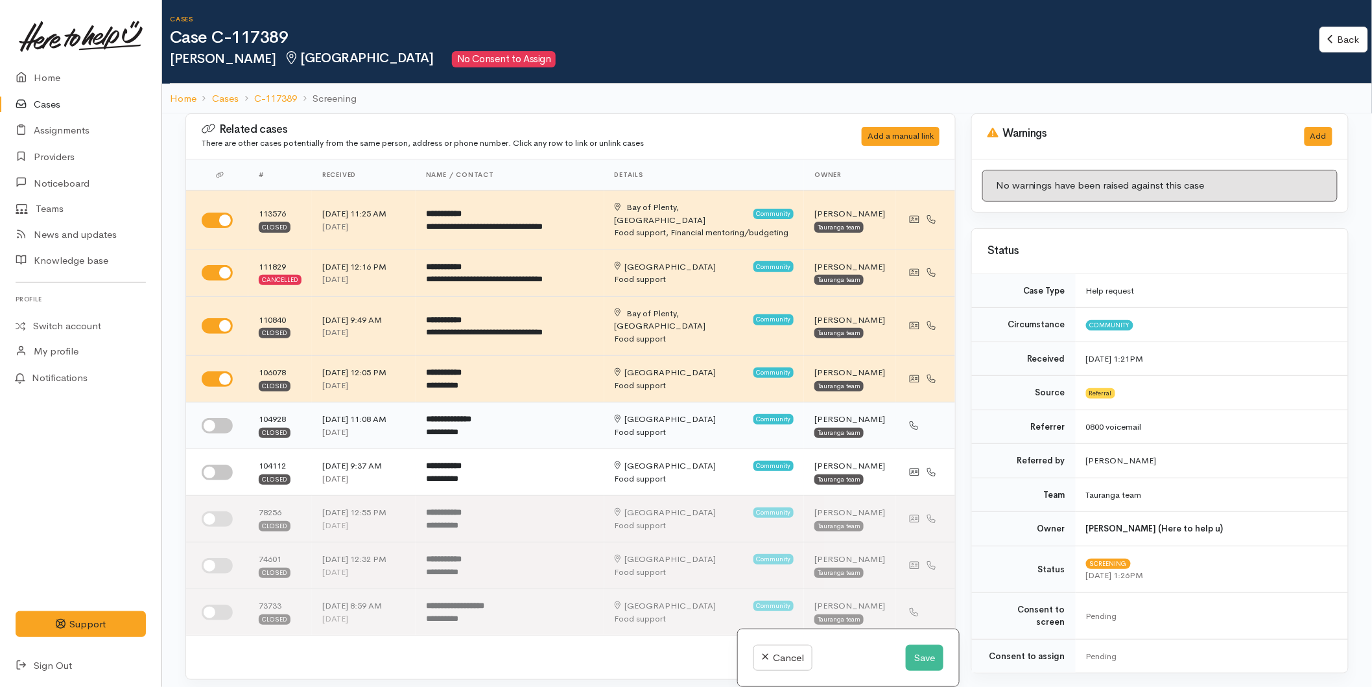
click at [226, 418] on input "checkbox" at bounding box center [217, 426] width 31 height 16
checkbox input "true"
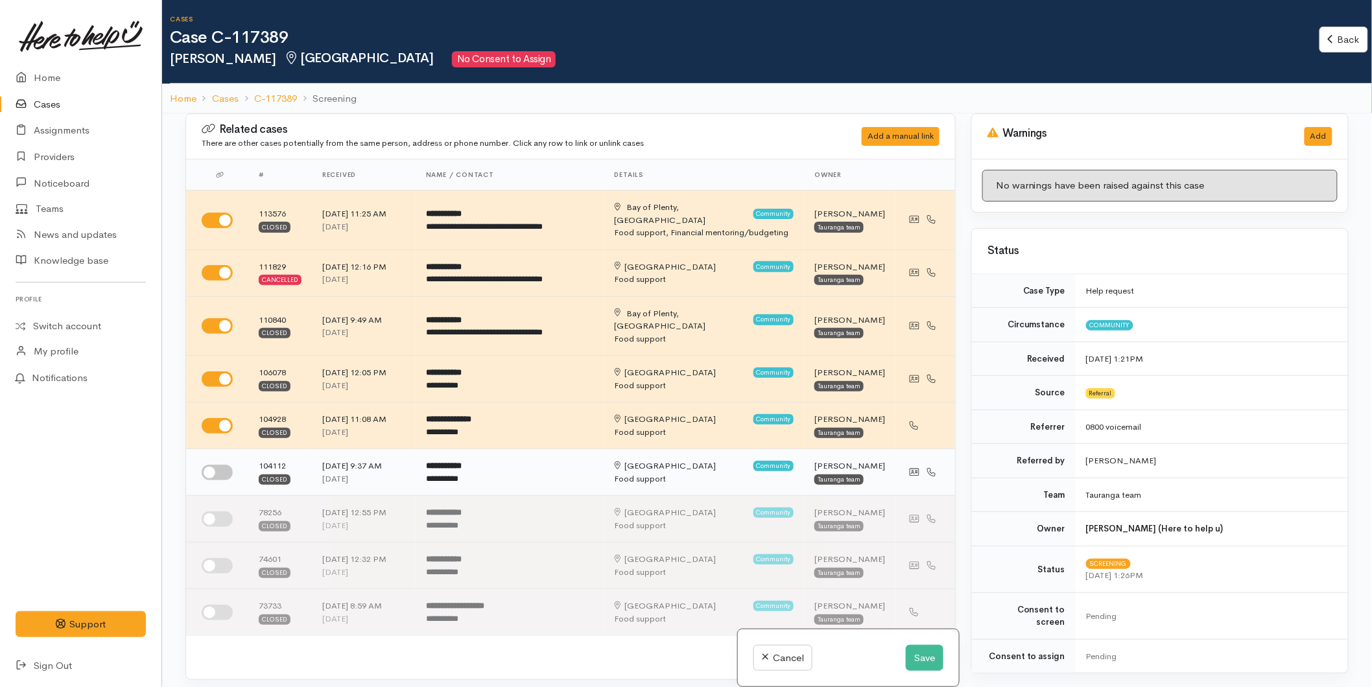
click at [214, 465] on input "checkbox" at bounding box center [217, 473] width 31 height 16
checkbox input "true"
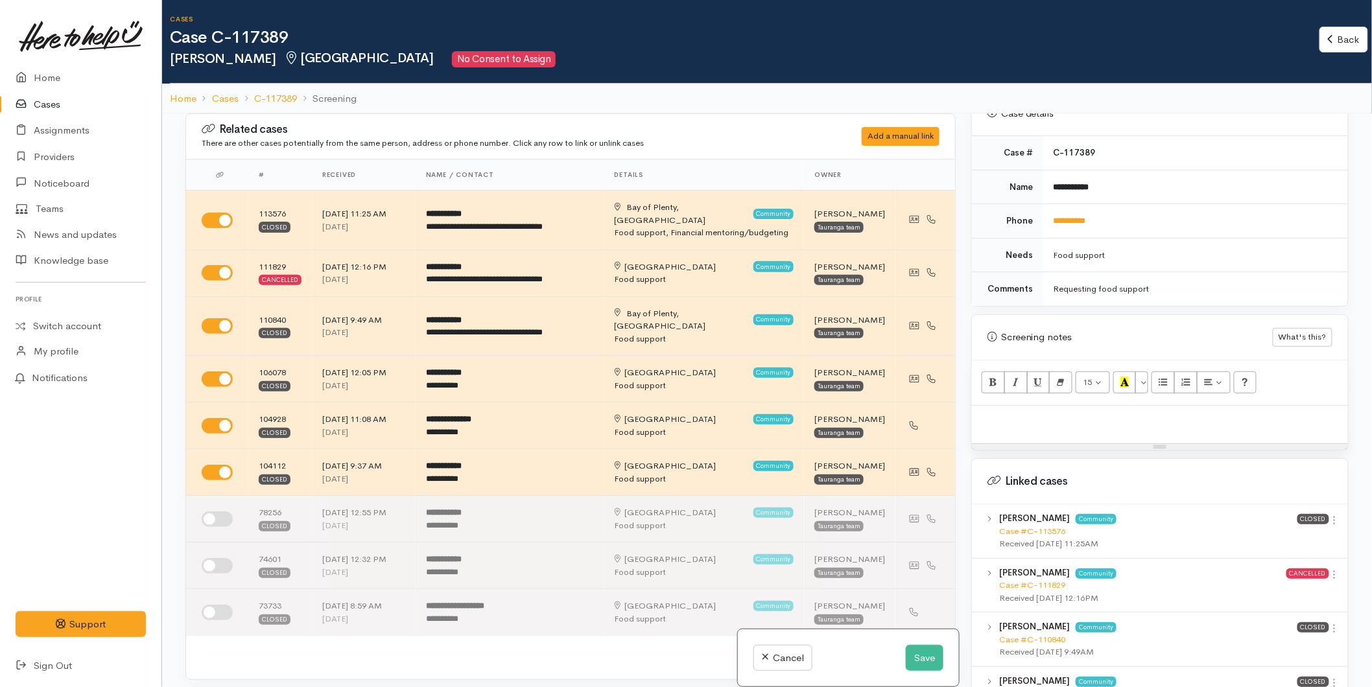
scroll to position [720, 0]
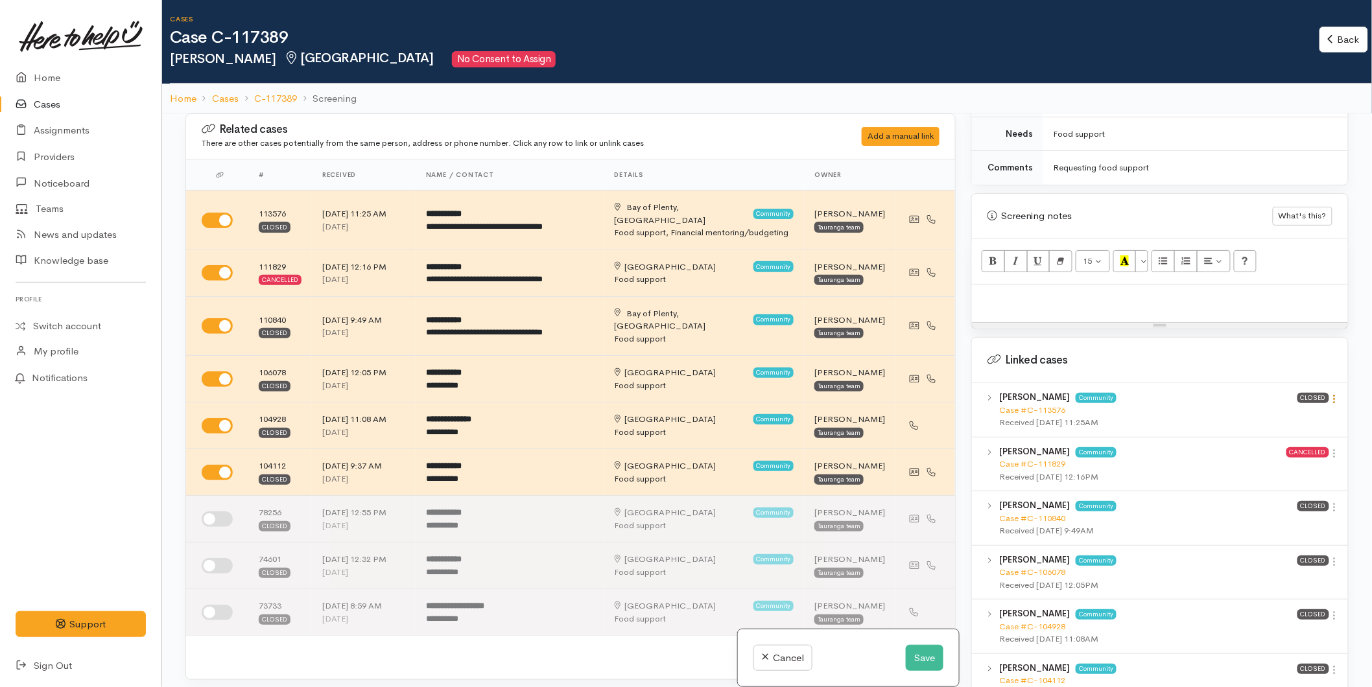
click at [1329, 394] on icon at bounding box center [1334, 399] width 11 height 11
click at [1307, 414] on link "View case" at bounding box center [1288, 424] width 102 height 20
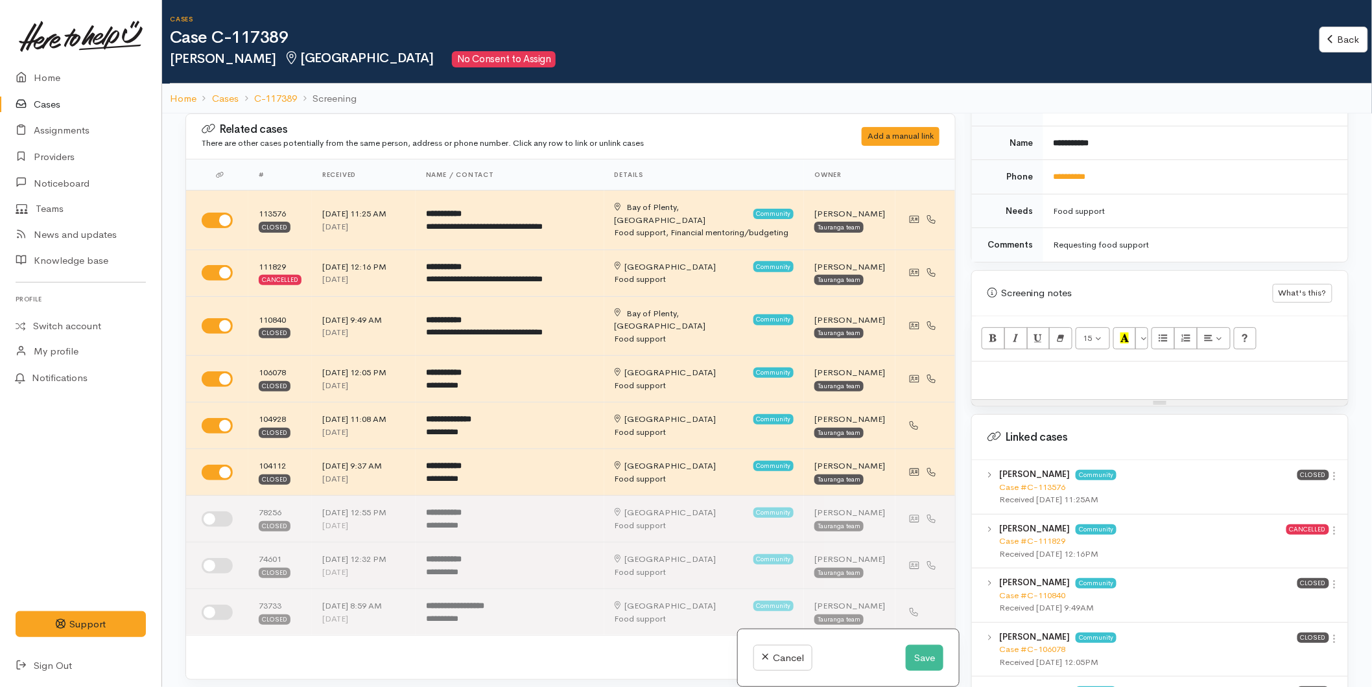
scroll to position [504, 0]
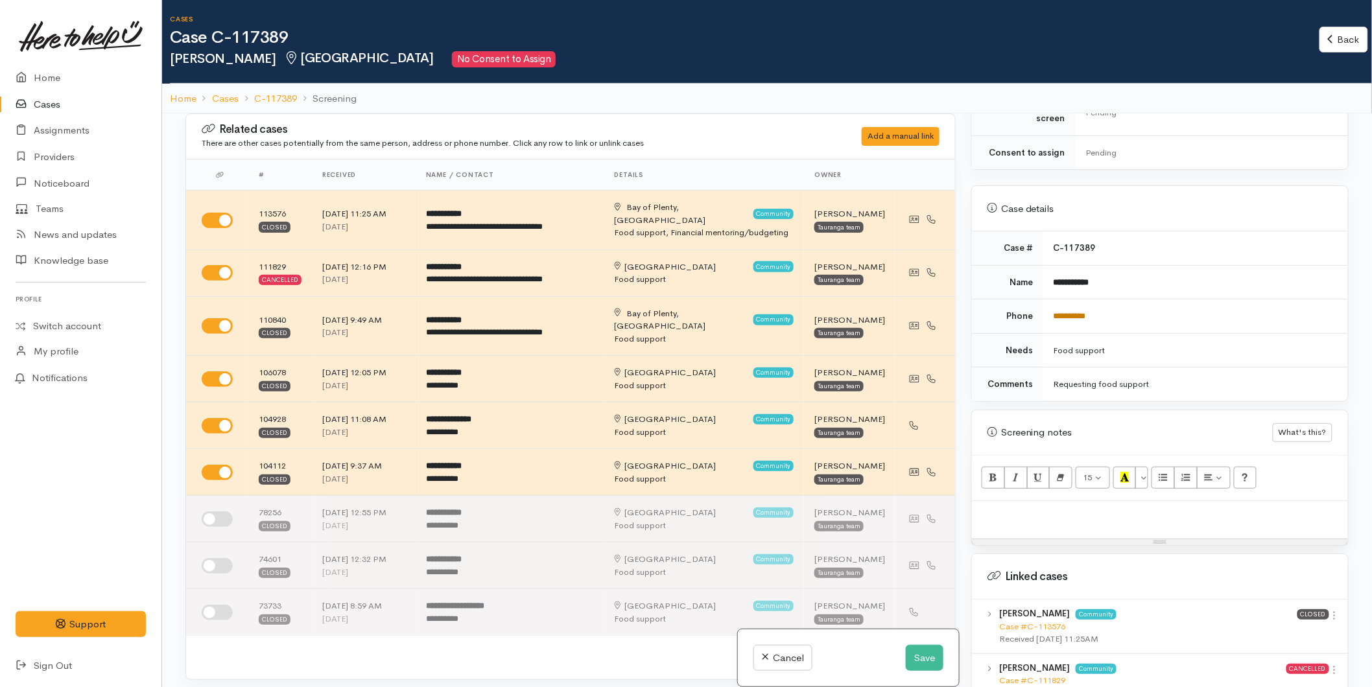
click at [1072, 312] on link "**********" at bounding box center [1070, 316] width 32 height 8
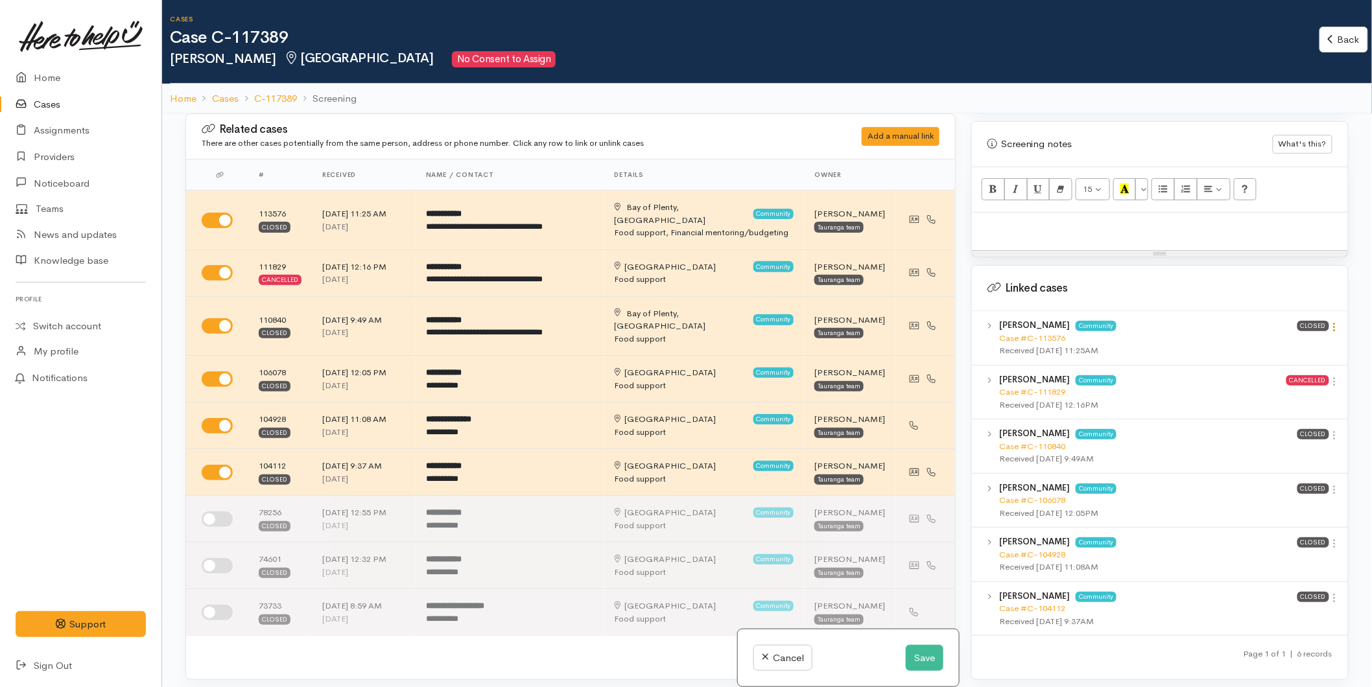
click at [1331, 322] on icon at bounding box center [1334, 327] width 11 height 11
click at [1274, 342] on link "View case" at bounding box center [1288, 352] width 102 height 20
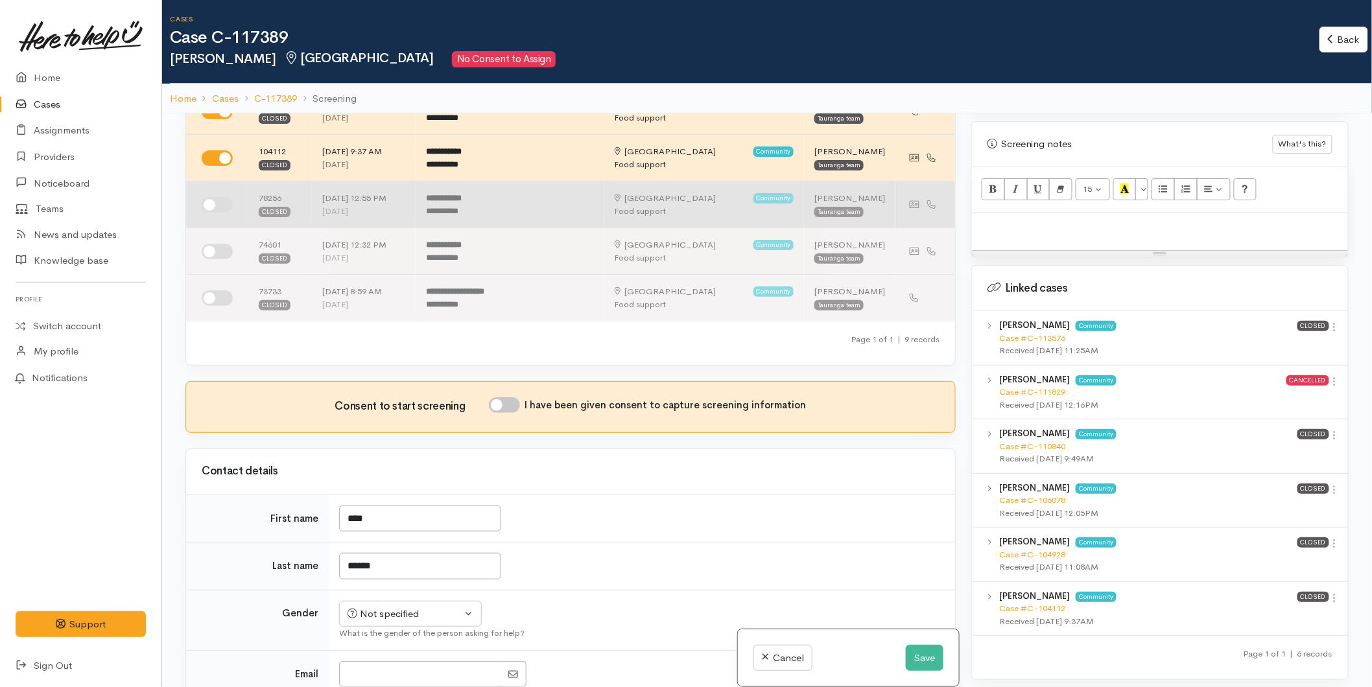
scroll to position [504, 0]
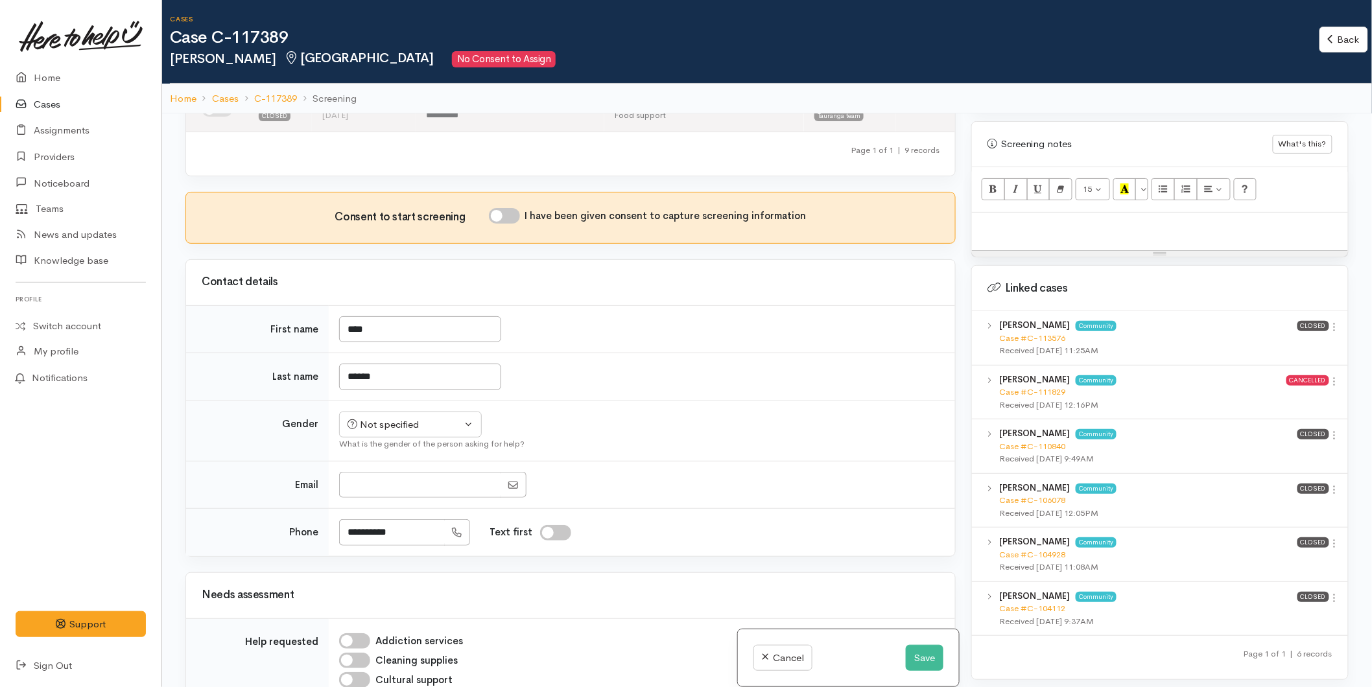
drag, startPoint x: 506, startPoint y: 193, endPoint x: 407, endPoint y: 323, distance: 163.3
click at [506, 208] on input "I have been given consent to capture screening information" at bounding box center [504, 216] width 31 height 16
checkbox input "true"
click at [375, 418] on div "Not specified" at bounding box center [405, 425] width 114 height 15
click at [373, 467] on span "Male" at bounding box center [421, 474] width 111 height 15
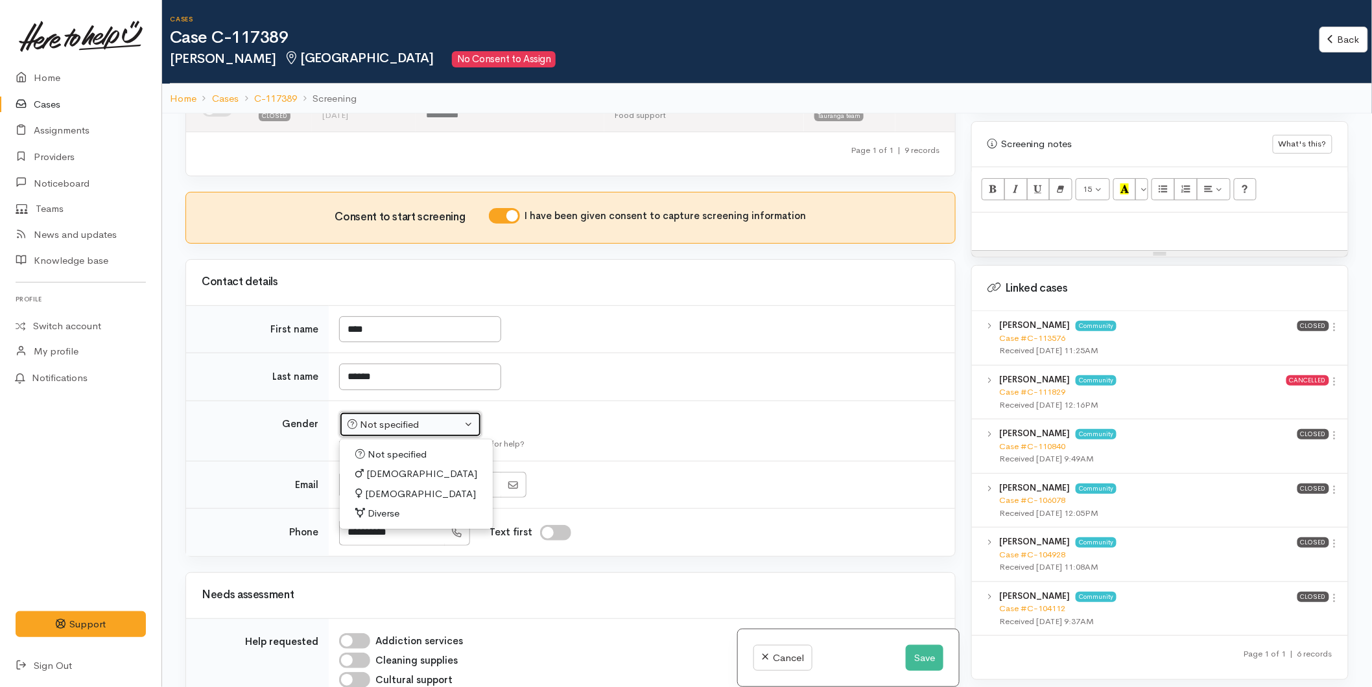
select select "Male"
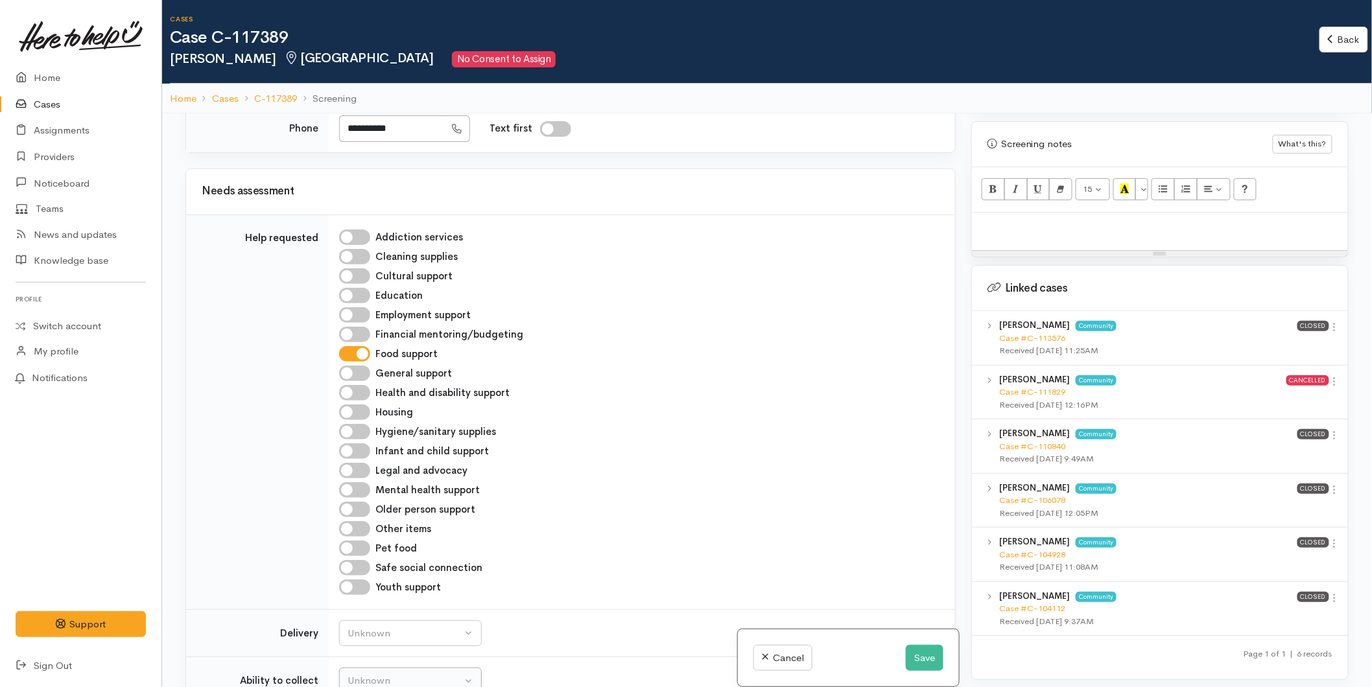
scroll to position [1080, 0]
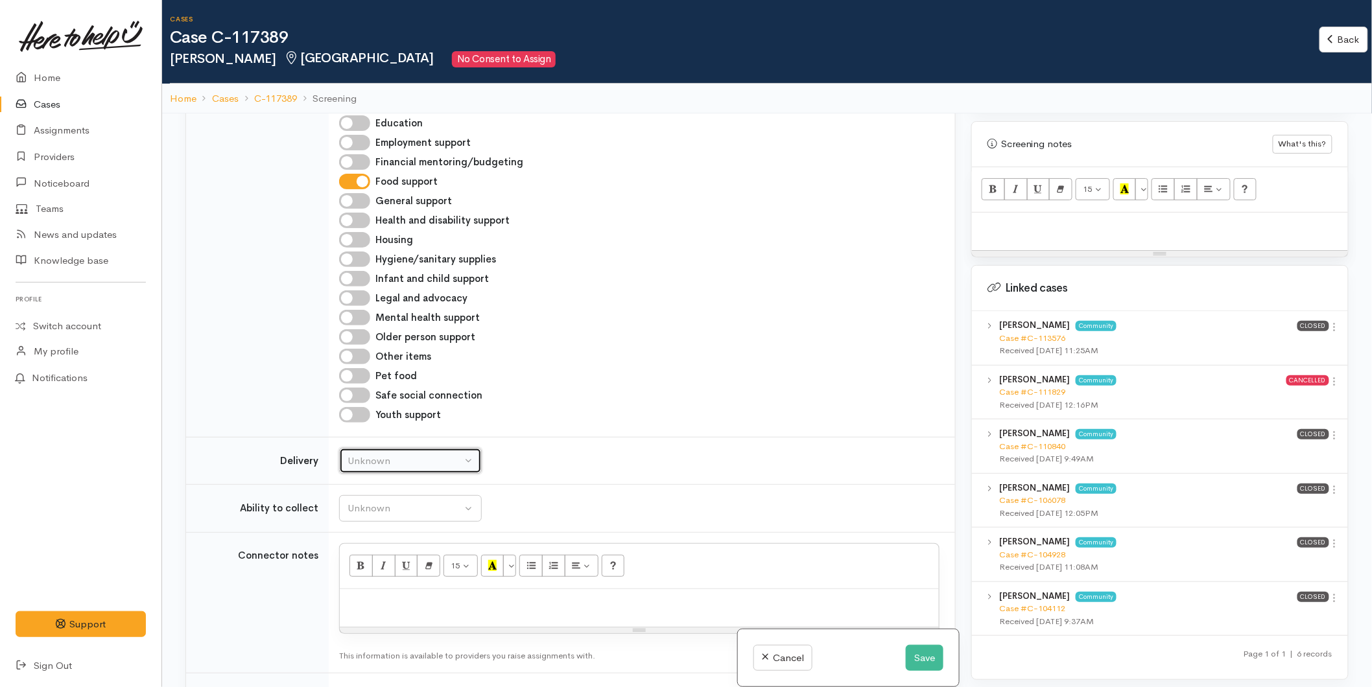
click at [372, 454] on div "Unknown" at bounding box center [405, 461] width 114 height 15
click at [367, 574] on span "No" at bounding box center [362, 581] width 14 height 15
select select "1"
click at [368, 501] on div "Unknown" at bounding box center [405, 508] width 114 height 15
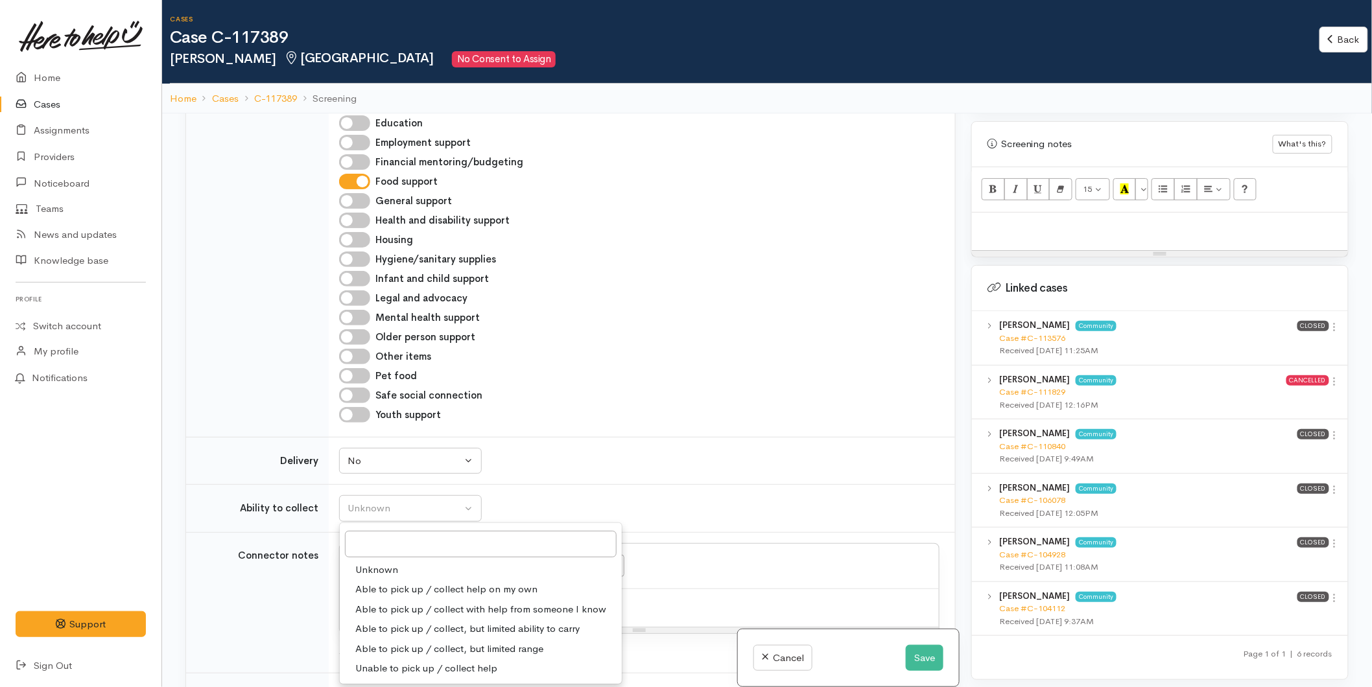
click at [379, 582] on span "Able to pick up / collect help on my own" at bounding box center [446, 589] width 182 height 15
select select "2"
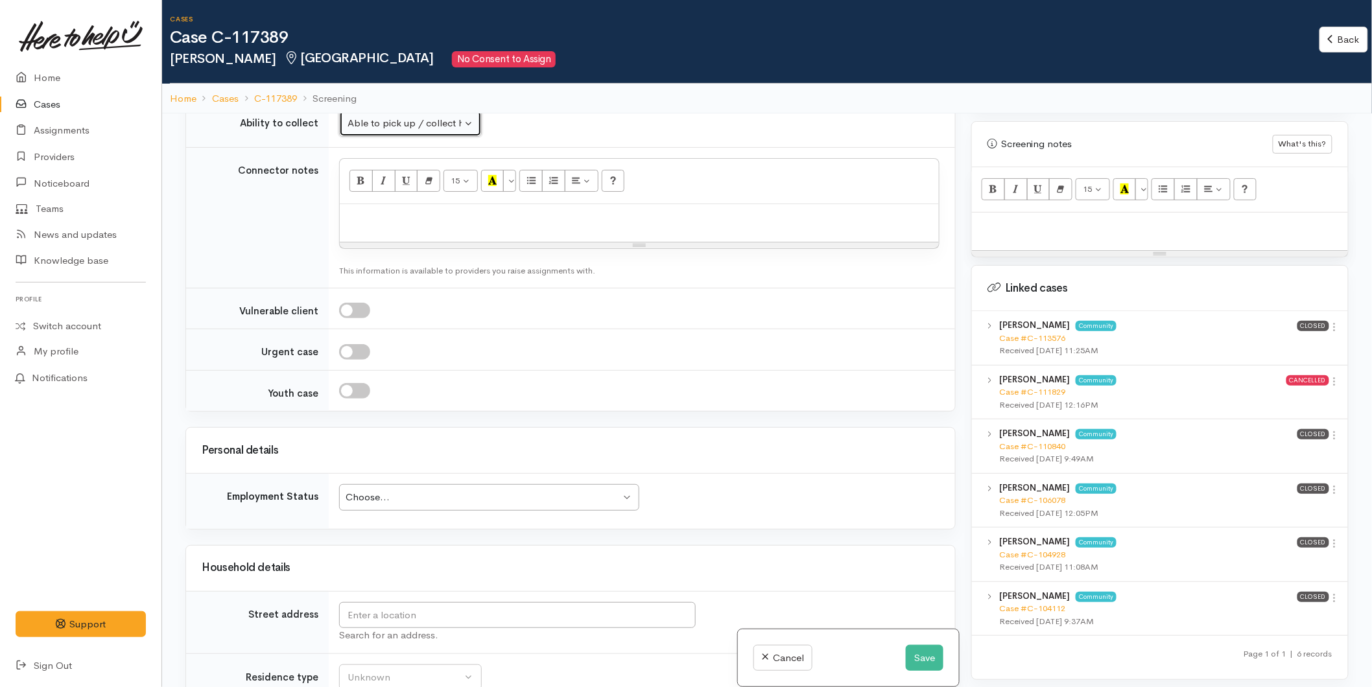
scroll to position [1657, 0]
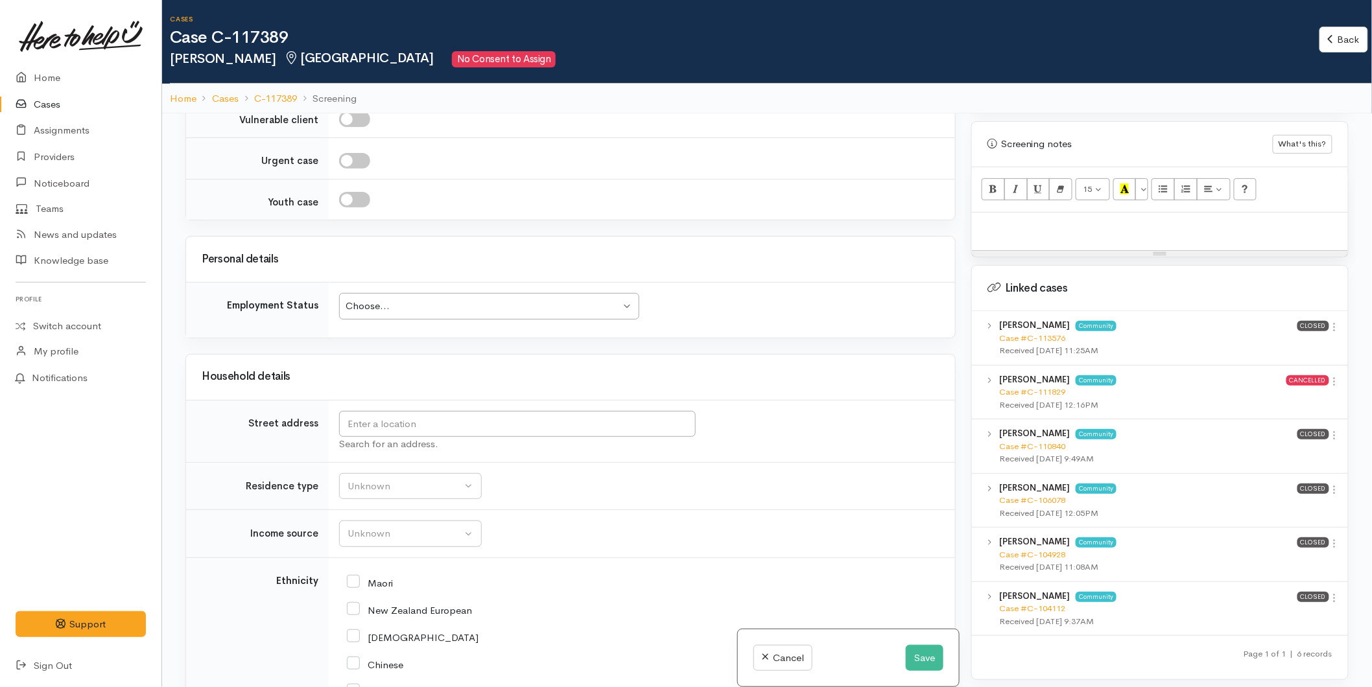
click at [390, 293] on div "Choose... Choose..." at bounding box center [489, 306] width 300 height 27
click at [391, 299] on div "Choose..." at bounding box center [483, 306] width 275 height 15
click at [370, 413] on input "text" at bounding box center [517, 424] width 357 height 27
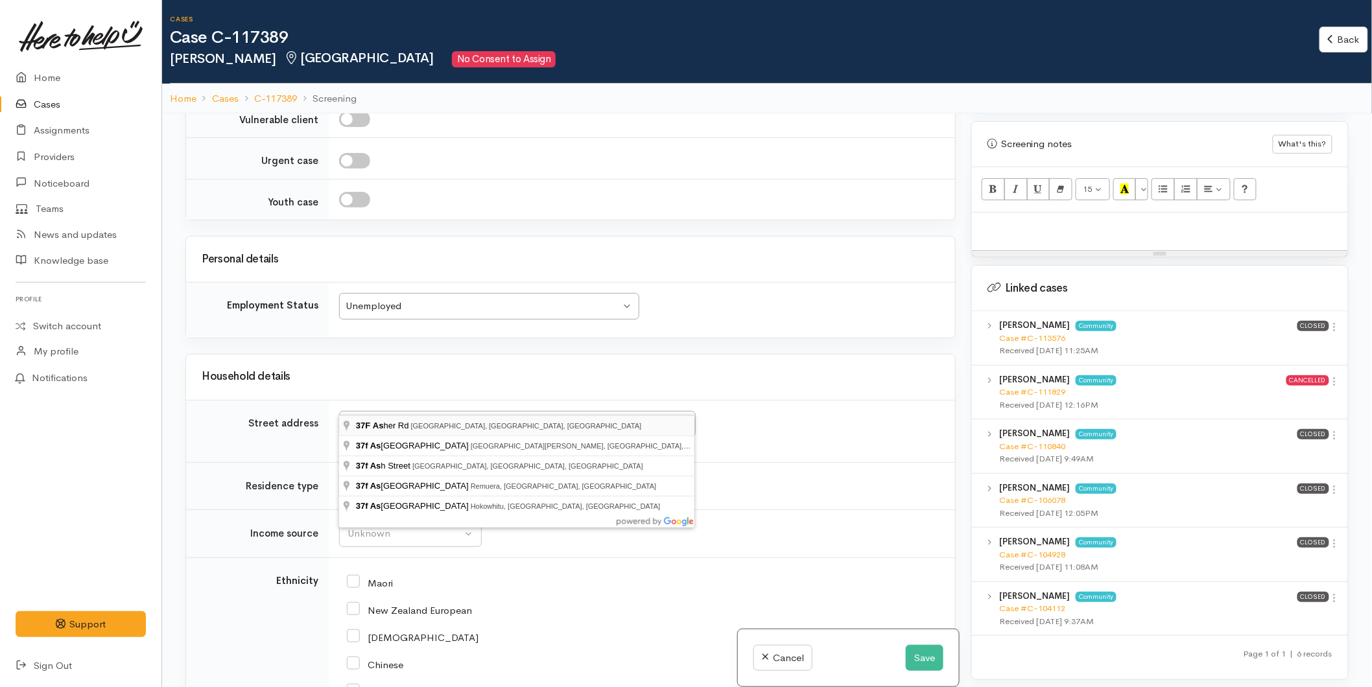
type input "37F Asher Rd, Welcome Bay, Tauranga, New Zealand"
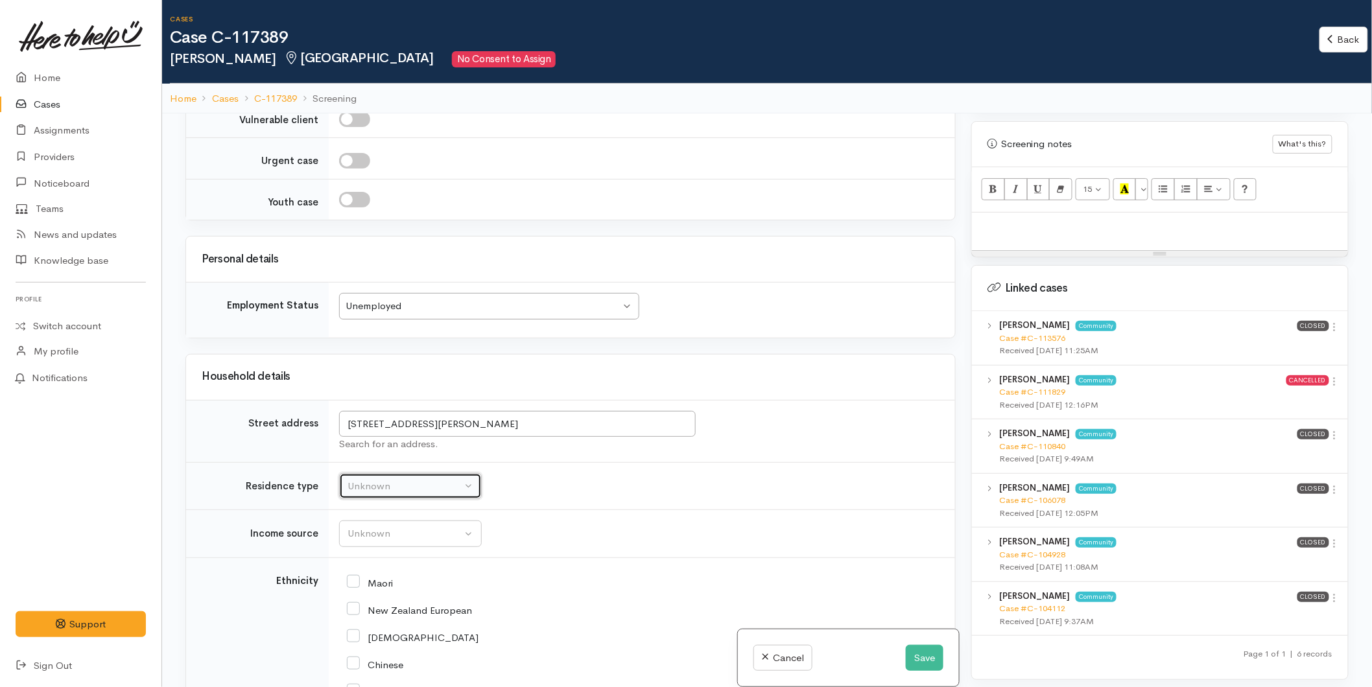
drag, startPoint x: 362, startPoint y: 462, endPoint x: 374, endPoint y: 456, distance: 13.6
click at [363, 479] on div "Unknown" at bounding box center [405, 486] width 114 height 15
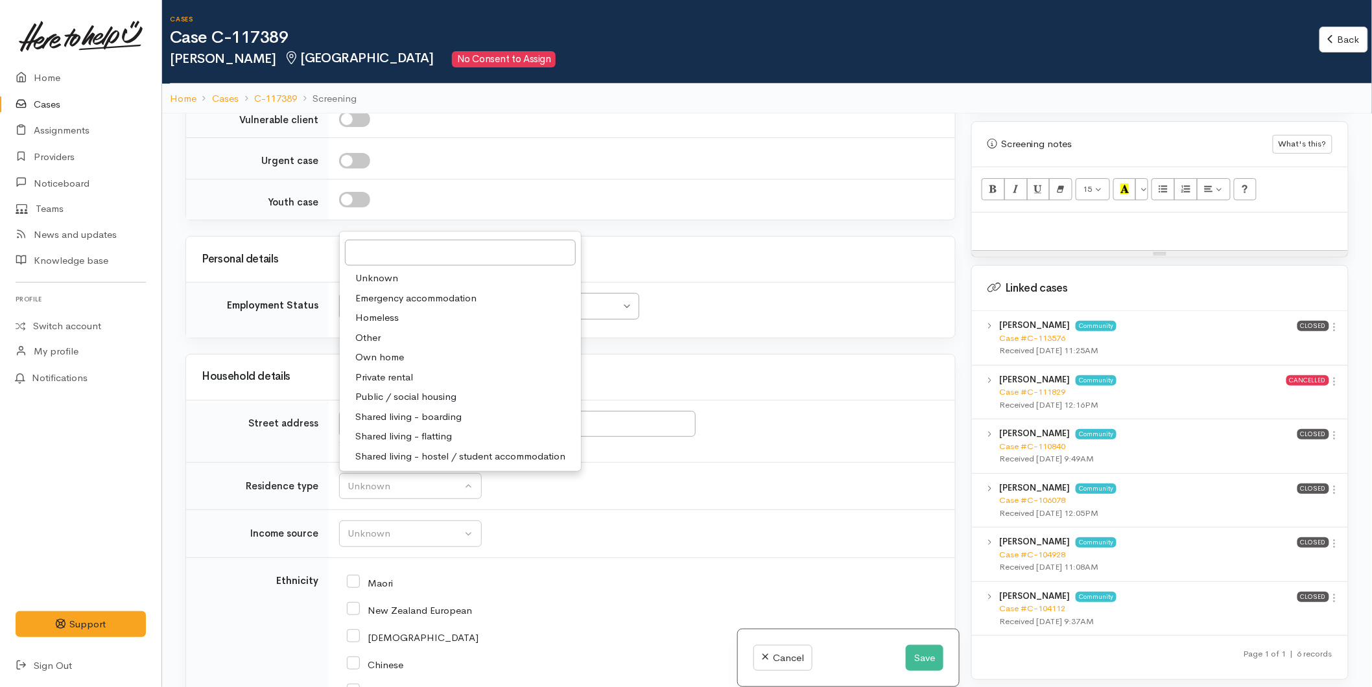
click at [388, 350] on span "Own home" at bounding box center [379, 357] width 49 height 15
select select "1"
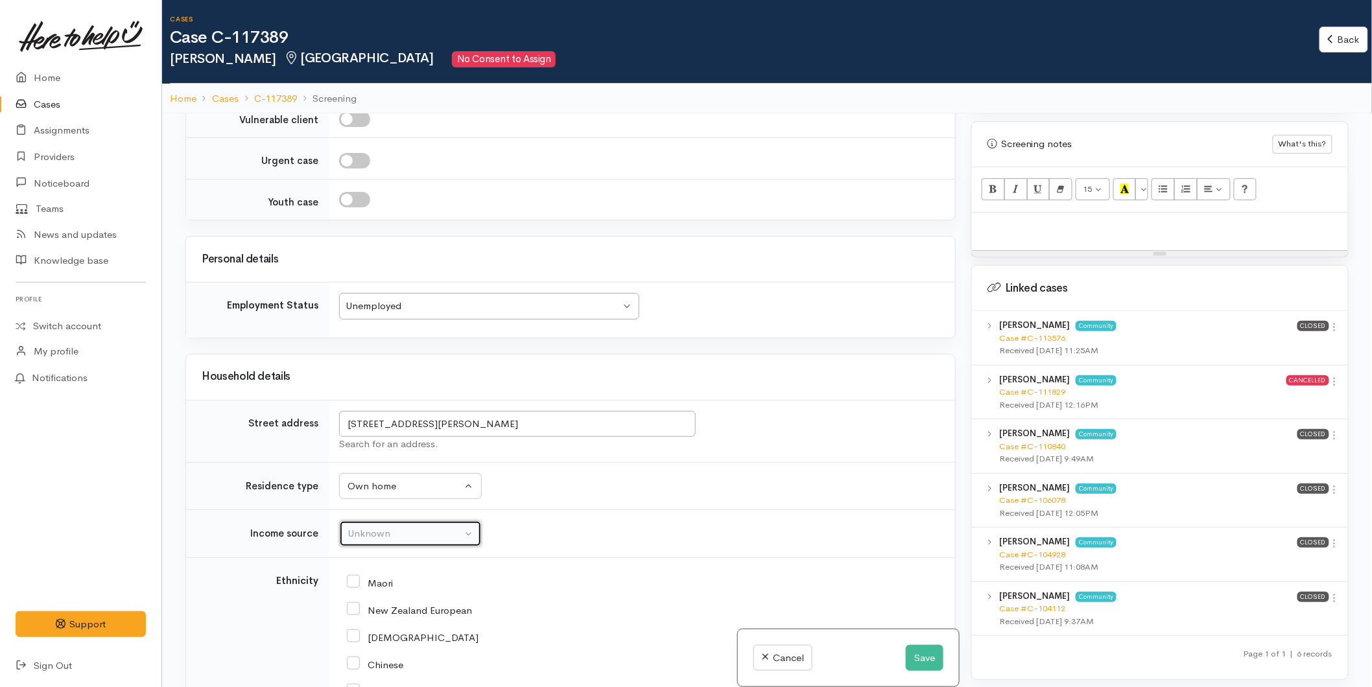
click at [342, 521] on button "Unknown" at bounding box center [410, 534] width 143 height 27
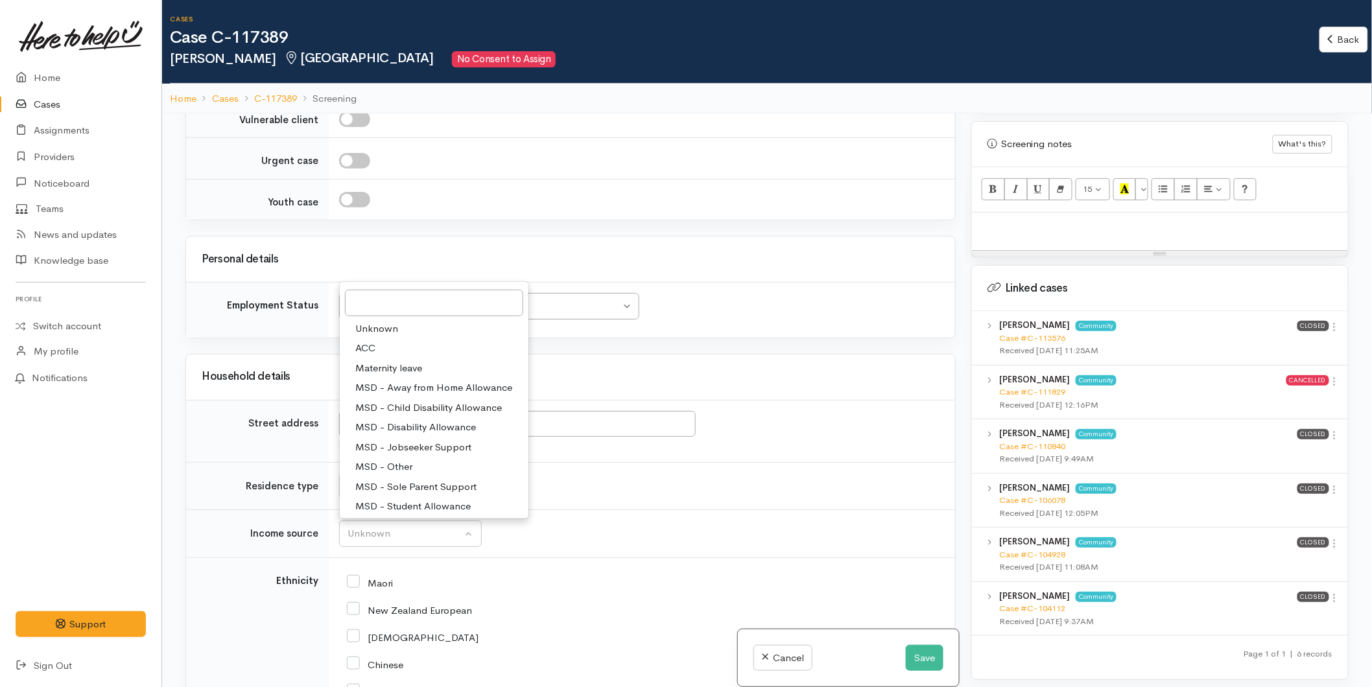
click at [390, 440] on span "MSD - Jobseeker Support" at bounding box center [413, 447] width 116 height 15
select select "4"
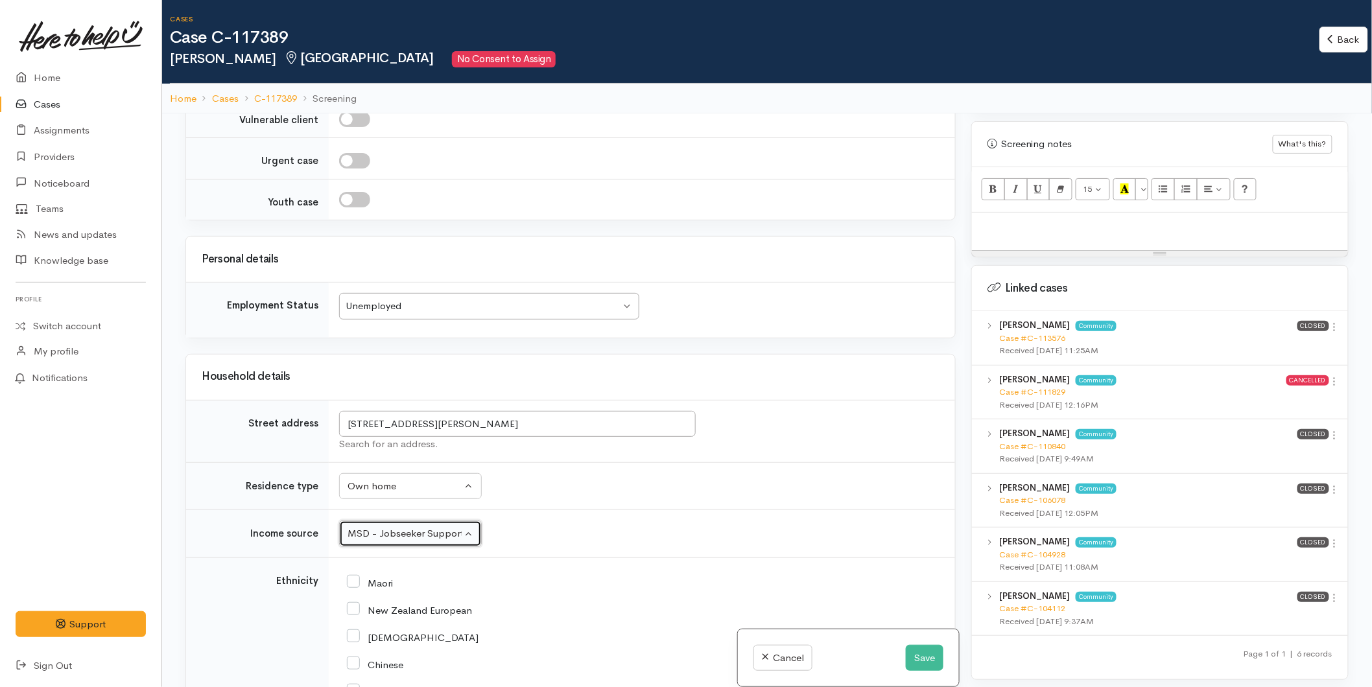
scroll to position [360, 0]
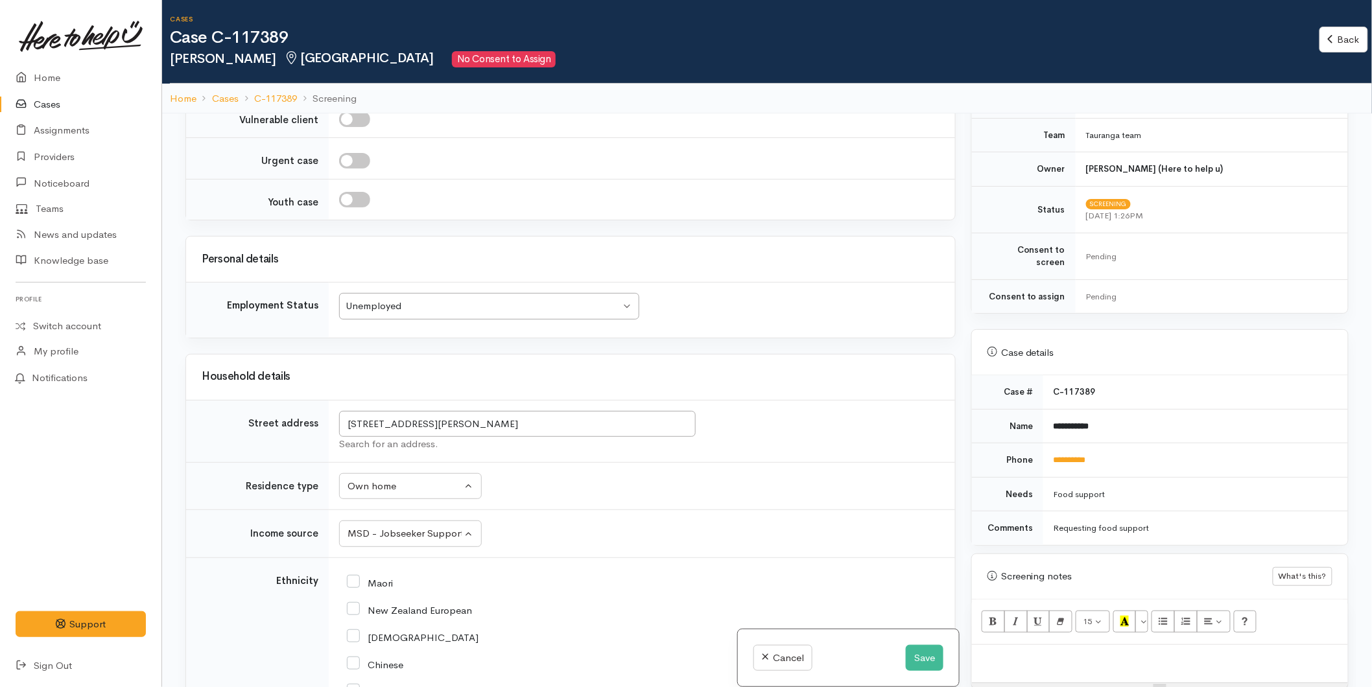
click at [1008, 652] on p at bounding box center [1159, 659] width 363 height 15
paste div
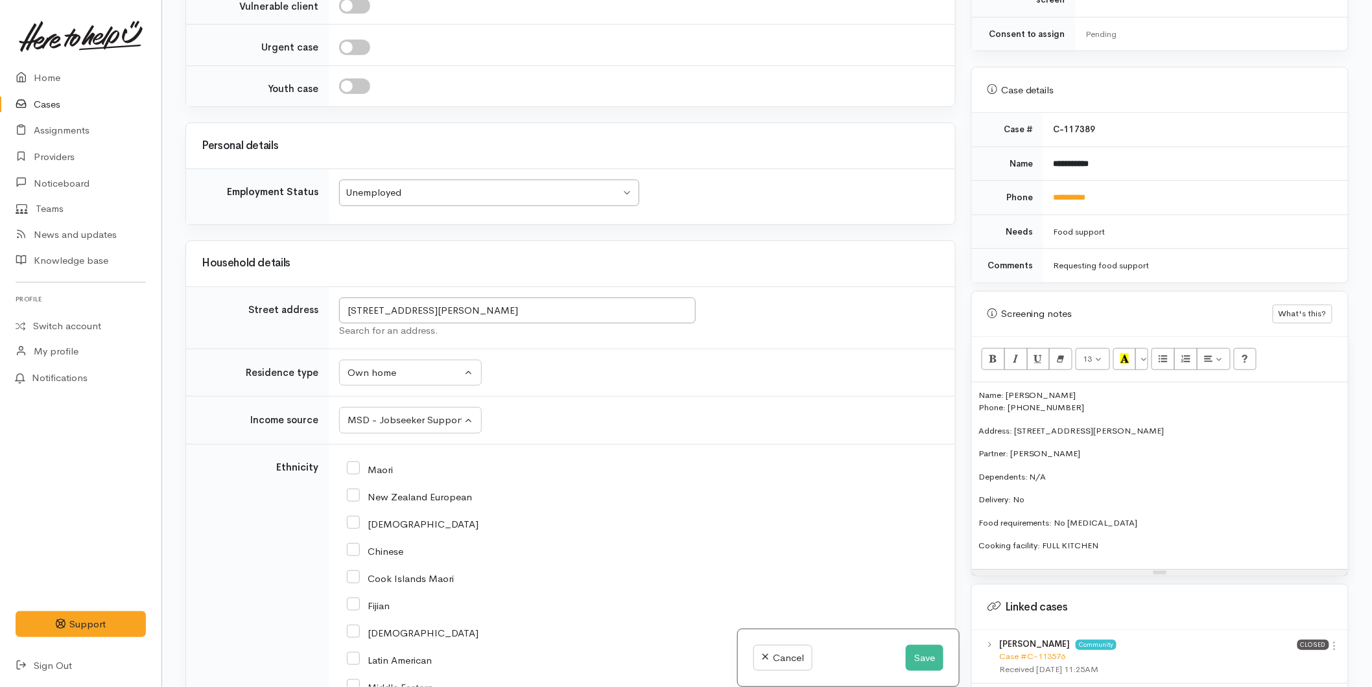
scroll to position [578, 0]
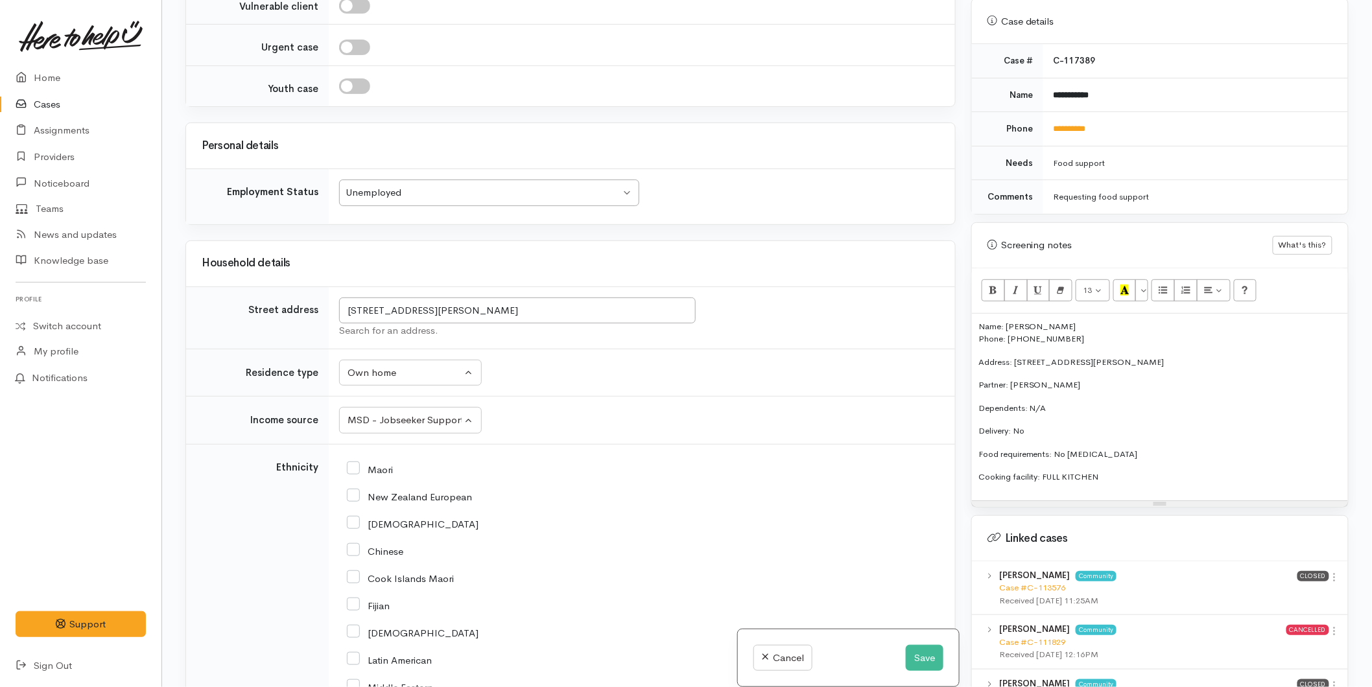
drag, startPoint x: 1107, startPoint y: 467, endPoint x: 910, endPoint y: 308, distance: 253.2
click at [910, 308] on div "Related cases There are other cases potentially from the same person, address o…" at bounding box center [767, 343] width 1179 height 687
click at [1145, 279] on button "More Color" at bounding box center [1141, 290] width 13 height 22
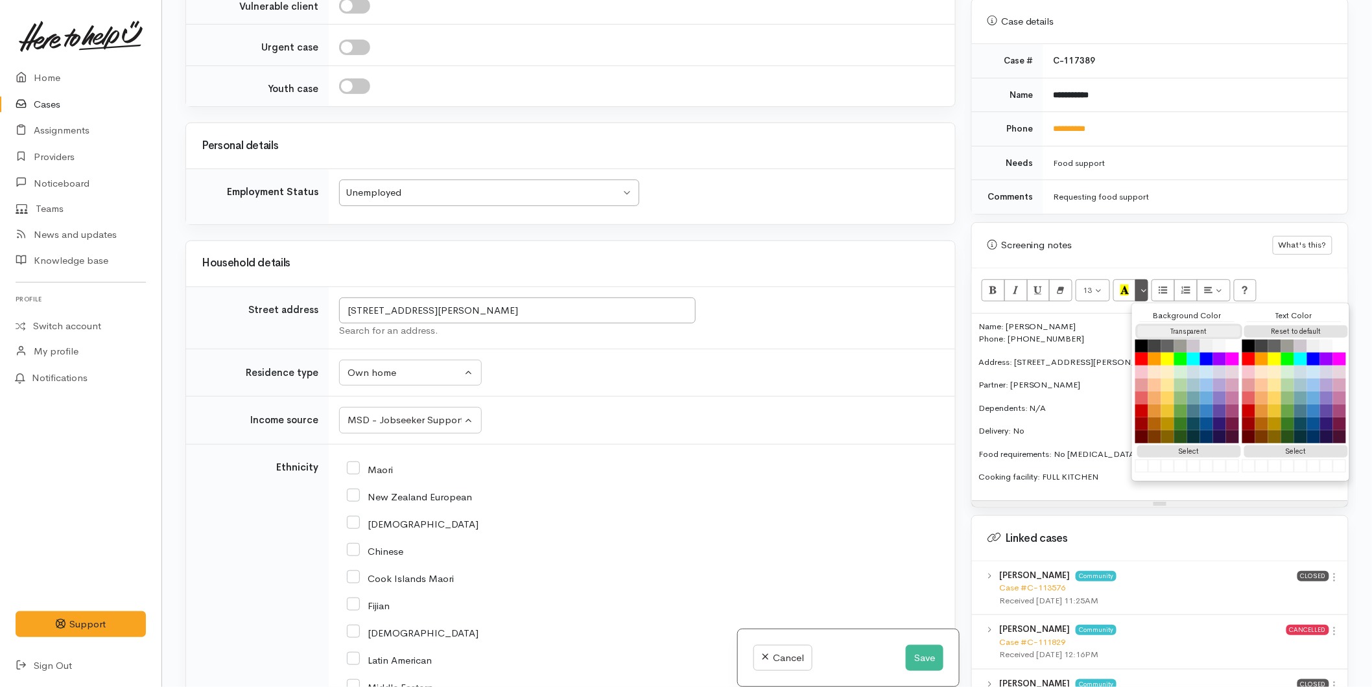
click at [1170, 326] on button "Transparent" at bounding box center [1189, 332] width 104 height 12
click at [1268, 326] on button "Reset to default" at bounding box center [1296, 332] width 104 height 12
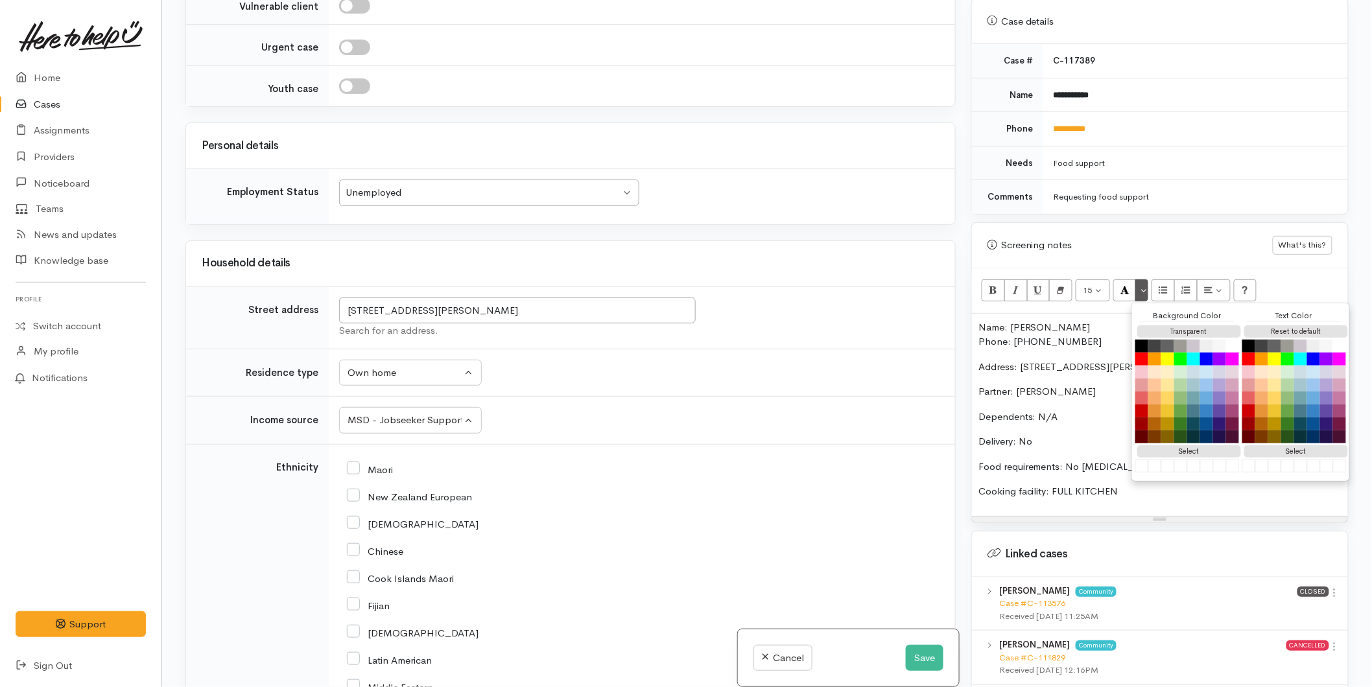
click at [1051, 360] on p "Address: 37F Asher Road, Welcome Bay" at bounding box center [1159, 367] width 363 height 15
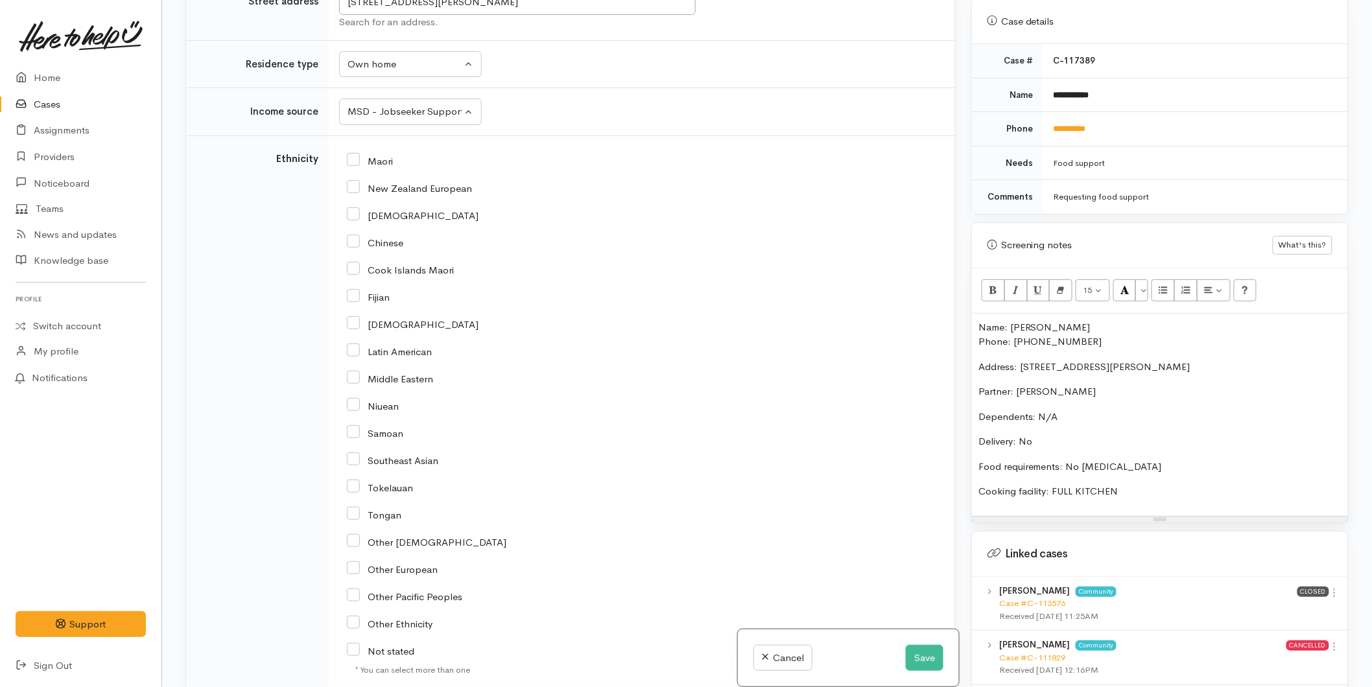
scroll to position [1945, 0]
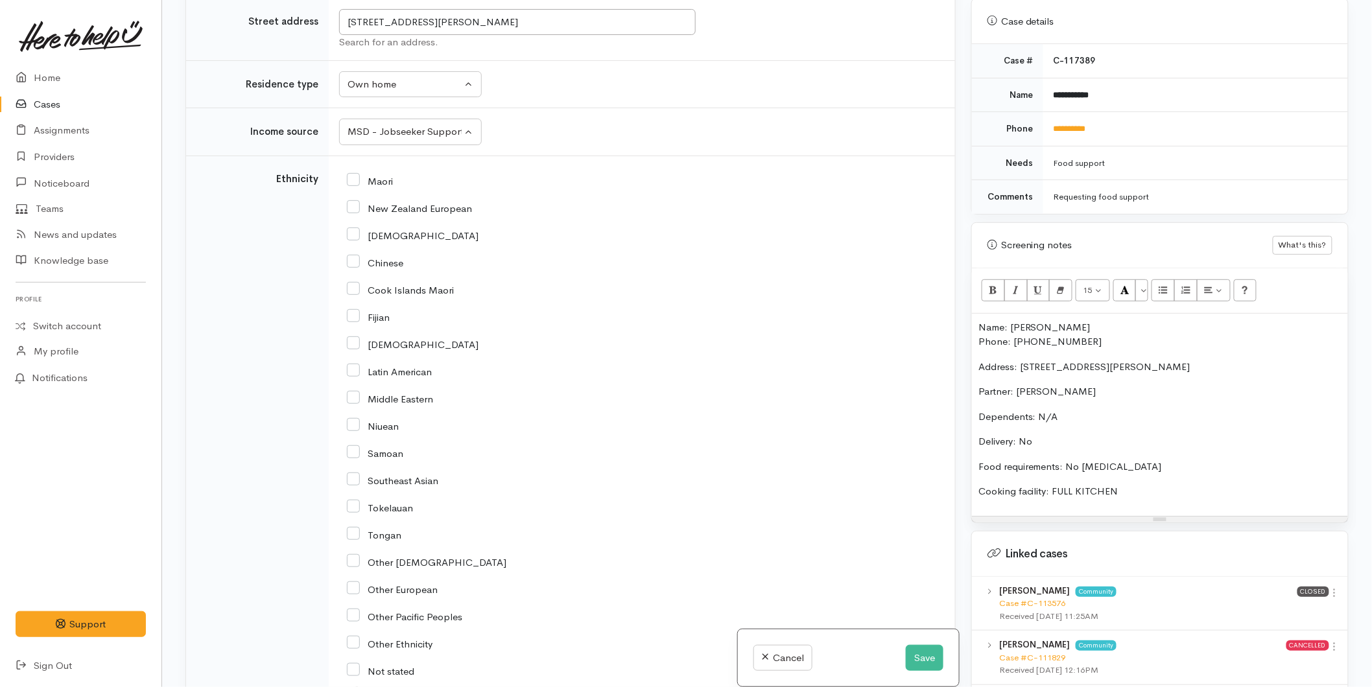
click at [350, 202] on input "New Zealand European" at bounding box center [409, 208] width 125 height 12
checkbox input "true"
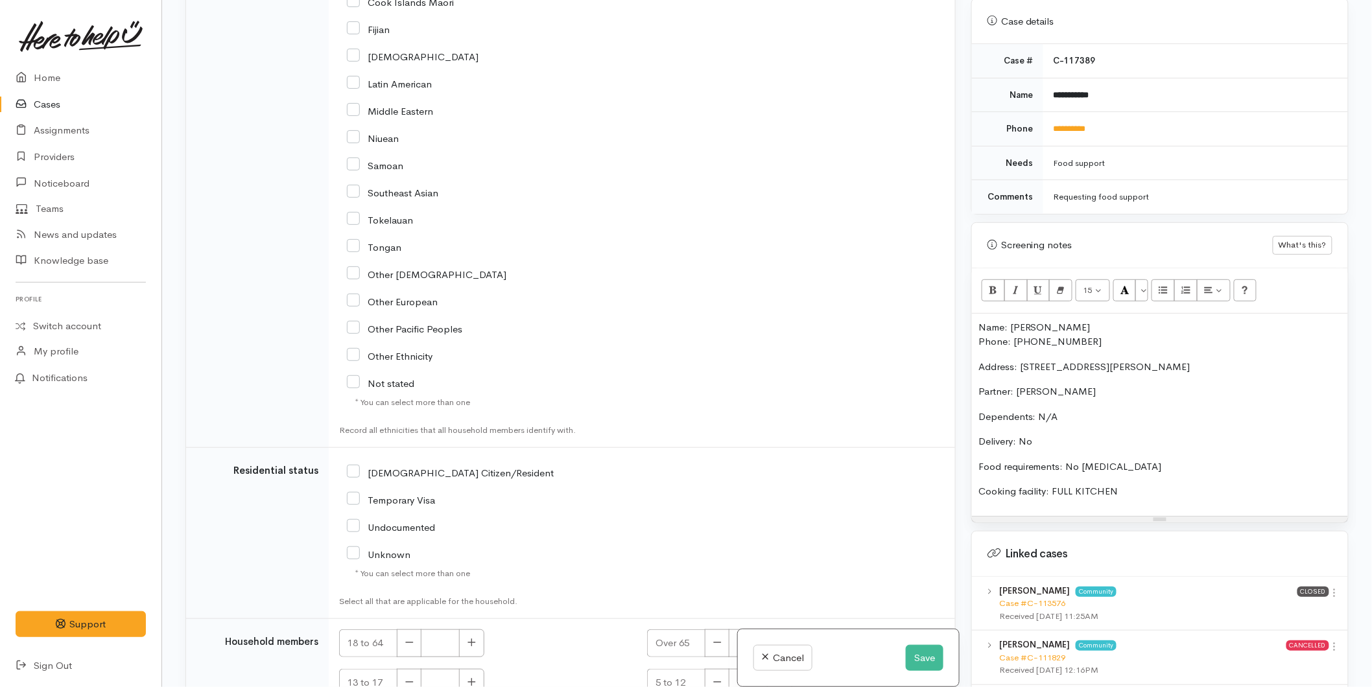
click at [359, 466] on input "NZ Citizen/Resident" at bounding box center [450, 472] width 207 height 12
checkbox input "true"
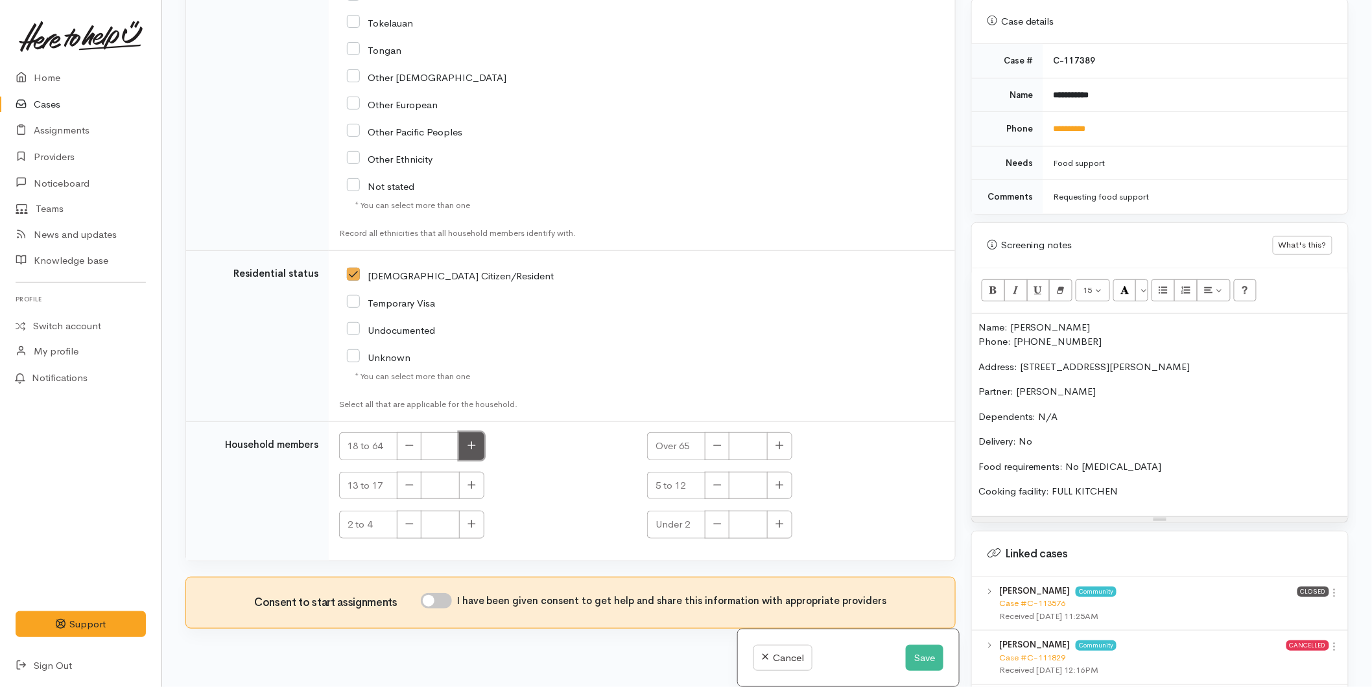
click at [468, 432] on button "button" at bounding box center [471, 446] width 25 height 28
type input "2"
drag, startPoint x: 444, startPoint y: 580, endPoint x: 910, endPoint y: 390, distance: 503.4
click at [444, 593] on input "I have been given consent to get help and share this information with appropria…" at bounding box center [436, 601] width 31 height 16
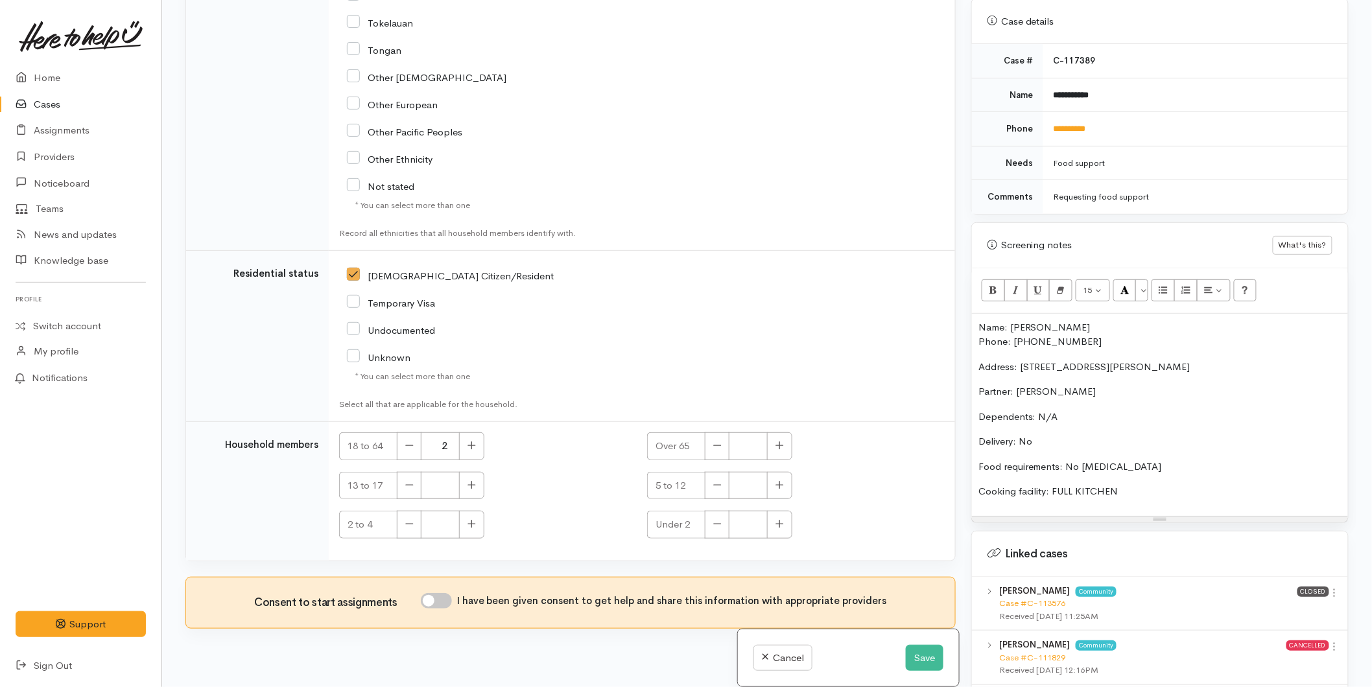
checkbox input "true"
click at [973, 314] on div "Name: Dean Nelson Phone: 0225968038 Address: 37F Asher Road, Welcome Bay Partne…" at bounding box center [1160, 415] width 376 height 202
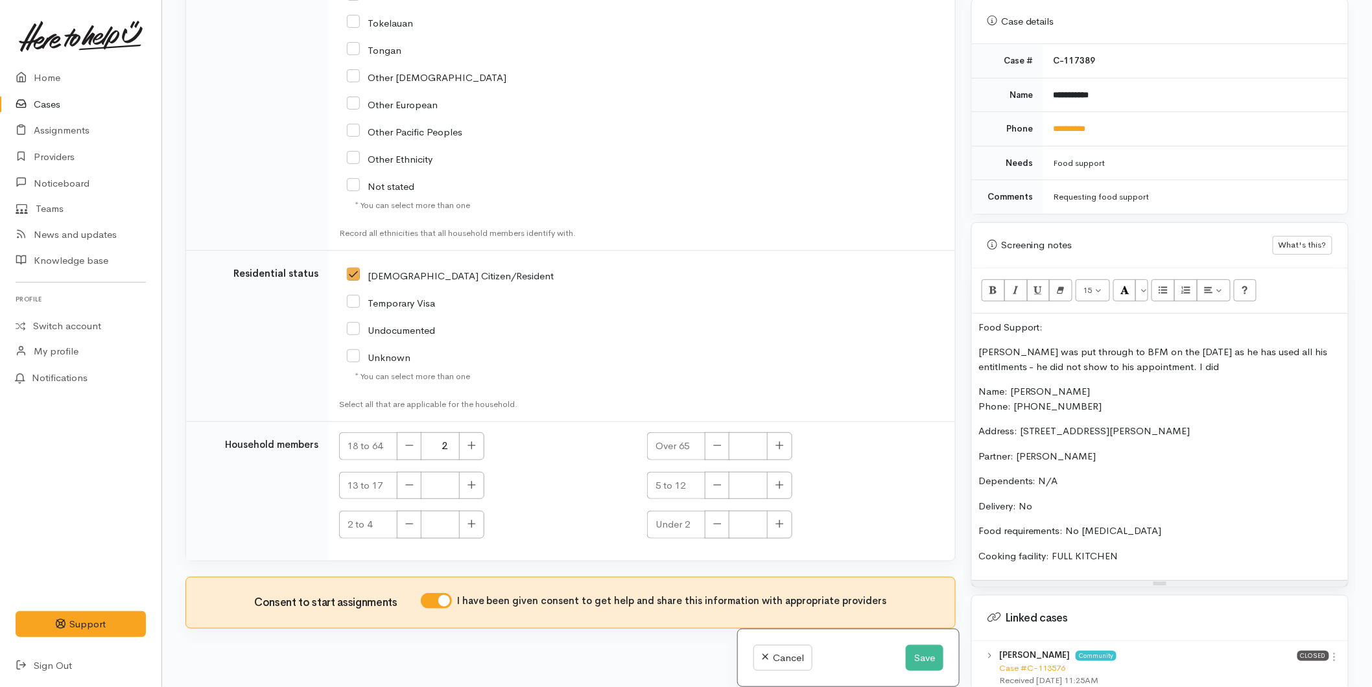
click at [984, 323] on div "Food Support: Dean was put through to BFM on the 5th of June as he has used all…" at bounding box center [1160, 447] width 376 height 267
click at [970, 337] on div "Warnings Add No warnings have been raised against this case Add Warning Title ●…" at bounding box center [1160, 343] width 393 height 687
click at [976, 339] on div "Food Support: Dean was put through to BFM on the 5th of June as he has used all…" at bounding box center [1160, 447] width 376 height 267
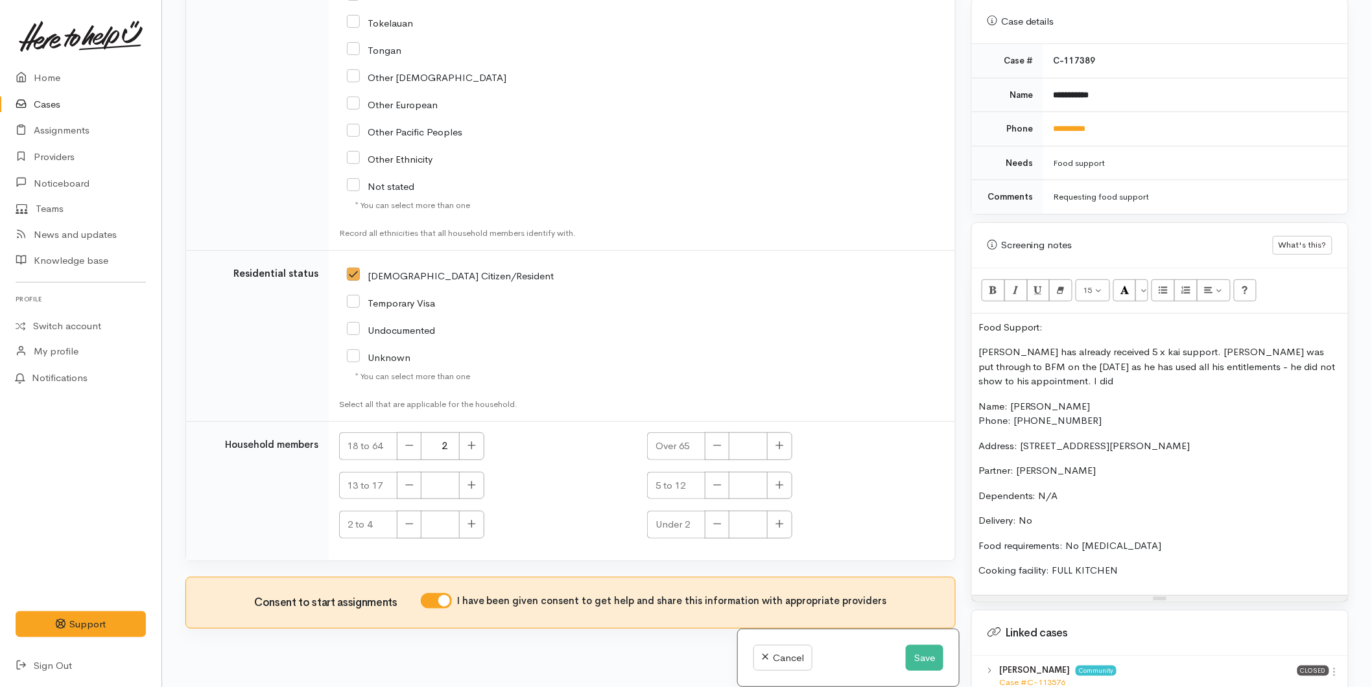
click at [1129, 361] on p "Dean has already received 5 x kai support. Dean was put through to BFM on the 5…" at bounding box center [1159, 367] width 363 height 44
click at [1124, 365] on p "Dean has already received 5 x kai support. Dean was put through to BFM on the 5…" at bounding box center [1159, 367] width 363 height 44
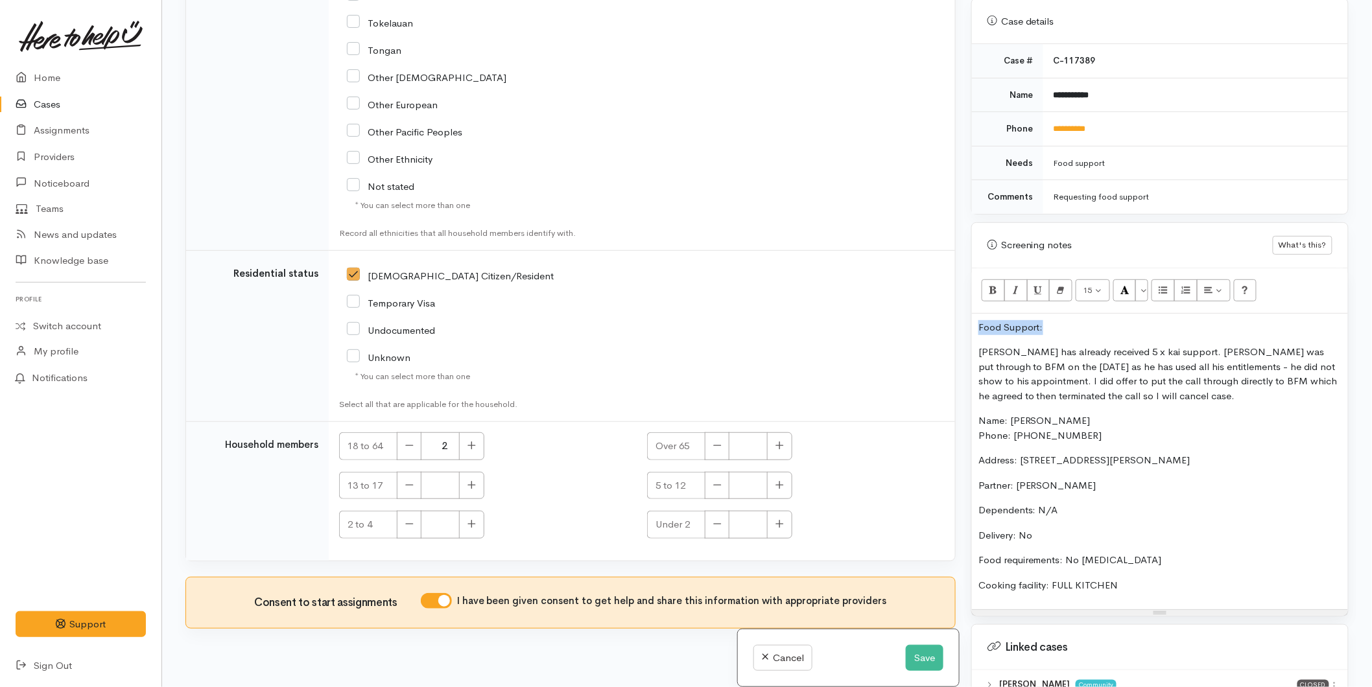
drag, startPoint x: 1059, startPoint y: 305, endPoint x: 974, endPoint y: 282, distance: 88.5
click at [908, 300] on div "Related cases There are other cases potentially from the same person, address o…" at bounding box center [767, 343] width 1179 height 687
click at [990, 285] on icon "Bold (CTRL+B)" at bounding box center [993, 290] width 8 height 11
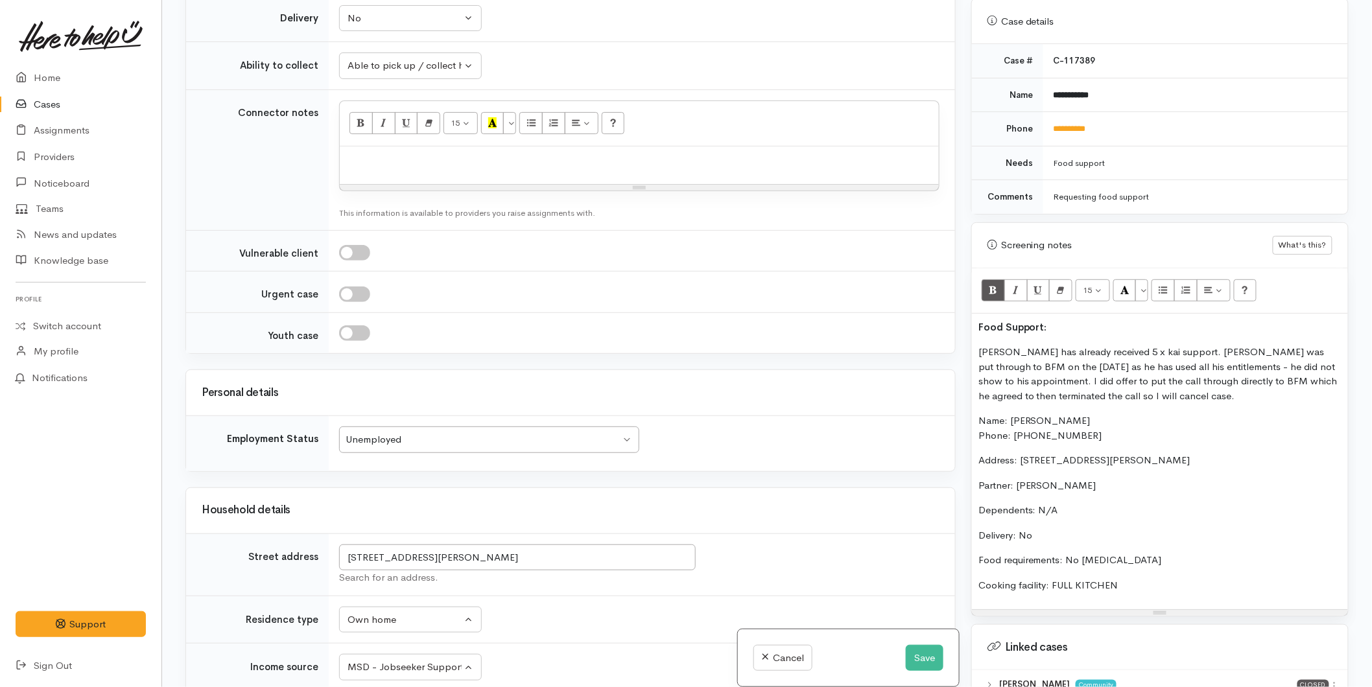
scroll to position [1133, 0]
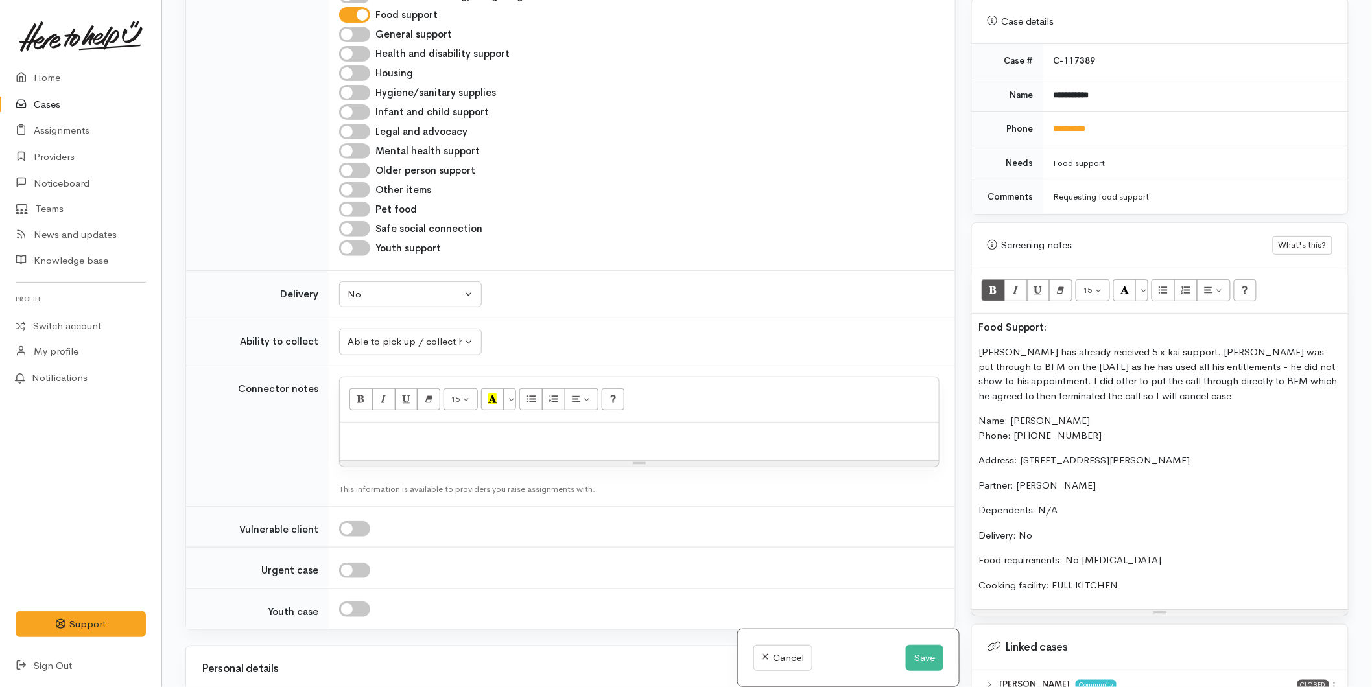
drag, startPoint x: 1080, startPoint y: 558, endPoint x: 969, endPoint y: 394, distance: 197.8
click at [969, 394] on div "Warnings Add No warnings have been raised against this case Add Warning Title ●…" at bounding box center [1160, 343] width 393 height 687
copy div "Name: Dean Nelson Phone: 0225968038 Address: 37F Asher Road, Welcome Bay Partne…"
click at [394, 389] on div "15 8 9 10 11 12 14 18 24 36 Background Color Transparent Select #ffff00 Text Co…" at bounding box center [639, 399] width 599 height 45
click at [378, 429] on p at bounding box center [639, 436] width 586 height 15
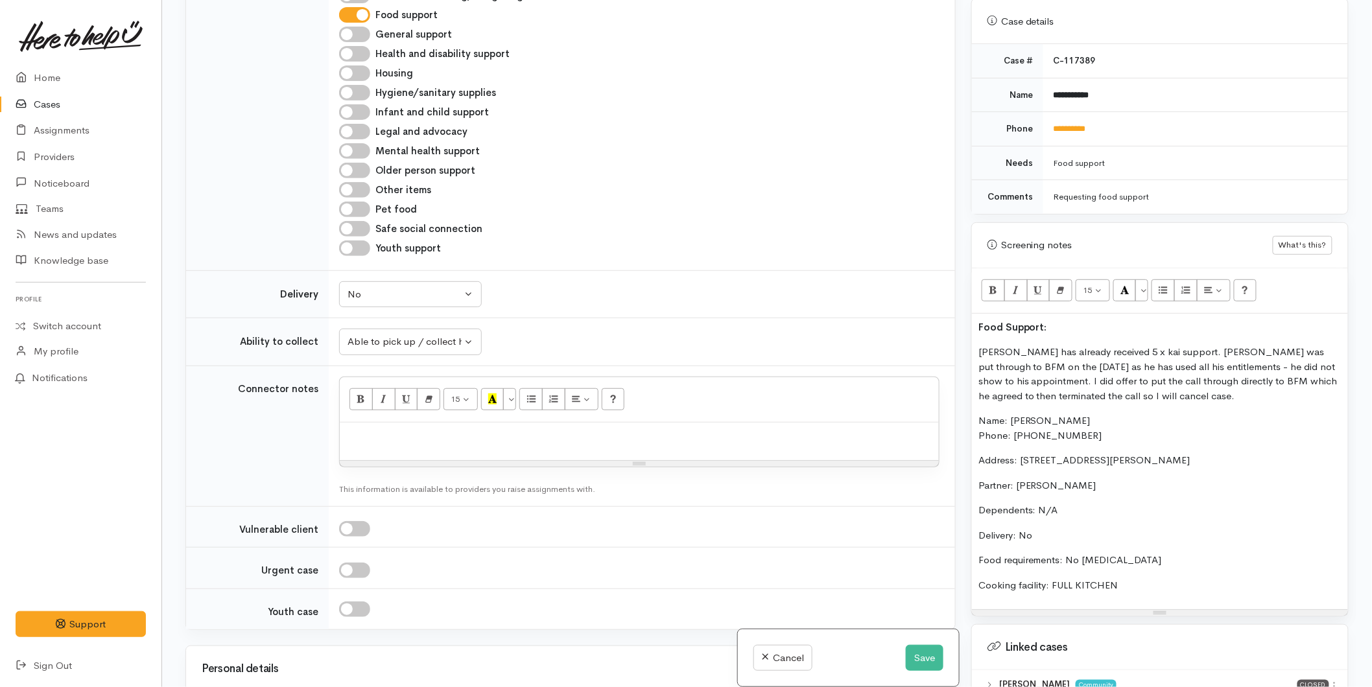
paste div
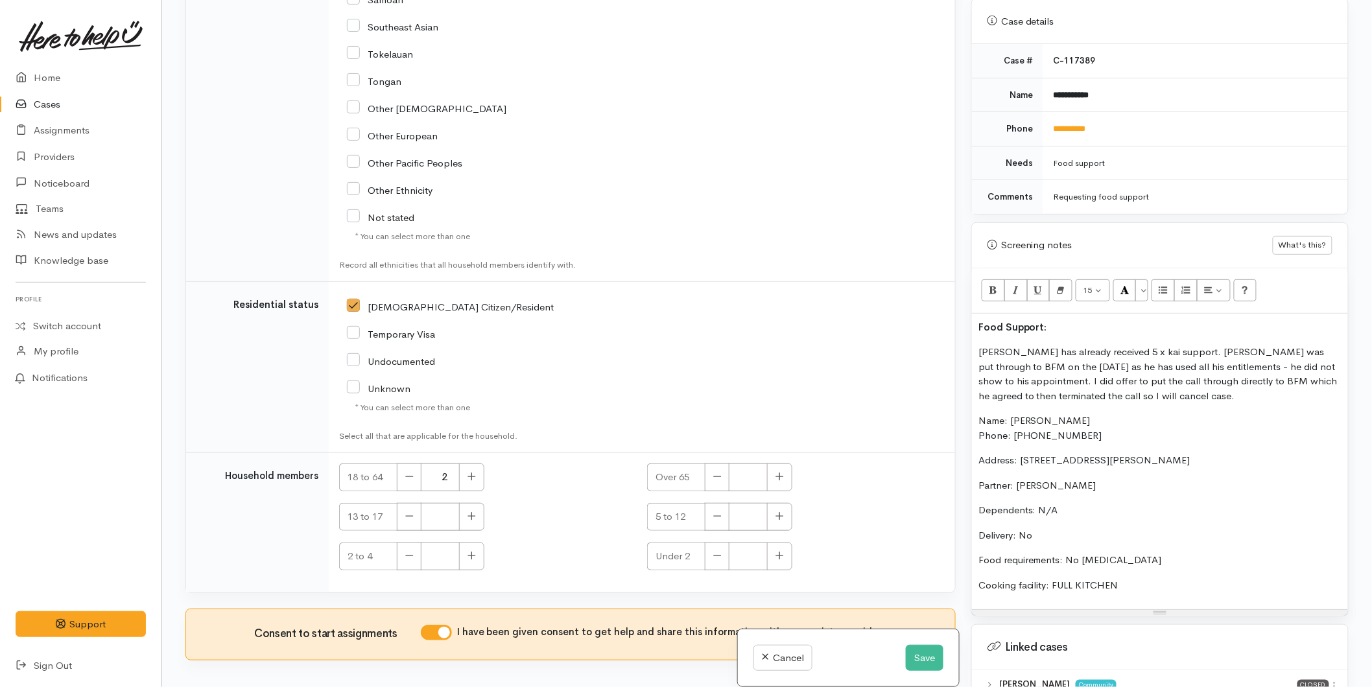
scroll to position [2595, 0]
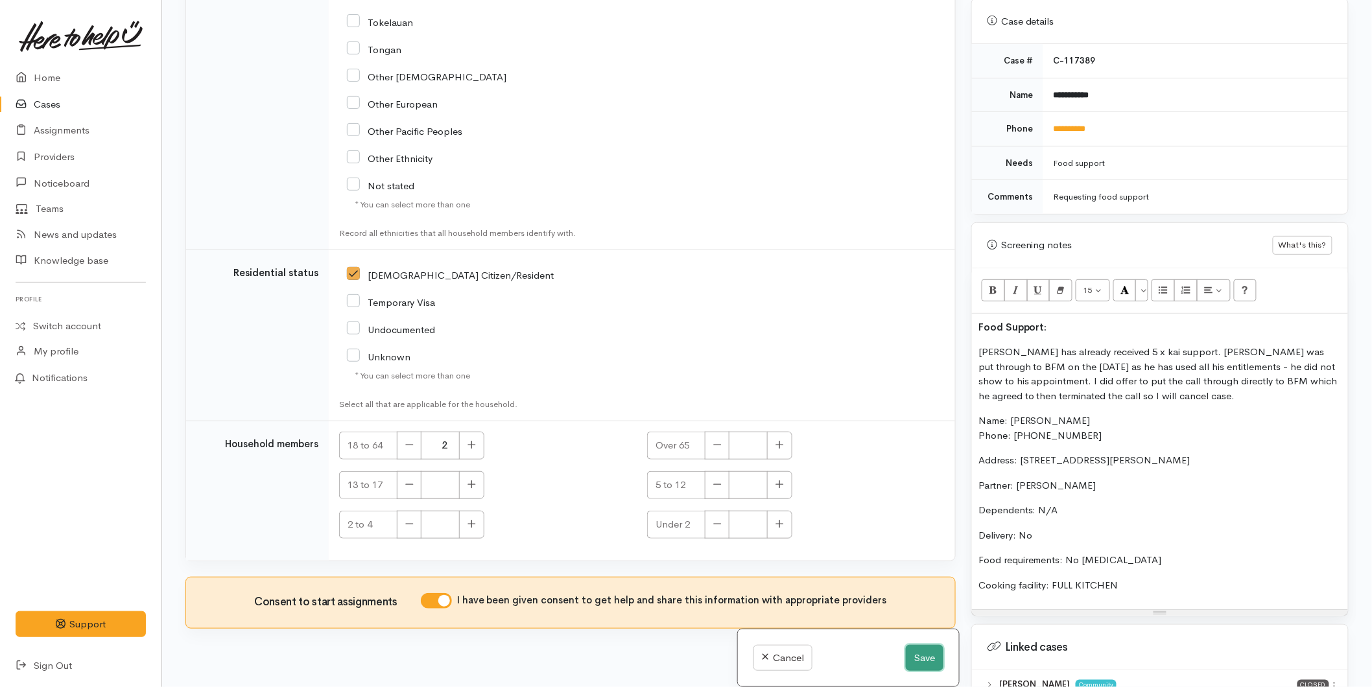
click at [906, 654] on button "Save" at bounding box center [925, 658] width 38 height 27
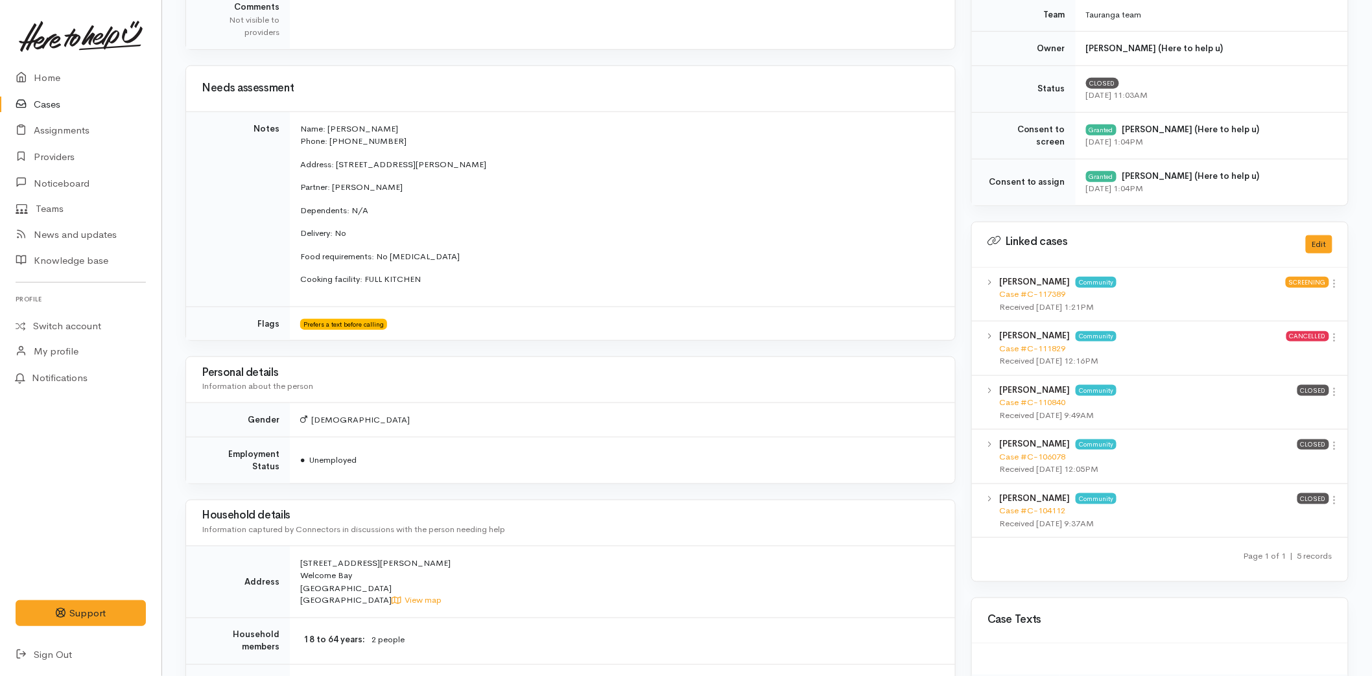
scroll to position [432, 0]
drag, startPoint x: 344, startPoint y: 245, endPoint x: 287, endPoint y: 132, distance: 126.4
click at [287, 132] on tr "Notes Name: Dean Nelson Phone: 0225968038 Address: 37F Asher Road, Welcome Bay …" at bounding box center [570, 208] width 769 height 195
copy tr "Name: [PERSON_NAME] Phone: 0225968038 Address: [STREET_ADDRESS][PERSON_NAME] Pa…"
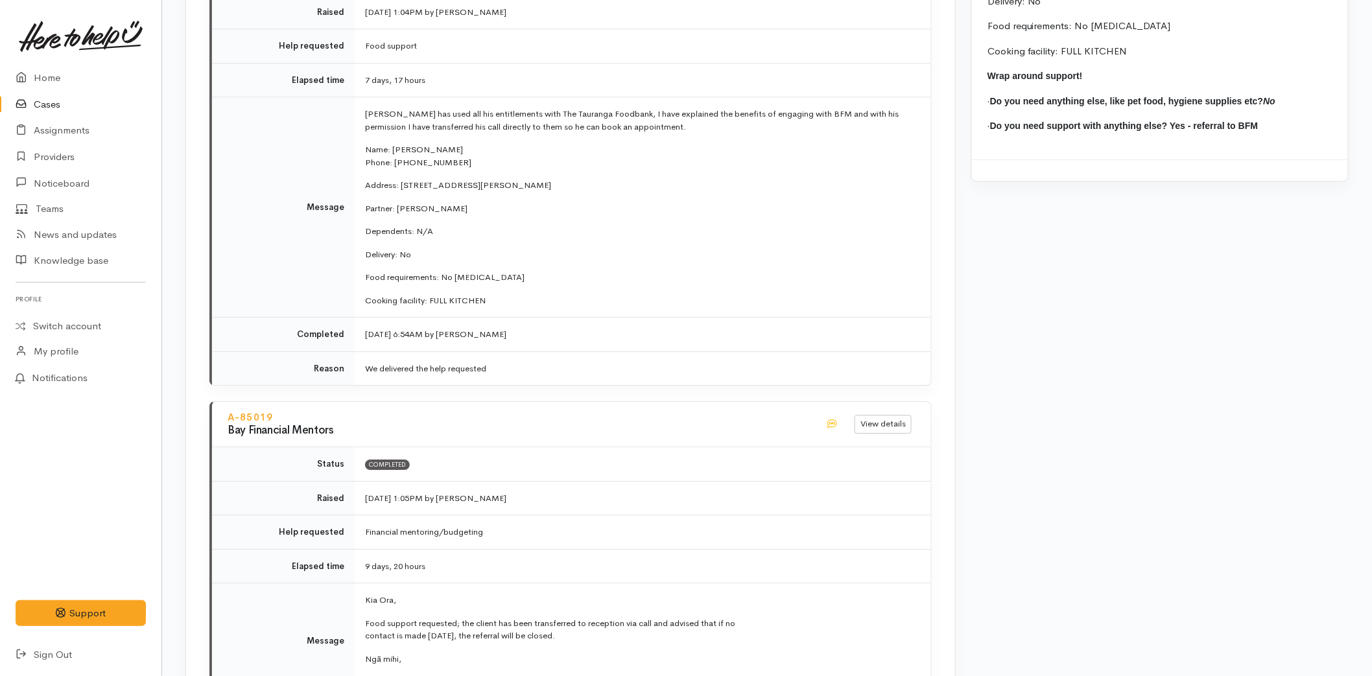
scroll to position [1441, 0]
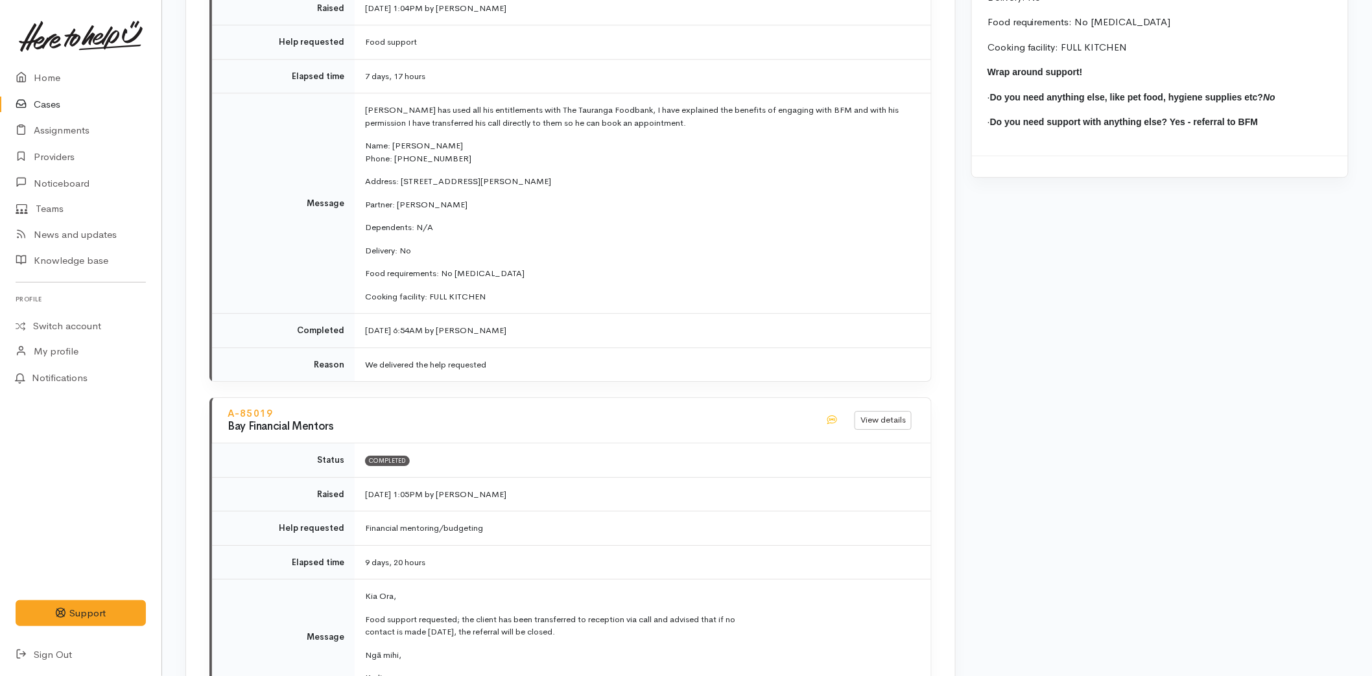
drag, startPoint x: 497, startPoint y: 285, endPoint x: 364, endPoint y: 136, distance: 199.8
click at [364, 136] on td "[PERSON_NAME] has used all his entitlements with The Tauranga Foodbank, I have …" at bounding box center [643, 203] width 576 height 220
copy td "Name: [PERSON_NAME] Phone: 0225968038 Address: [STREET_ADDRESS][PERSON_NAME] Pa…"
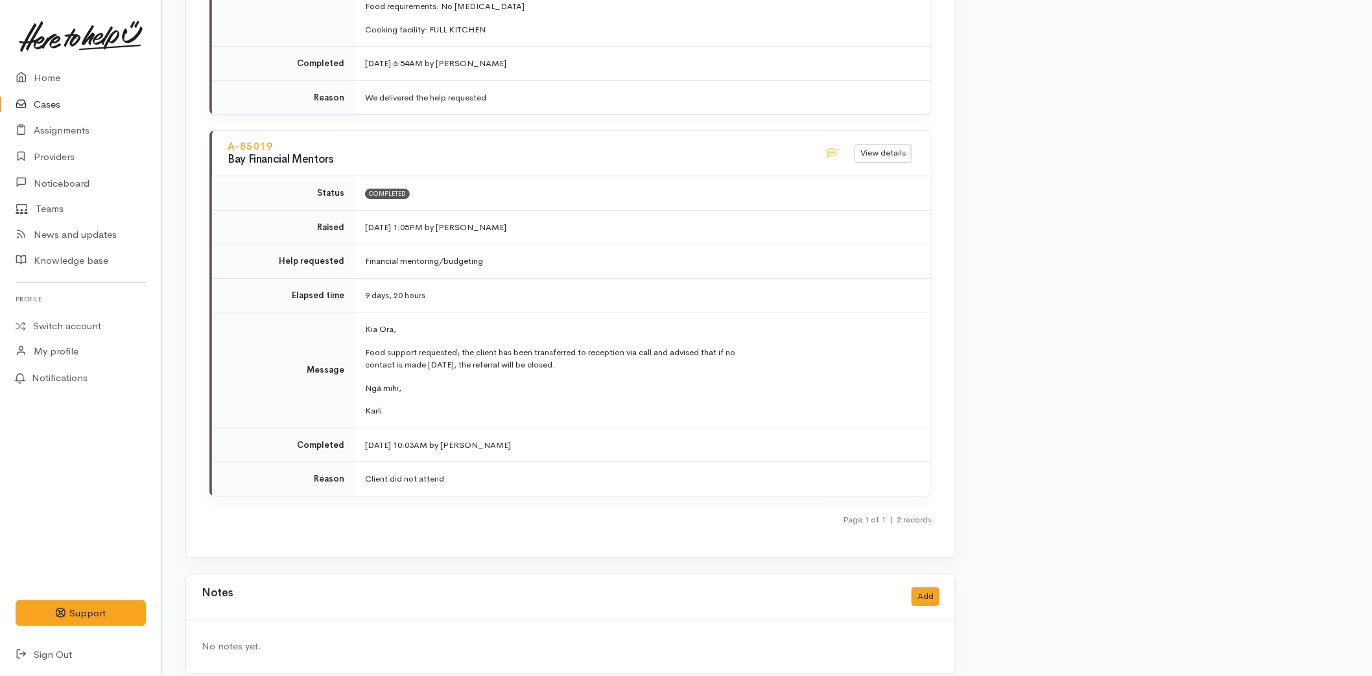
scroll to position [1710, 0]
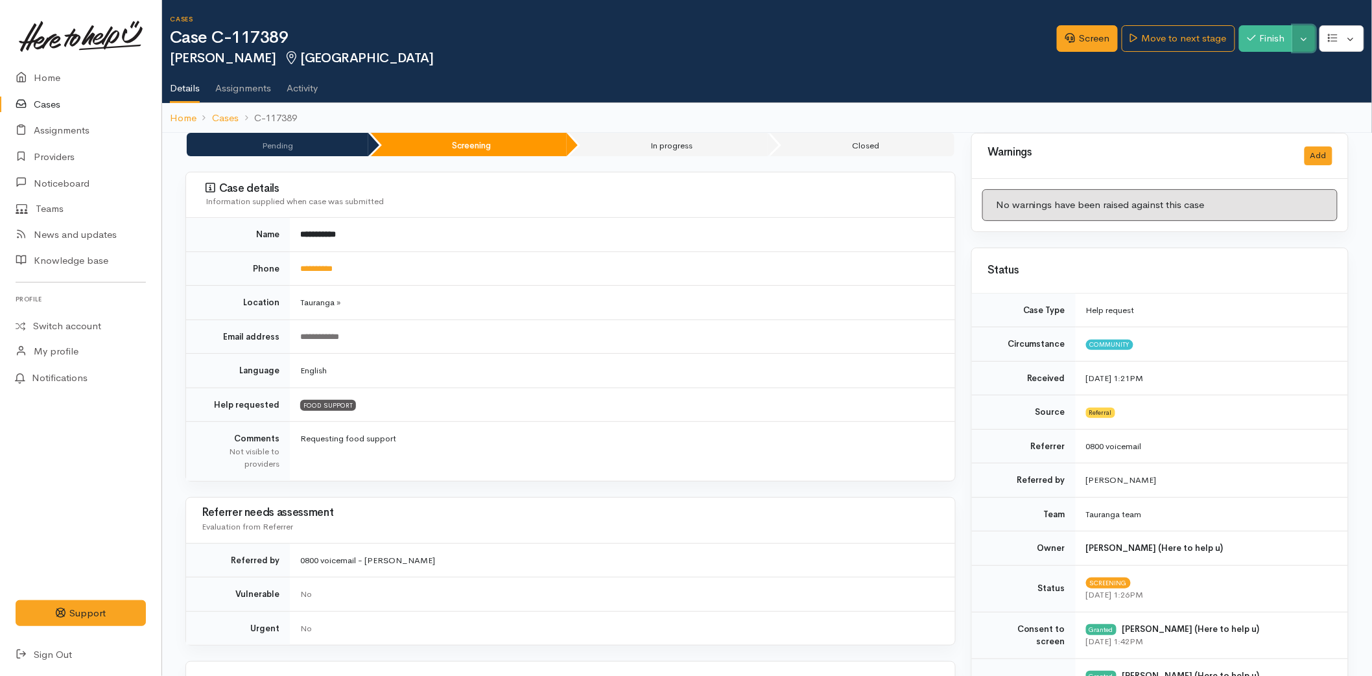
drag, startPoint x: 0, startPoint y: 0, endPoint x: 1299, endPoint y: 40, distance: 1299.4
click at [1299, 36] on button "Toggle Dropdown" at bounding box center [1304, 38] width 23 height 27
click at [1253, 84] on link "Cancel" at bounding box center [1263, 88] width 102 height 20
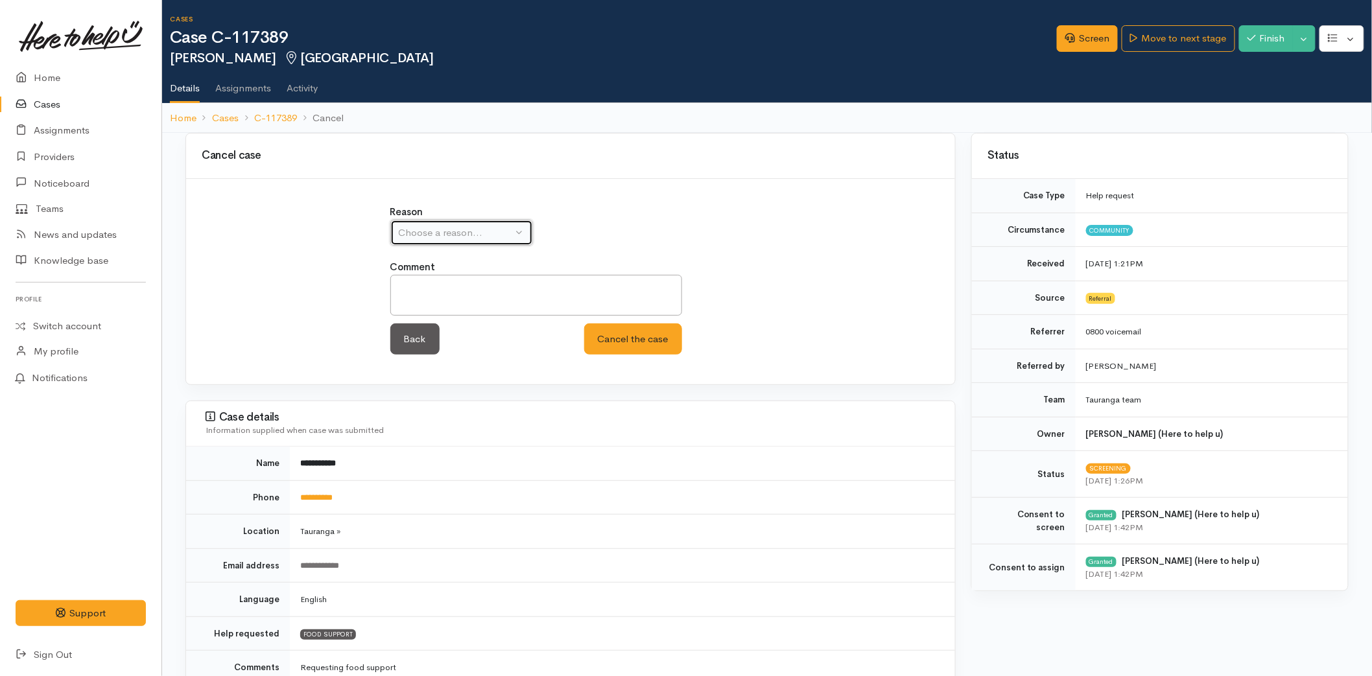
click at [432, 226] on div "Choose a reason..." at bounding box center [456, 233] width 114 height 15
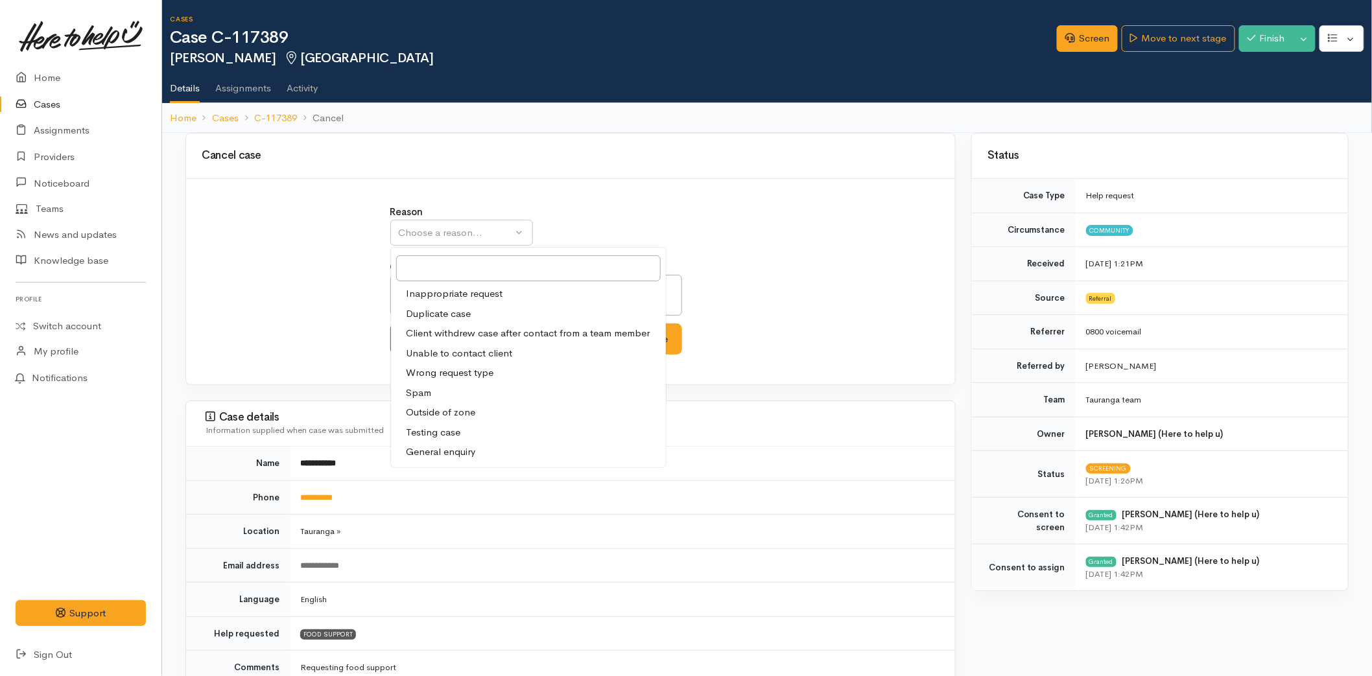
click at [461, 338] on span "Client withdrew case after contact from a team member" at bounding box center [529, 333] width 244 height 15
select select "3"
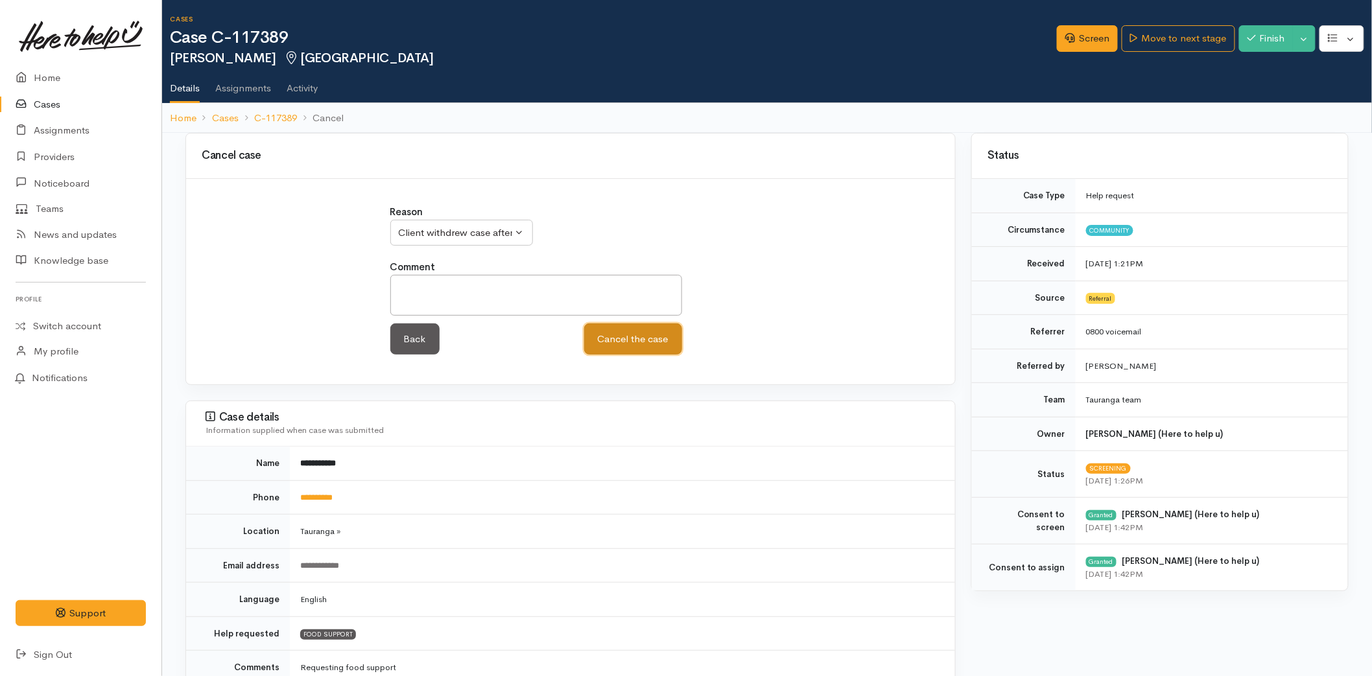
click at [626, 348] on button "Cancel the case" at bounding box center [633, 340] width 98 height 32
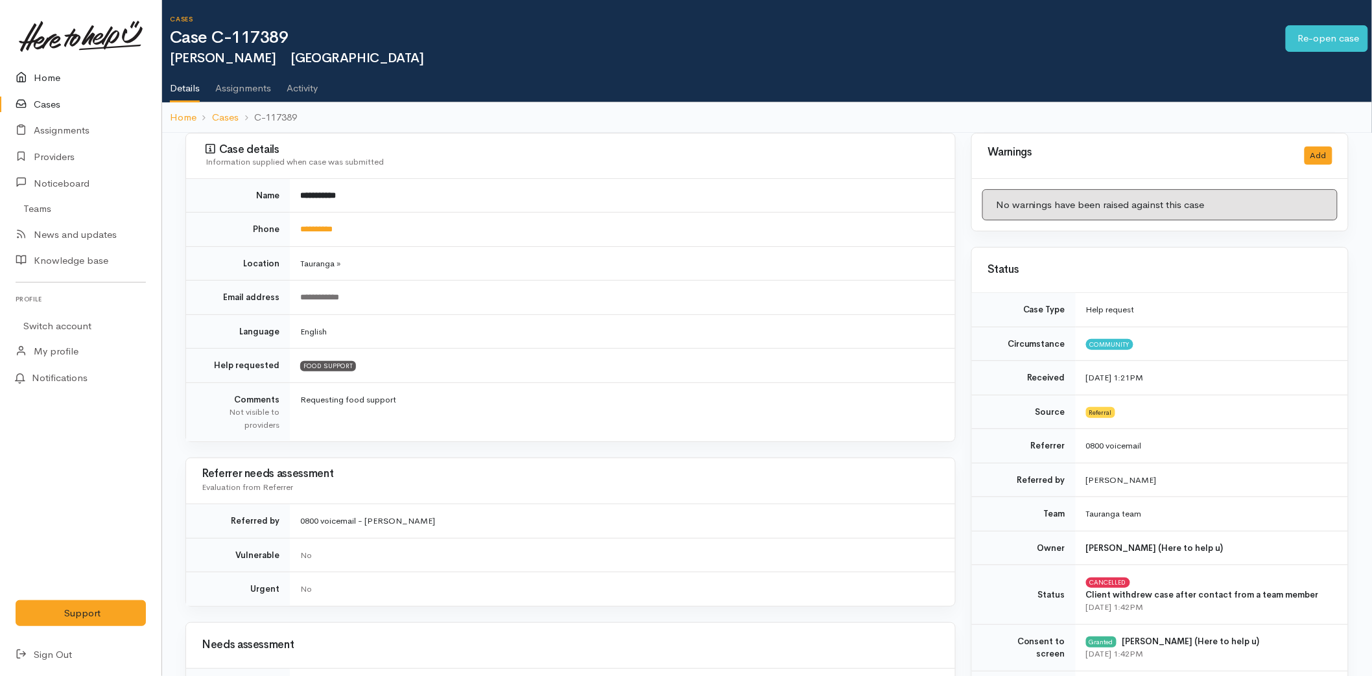
click at [55, 65] on link "Home" at bounding box center [80, 78] width 161 height 27
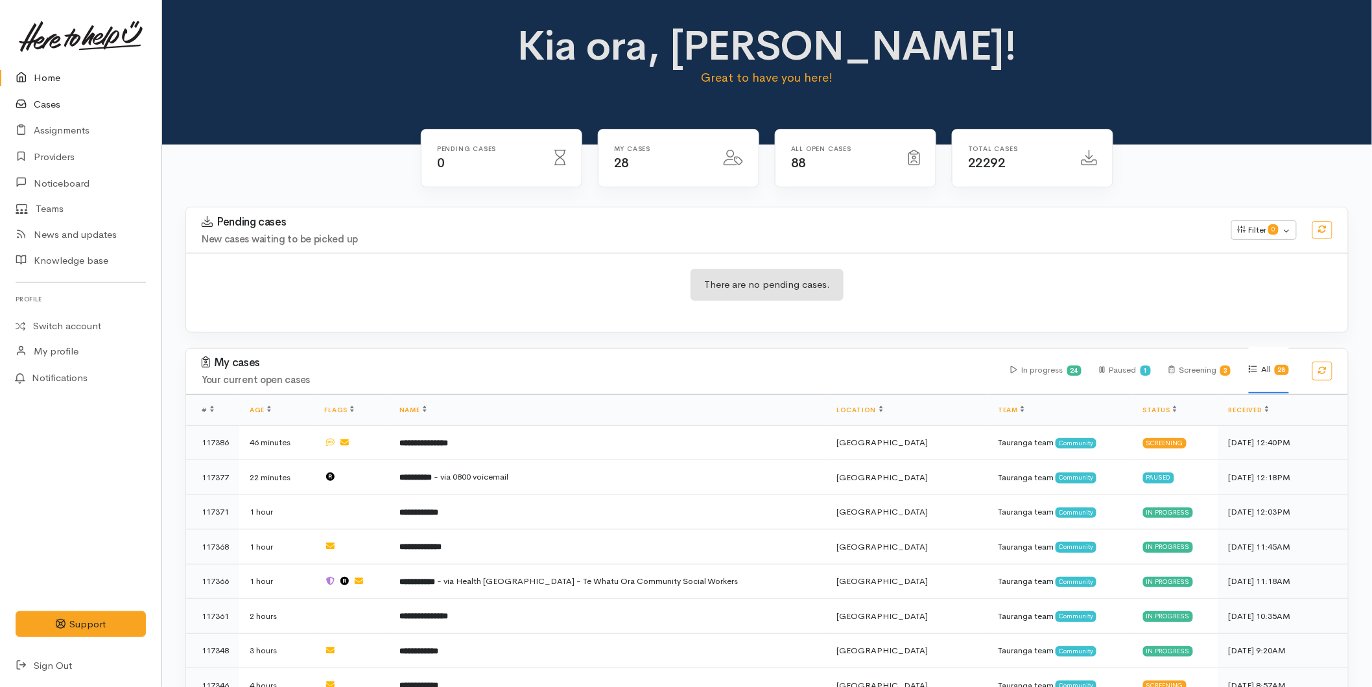
click at [47, 104] on link "Cases" at bounding box center [80, 104] width 161 height 27
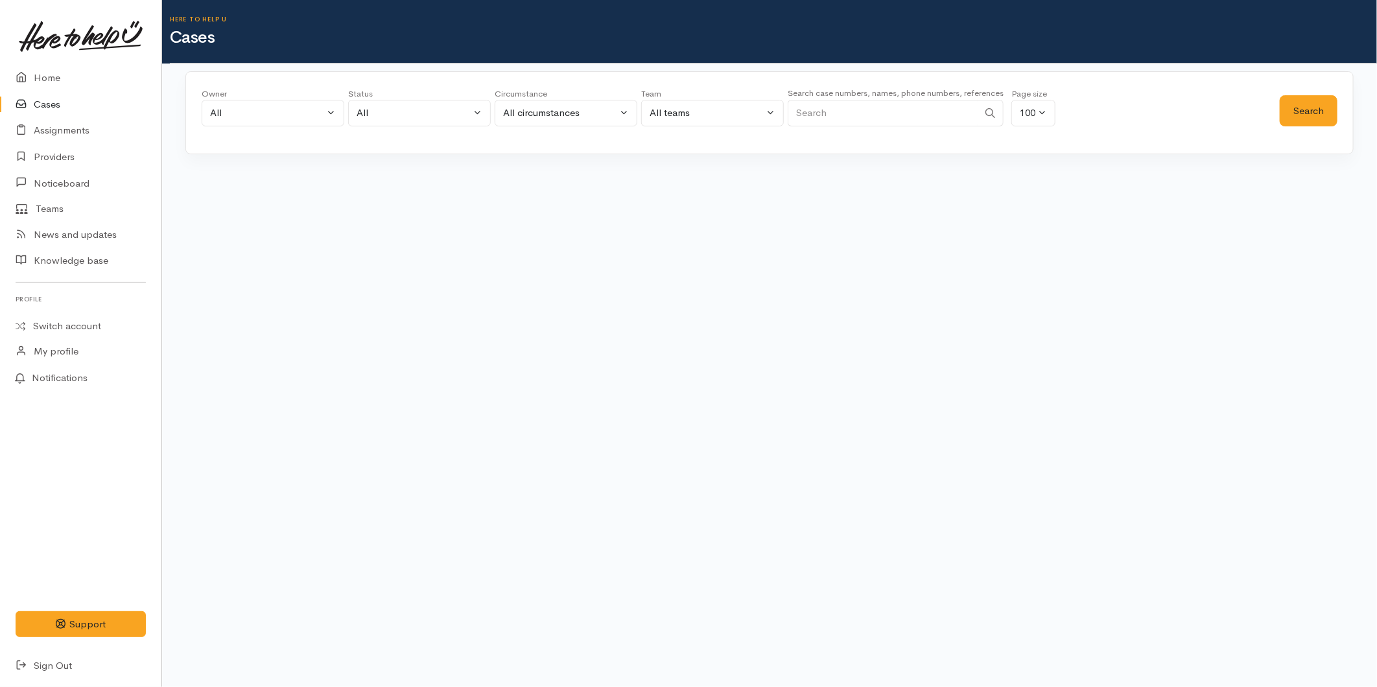
click at [838, 114] on input "Search" at bounding box center [883, 113] width 191 height 27
type input "0225335365"
click at [1296, 100] on button "Search" at bounding box center [1309, 111] width 58 height 32
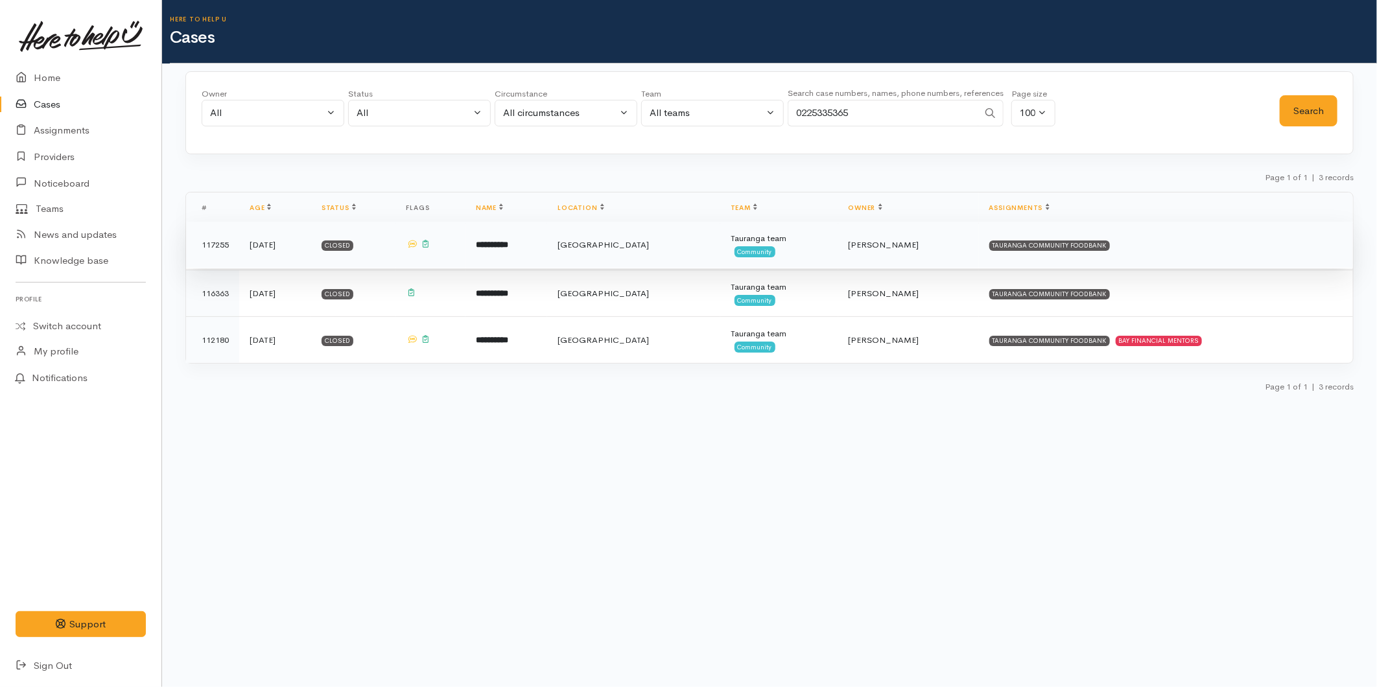
click at [707, 248] on td "[GEOGRAPHIC_DATA]" at bounding box center [633, 245] width 172 height 47
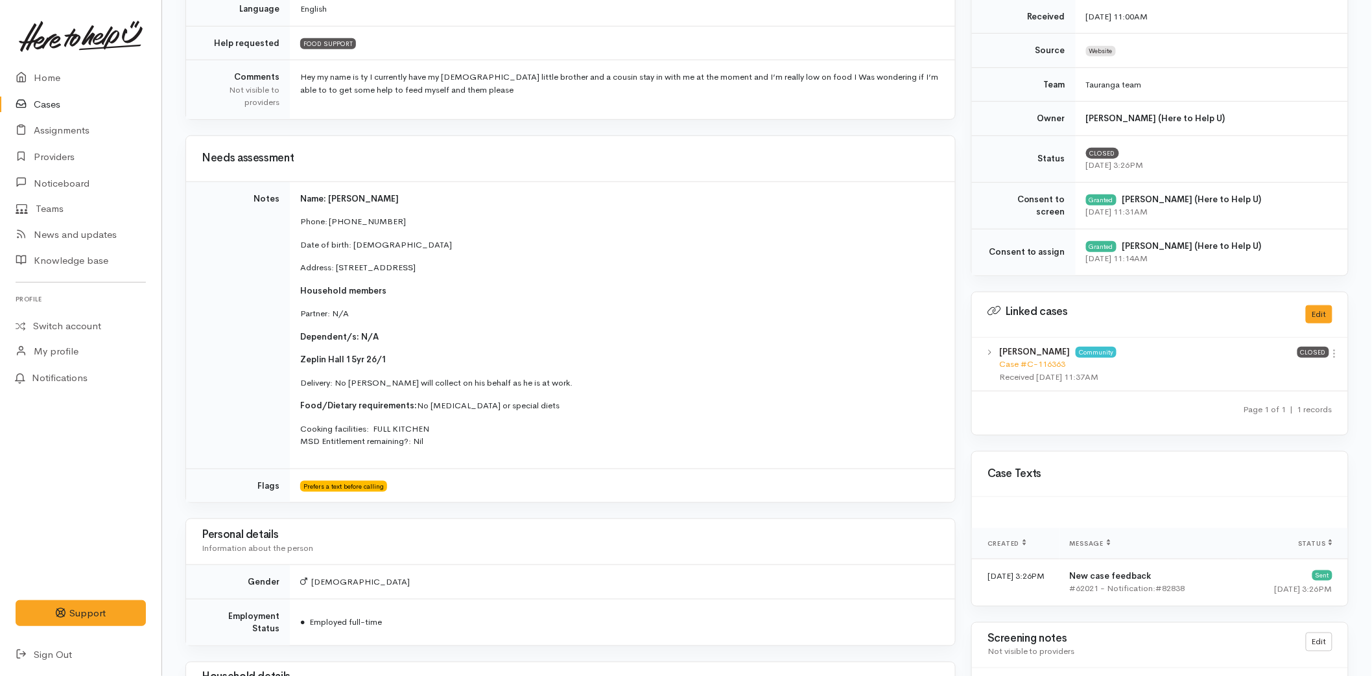
scroll to position [202, 0]
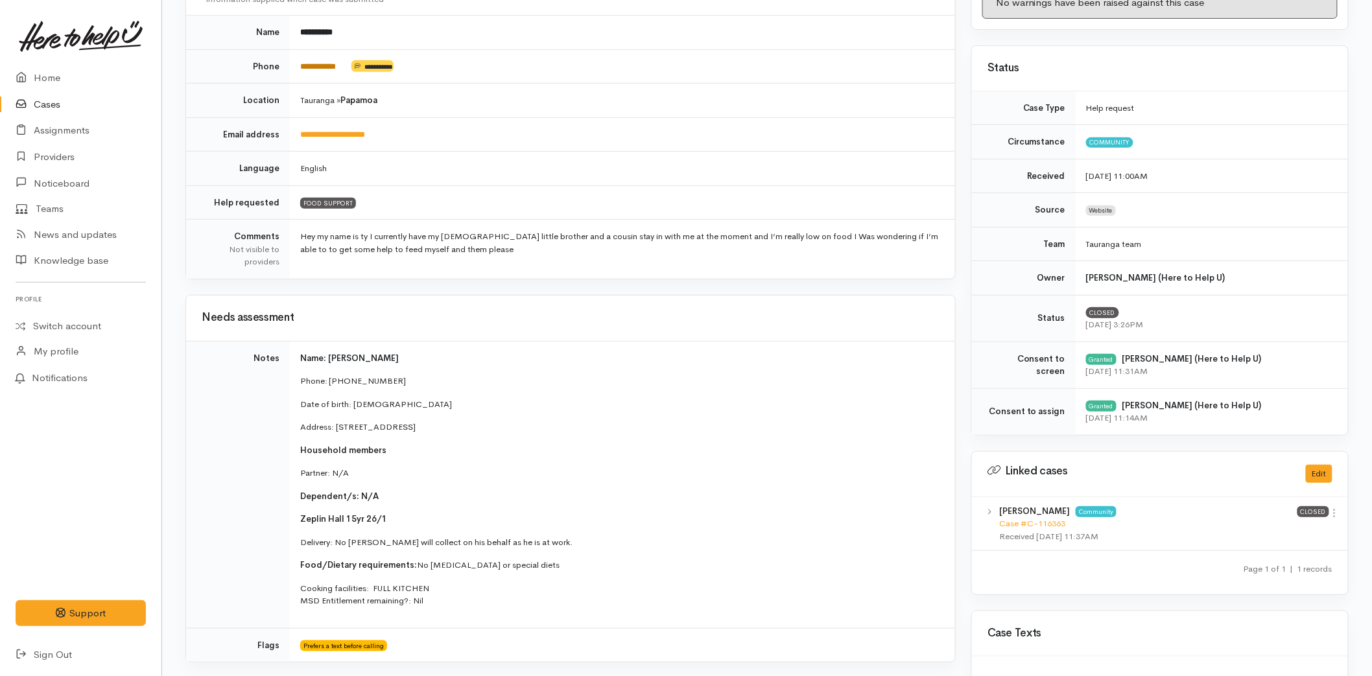
click at [322, 63] on link "**********" at bounding box center [318, 66] width 36 height 8
click at [17, 71] on icon at bounding box center [25, 78] width 18 height 16
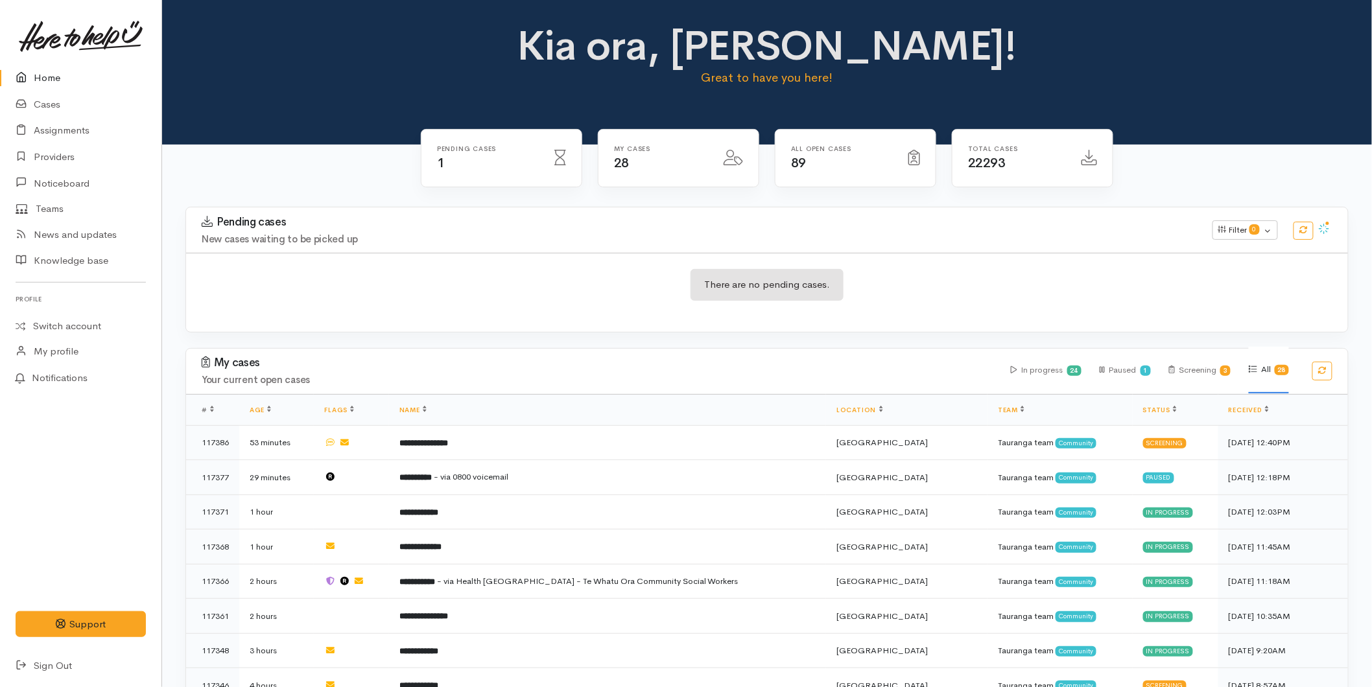
click at [47, 76] on link "Home" at bounding box center [80, 78] width 161 height 27
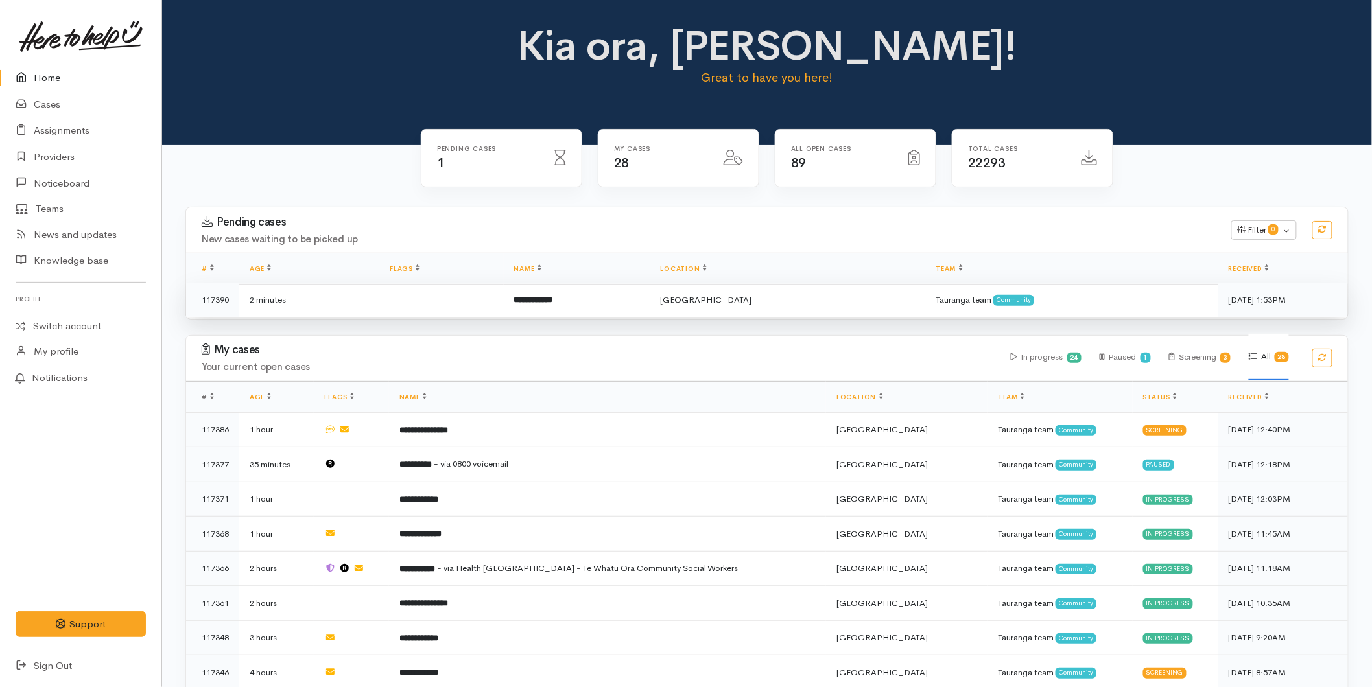
click at [576, 288] on td "**********" at bounding box center [577, 300] width 147 height 34
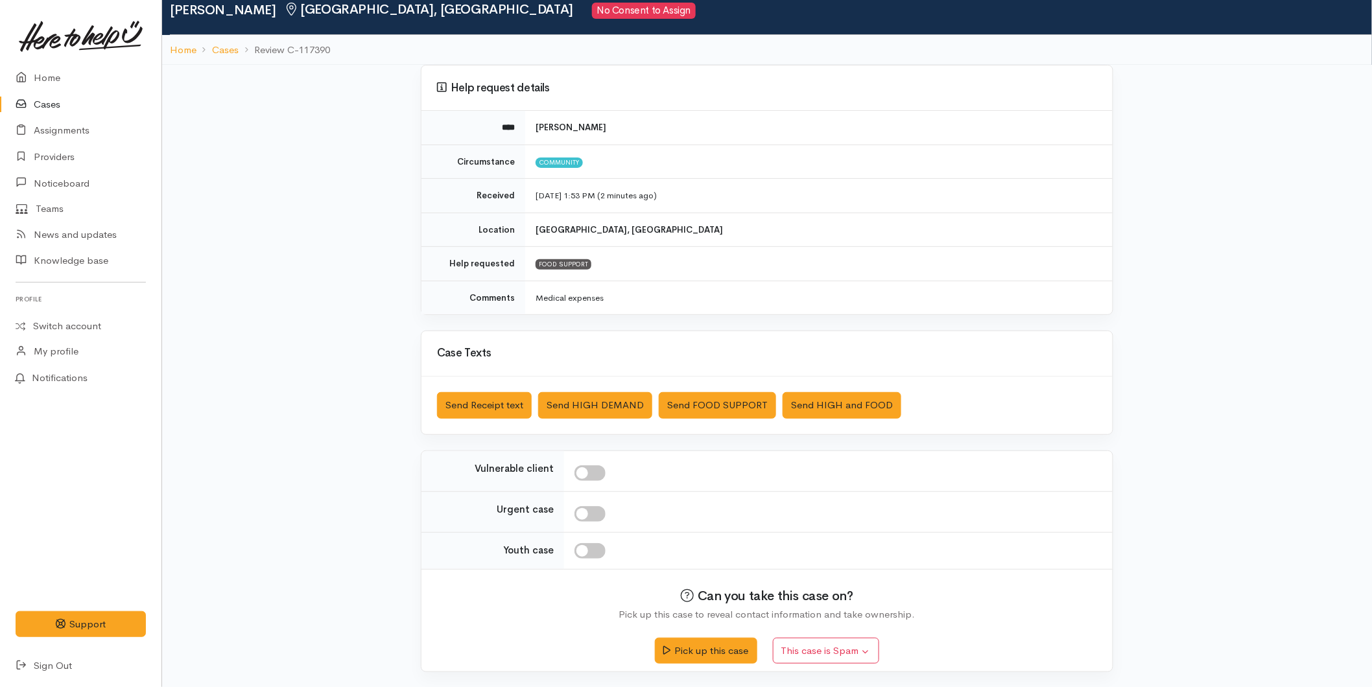
scroll to position [50, 0]
click at [704, 652] on button "Pick up this case" at bounding box center [706, 648] width 102 height 27
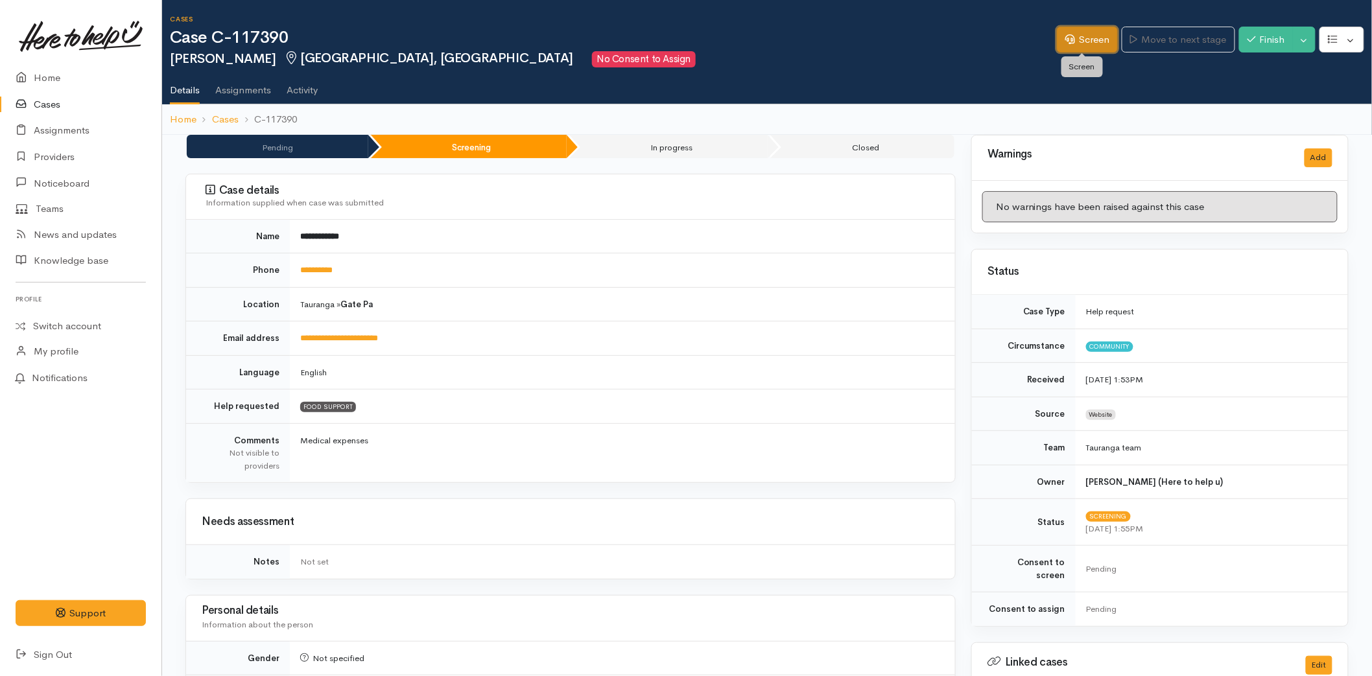
click at [1091, 27] on link "Screen" at bounding box center [1087, 40] width 61 height 27
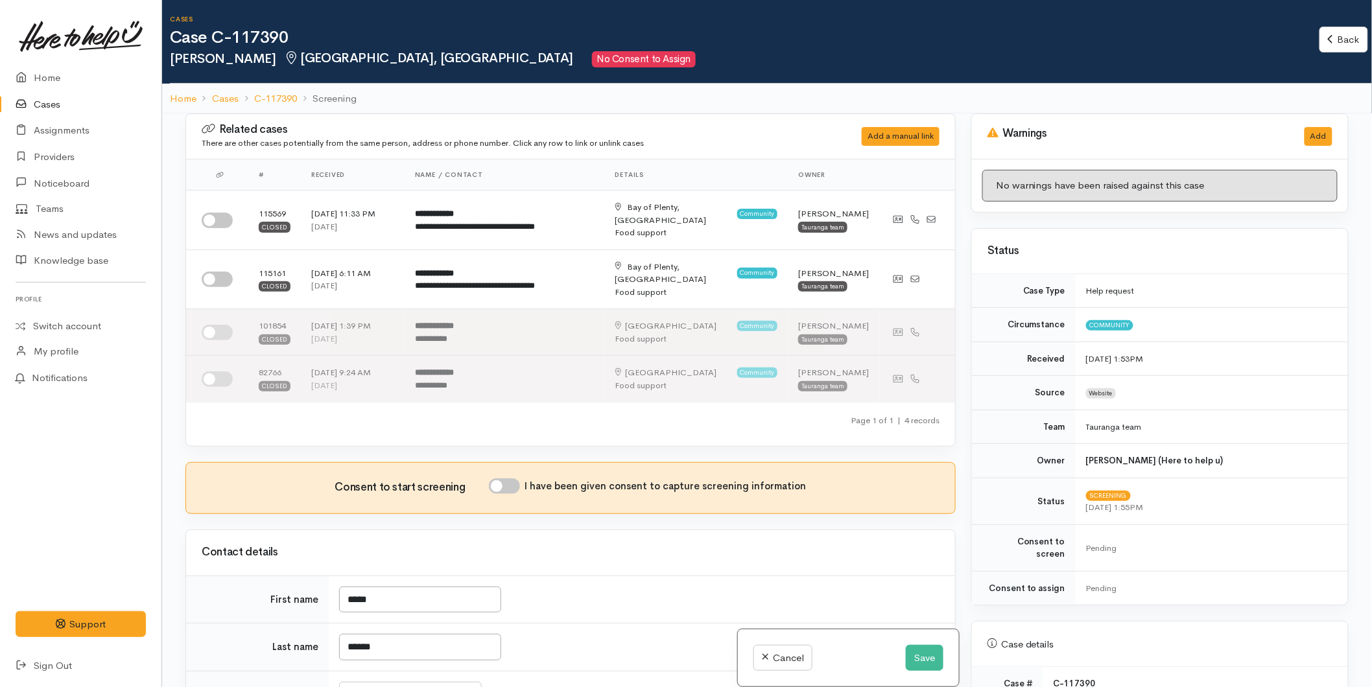
click at [75, 104] on link "Cases" at bounding box center [80, 104] width 161 height 27
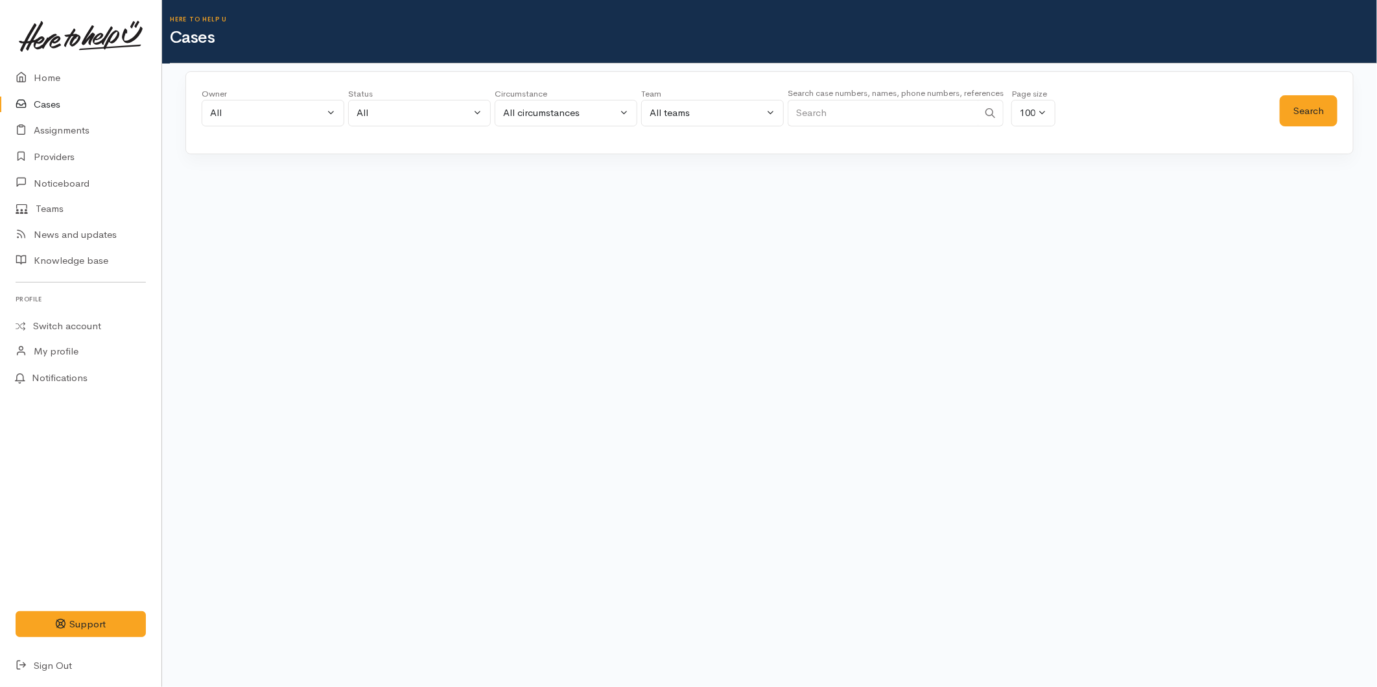
click at [833, 91] on small "Search case numbers, names, phone numbers, references" at bounding box center [896, 93] width 216 height 11
click at [838, 108] on input "Search" at bounding box center [883, 113] width 191 height 27
type input "0204890182"
click at [1292, 113] on button "Search" at bounding box center [1309, 111] width 58 height 32
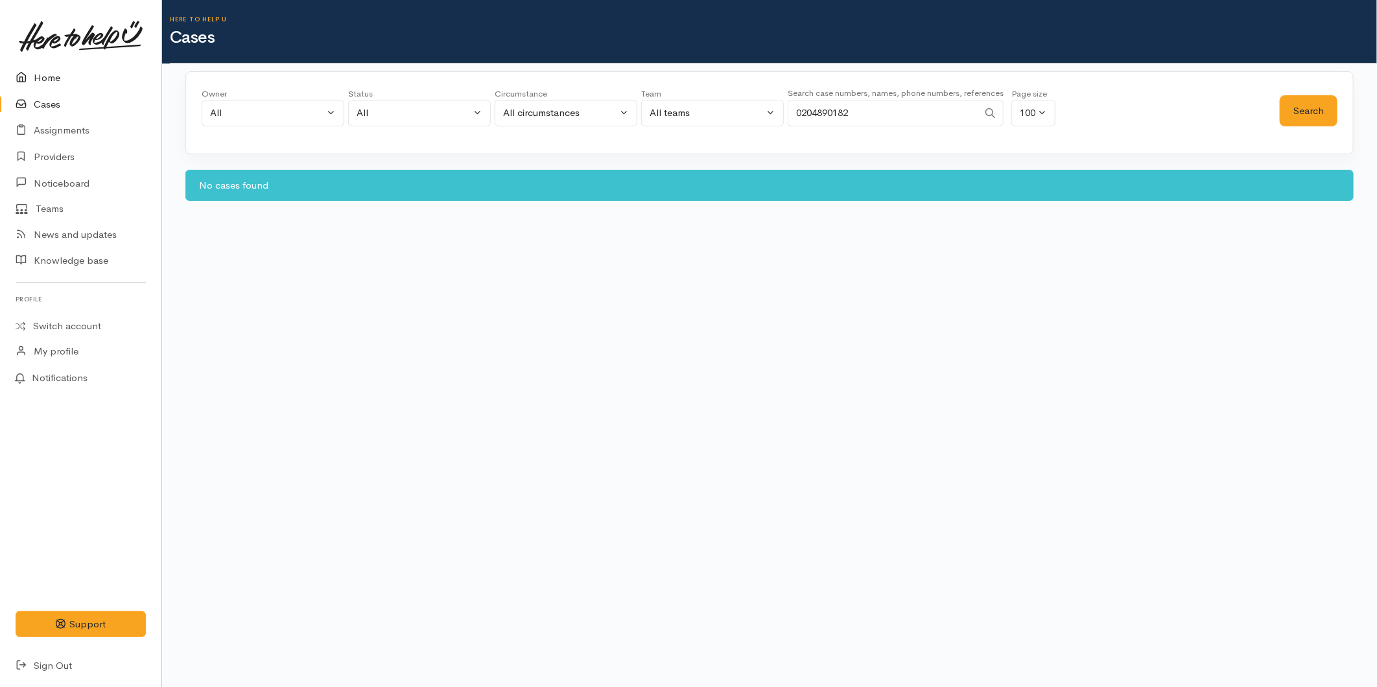
click at [55, 70] on link "Home" at bounding box center [80, 78] width 161 height 27
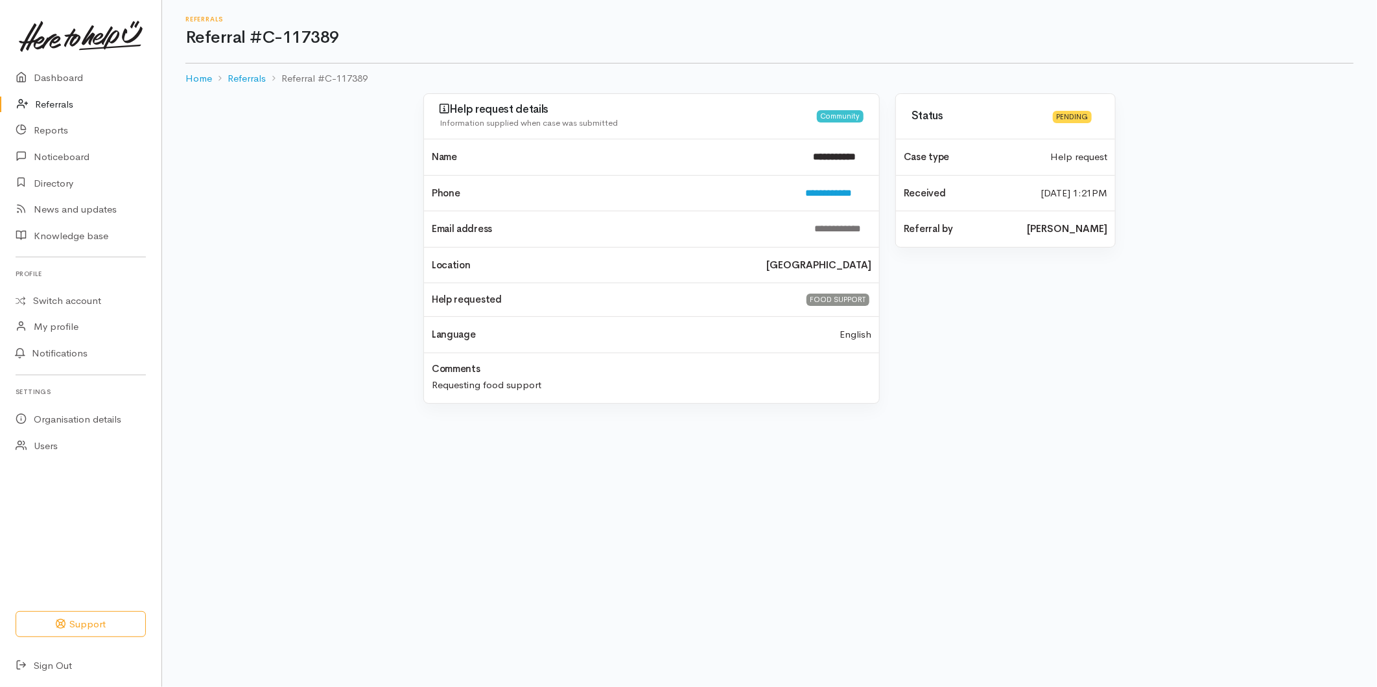
click at [54, 106] on link "Referrals" at bounding box center [80, 104] width 161 height 27
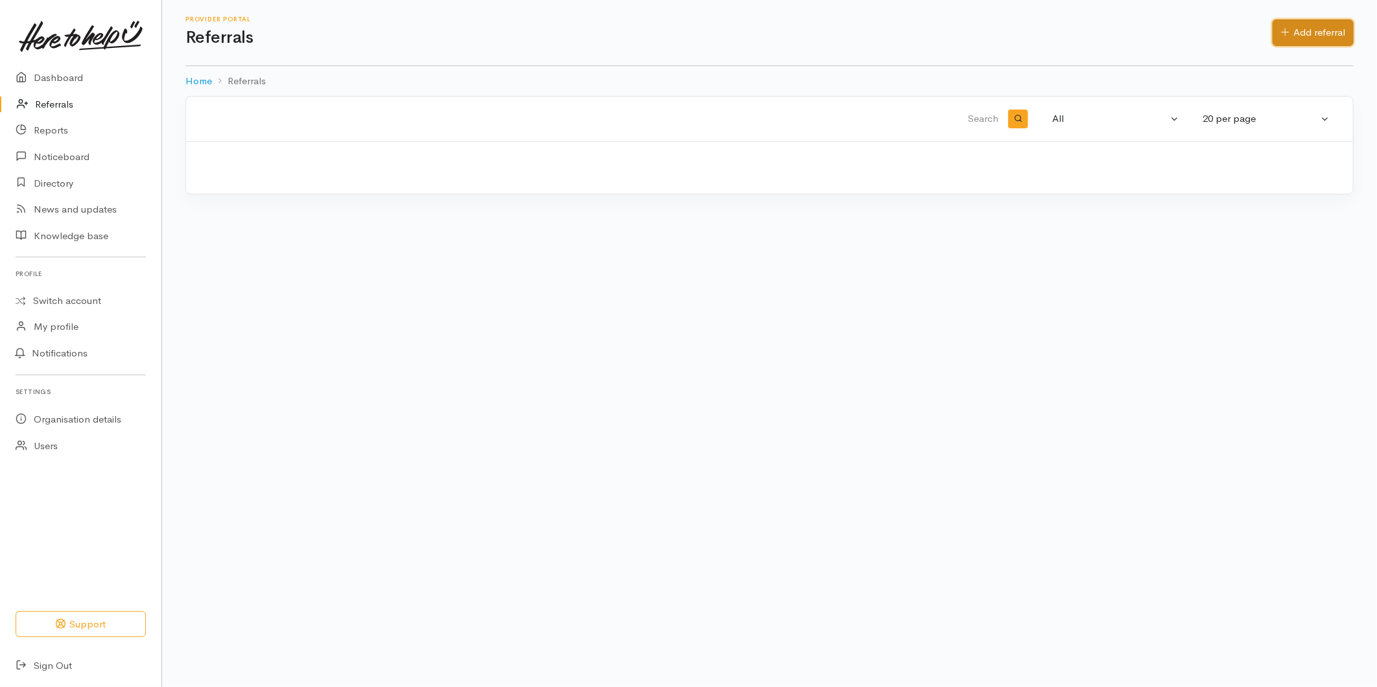
click at [1281, 32] on icon at bounding box center [1285, 32] width 8 height 10
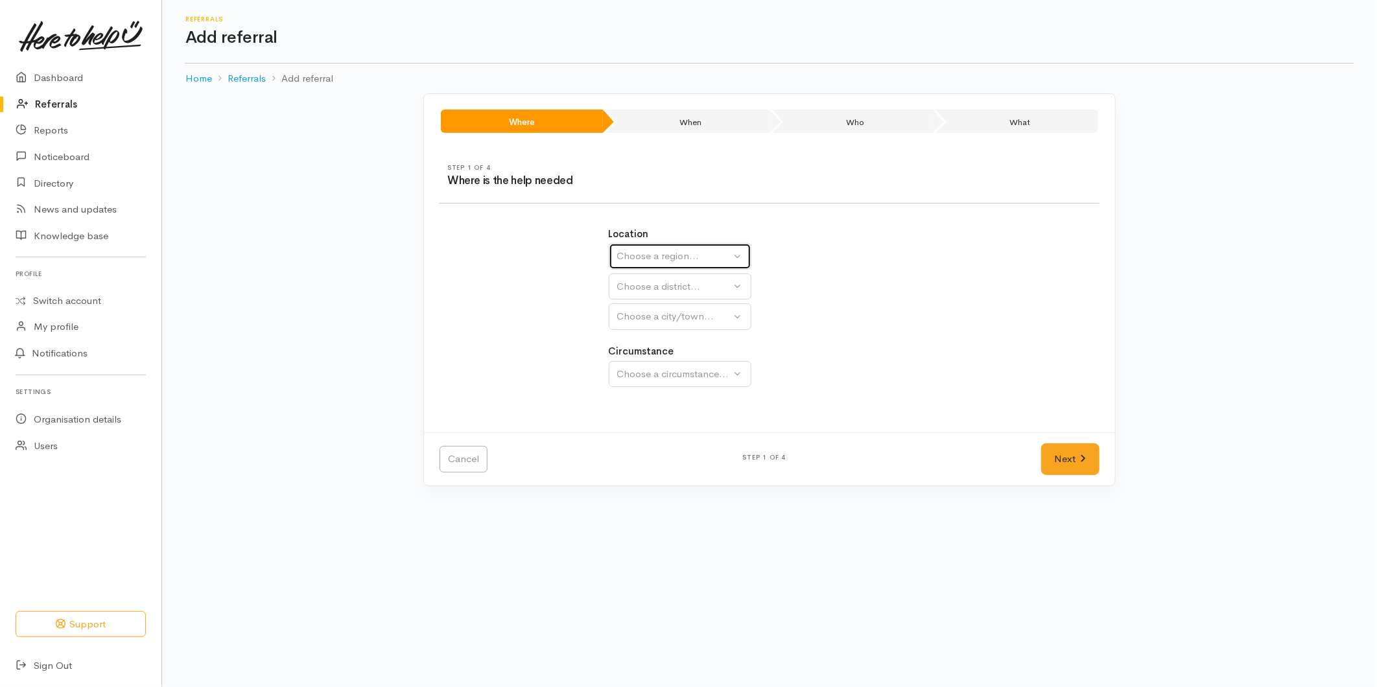
click at [629, 256] on div "Choose a region..." at bounding box center [674, 256] width 114 height 15
click at [642, 359] on span "Bay of Plenty" at bounding box center [654, 357] width 58 height 15
select select "4"
select select
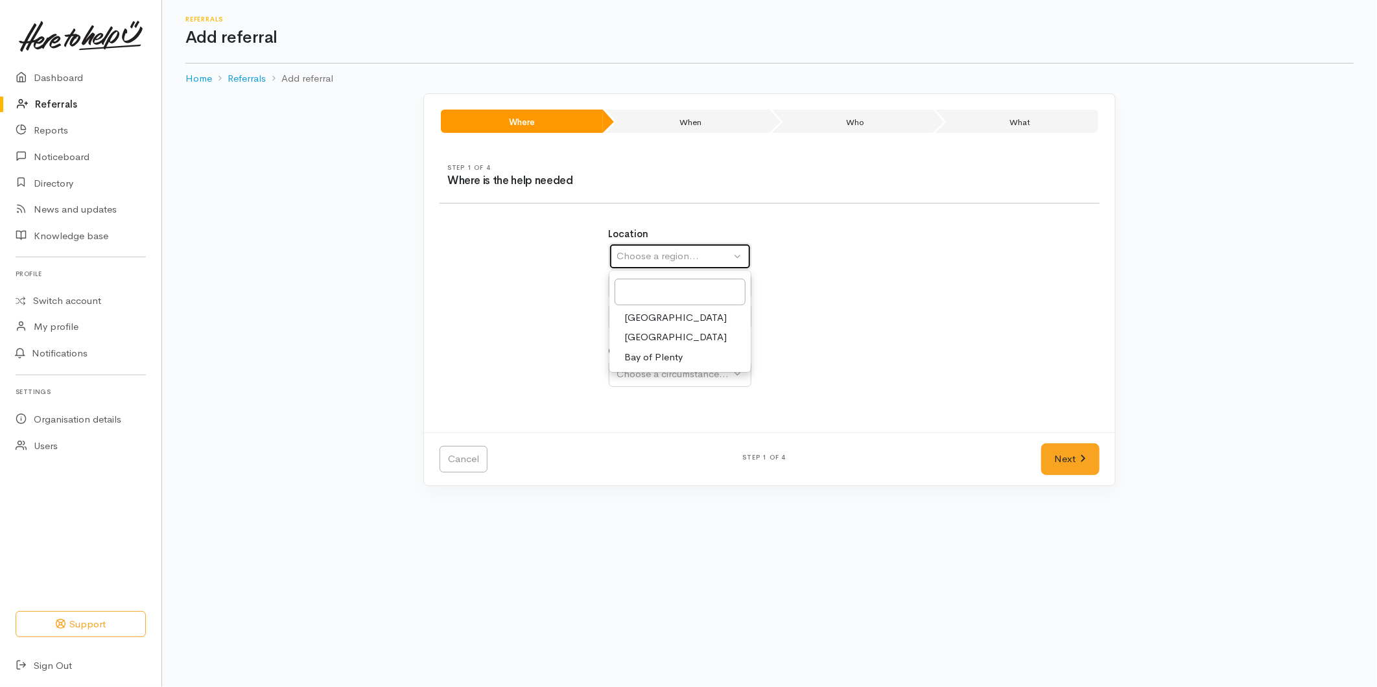
select select
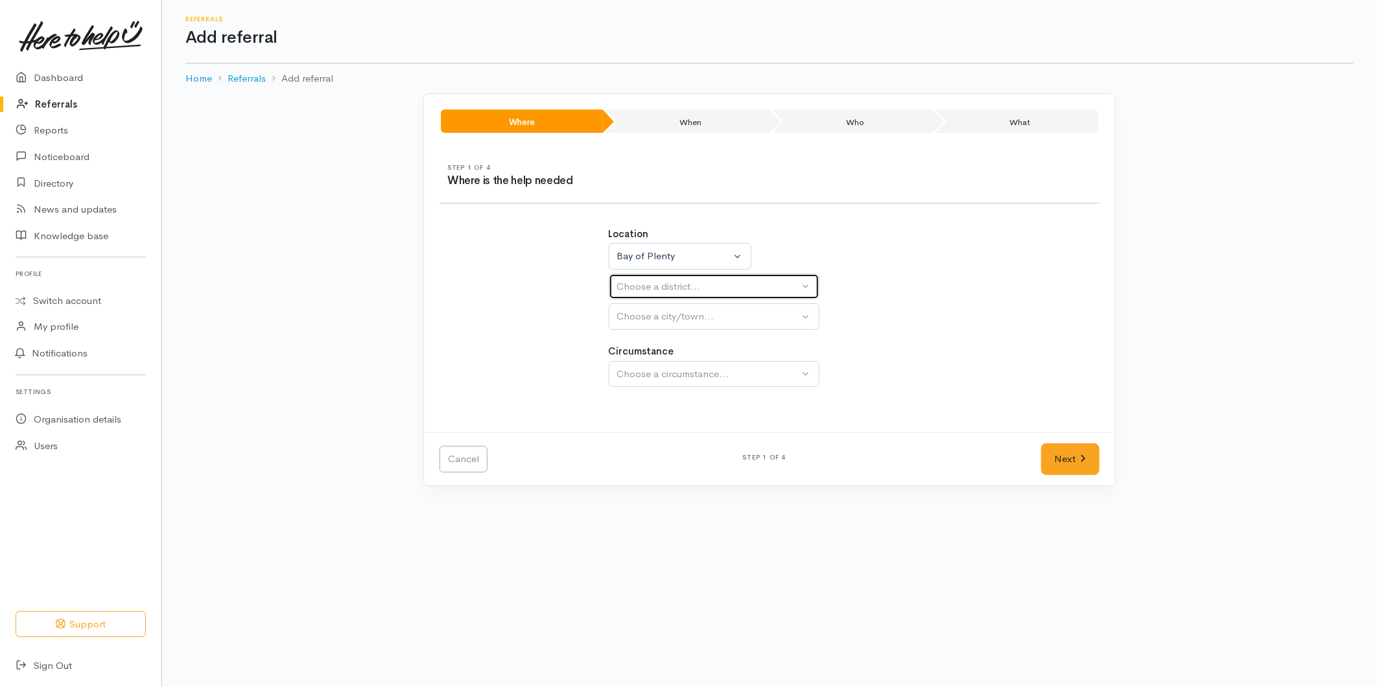
click at [629, 290] on div "Choose a district..." at bounding box center [708, 286] width 182 height 15
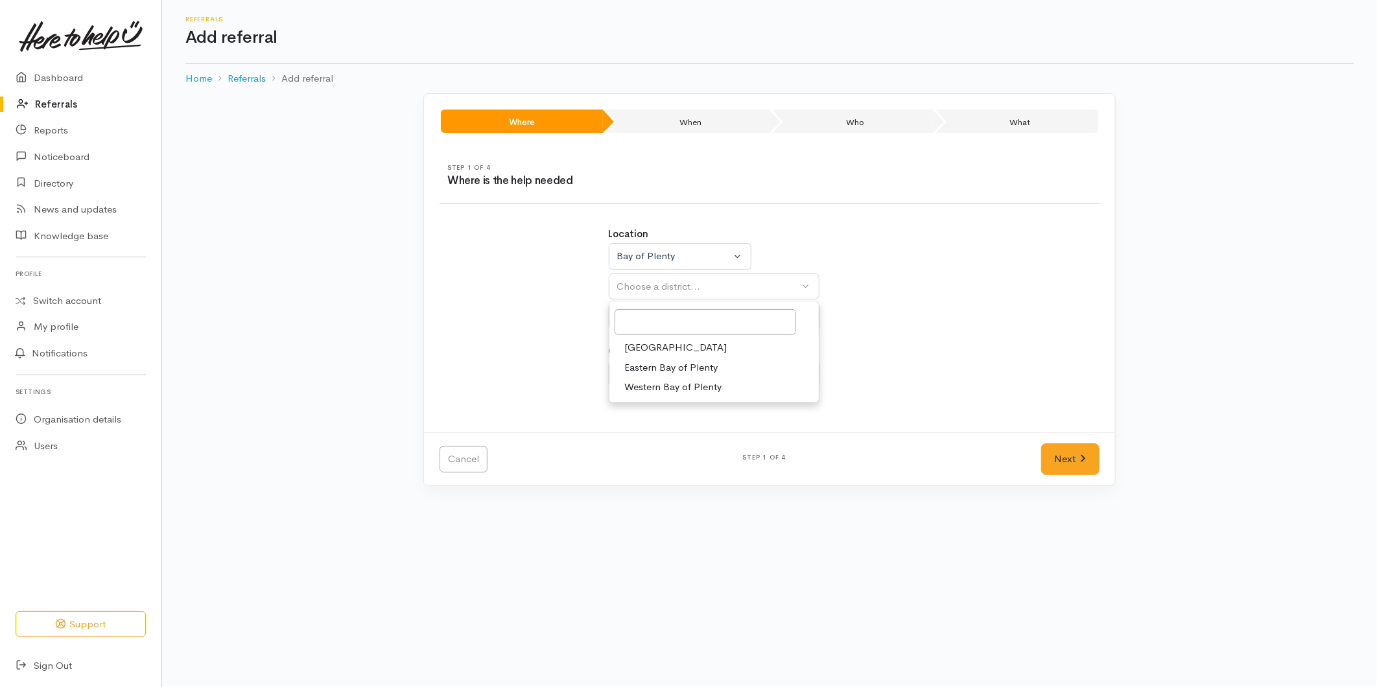
click at [640, 344] on span "[GEOGRAPHIC_DATA]" at bounding box center [676, 347] width 102 height 15
select select "6"
select select
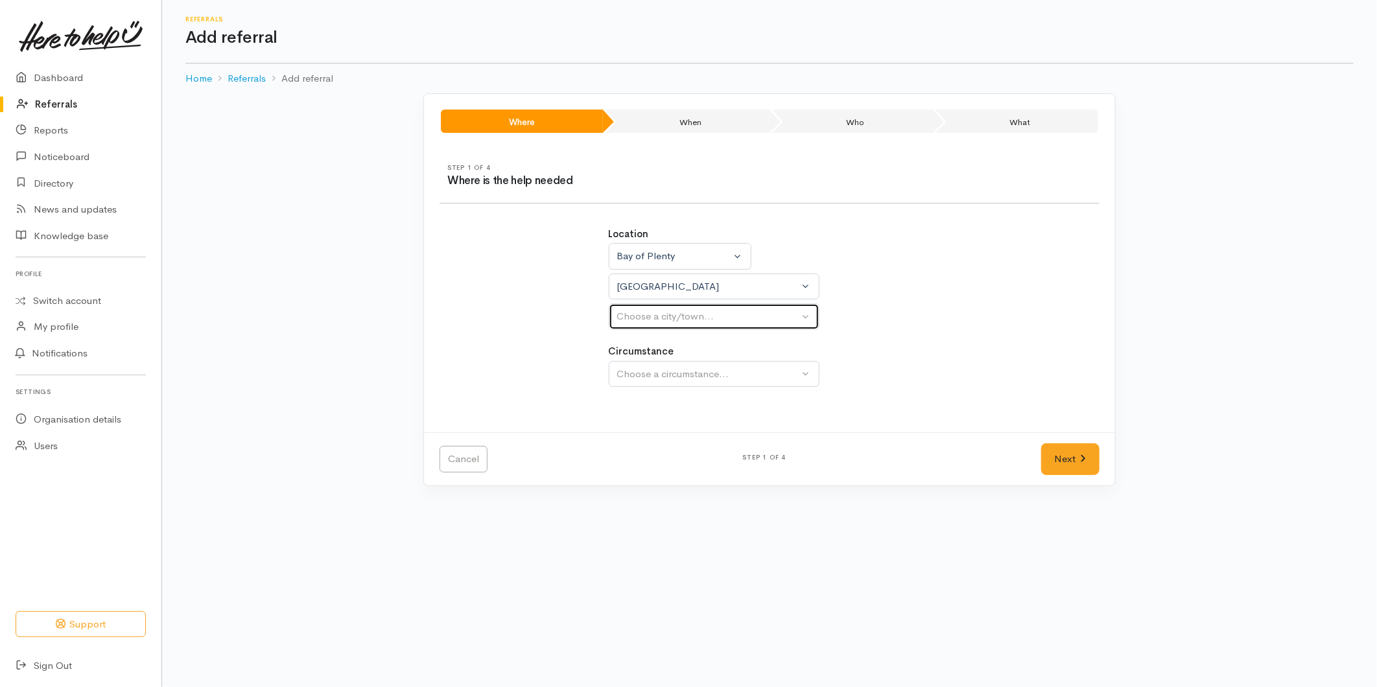
click at [645, 328] on button "Choose a city/town..." at bounding box center [714, 316] width 211 height 27
click at [631, 379] on span "[GEOGRAPHIC_DATA]" at bounding box center [676, 378] width 102 height 15
select select "4"
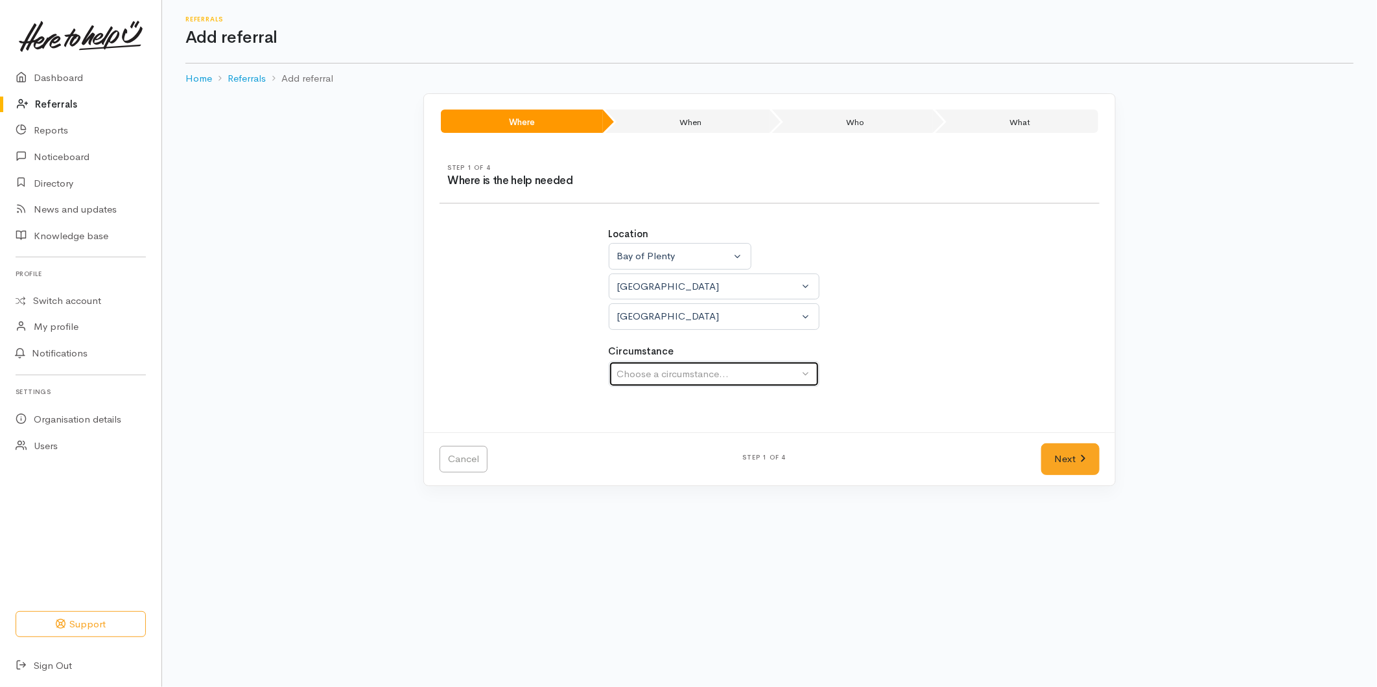
click at [670, 377] on div "Choose a circumstance..." at bounding box center [708, 374] width 182 height 15
drag, startPoint x: 643, startPoint y: 436, endPoint x: 898, endPoint y: 480, distance: 259.2
click at [643, 436] on span "Community" at bounding box center [649, 435] width 49 height 15
select select "2"
click at [1093, 464] on link "Next" at bounding box center [1070, 460] width 58 height 32
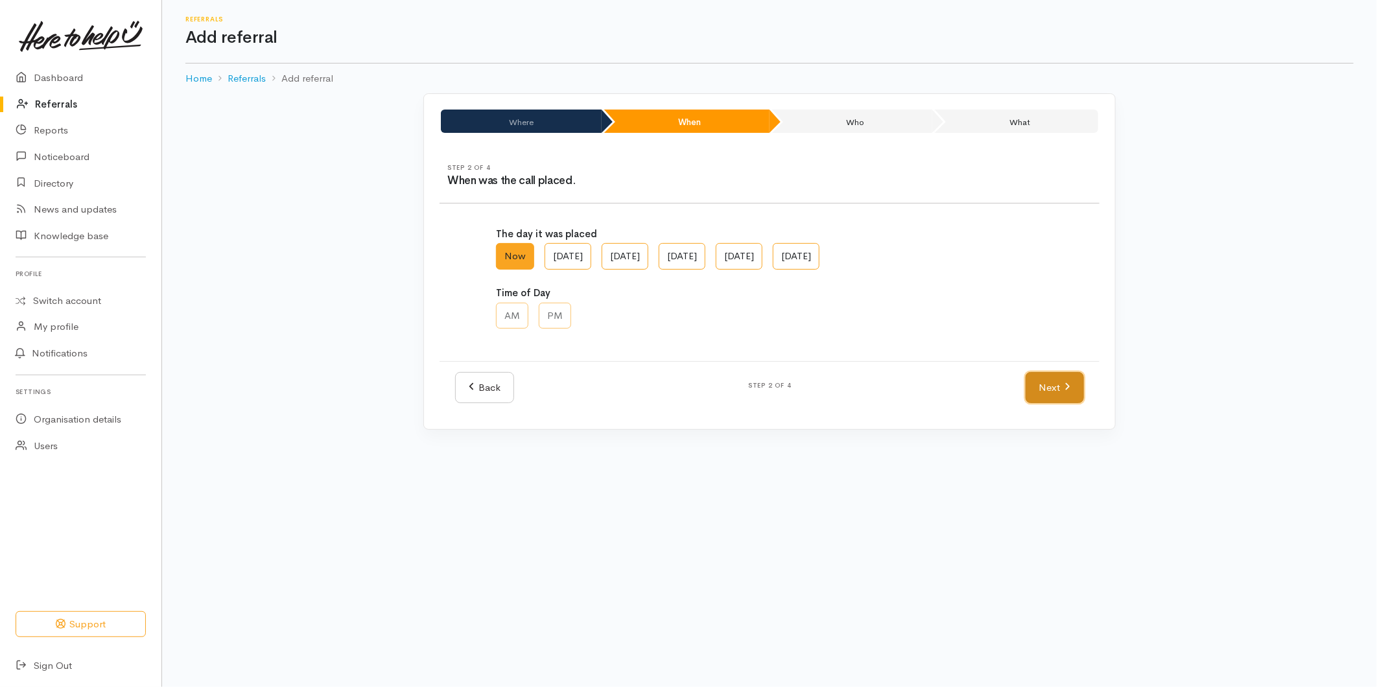
click at [1045, 390] on link "Next" at bounding box center [1055, 388] width 58 height 32
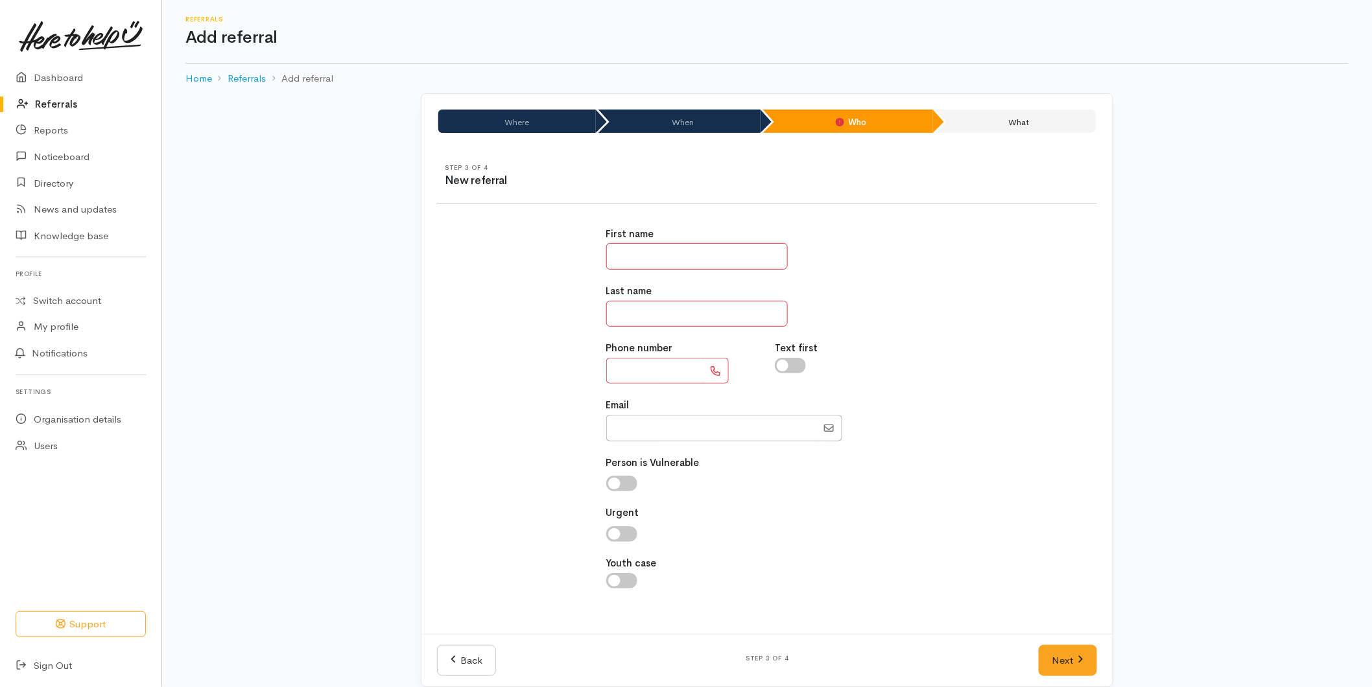
drag, startPoint x: 654, startPoint y: 251, endPoint x: 644, endPoint y: 258, distance: 12.1
click at [654, 251] on input "text" at bounding box center [697, 256] width 182 height 27
type input "******"
type input "*"
type input "*******"
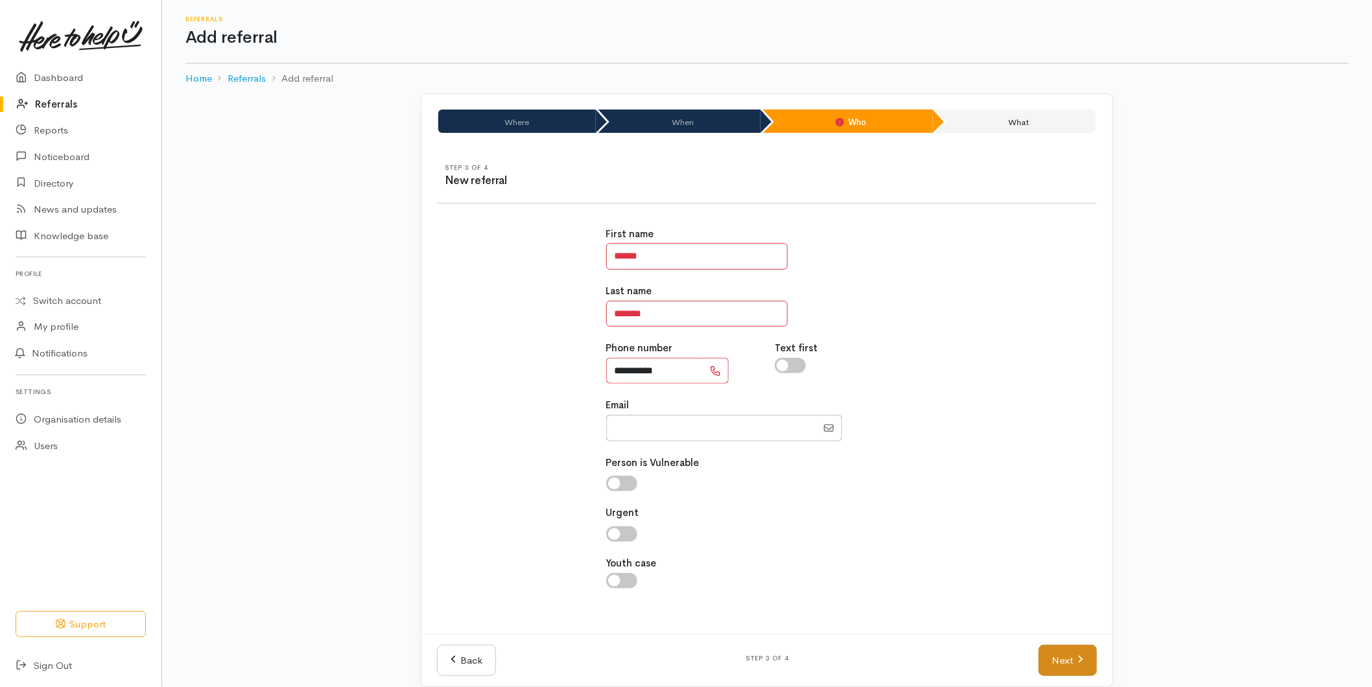
type input "**********"
click at [1056, 650] on link "Next" at bounding box center [1068, 661] width 58 height 32
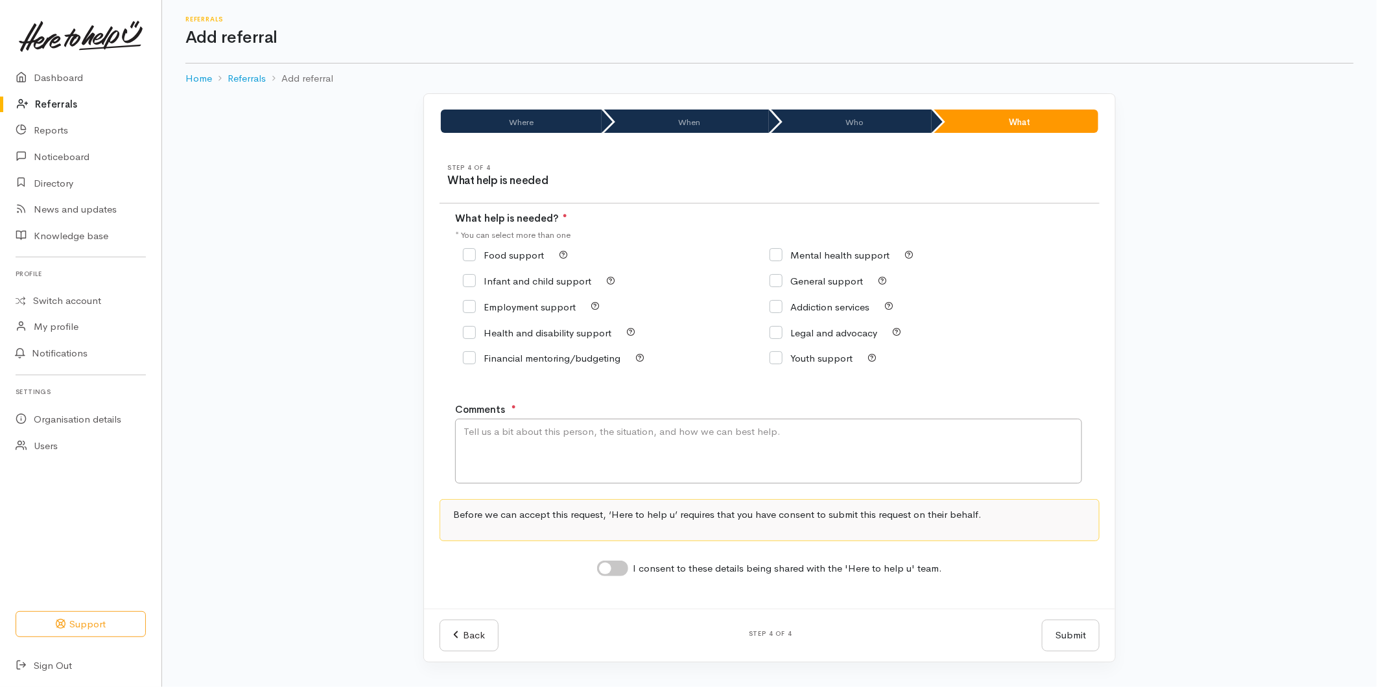
click at [503, 253] on input "Food support" at bounding box center [503, 255] width 81 height 10
checkbox input "true"
click at [517, 449] on textarea "Comments" at bounding box center [768, 451] width 627 height 65
type textarea "Requesting food support"
click at [606, 575] on input "I consent to these details being shared with the 'Here to help u' team." at bounding box center [612, 569] width 31 height 16
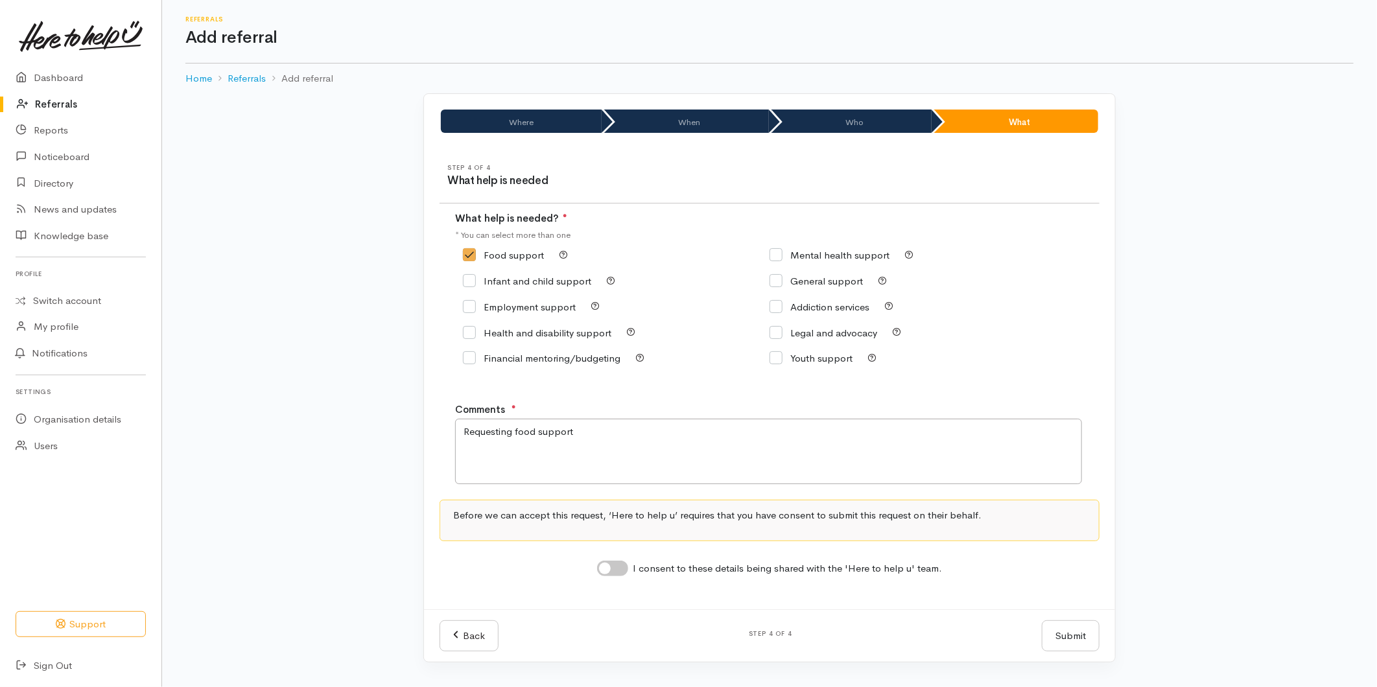
checkbox input "true"
click at [1078, 643] on button "Submit" at bounding box center [1071, 637] width 58 height 32
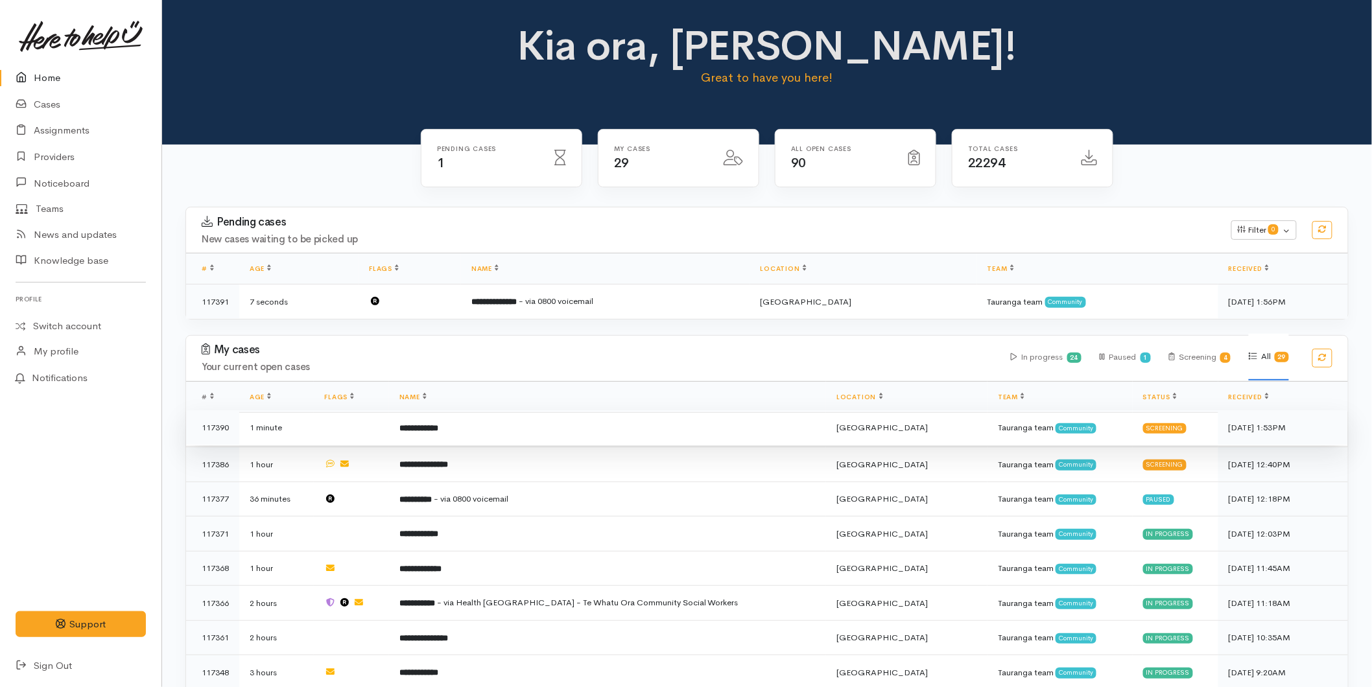
click at [506, 420] on td "**********" at bounding box center [607, 427] width 437 height 35
